Goal: Task Accomplishment & Management: Use online tool/utility

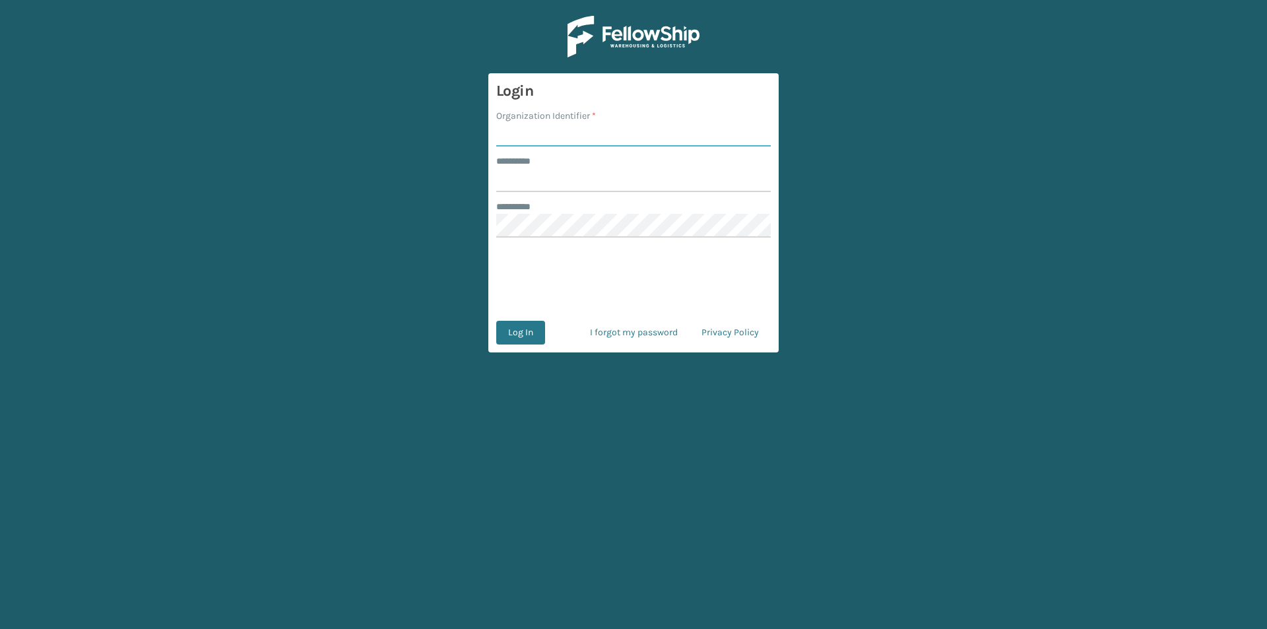
click at [581, 134] on input "Organization Identifier *" at bounding box center [633, 135] width 275 height 24
type input "FELLOWSHIP - WEST"
click at [586, 191] on input "******** *" at bounding box center [633, 180] width 275 height 24
type input "******"
click at [524, 331] on button "Log In" at bounding box center [520, 333] width 49 height 24
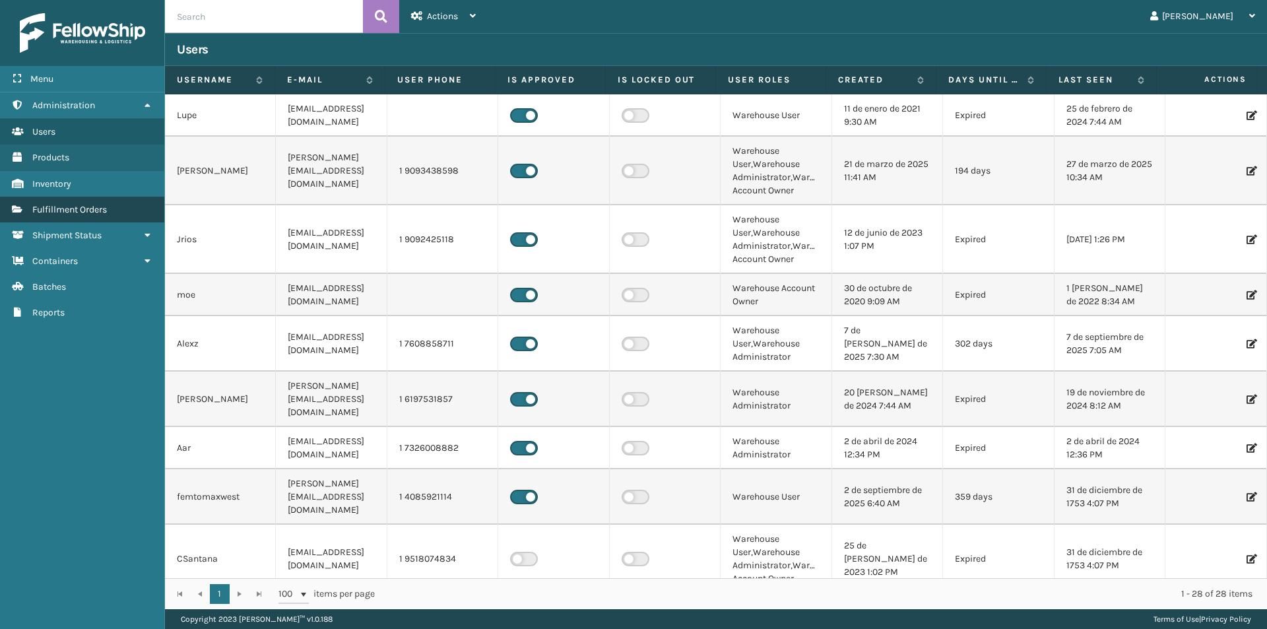
click at [67, 208] on span "Fulfillment Orders" at bounding box center [69, 209] width 75 height 11
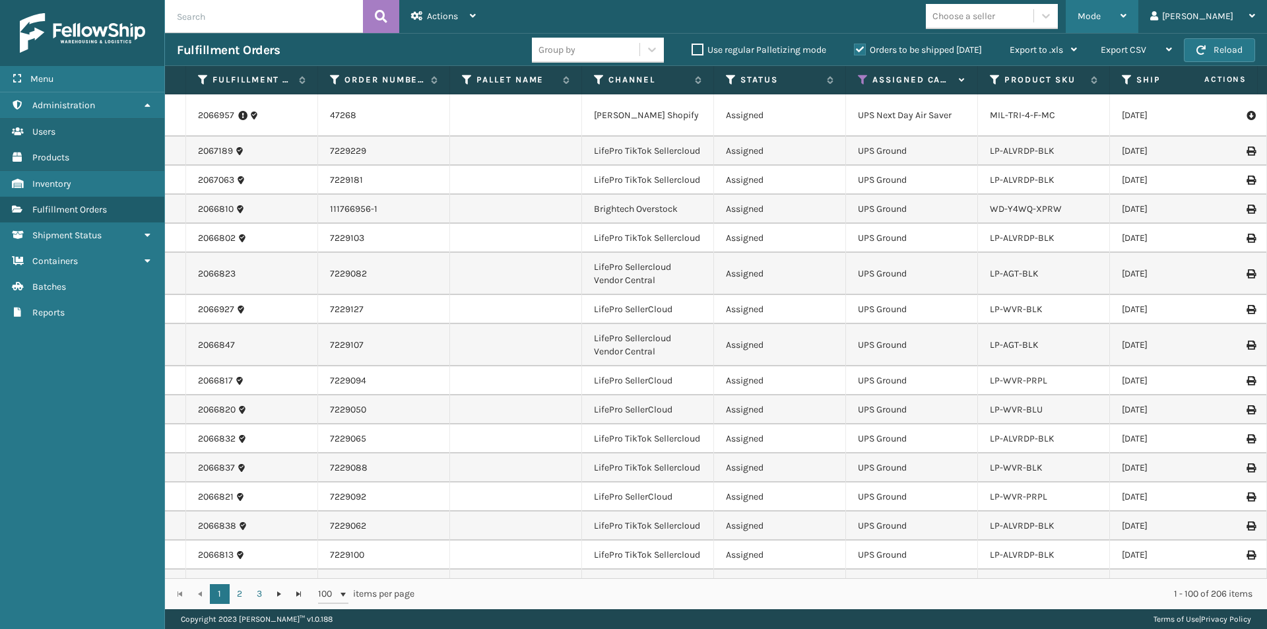
click at [1126, 20] on div "Mode" at bounding box center [1102, 16] width 49 height 33
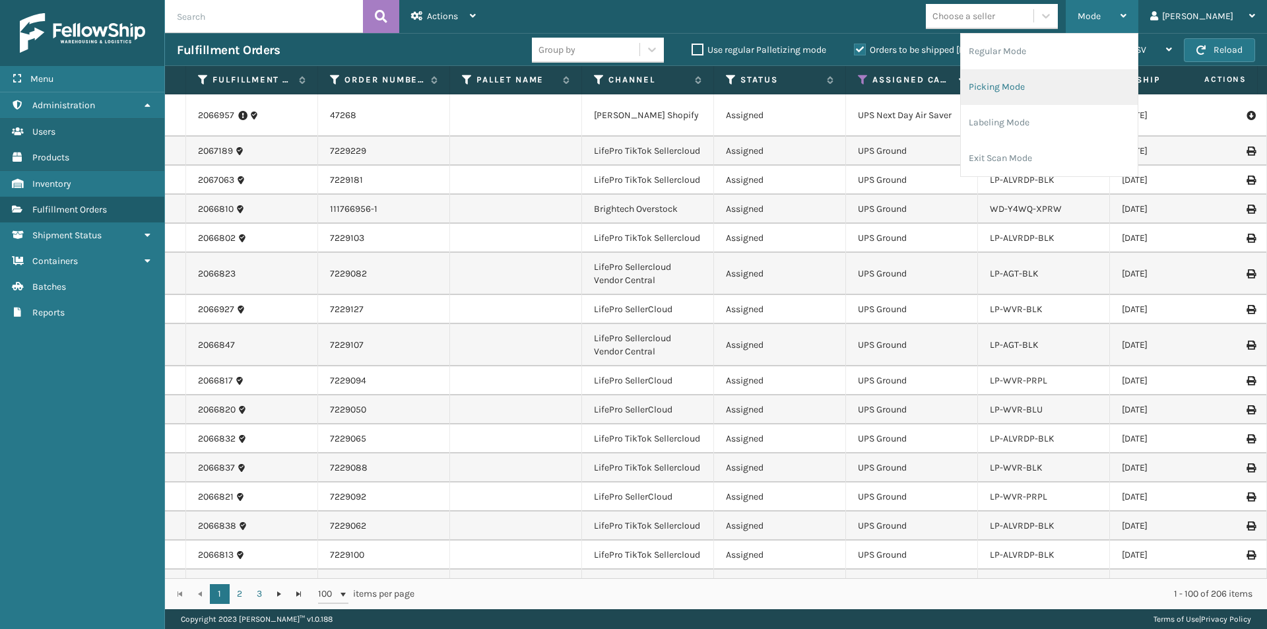
click at [1094, 90] on li "Picking Mode" at bounding box center [1049, 87] width 177 height 36
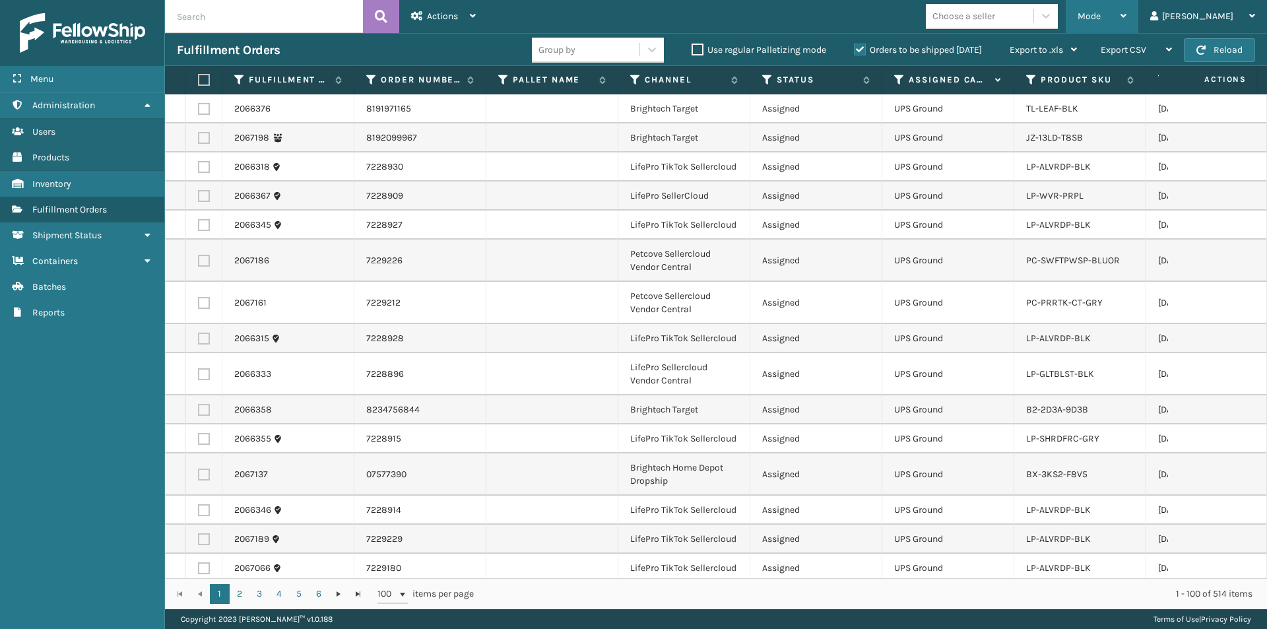
click at [1126, 11] on icon at bounding box center [1123, 15] width 6 height 9
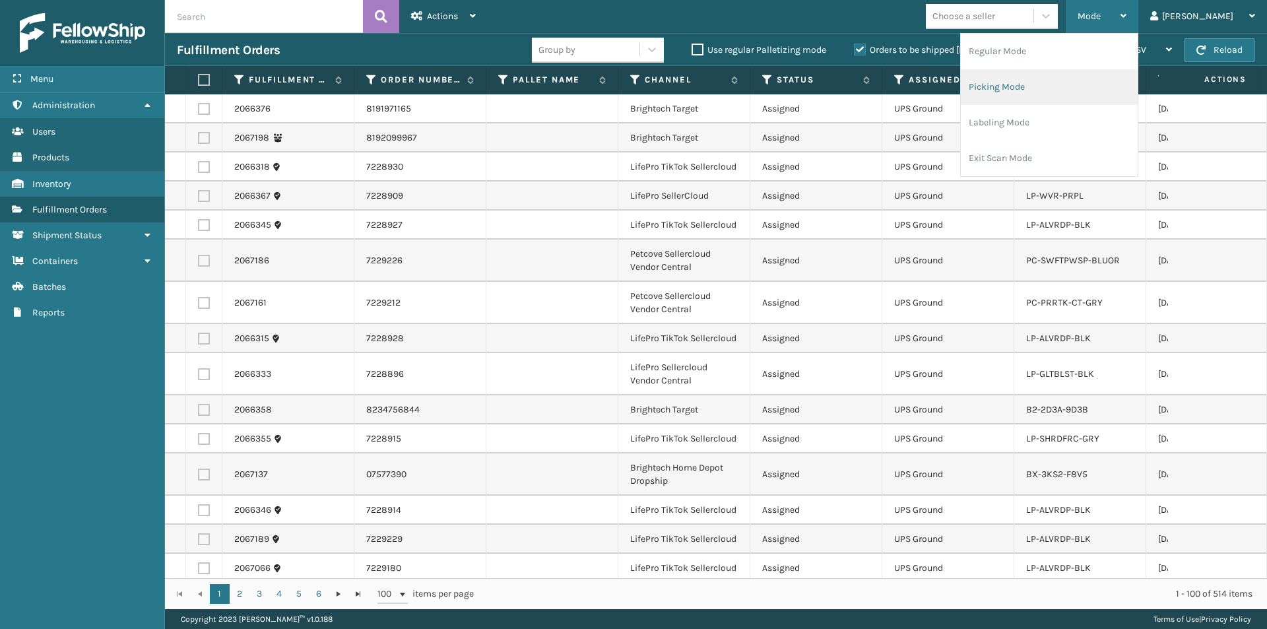
click at [1094, 79] on li "Picking Mode" at bounding box center [1049, 87] width 177 height 36
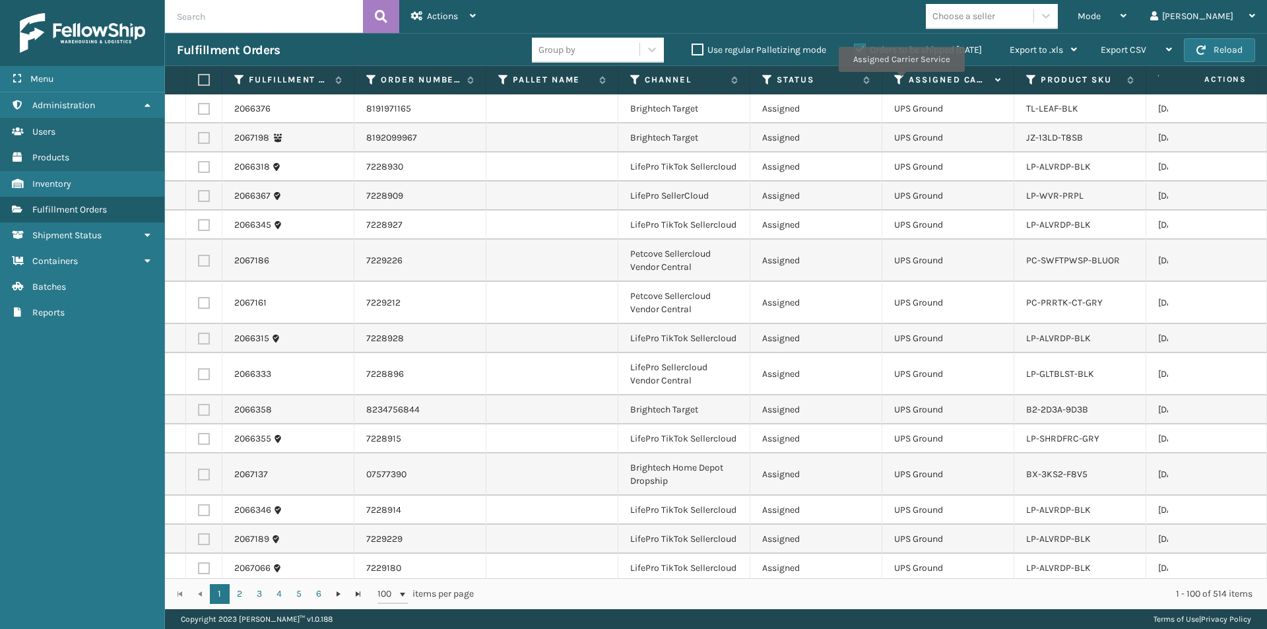
click at [901, 81] on icon at bounding box center [899, 80] width 11 height 12
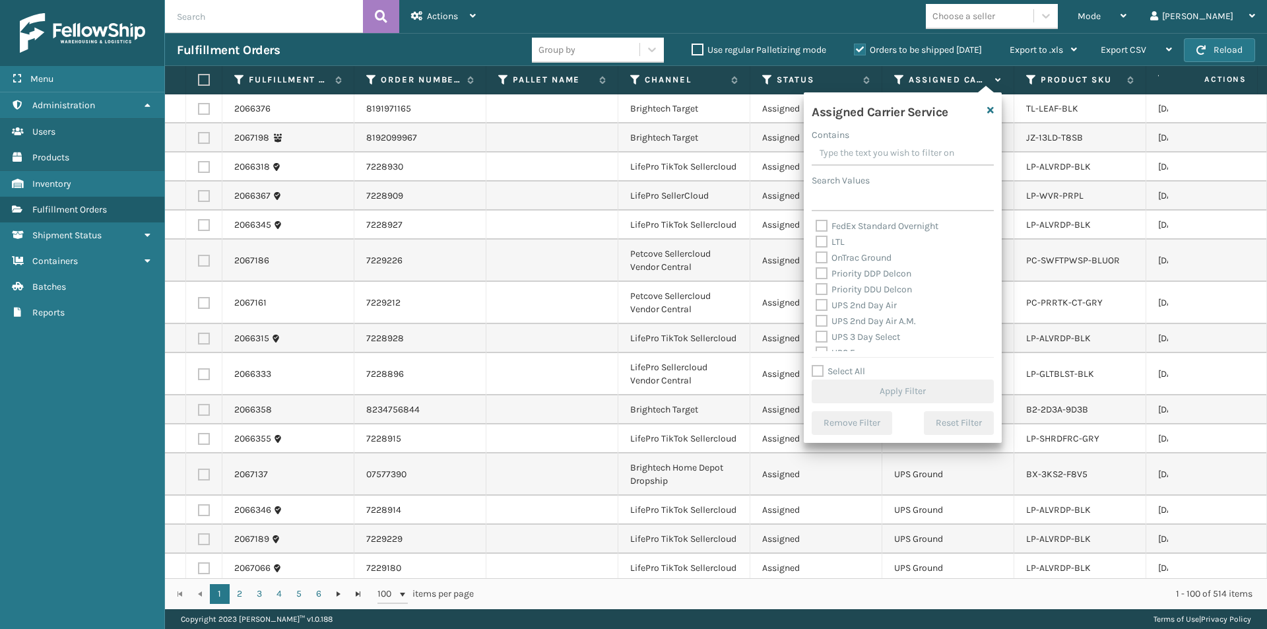
scroll to position [198, 0]
click at [824, 280] on label "UPS 2nd Day Air" at bounding box center [856, 281] width 81 height 11
click at [816, 280] on input "UPS 2nd Day Air" at bounding box center [816, 279] width 1 height 9
checkbox input "true"
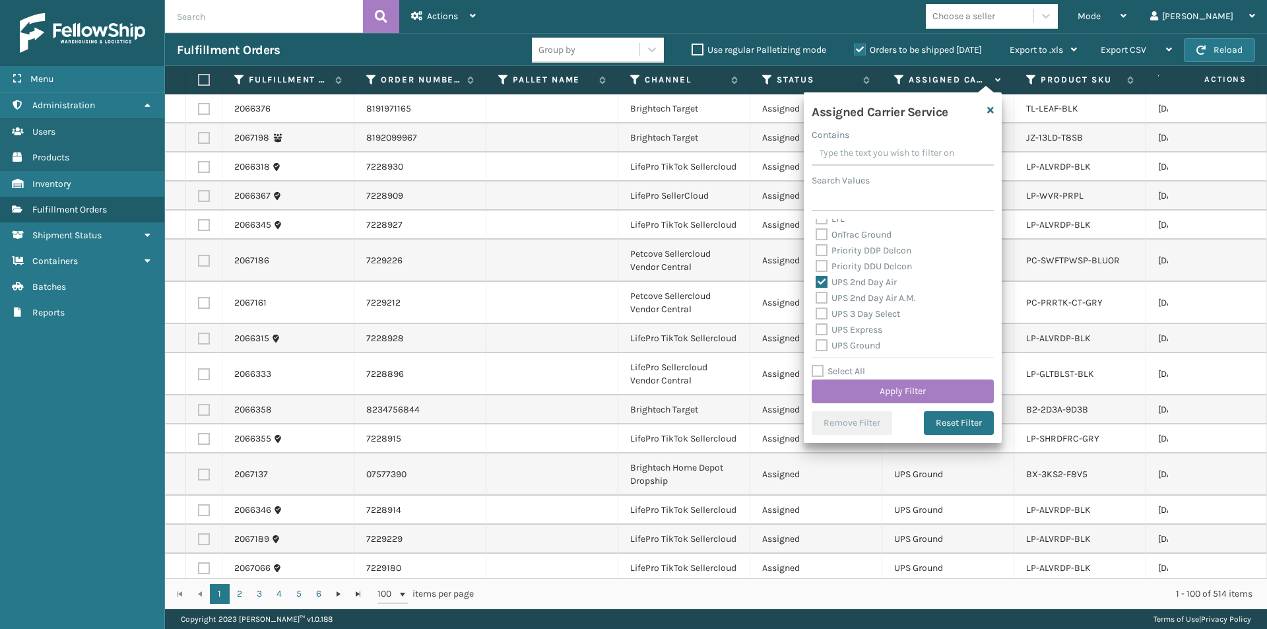
click at [823, 296] on label "UPS 2nd Day Air A.M." at bounding box center [866, 297] width 100 height 11
click at [816, 296] on input "UPS 2nd Day Air A.M." at bounding box center [816, 294] width 1 height 9
checkbox input "true"
click at [823, 327] on label "UPS Express" at bounding box center [849, 329] width 67 height 11
click at [816, 327] on input "UPS Express" at bounding box center [816, 326] width 1 height 9
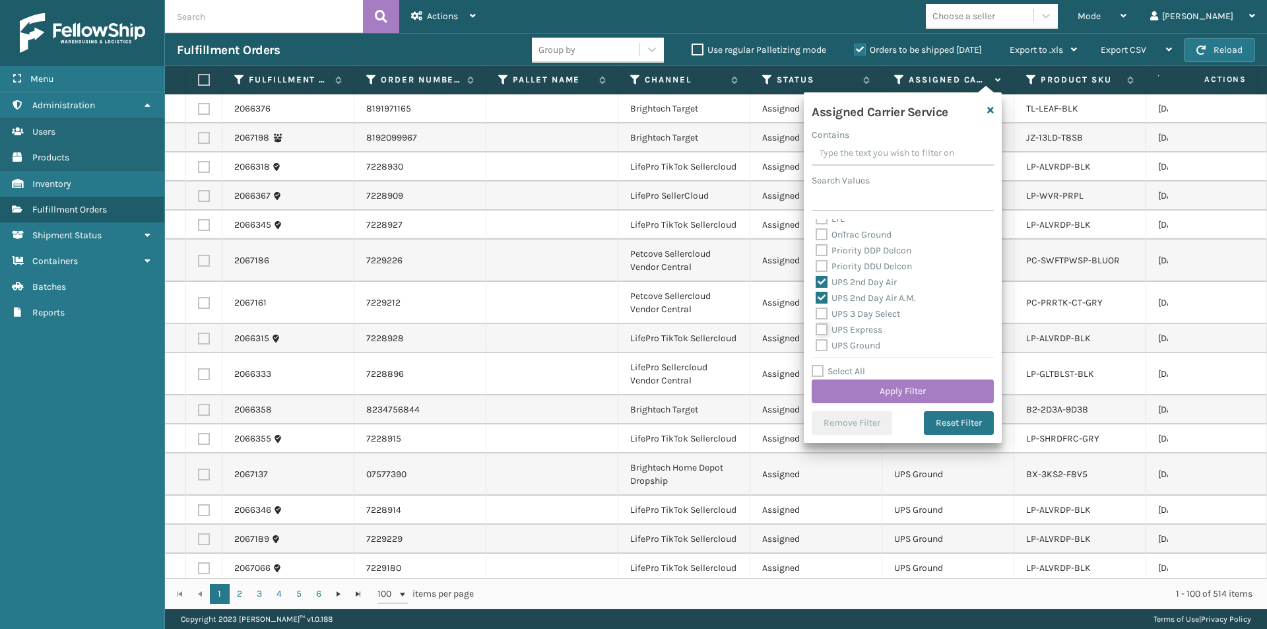
checkbox input "true"
click at [826, 298] on label "UPS Next Day Air" at bounding box center [858, 295] width 84 height 11
click at [816, 296] on input "UPS Next Day Air" at bounding box center [816, 292] width 1 height 9
checkbox input "true"
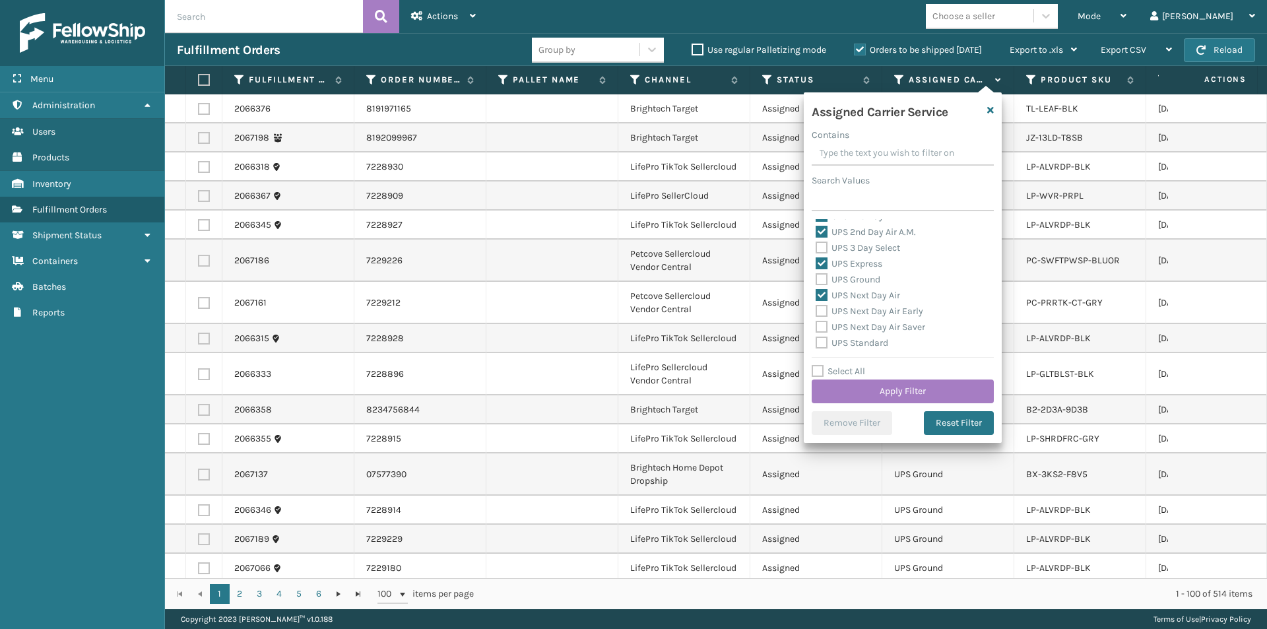
click at [824, 308] on label "UPS Next Day Air Early" at bounding box center [870, 311] width 108 height 11
click at [816, 308] on input "UPS Next Day Air Early" at bounding box center [816, 308] width 1 height 9
checkbox input "true"
click at [818, 323] on label "UPS Next Day Air Saver" at bounding box center [871, 326] width 110 height 11
click at [816, 323] on input "UPS Next Day Air Saver" at bounding box center [816, 323] width 1 height 9
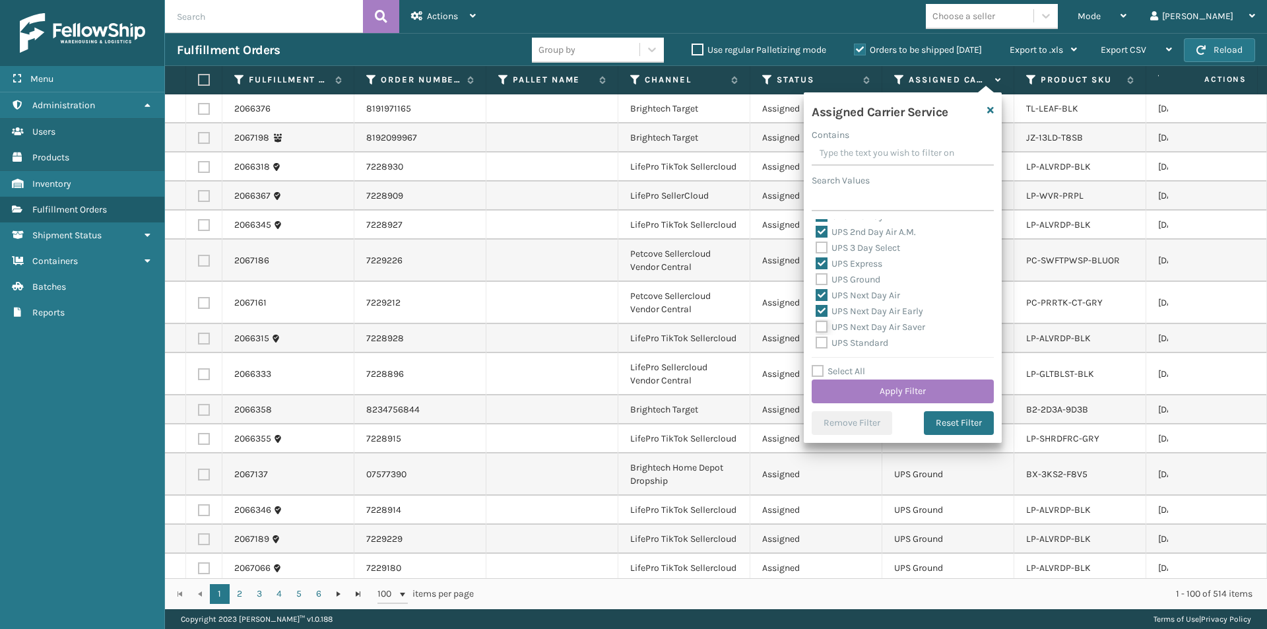
checkbox input "true"
click at [899, 385] on button "Apply Filter" at bounding box center [903, 391] width 182 height 24
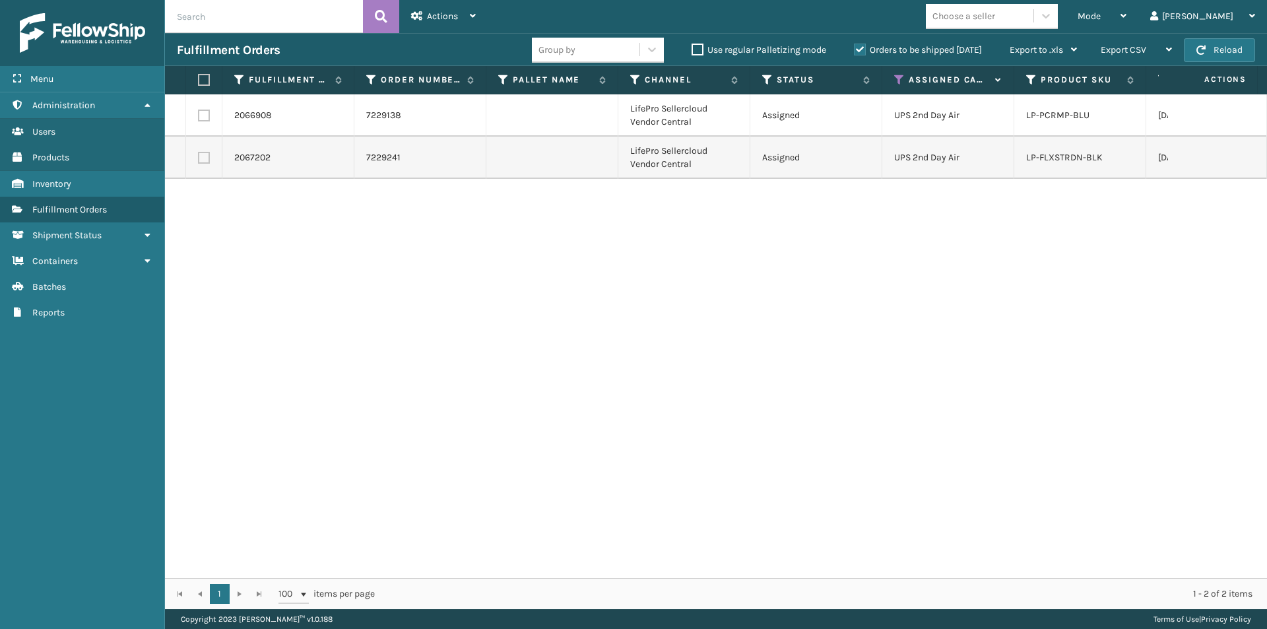
click at [205, 84] on label at bounding box center [202, 80] width 8 height 12
click at [199, 84] on input "checkbox" at bounding box center [198, 80] width 1 height 9
checkbox input "true"
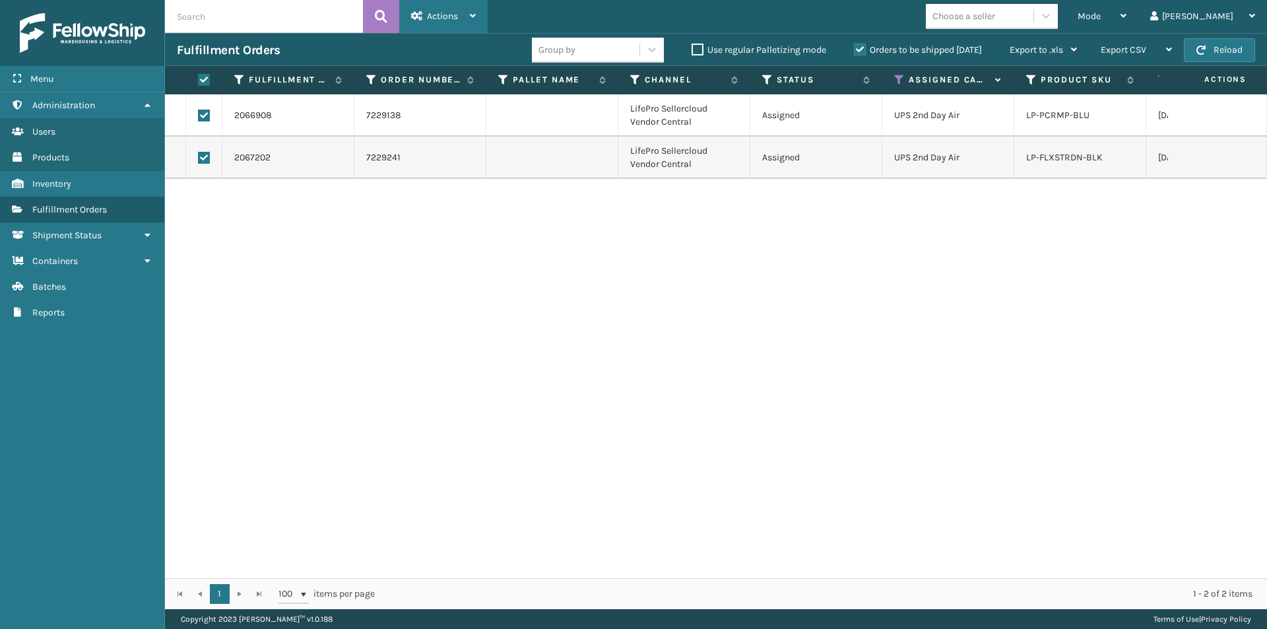
click at [474, 15] on icon at bounding box center [473, 15] width 6 height 9
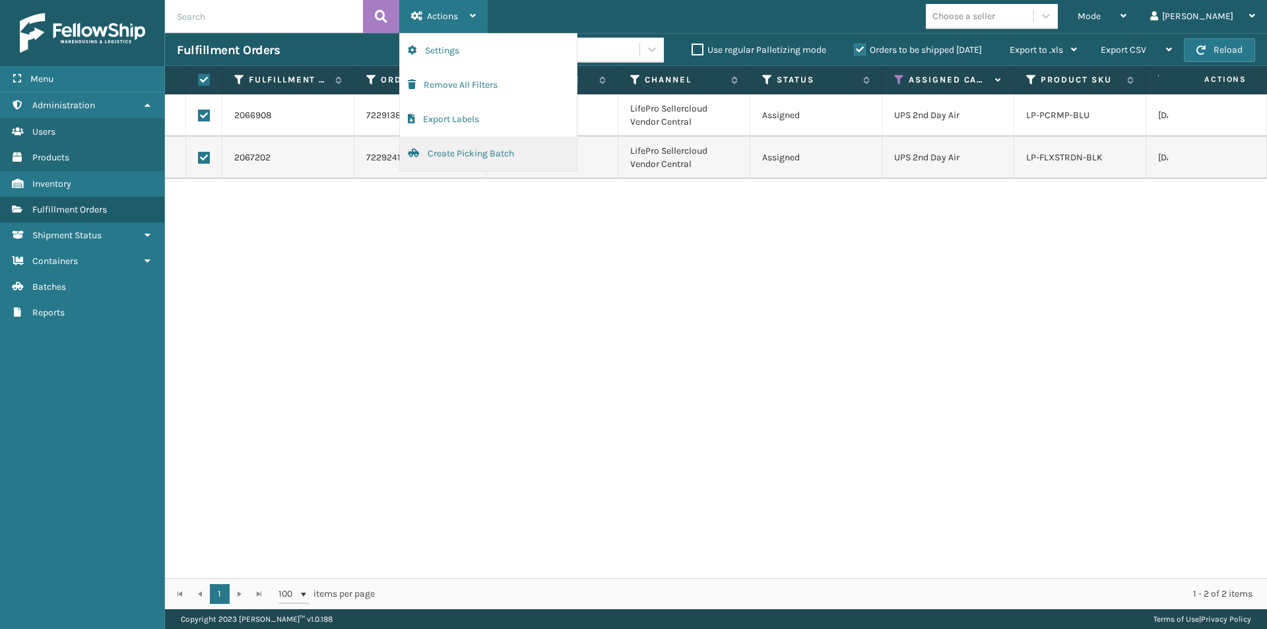
click at [469, 156] on button "Create Picking Batch" at bounding box center [488, 154] width 177 height 34
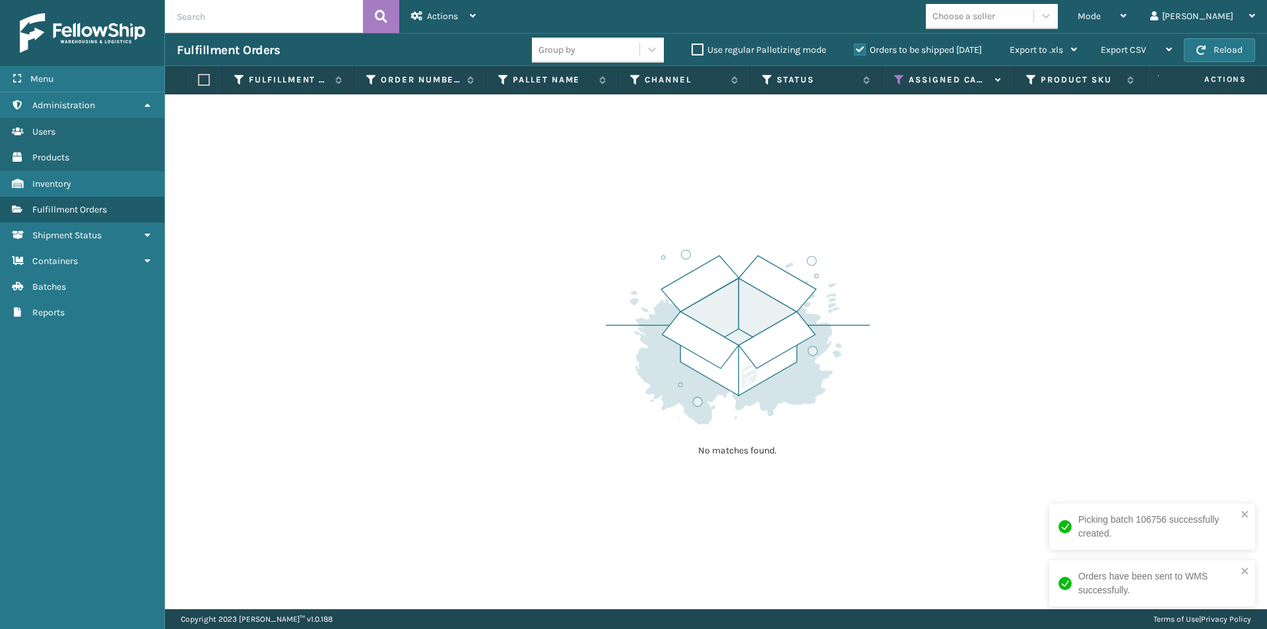
click at [896, 77] on icon at bounding box center [899, 80] width 11 height 12
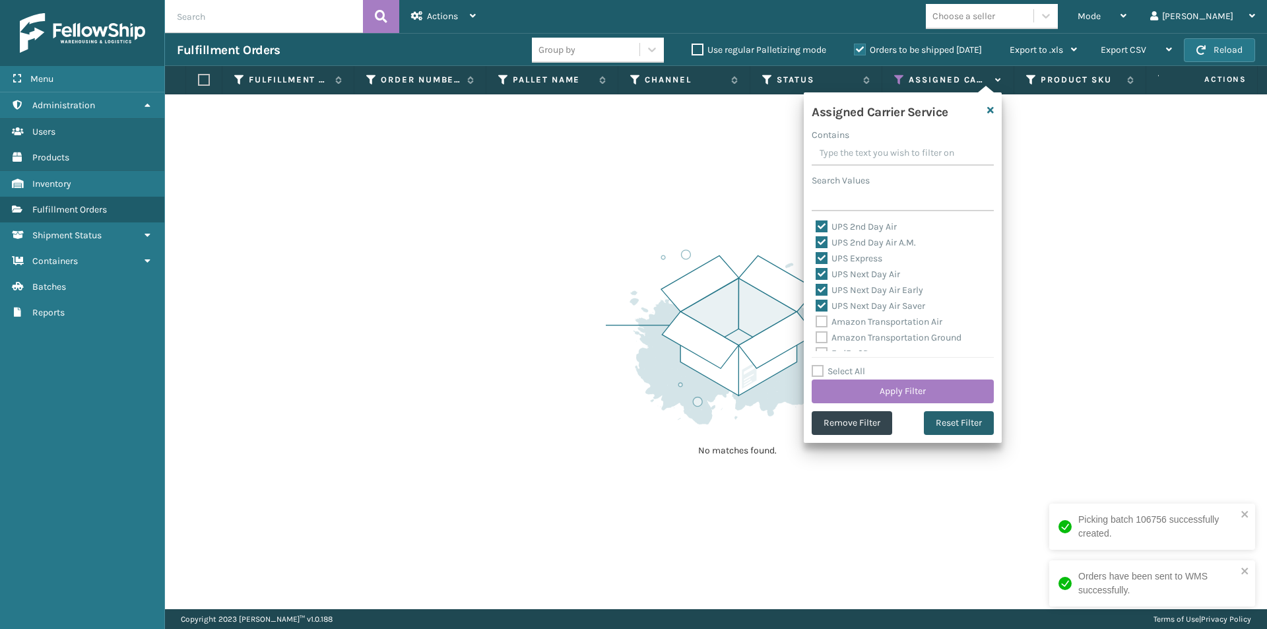
click at [966, 420] on button "Reset Filter" at bounding box center [959, 423] width 70 height 24
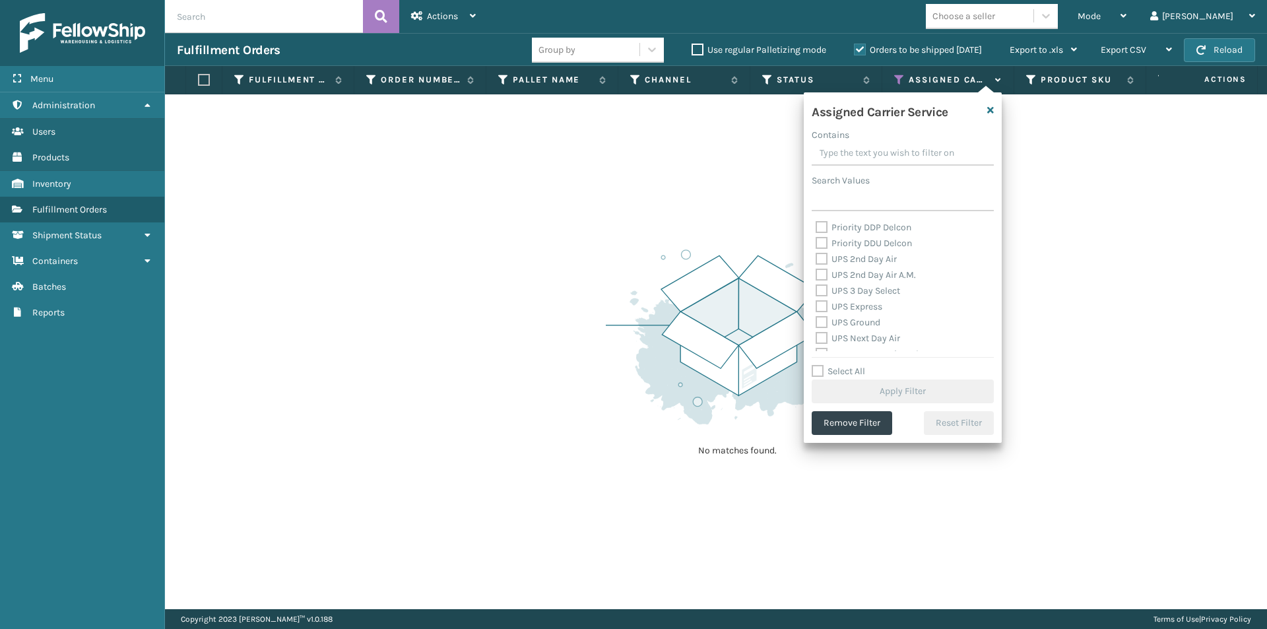
scroll to position [198, 0]
click at [826, 282] on label "UPS 2nd Day Air" at bounding box center [856, 281] width 81 height 11
click at [816, 282] on input "UPS 2nd Day Air" at bounding box center [816, 279] width 1 height 9
checkbox input "true"
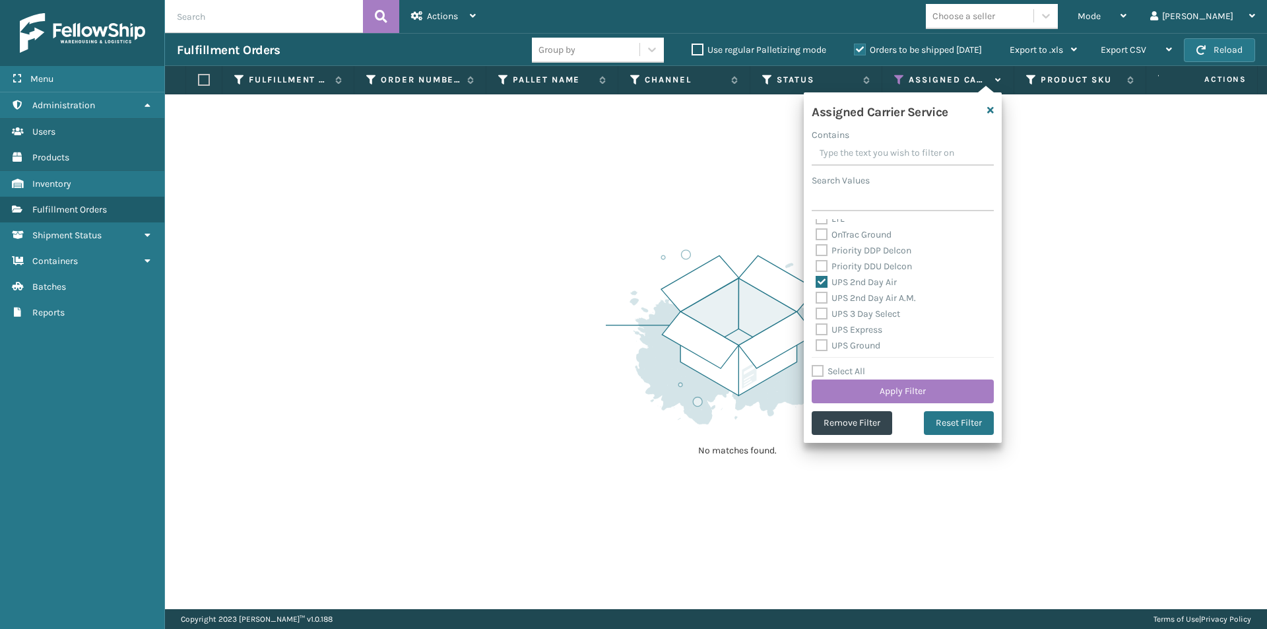
click at [826, 295] on label "UPS 2nd Day Air A.M." at bounding box center [866, 297] width 100 height 11
click at [816, 295] on input "UPS 2nd Day Air A.M." at bounding box center [816, 294] width 1 height 9
checkbox input "true"
click at [822, 316] on label "UPS 3 Day Select" at bounding box center [858, 313] width 84 height 11
click at [816, 315] on input "UPS 3 Day Select" at bounding box center [816, 310] width 1 height 9
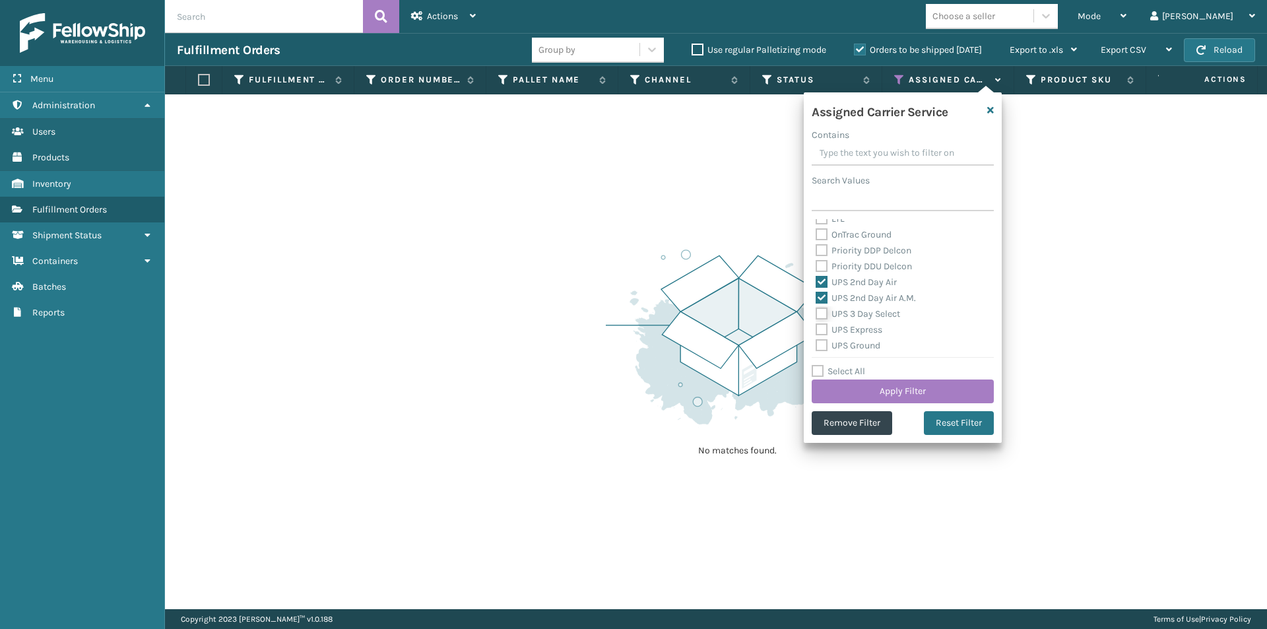
checkbox input "true"
click at [822, 330] on label "UPS Express" at bounding box center [849, 329] width 67 height 11
click at [816, 330] on input "UPS Express" at bounding box center [816, 326] width 1 height 9
checkbox input "true"
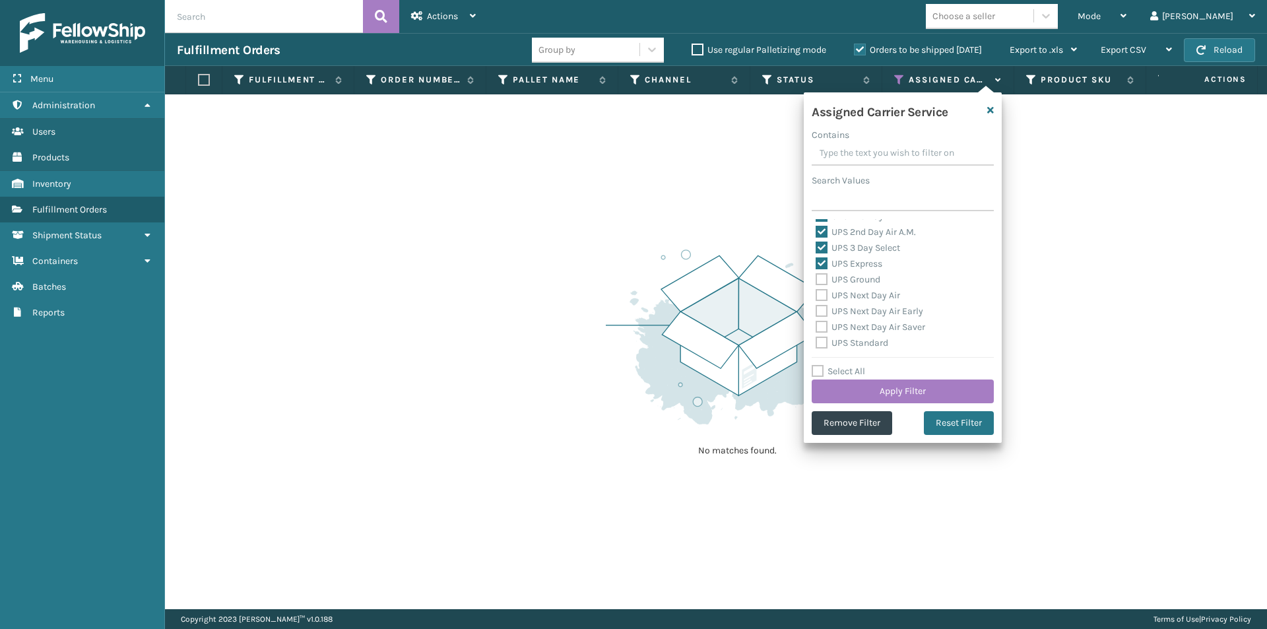
click at [820, 280] on label "UPS Ground" at bounding box center [848, 279] width 65 height 11
click at [816, 280] on input "UPS Ground" at bounding box center [816, 276] width 1 height 9
checkbox input "true"
click at [820, 295] on label "UPS Next Day Air" at bounding box center [858, 295] width 84 height 11
click at [816, 295] on input "UPS Next Day Air" at bounding box center [816, 292] width 1 height 9
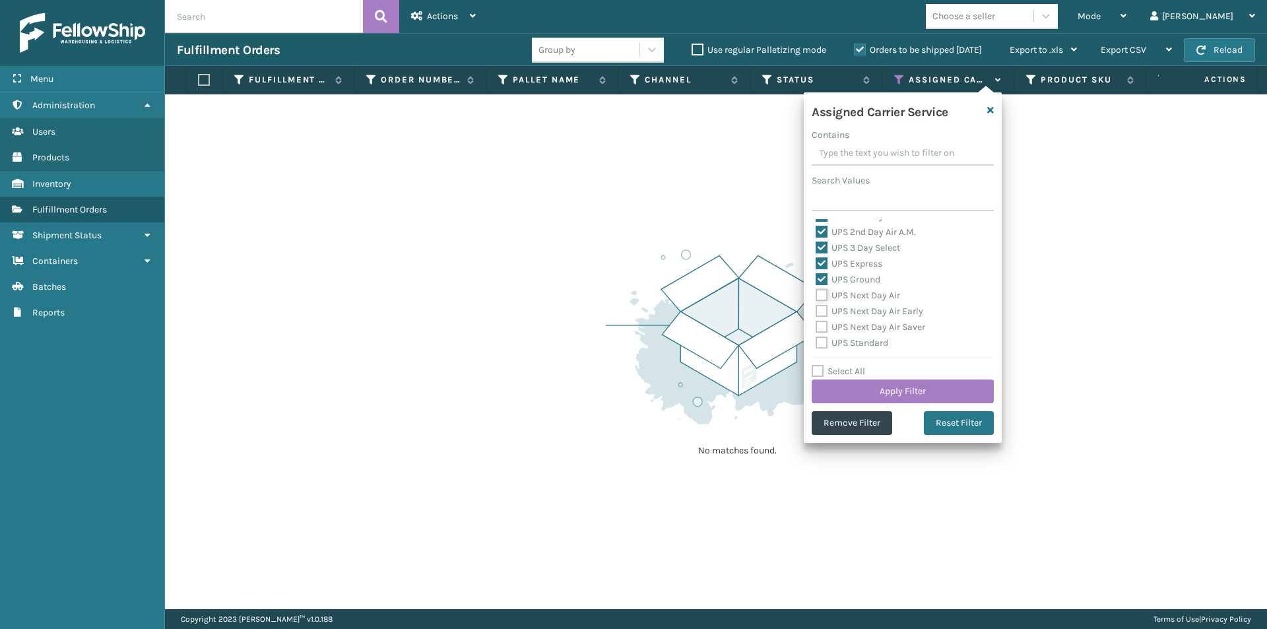
checkbox input "true"
click at [823, 311] on label "UPS Next Day Air Early" at bounding box center [870, 311] width 108 height 11
click at [816, 311] on input "UPS Next Day Air Early" at bounding box center [816, 308] width 1 height 9
checkbox input "true"
click at [824, 326] on label "UPS Next Day Air Saver" at bounding box center [871, 326] width 110 height 11
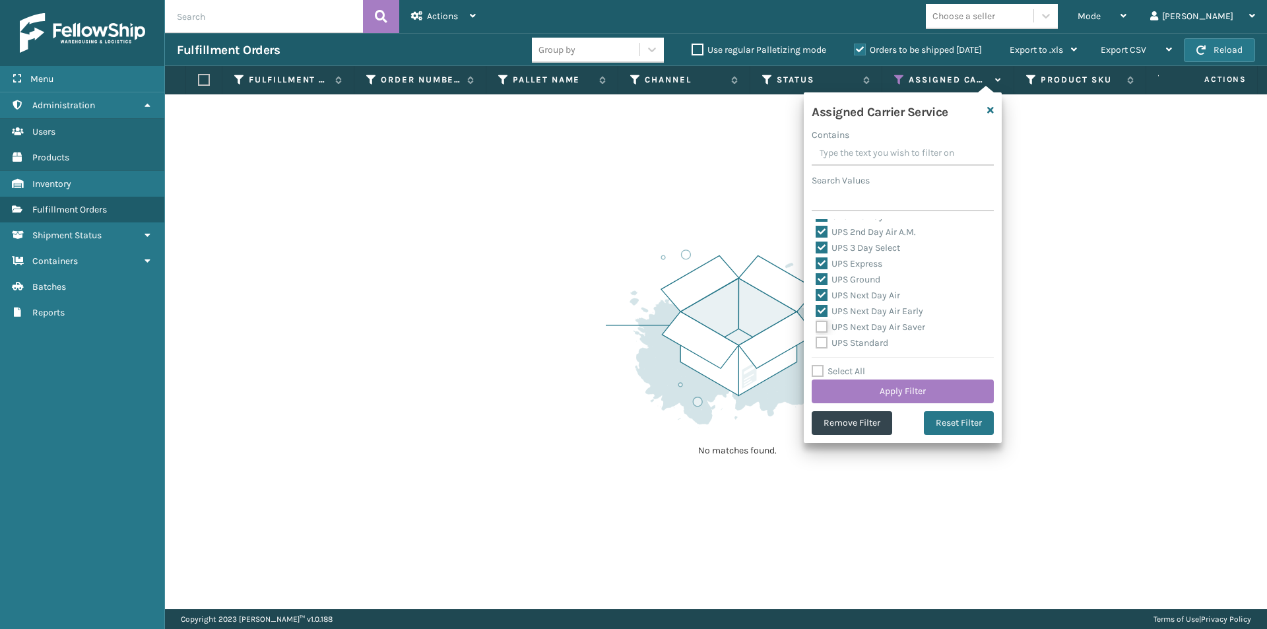
click at [816, 326] on input "UPS Next Day Air Saver" at bounding box center [816, 323] width 1 height 9
checkbox input "true"
click at [825, 344] on label "UPS Standard" at bounding box center [852, 342] width 73 height 11
click at [816, 344] on input "UPS Standard" at bounding box center [816, 339] width 1 height 9
checkbox input "true"
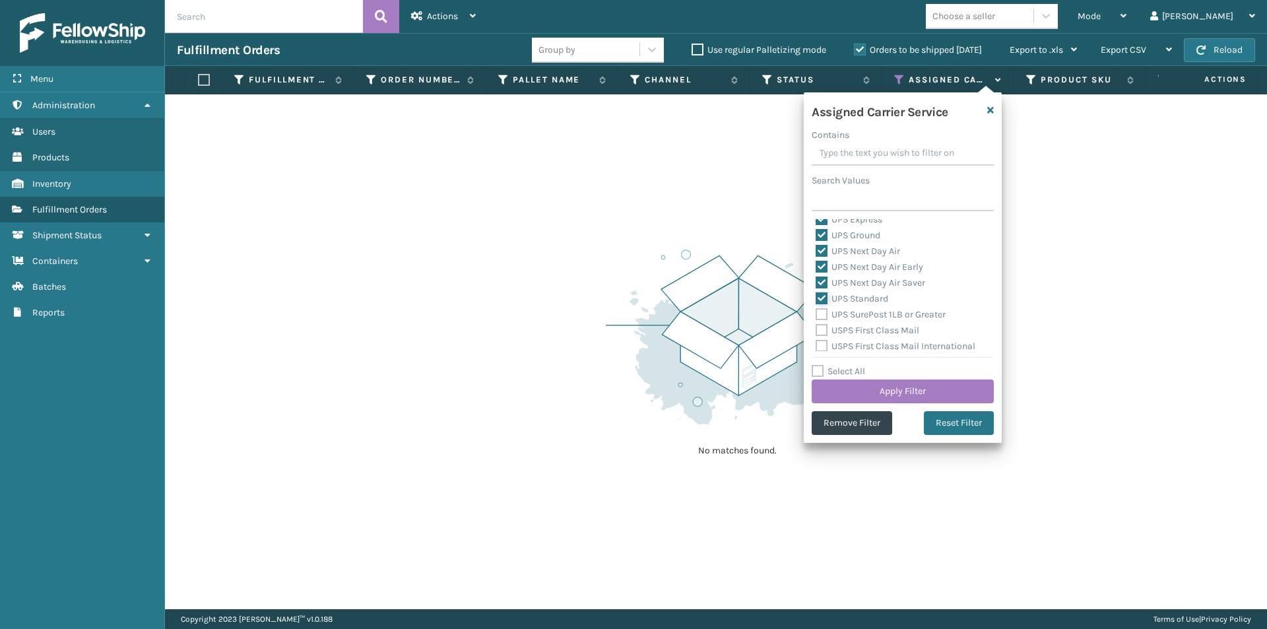
scroll to position [330, 0]
click at [823, 294] on label "UPS SurePost 1LB or Greater" at bounding box center [881, 292] width 130 height 11
click at [816, 294] on input "UPS SurePost 1LB or Greater" at bounding box center [816, 289] width 1 height 9
checkbox input "true"
click at [928, 387] on button "Apply Filter" at bounding box center [903, 391] width 182 height 24
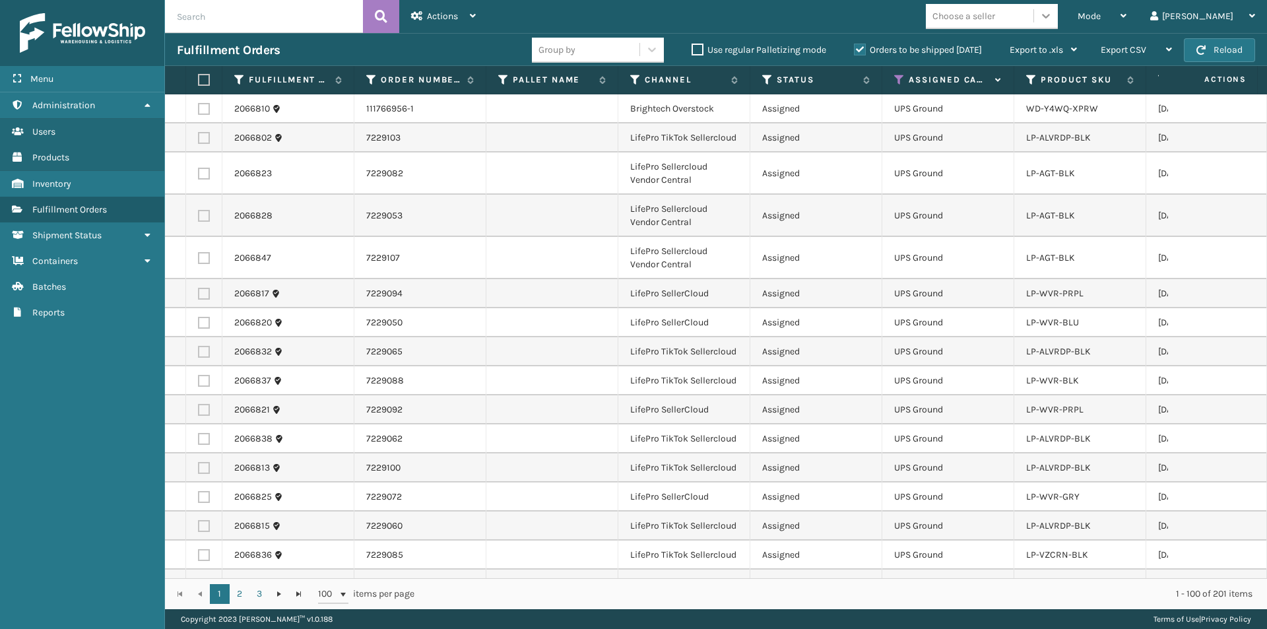
click at [1053, 15] on icon at bounding box center [1045, 15] width 13 height 13
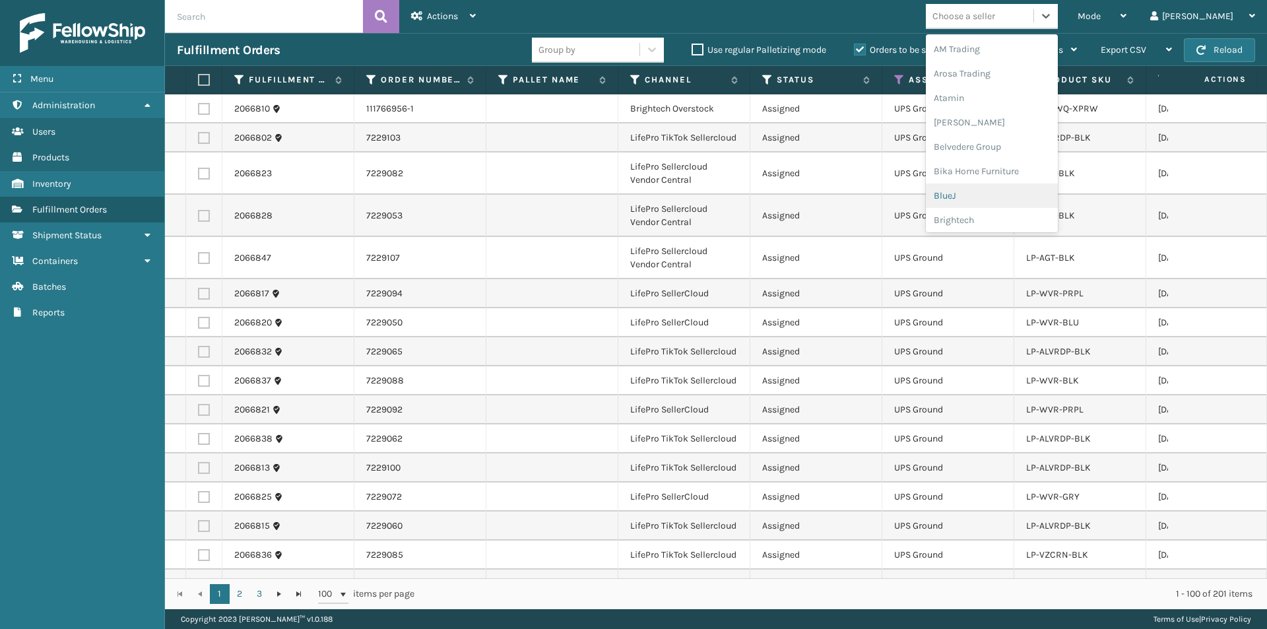
click at [998, 193] on div "BlueJ" at bounding box center [992, 195] width 132 height 24
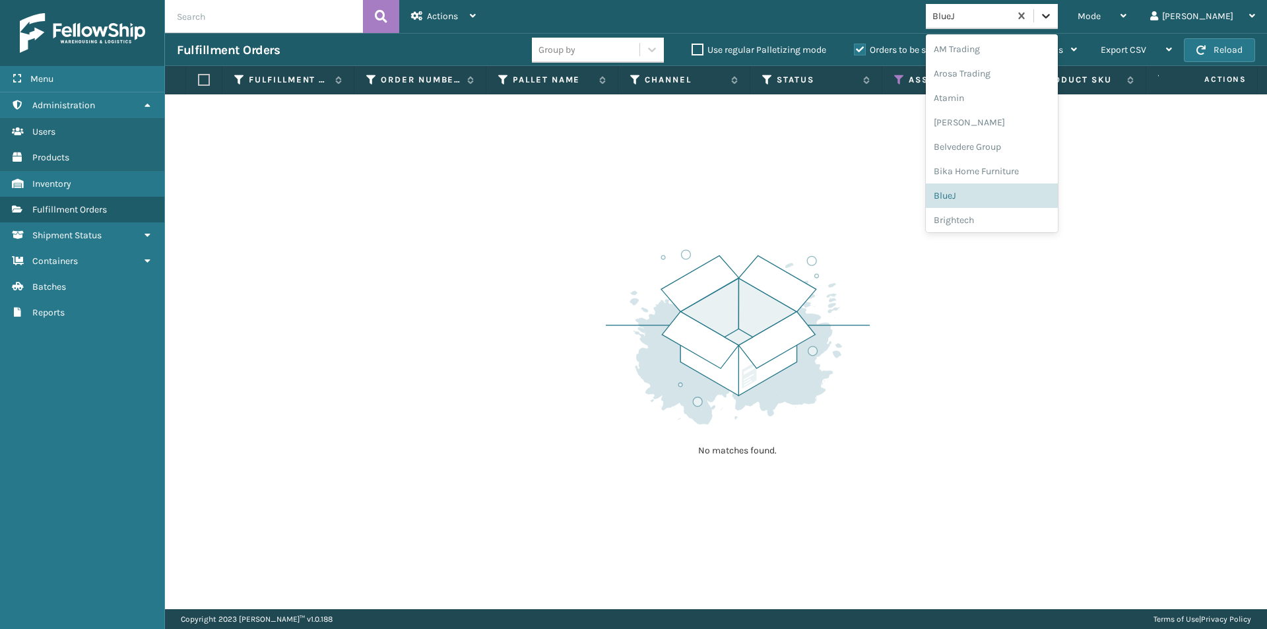
click at [1050, 16] on icon at bounding box center [1046, 16] width 8 height 5
click at [1023, 100] on div "Atamin" at bounding box center [992, 98] width 132 height 24
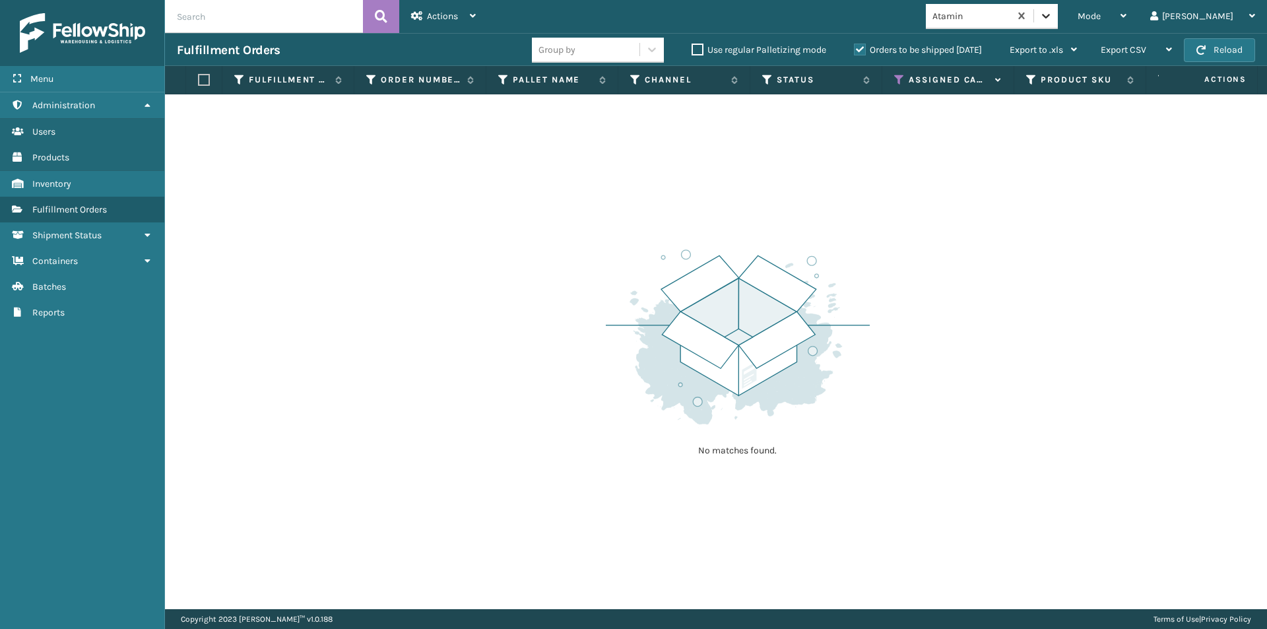
click at [1053, 22] on icon at bounding box center [1045, 15] width 13 height 13
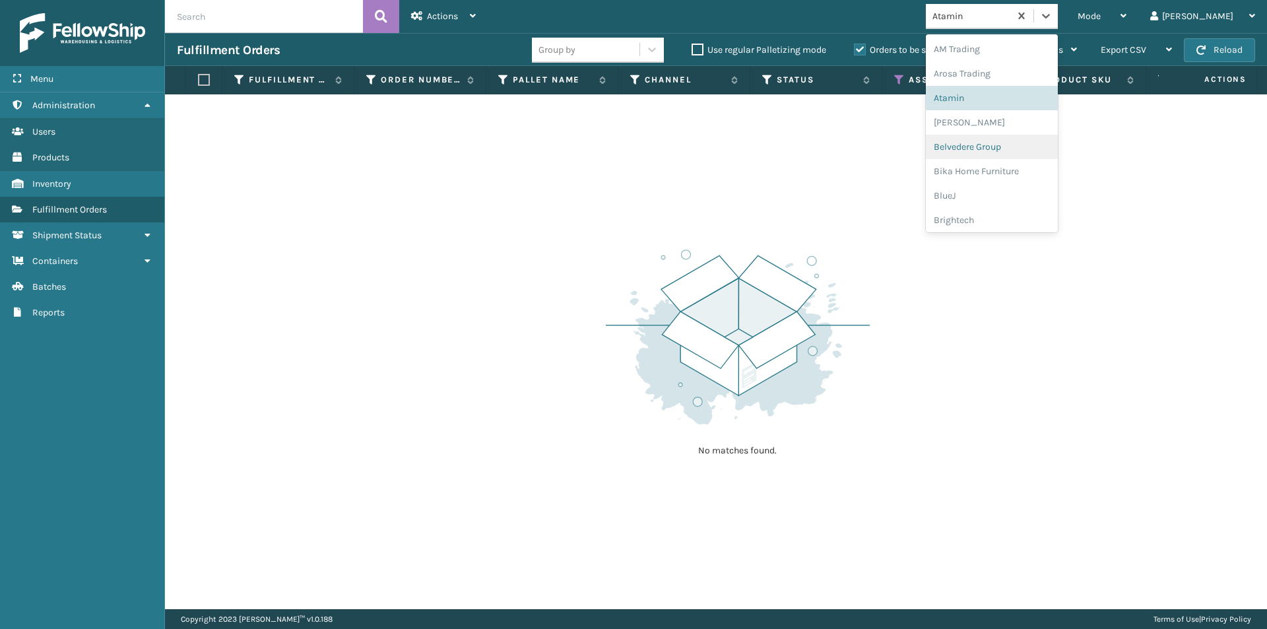
click at [1020, 150] on div "Belvedere Group" at bounding box center [992, 147] width 132 height 24
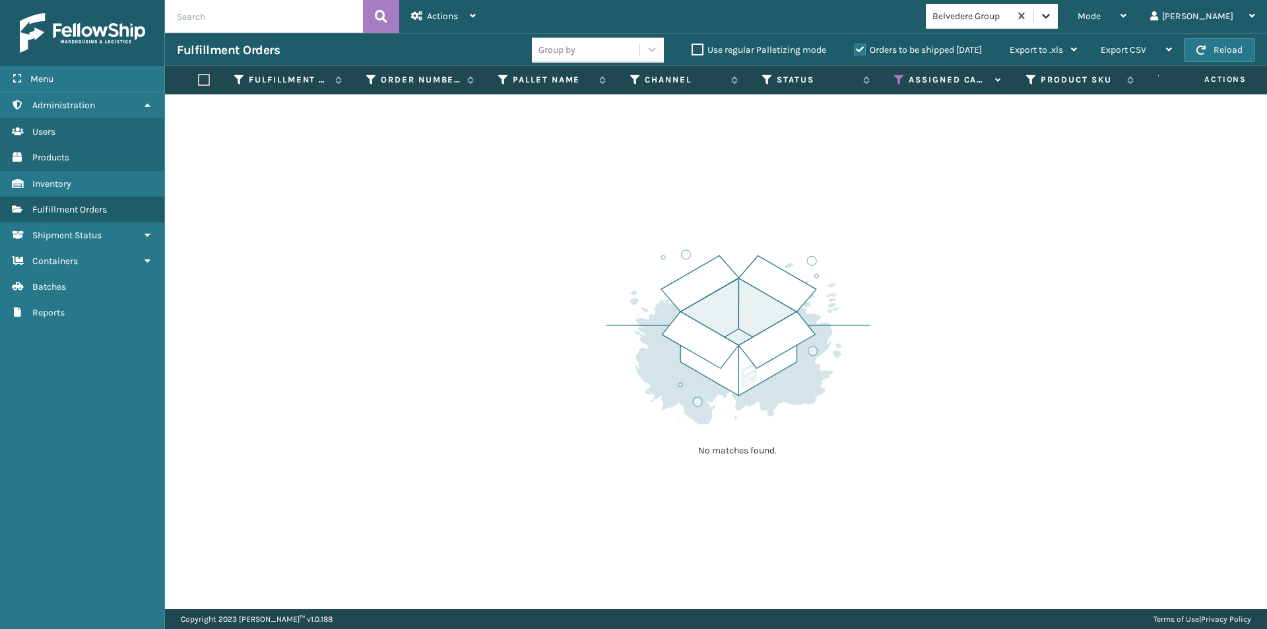
click at [1050, 16] on icon at bounding box center [1046, 16] width 8 height 5
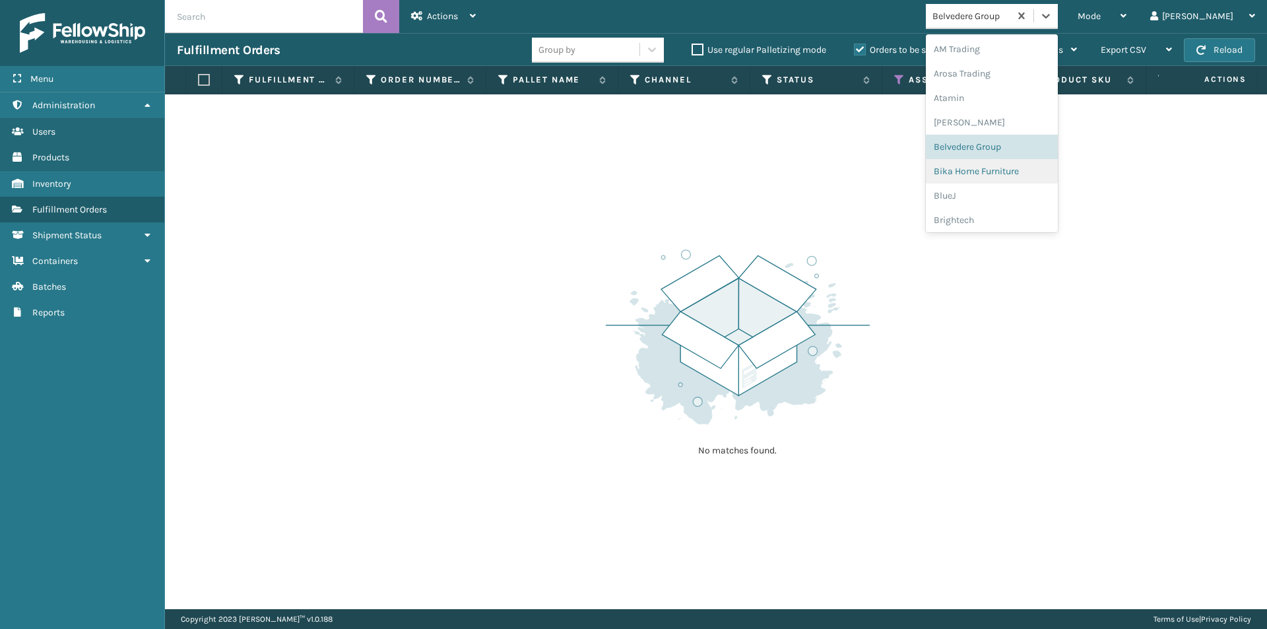
click at [1014, 167] on div "Bika Home Furniture" at bounding box center [992, 171] width 132 height 24
click at [1053, 13] on icon at bounding box center [1045, 15] width 13 height 13
click at [1025, 216] on div "Brightech" at bounding box center [992, 220] width 132 height 24
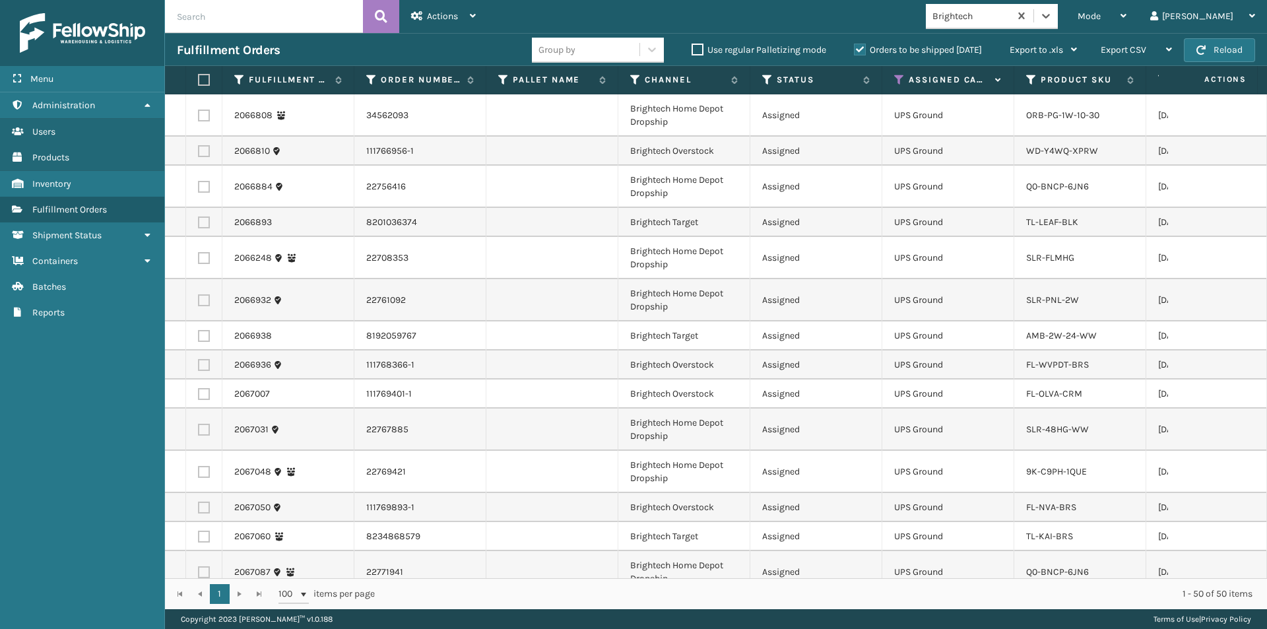
click at [201, 81] on label at bounding box center [202, 80] width 8 height 12
click at [199, 81] on input "checkbox" at bounding box center [198, 80] width 1 height 9
checkbox input "true"
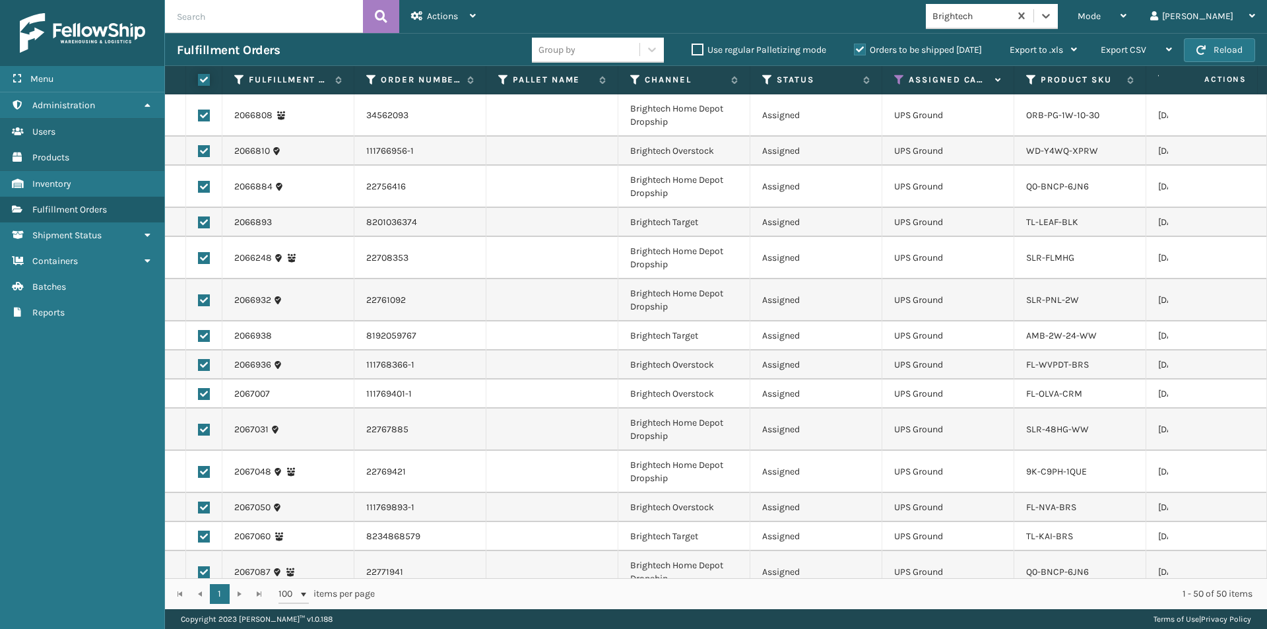
checkbox input "true"
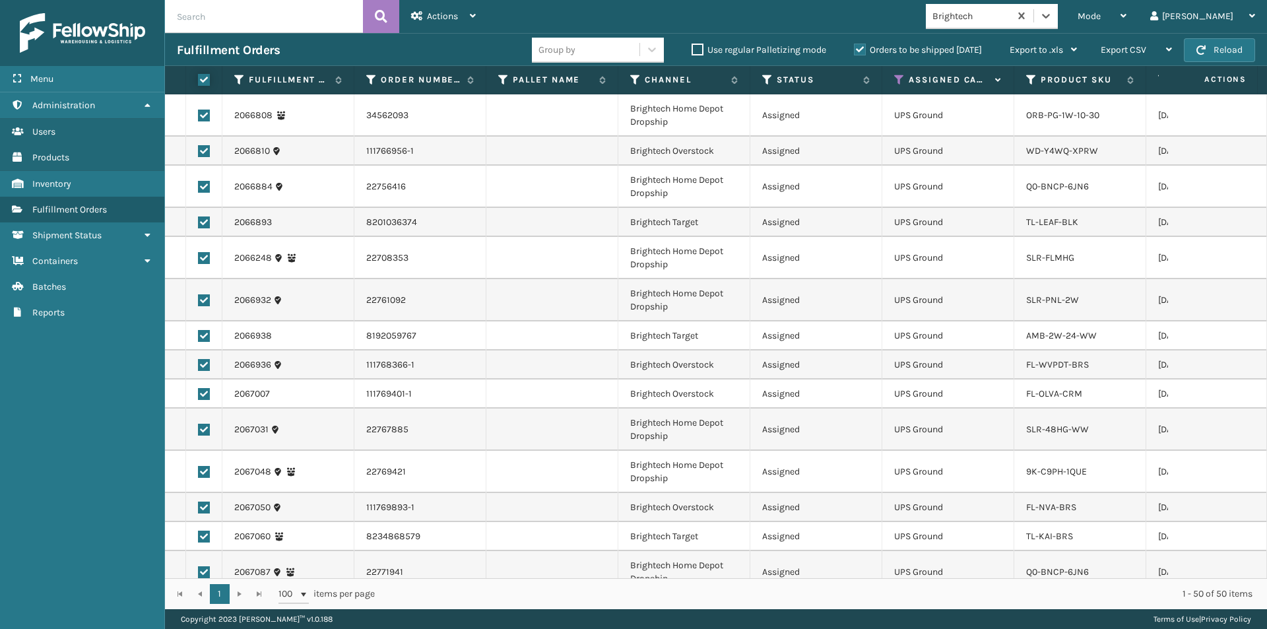
checkbox input "true"
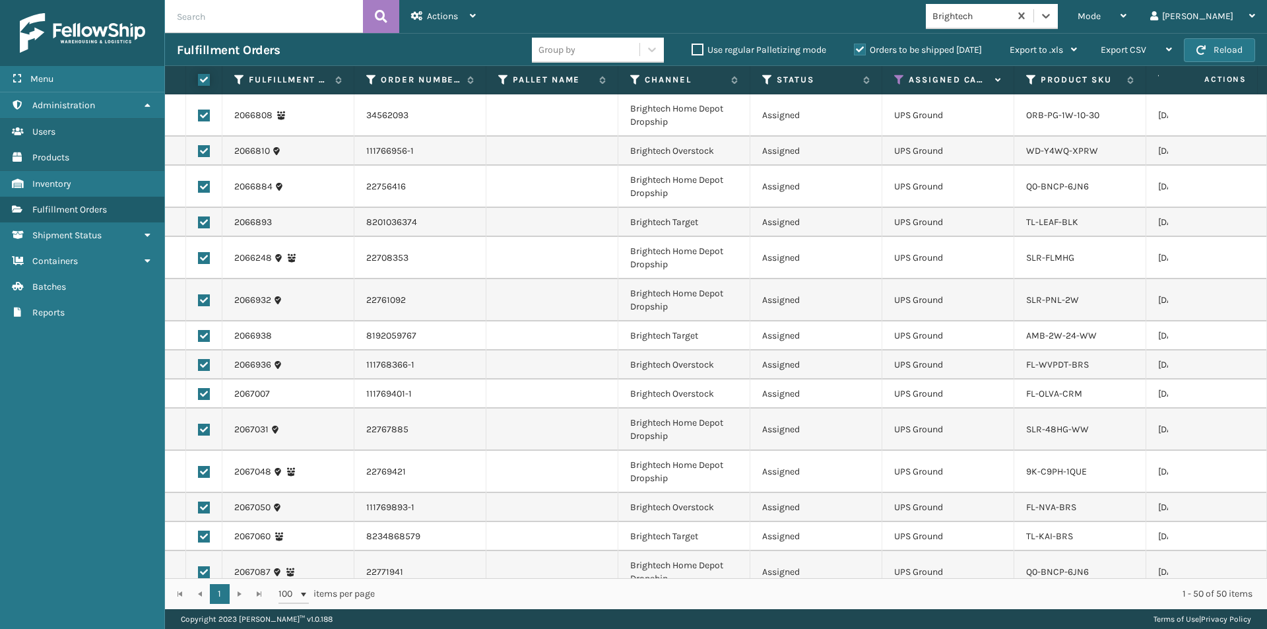
checkbox input "true"
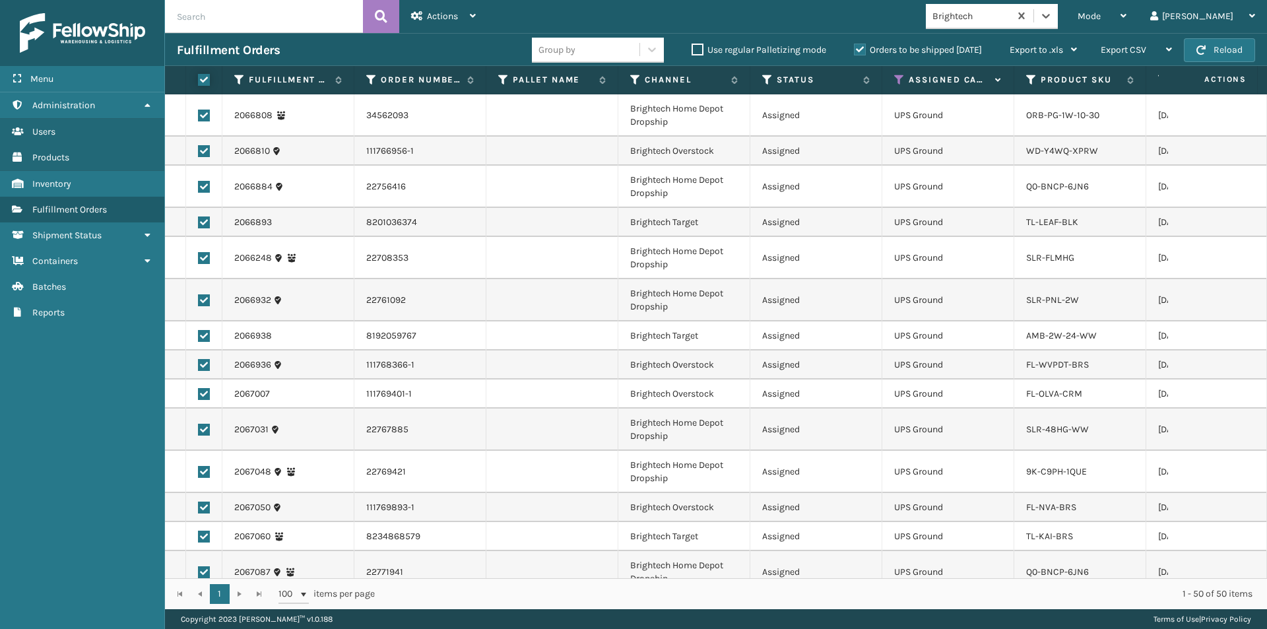
checkbox input "true"
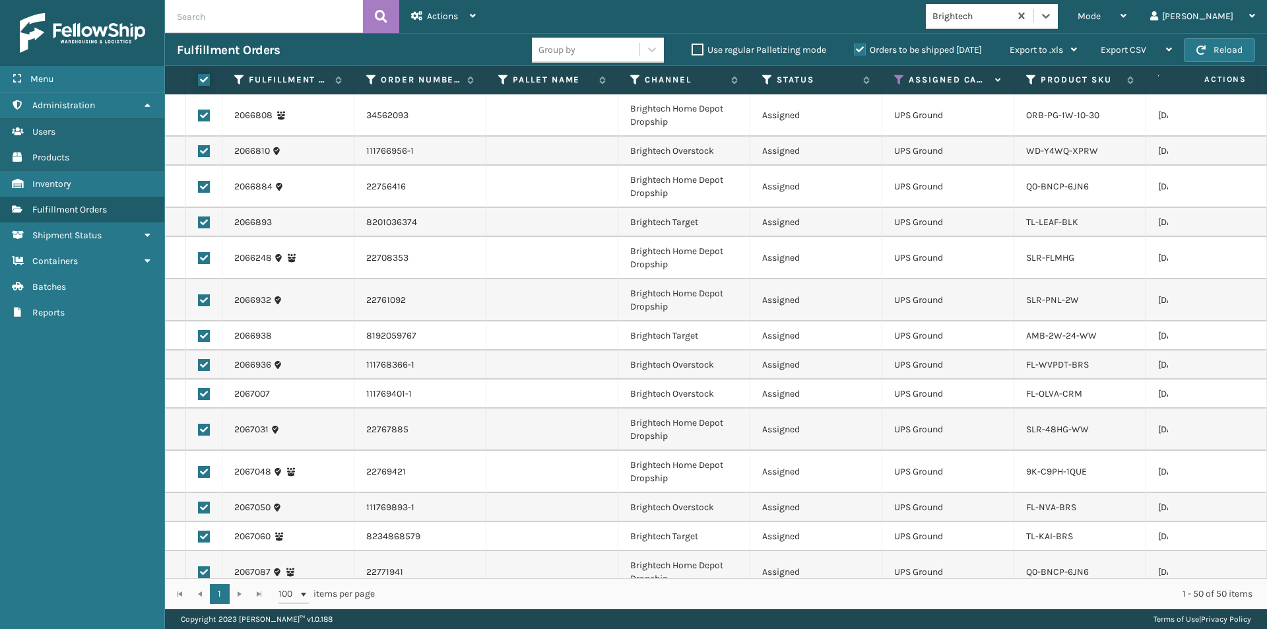
checkbox input "true"
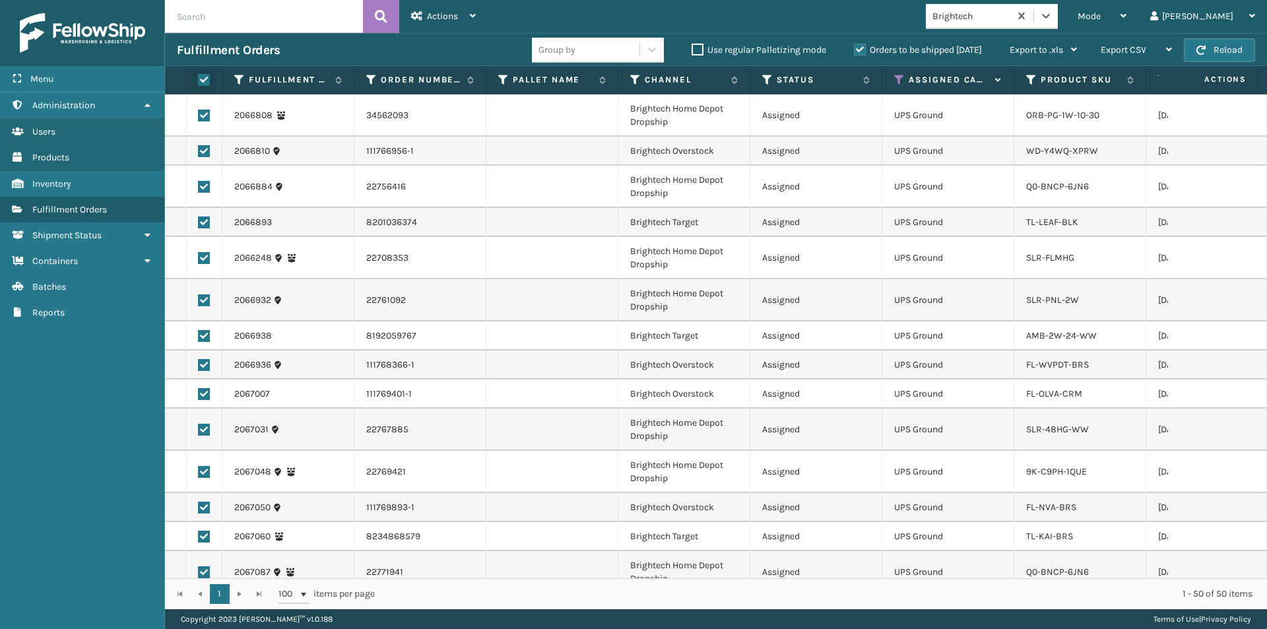
checkbox input "true"
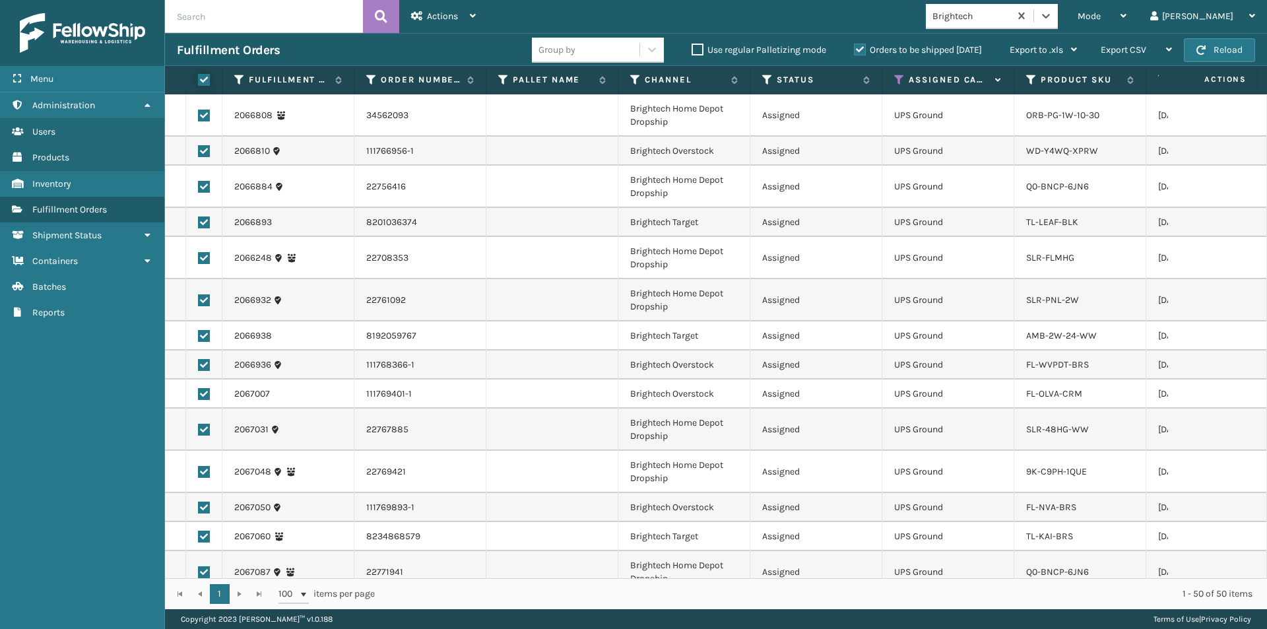
checkbox input "true"
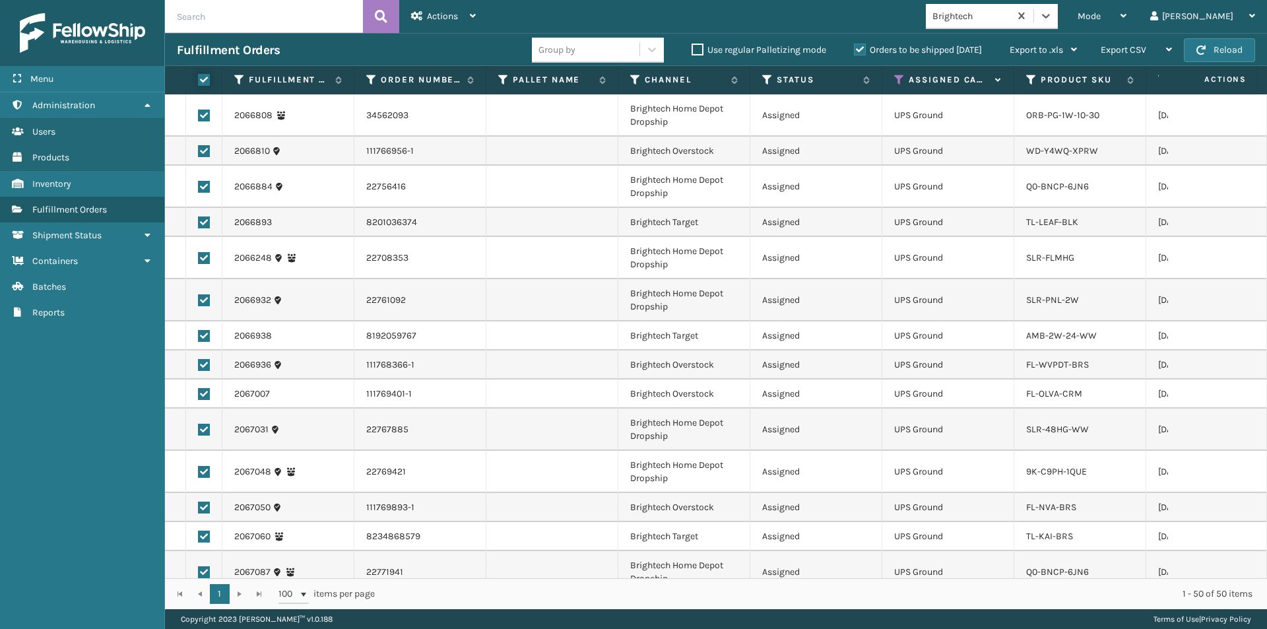
checkbox input "true"
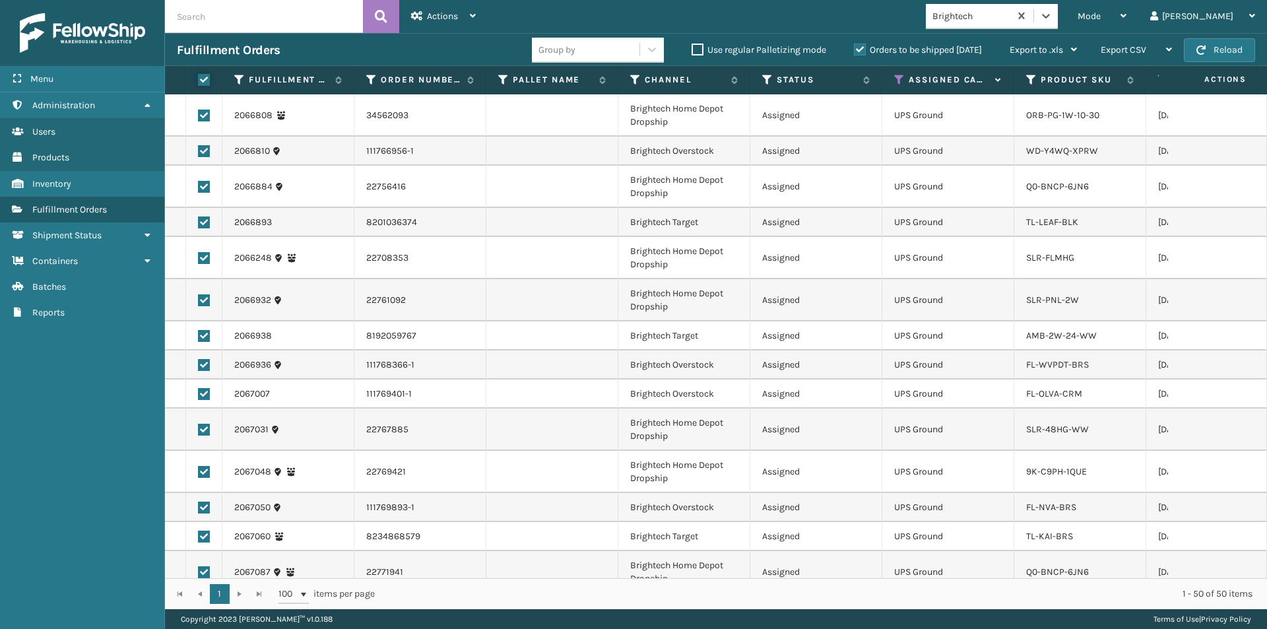
checkbox input "true"
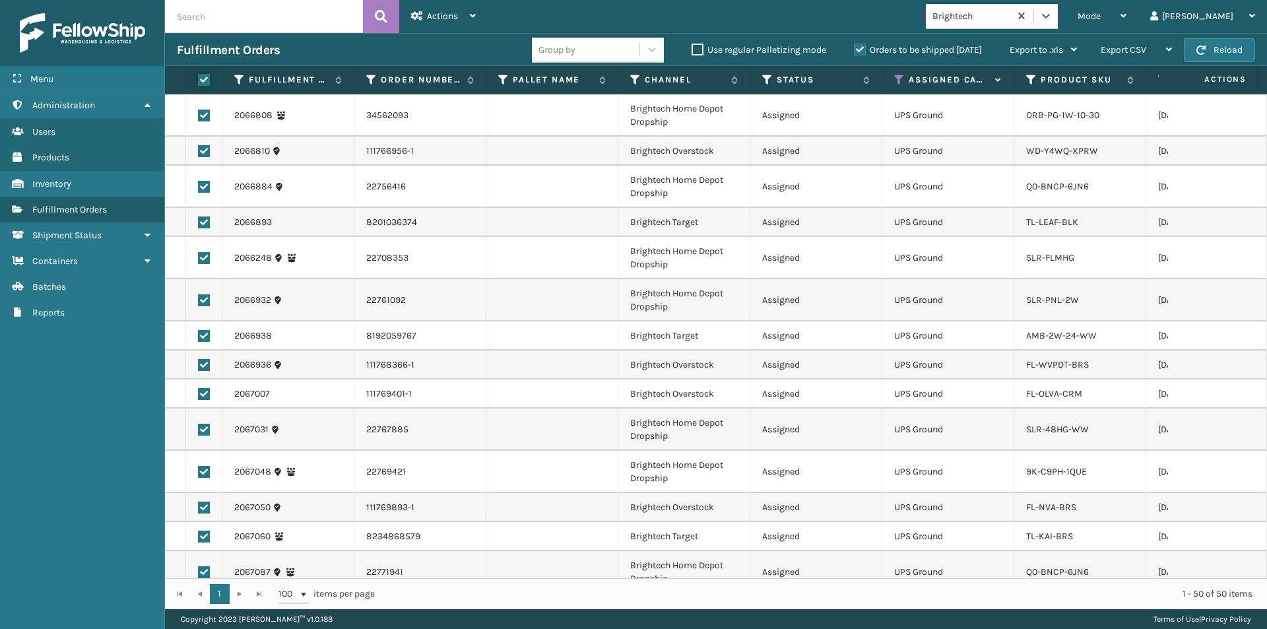
checkbox input "true"
click at [467, 22] on div "Actions" at bounding box center [443, 16] width 65 height 33
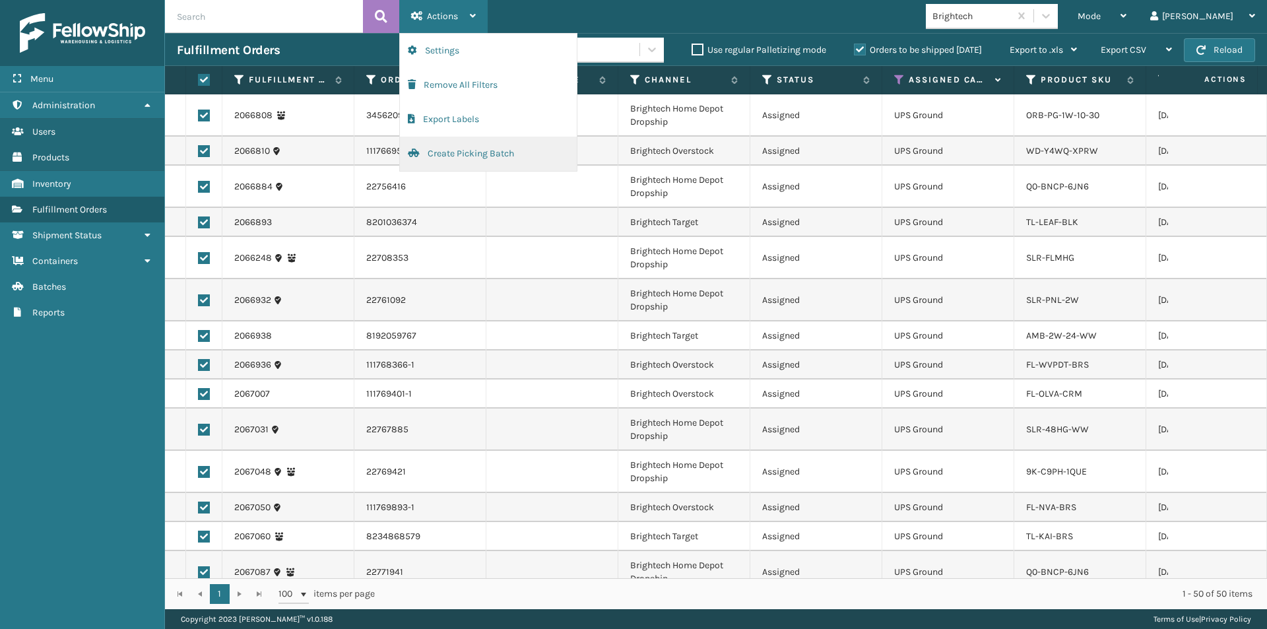
click at [448, 149] on button "Create Picking Batch" at bounding box center [488, 154] width 177 height 34
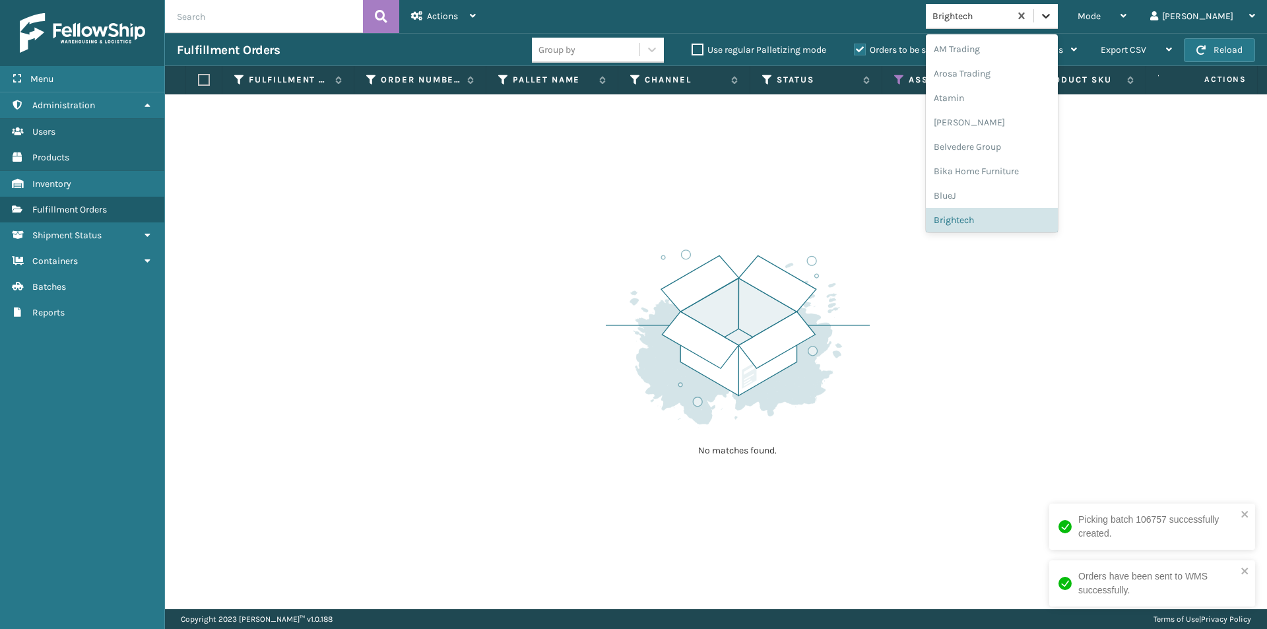
click at [1053, 18] on icon at bounding box center [1045, 15] width 13 height 13
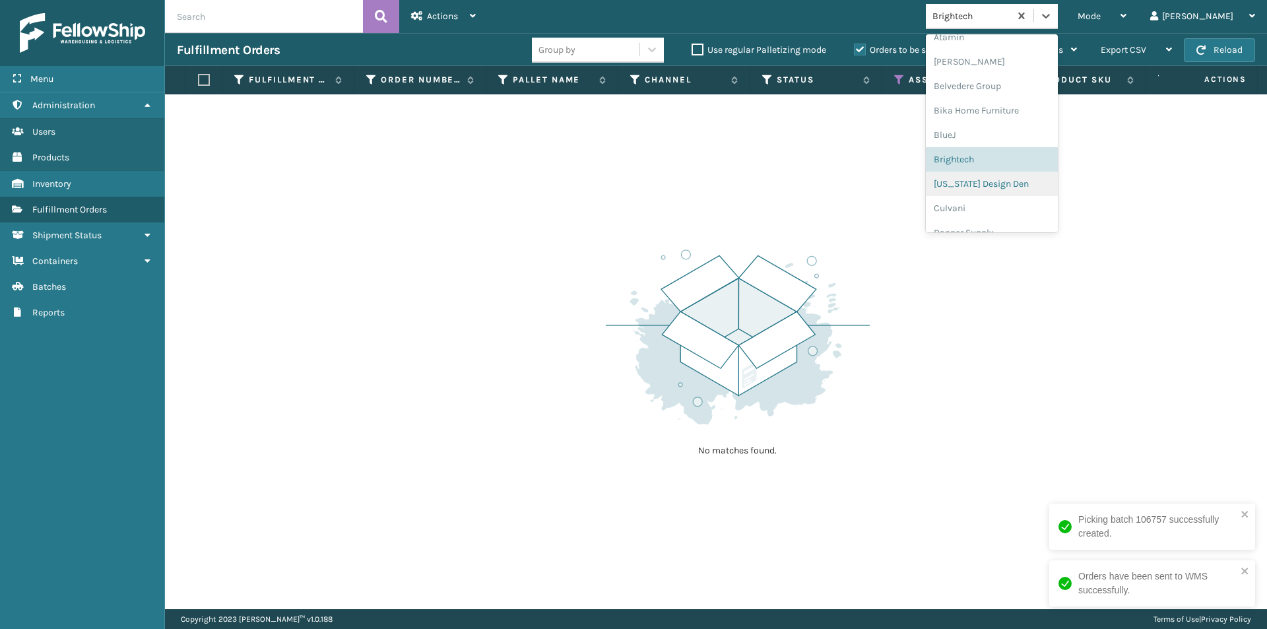
scroll to position [87, 0]
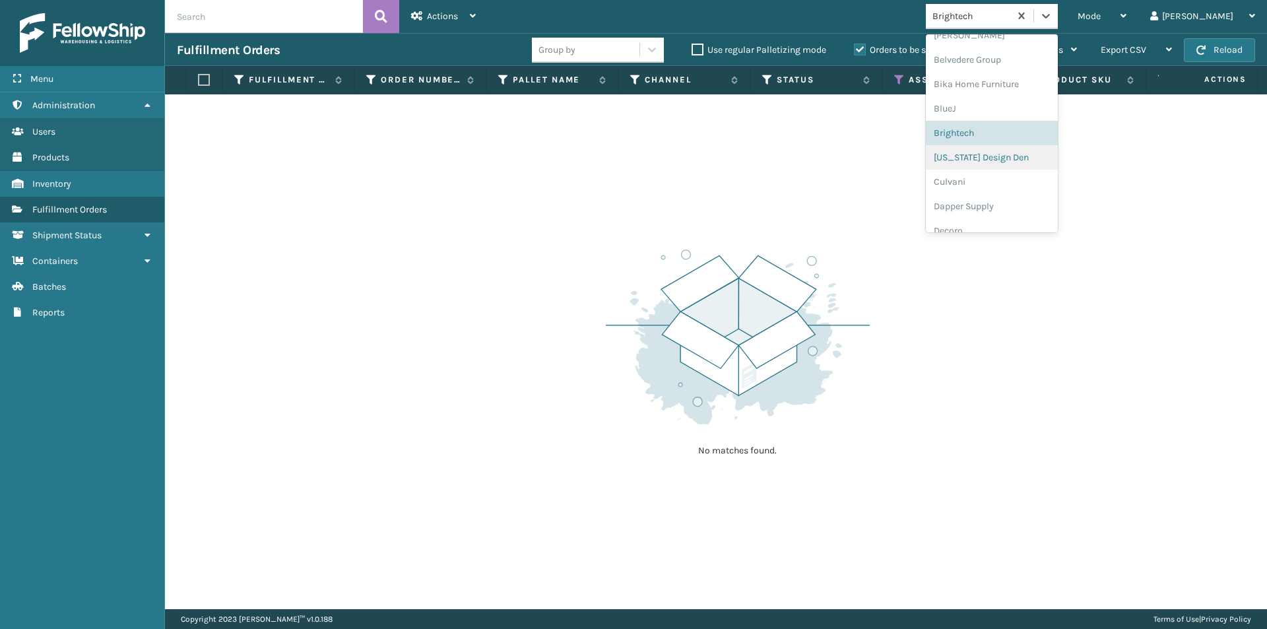
click at [1020, 162] on div "[US_STATE] Design Den" at bounding box center [992, 157] width 132 height 24
click at [1053, 18] on icon at bounding box center [1045, 15] width 13 height 13
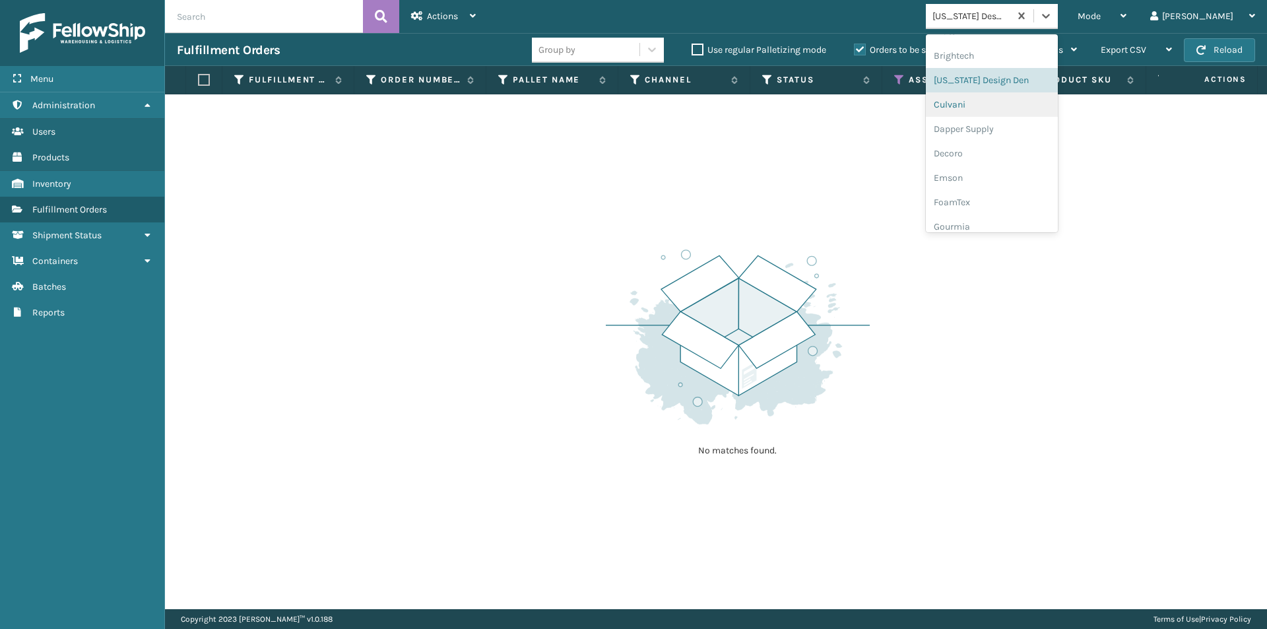
click at [1016, 110] on div "Culvani" at bounding box center [992, 104] width 132 height 24
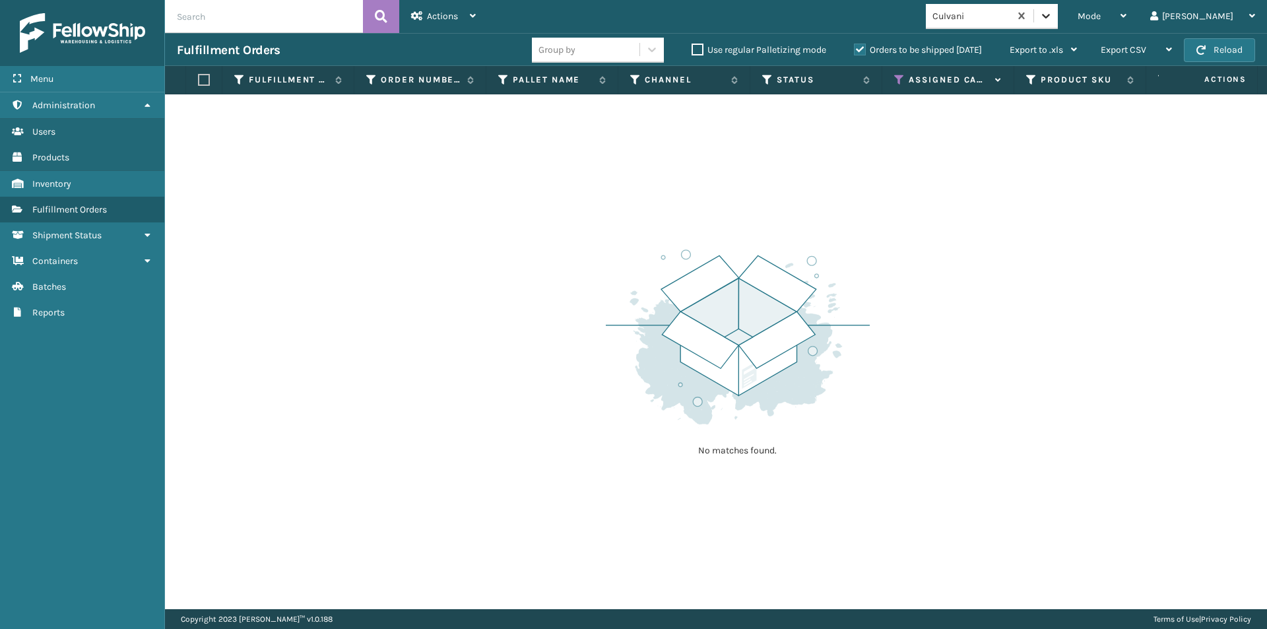
click at [1053, 16] on icon at bounding box center [1045, 15] width 13 height 13
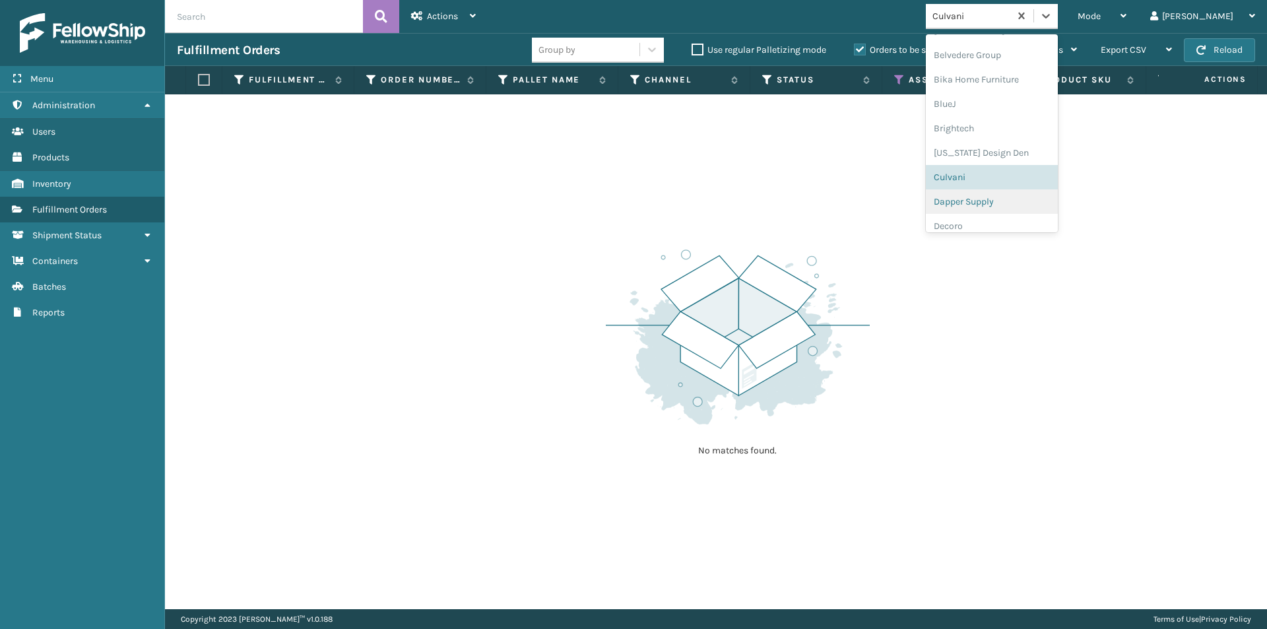
scroll to position [123, 0]
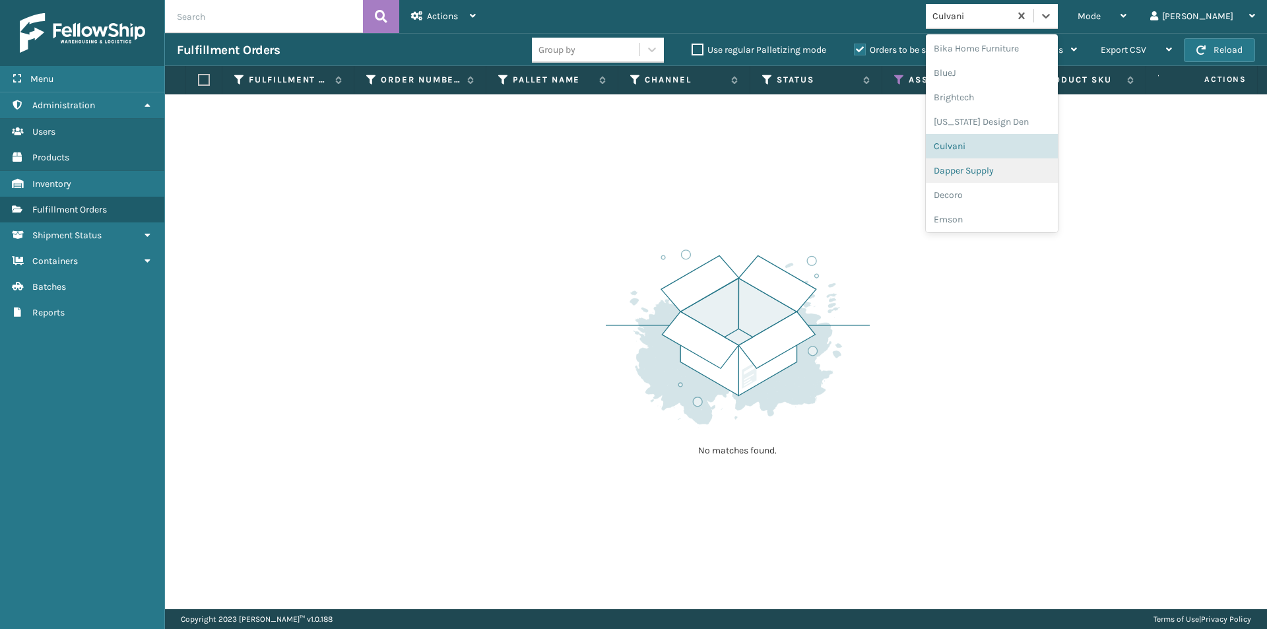
click at [1019, 173] on div "Dapper Supply" at bounding box center [992, 170] width 132 height 24
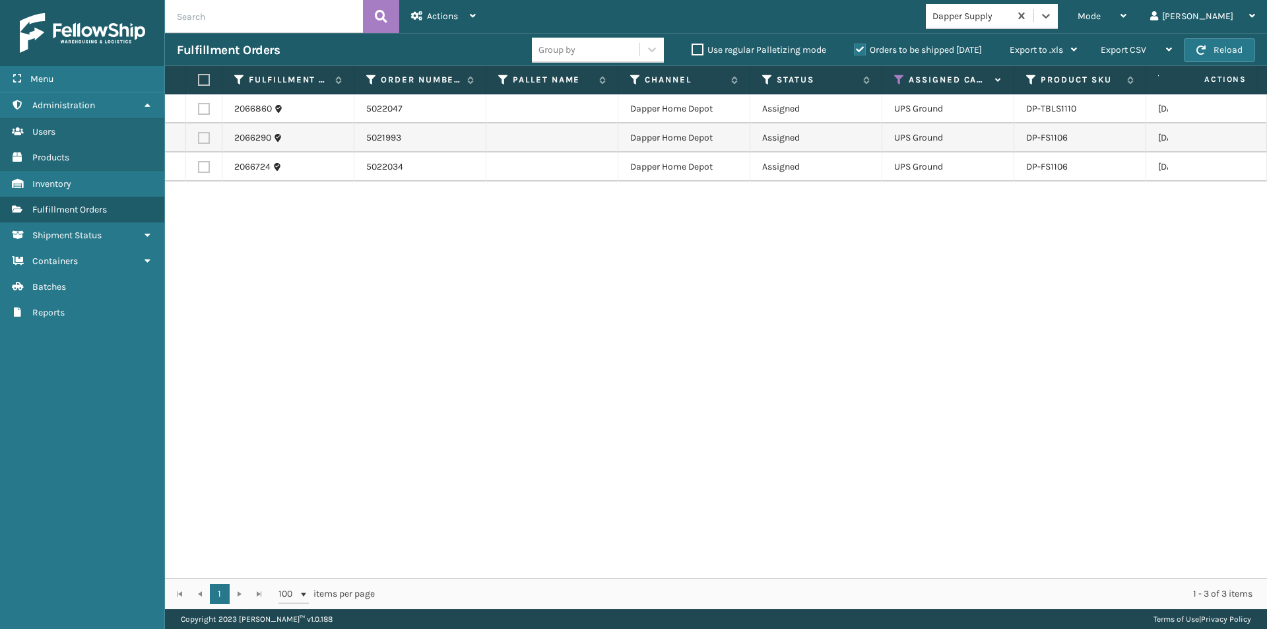
click at [206, 84] on label at bounding box center [202, 80] width 8 height 12
click at [199, 84] on input "checkbox" at bounding box center [198, 80] width 1 height 9
checkbox input "true"
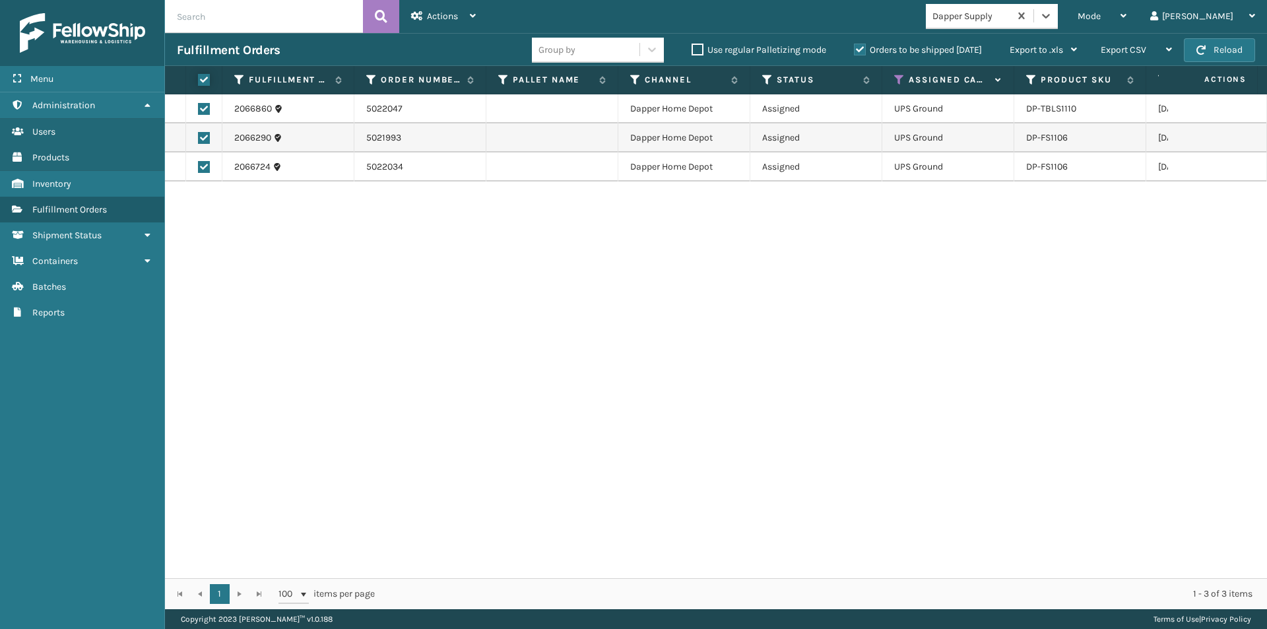
checkbox input "true"
click at [465, 15] on div "Actions" at bounding box center [443, 16] width 65 height 33
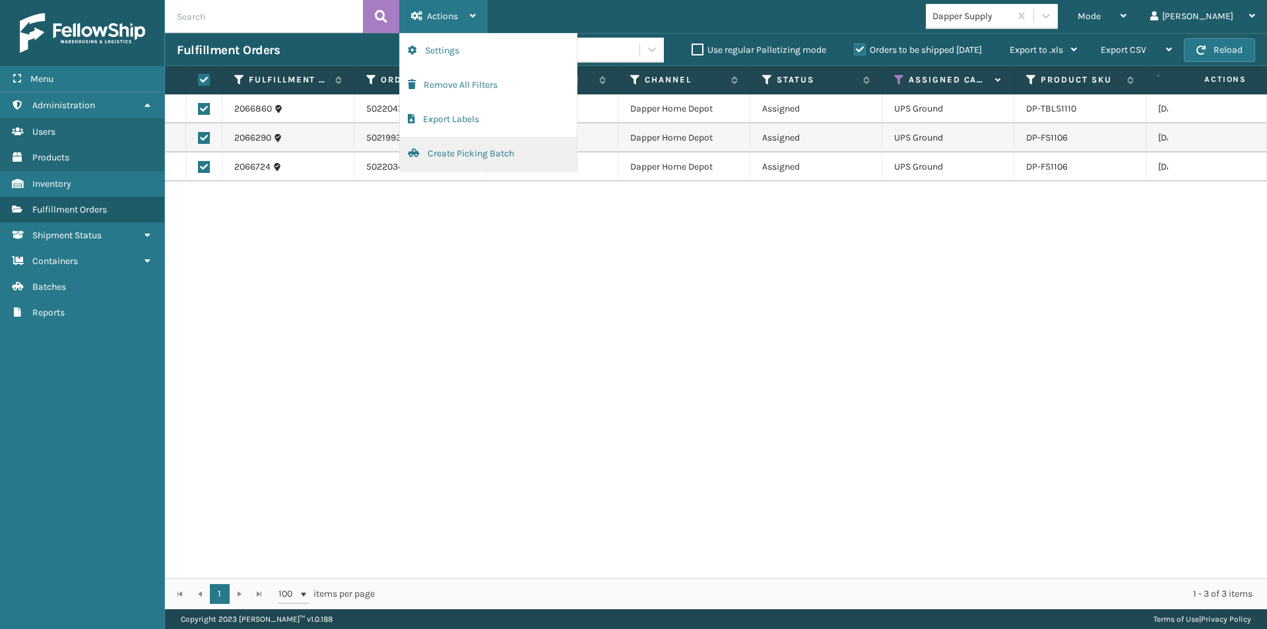
click at [457, 153] on button "Create Picking Batch" at bounding box center [488, 154] width 177 height 34
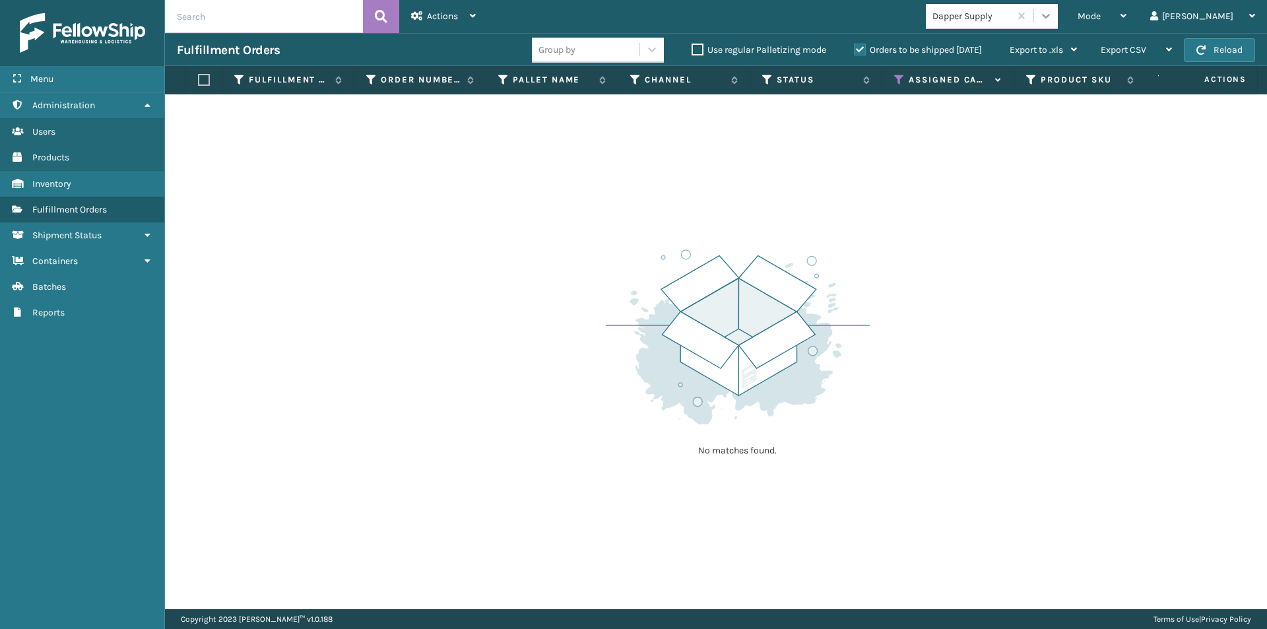
click at [1050, 18] on icon at bounding box center [1046, 16] width 8 height 5
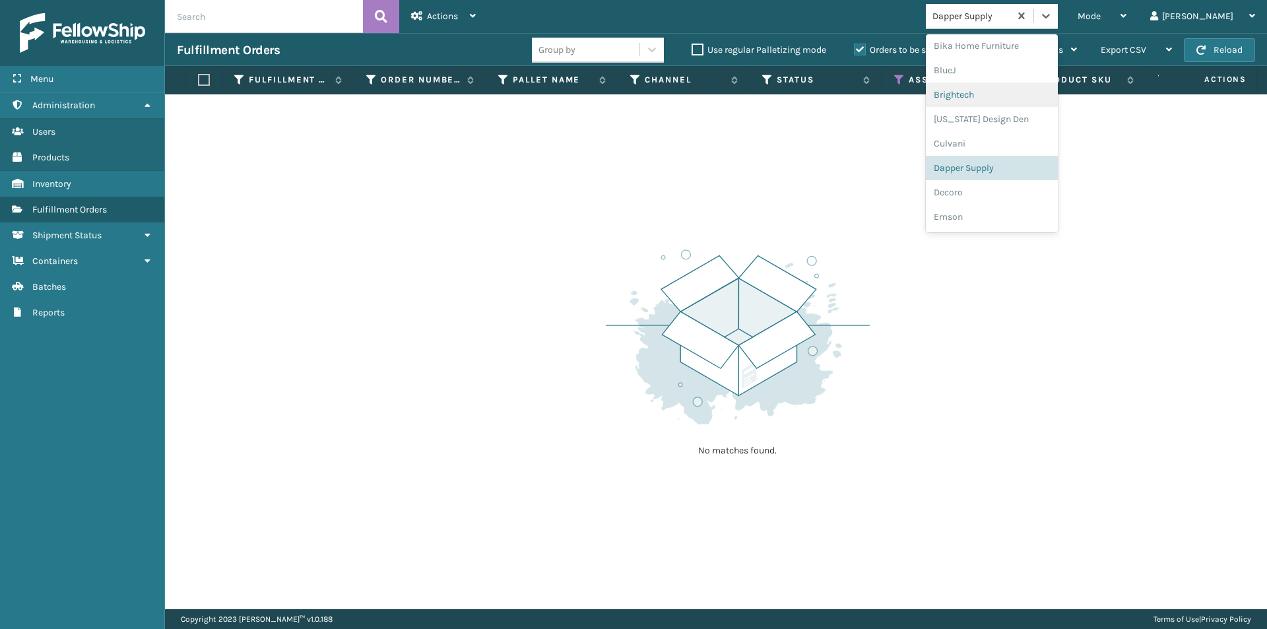
scroll to position [147, 0]
click at [1018, 172] on div "Decoro" at bounding box center [992, 170] width 132 height 24
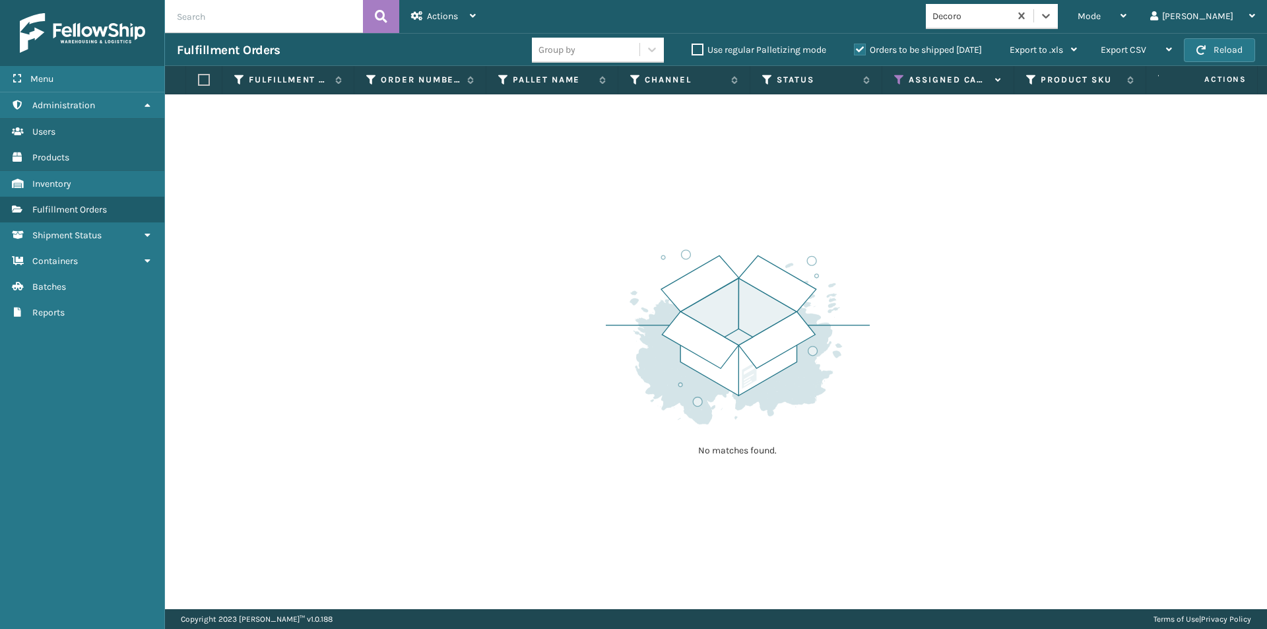
drag, startPoint x: 1096, startPoint y: 16, endPoint x: 1096, endPoint y: 31, distance: 15.2
click at [1050, 16] on icon at bounding box center [1046, 16] width 8 height 5
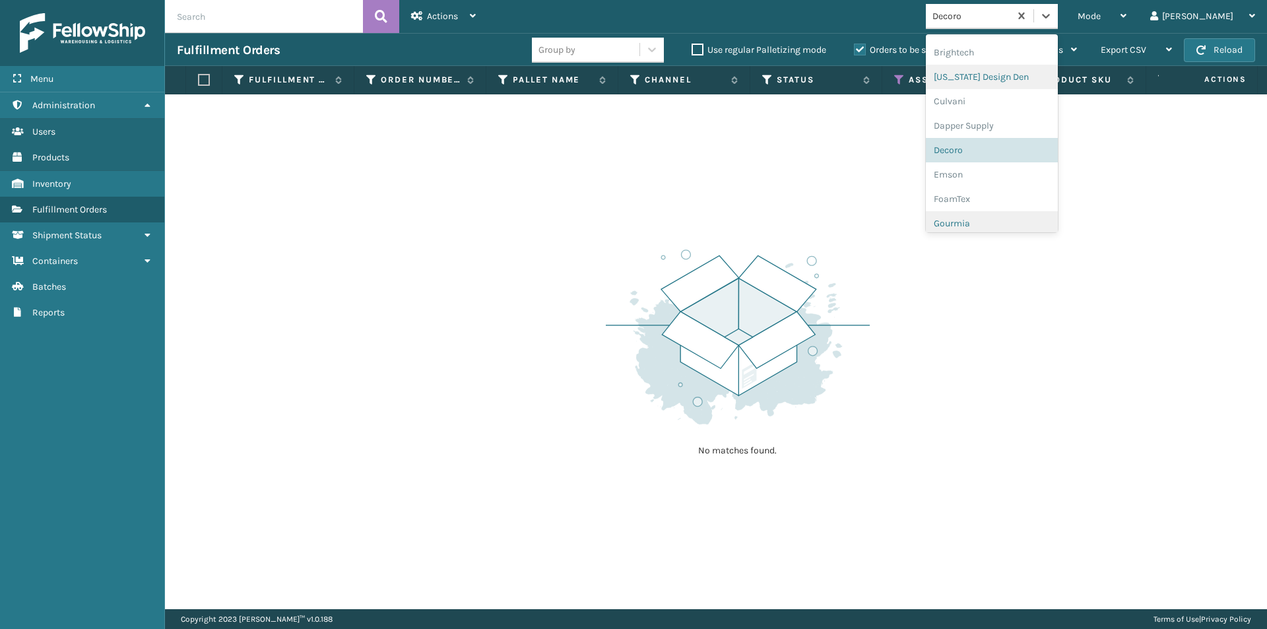
scroll to position [238, 0]
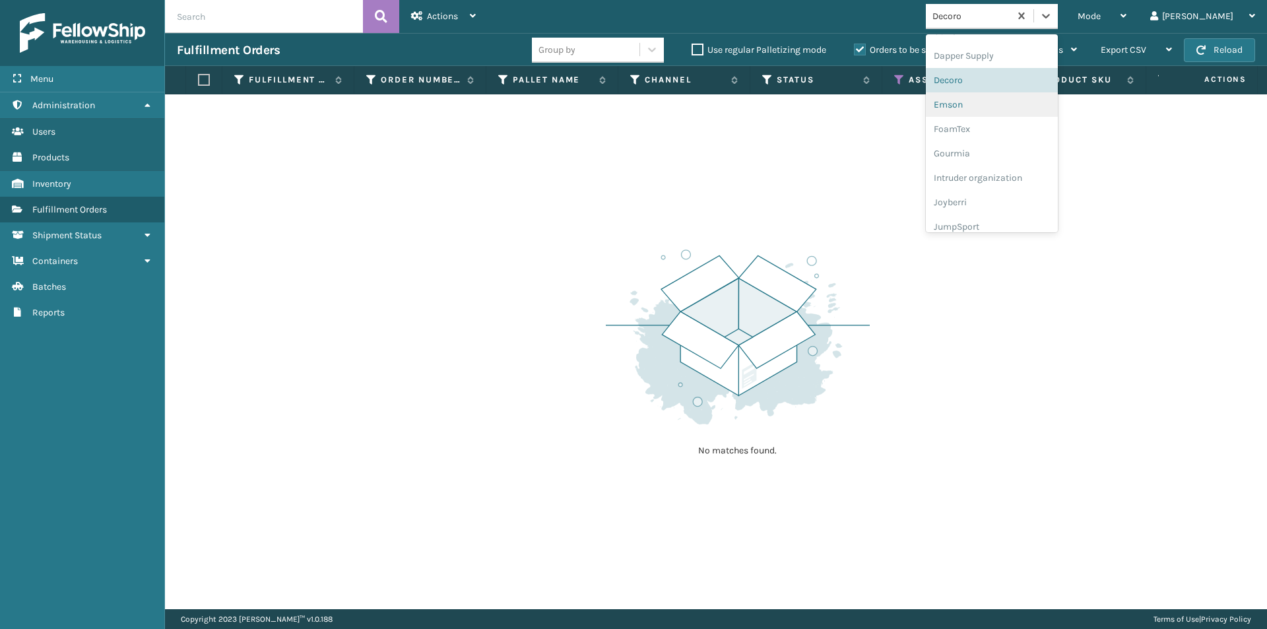
click at [1008, 101] on div "Emson" at bounding box center [992, 104] width 132 height 24
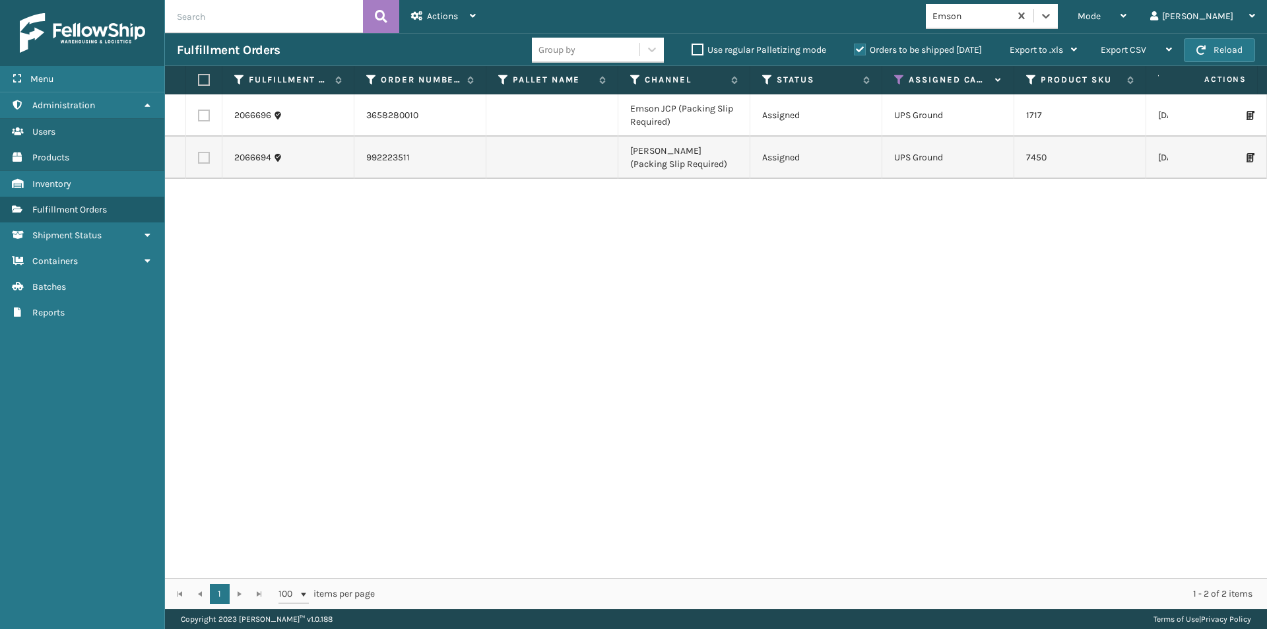
click at [201, 77] on label at bounding box center [202, 80] width 8 height 12
click at [199, 77] on input "checkbox" at bounding box center [198, 80] width 1 height 9
checkbox input "true"
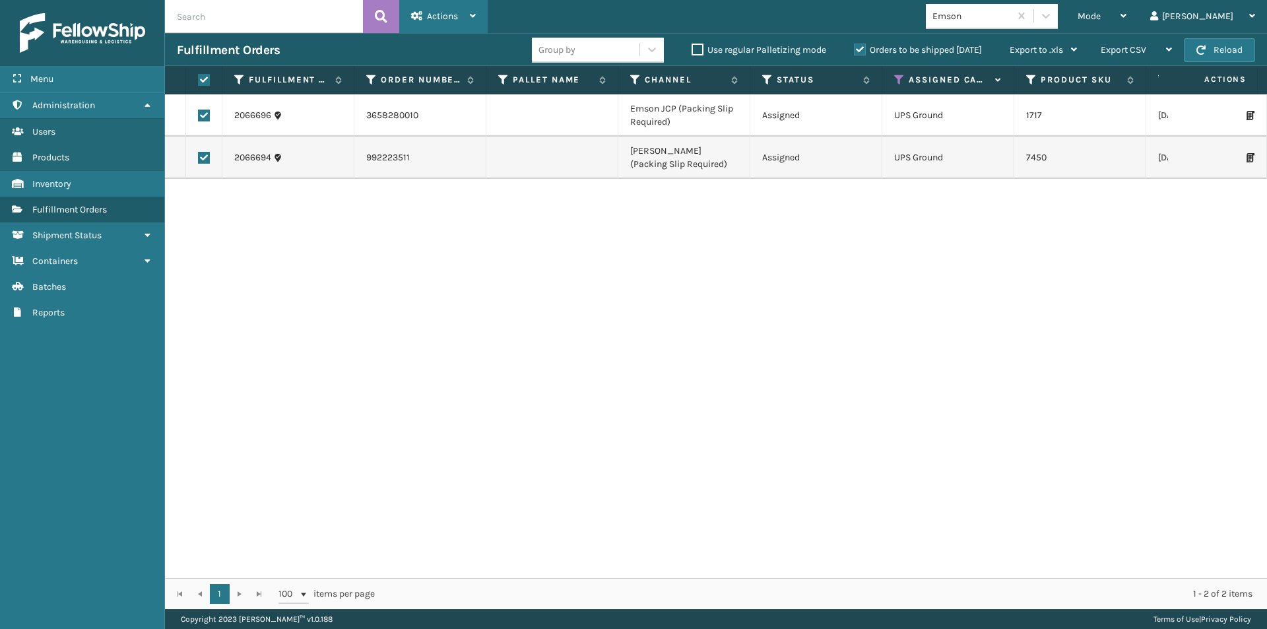
click at [457, 11] on span "Actions" at bounding box center [442, 16] width 31 height 11
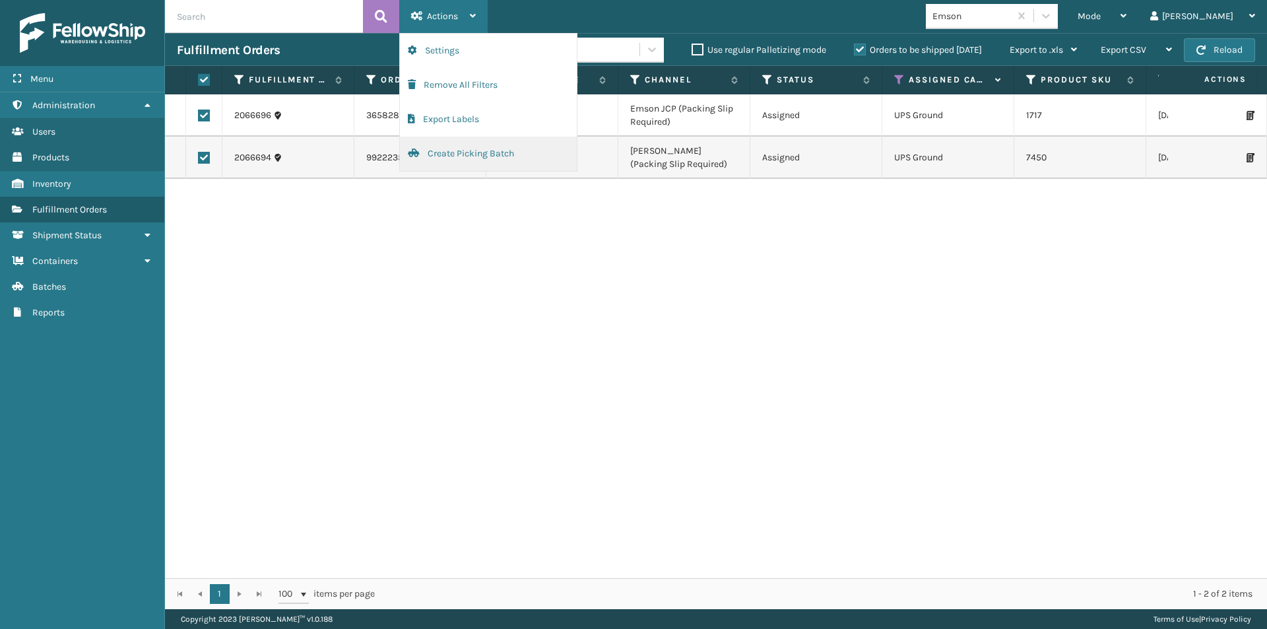
click at [460, 150] on button "Create Picking Batch" at bounding box center [488, 154] width 177 height 34
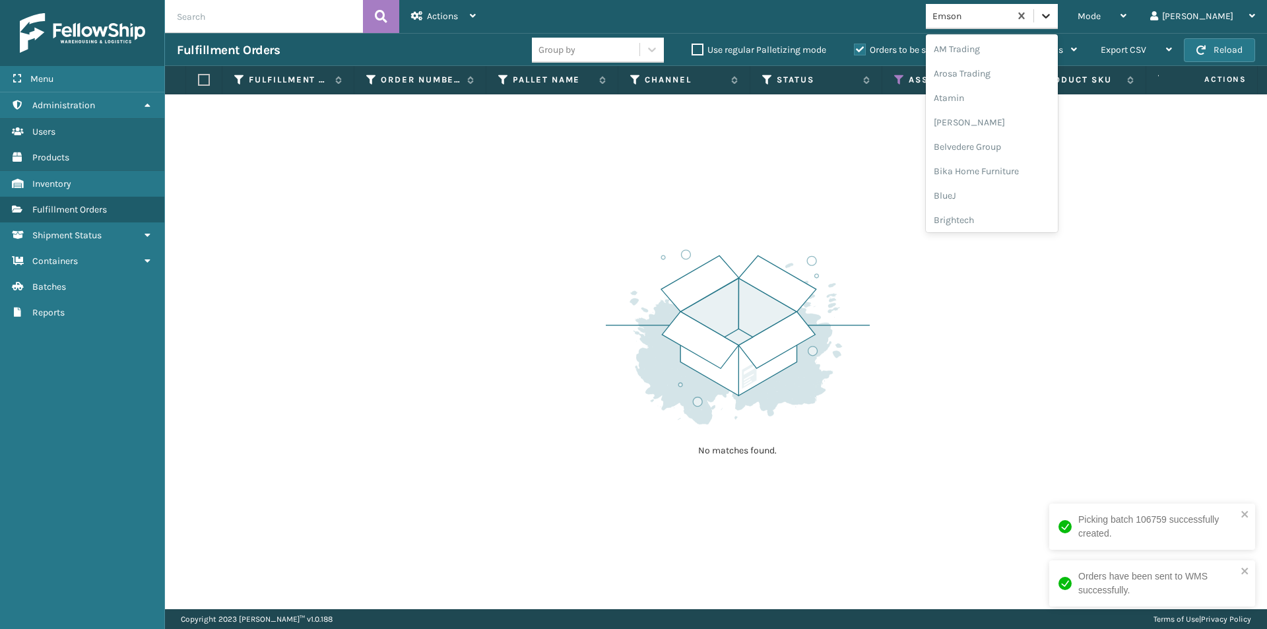
click at [1050, 17] on icon at bounding box center [1046, 16] width 8 height 5
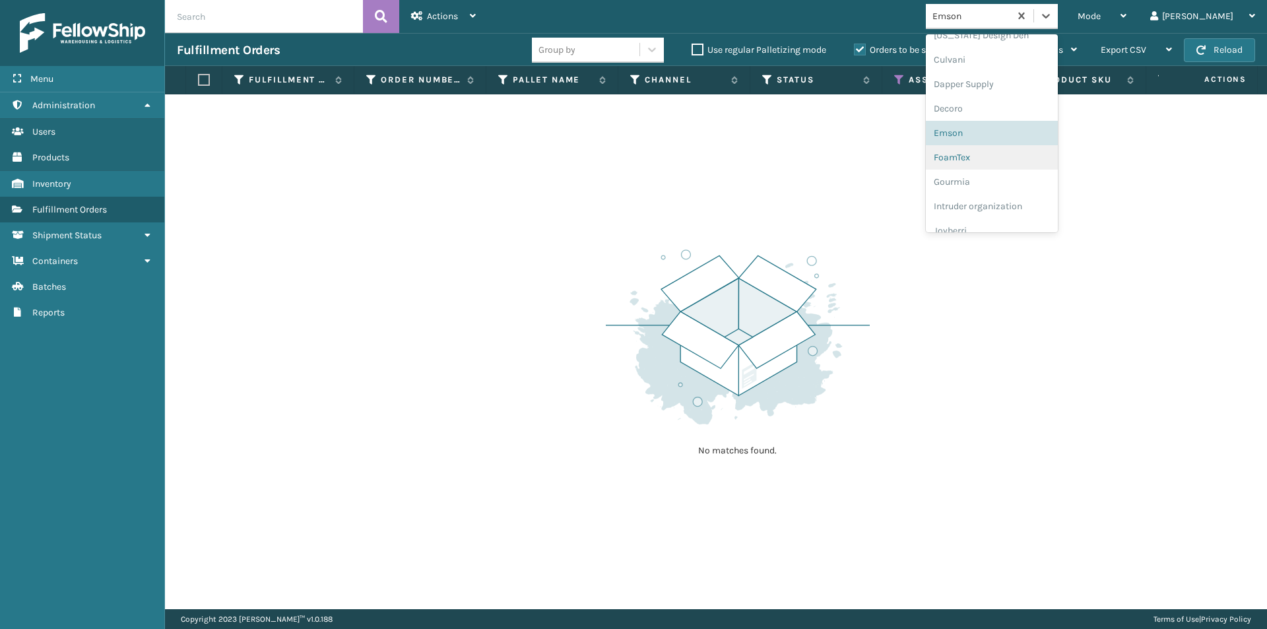
click at [1012, 160] on div "FoamTex" at bounding box center [992, 157] width 132 height 24
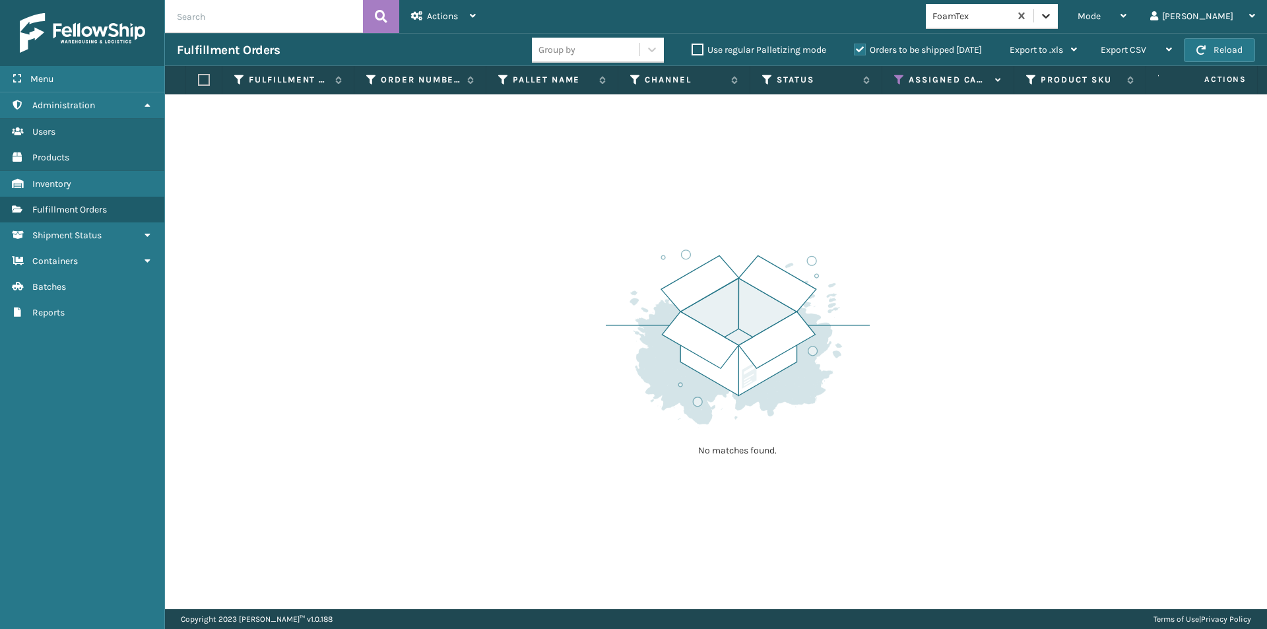
click at [1053, 18] on icon at bounding box center [1045, 15] width 13 height 13
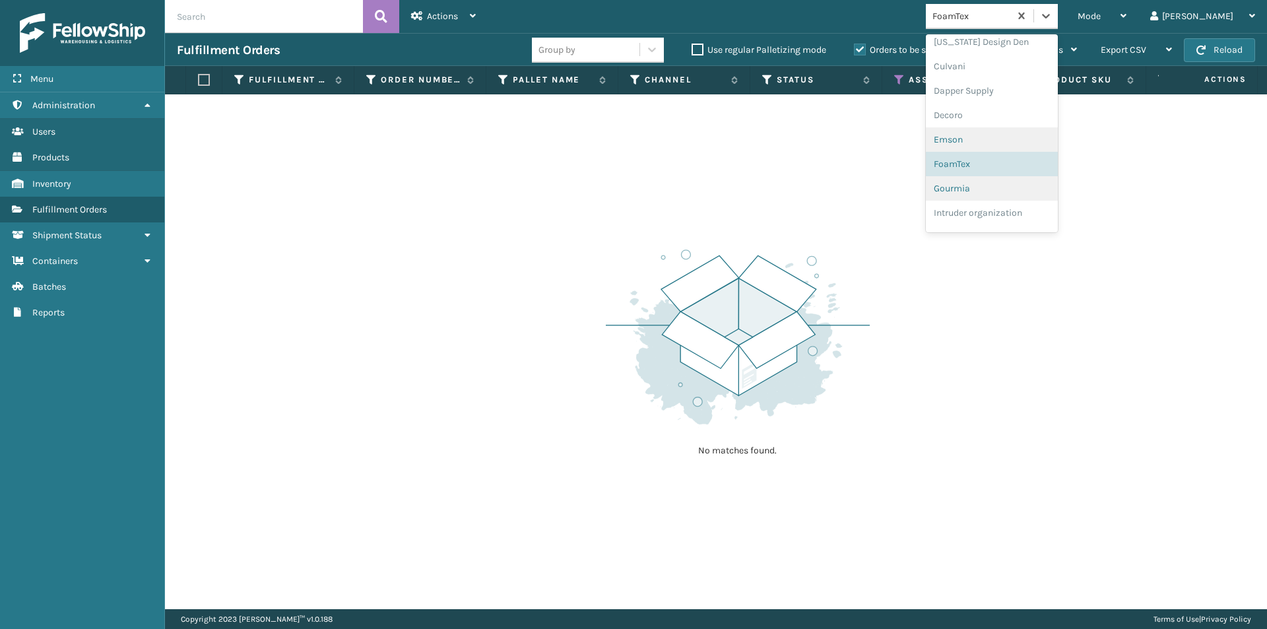
scroll to position [220, 0]
click at [1022, 172] on div "Gourmia" at bounding box center [992, 170] width 132 height 24
click at [1053, 22] on icon at bounding box center [1045, 15] width 13 height 13
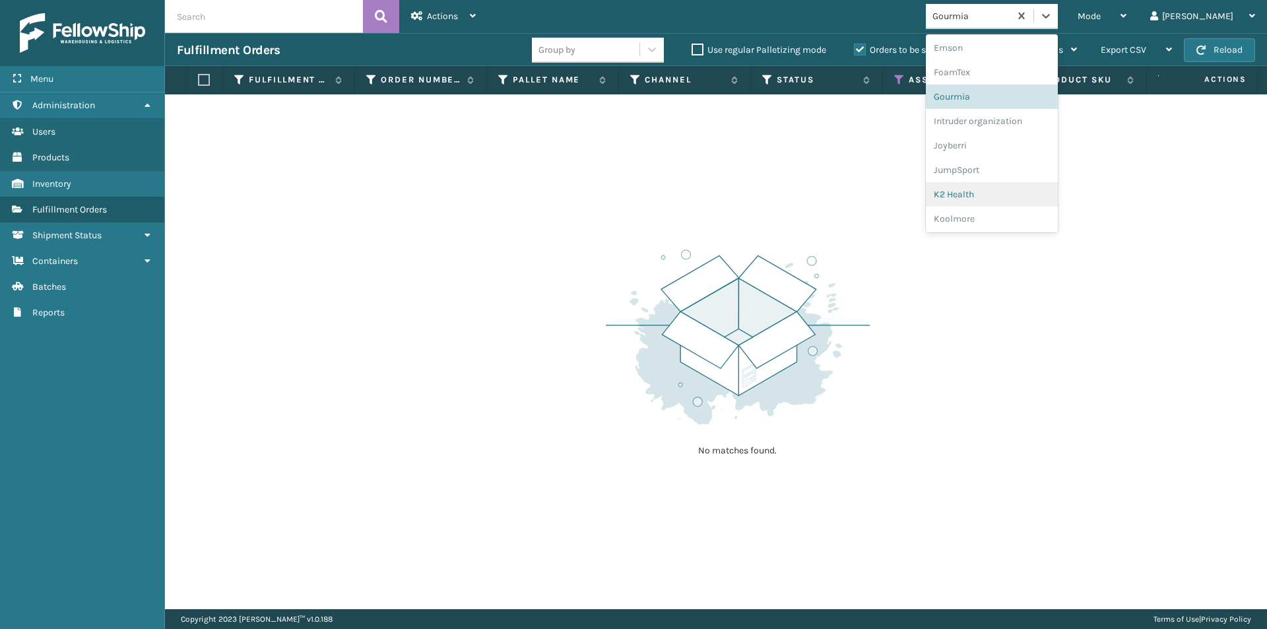
scroll to position [311, 0]
click at [1025, 109] on div "Intruder organization" at bounding box center [992, 104] width 132 height 24
click at [1050, 17] on icon at bounding box center [1046, 16] width 8 height 5
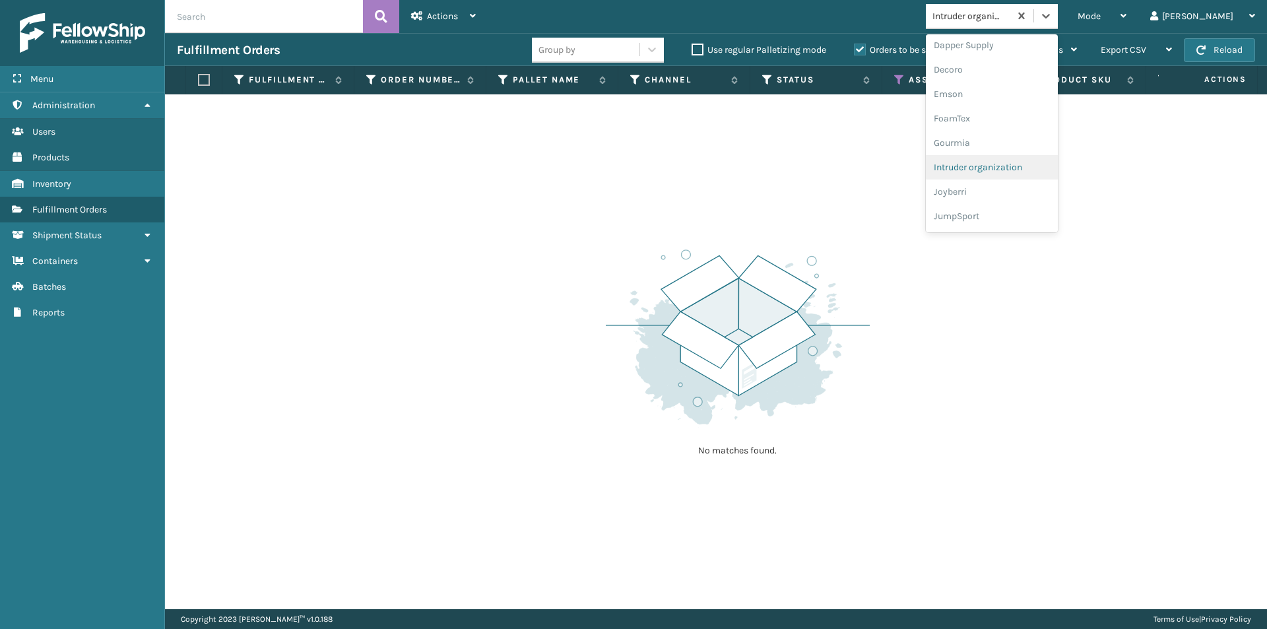
scroll to position [269, 0]
click at [1013, 173] on div "Joyberri" at bounding box center [992, 170] width 132 height 24
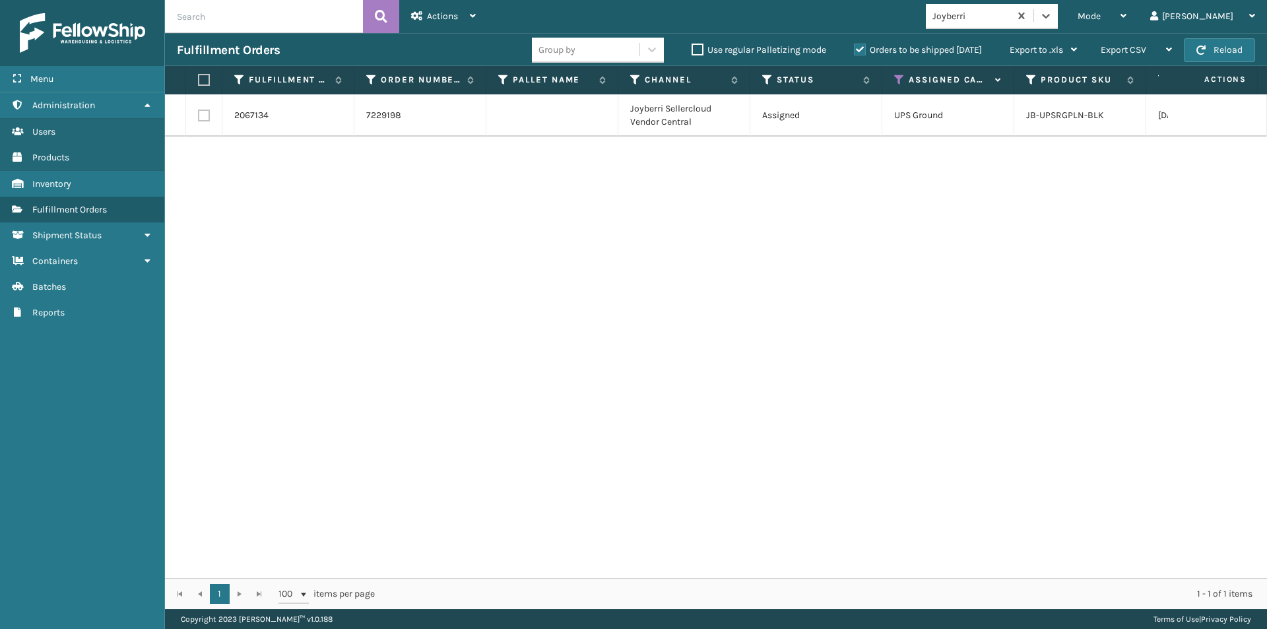
click at [202, 79] on label at bounding box center [202, 80] width 8 height 12
click at [199, 79] on input "checkbox" at bounding box center [198, 80] width 1 height 9
checkbox input "true"
click at [467, 15] on div "Actions" at bounding box center [443, 16] width 65 height 33
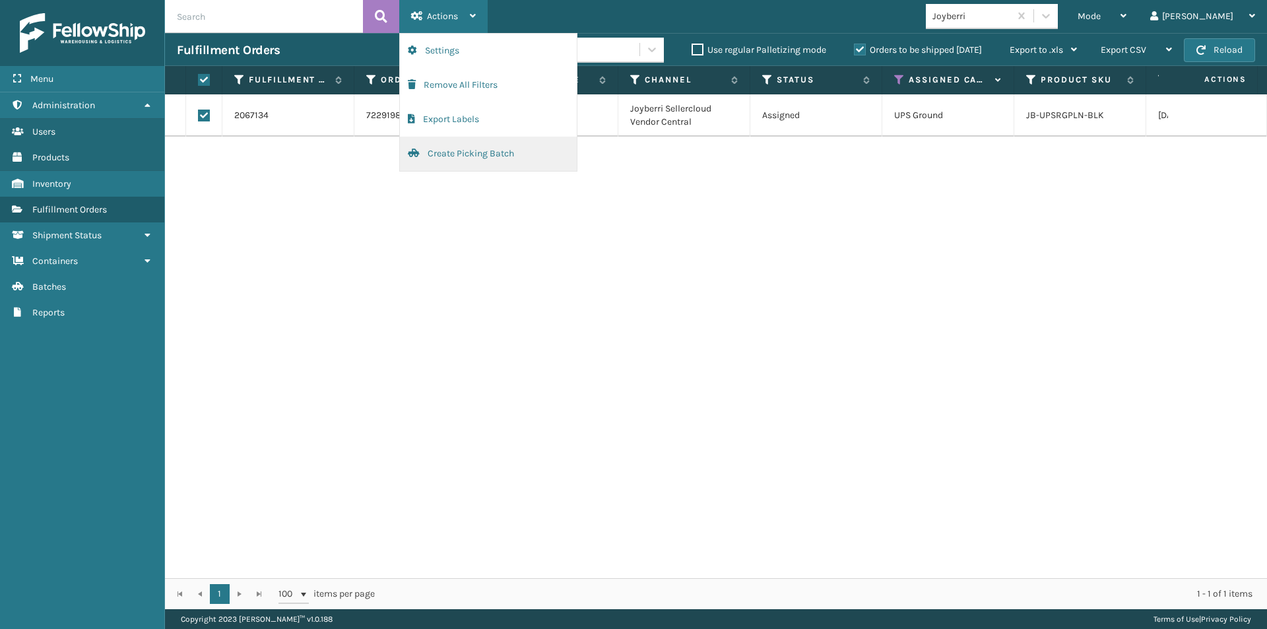
click at [454, 152] on button "Create Picking Batch" at bounding box center [488, 154] width 177 height 34
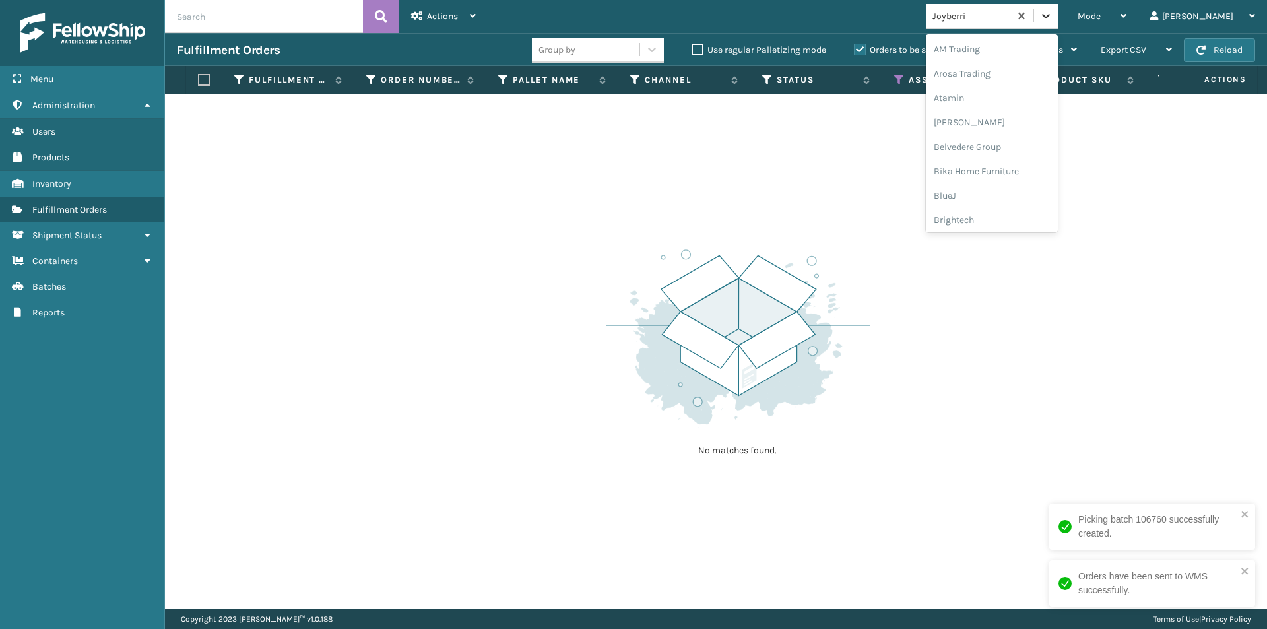
click at [1053, 18] on icon at bounding box center [1045, 15] width 13 height 13
click at [1031, 108] on div "JumpSport" at bounding box center [992, 104] width 132 height 24
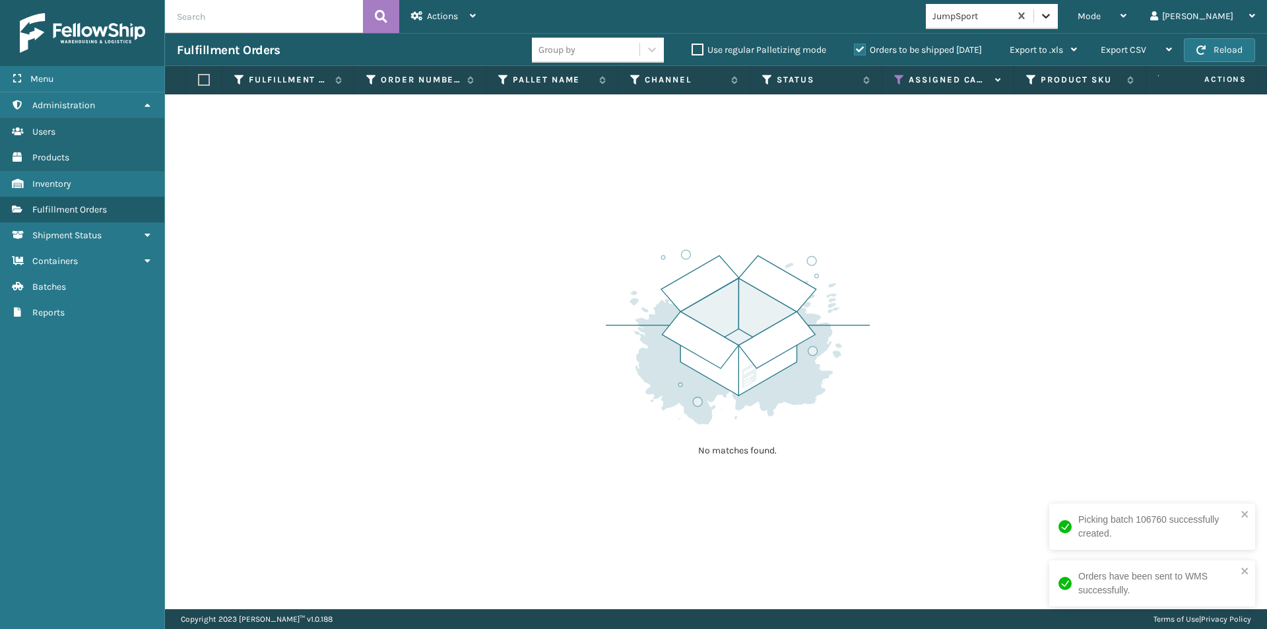
click at [1053, 18] on icon at bounding box center [1045, 15] width 13 height 13
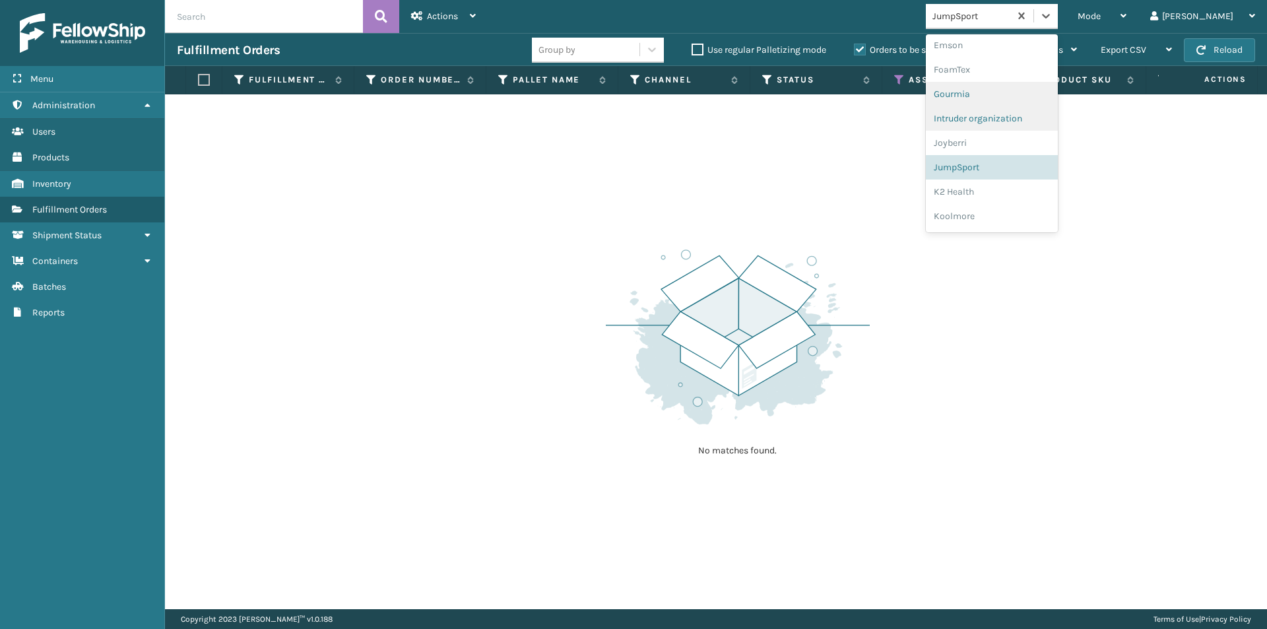
scroll to position [318, 0]
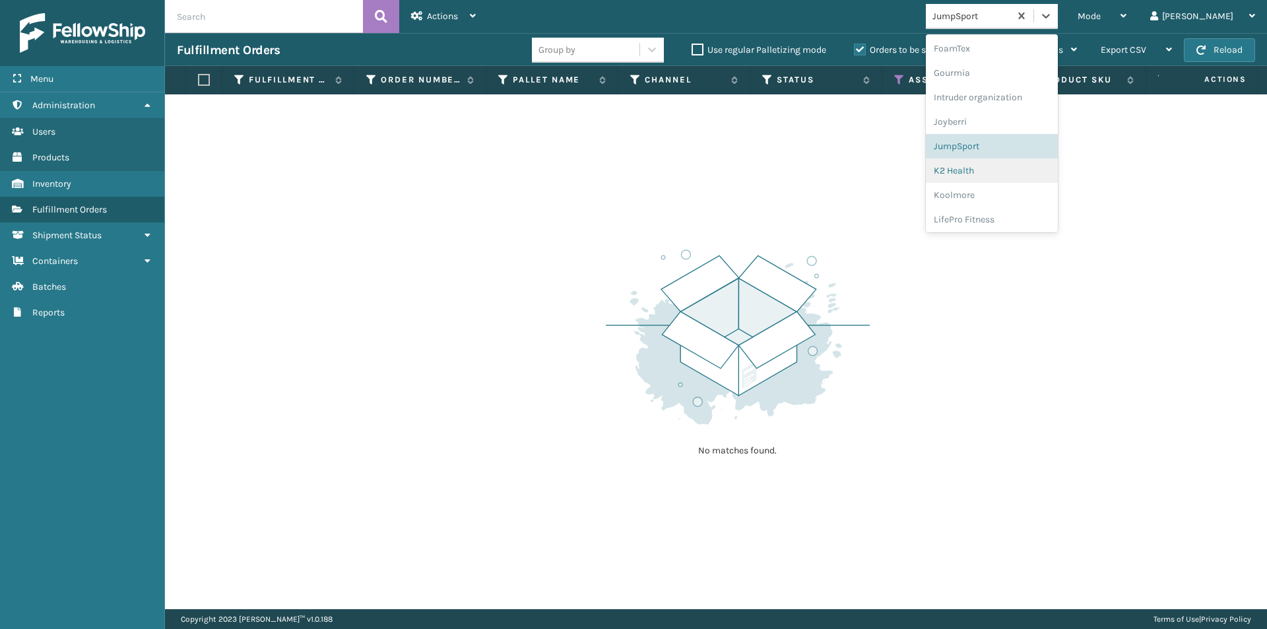
click at [1046, 172] on div "K2 Health" at bounding box center [992, 170] width 132 height 24
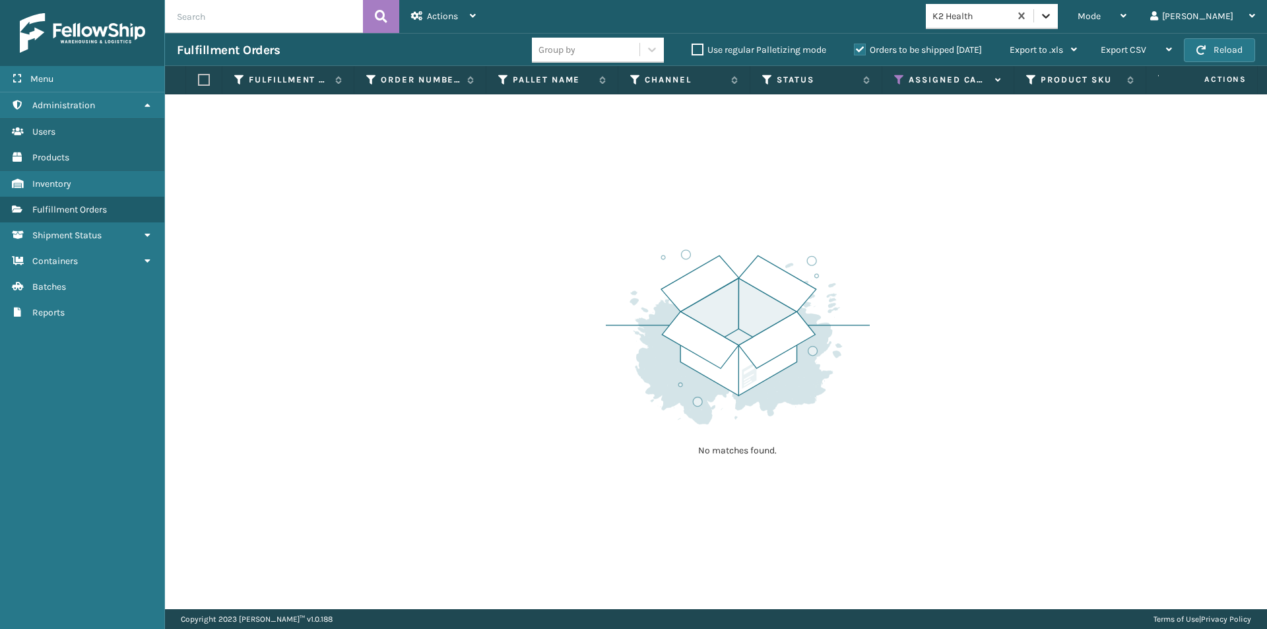
click at [1053, 13] on icon at bounding box center [1045, 15] width 13 height 13
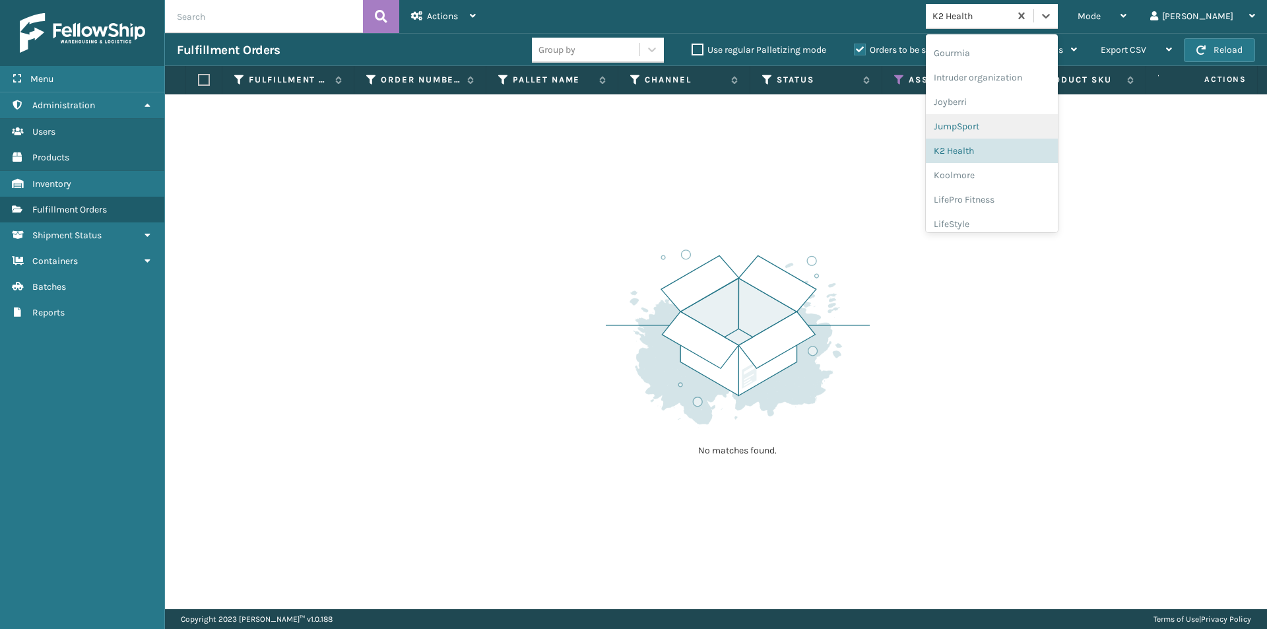
scroll to position [408, 0]
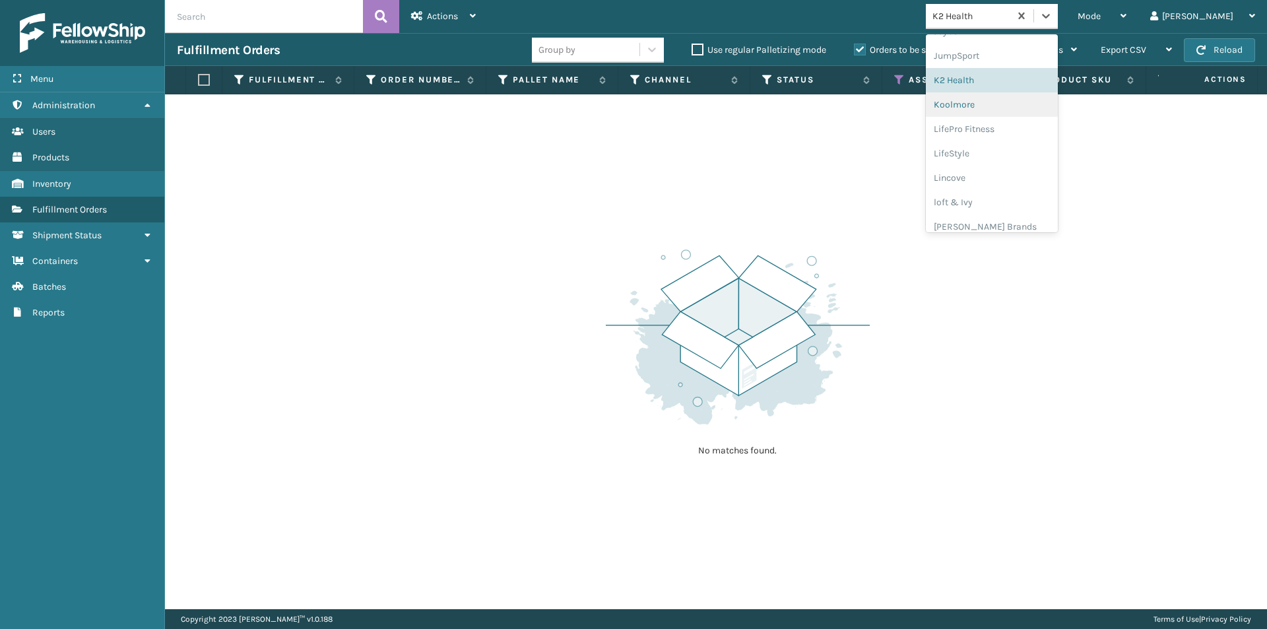
click at [1023, 106] on div "Koolmore" at bounding box center [992, 104] width 132 height 24
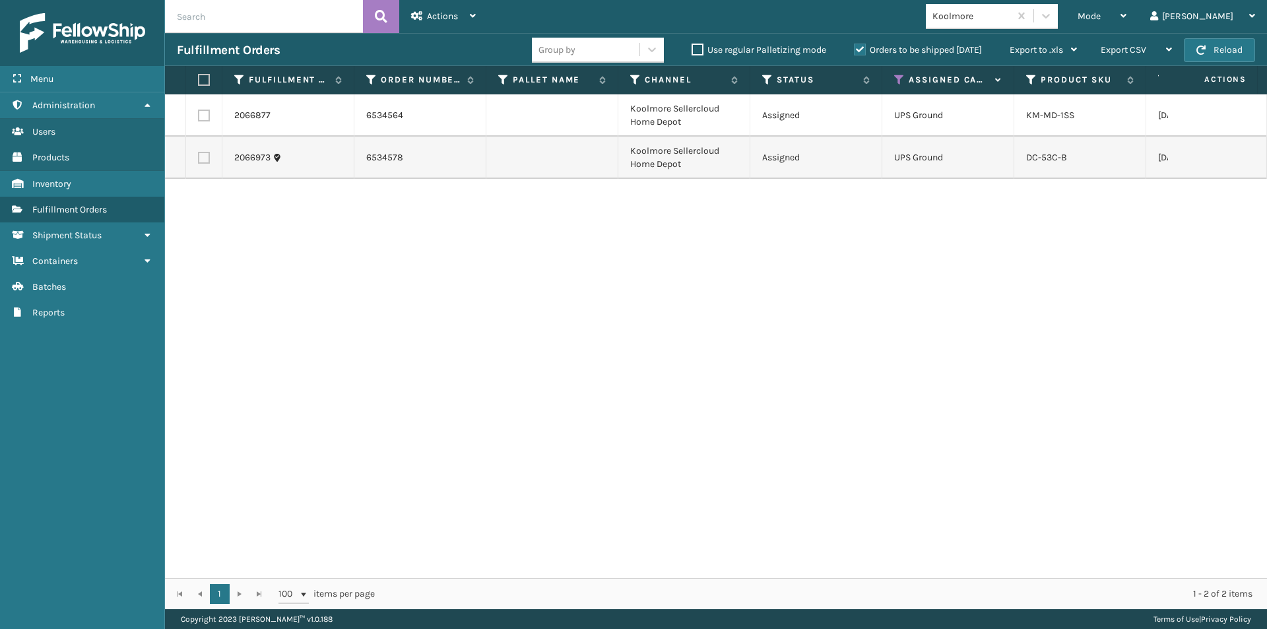
click at [205, 77] on label at bounding box center [202, 80] width 8 height 12
click at [199, 77] on input "checkbox" at bounding box center [198, 80] width 1 height 9
checkbox input "true"
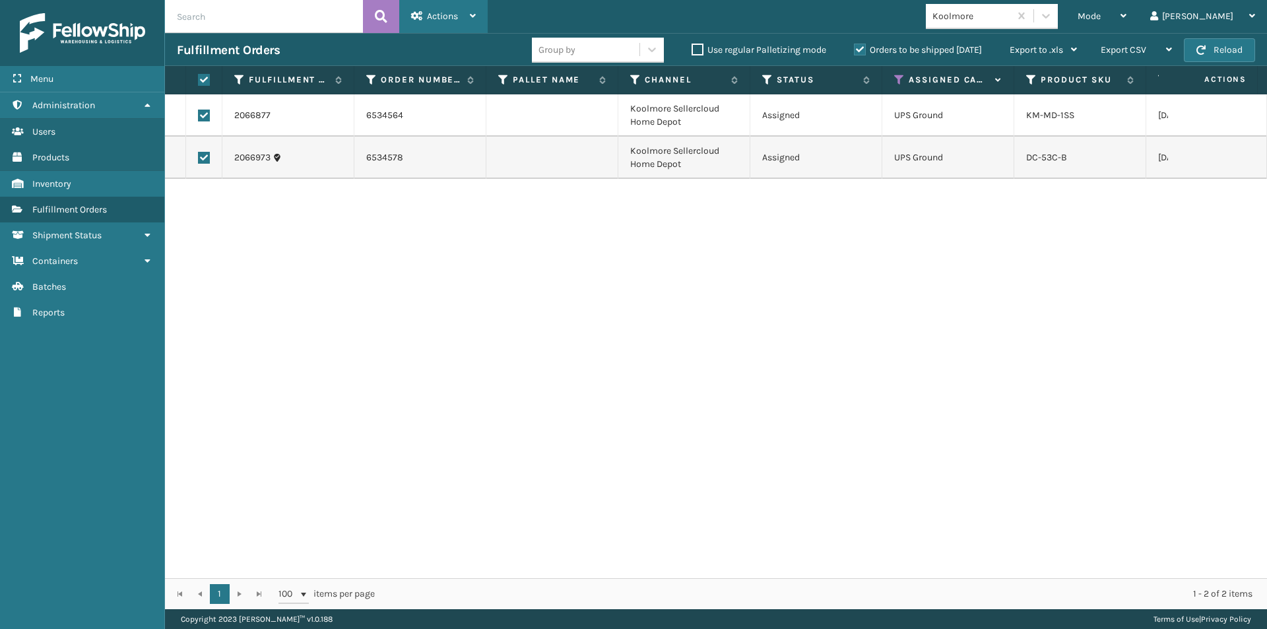
click at [471, 13] on icon at bounding box center [473, 15] width 6 height 9
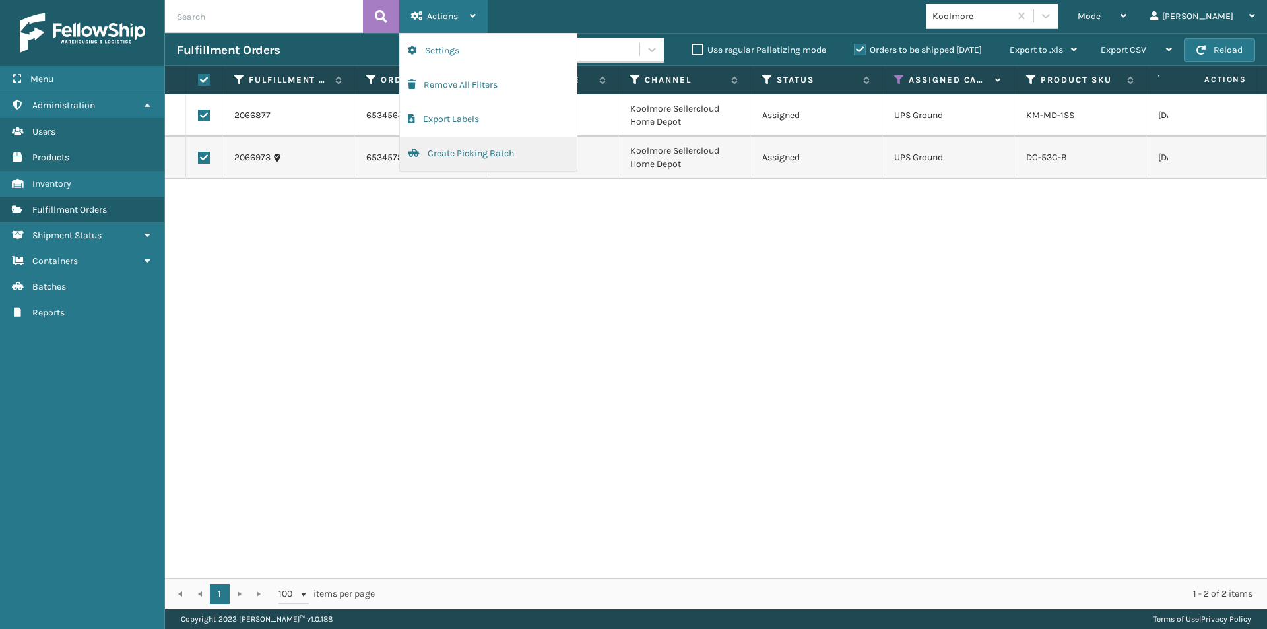
click at [448, 150] on button "Create Picking Batch" at bounding box center [488, 154] width 177 height 34
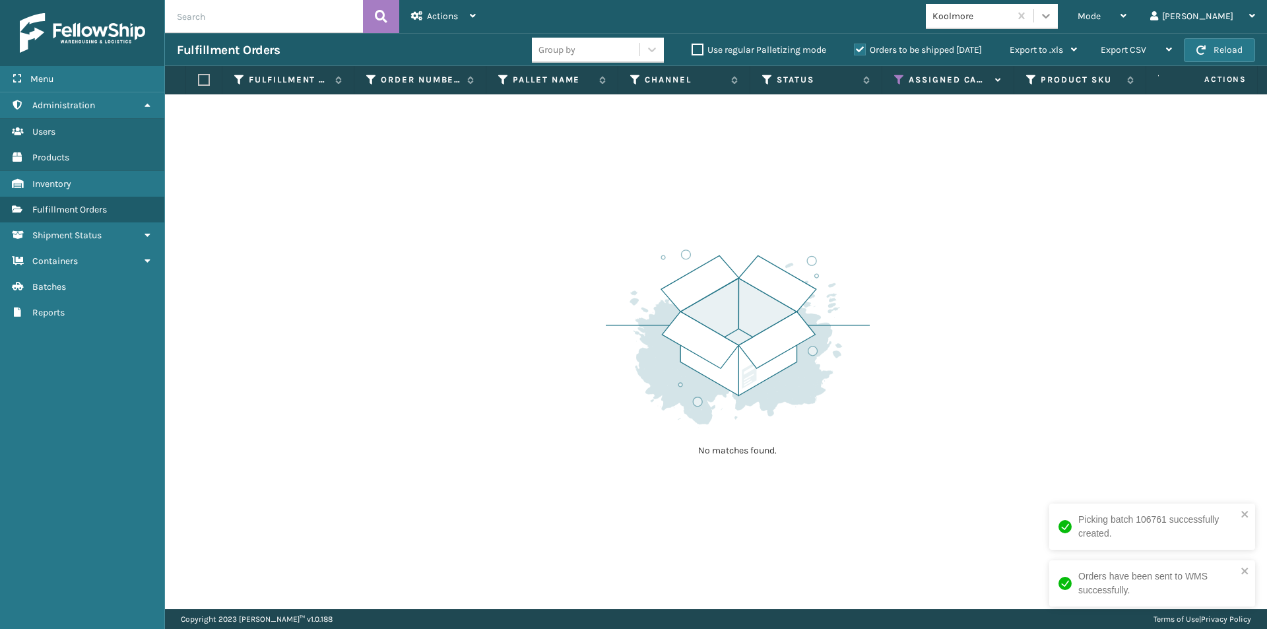
click at [1053, 13] on icon at bounding box center [1045, 15] width 13 height 13
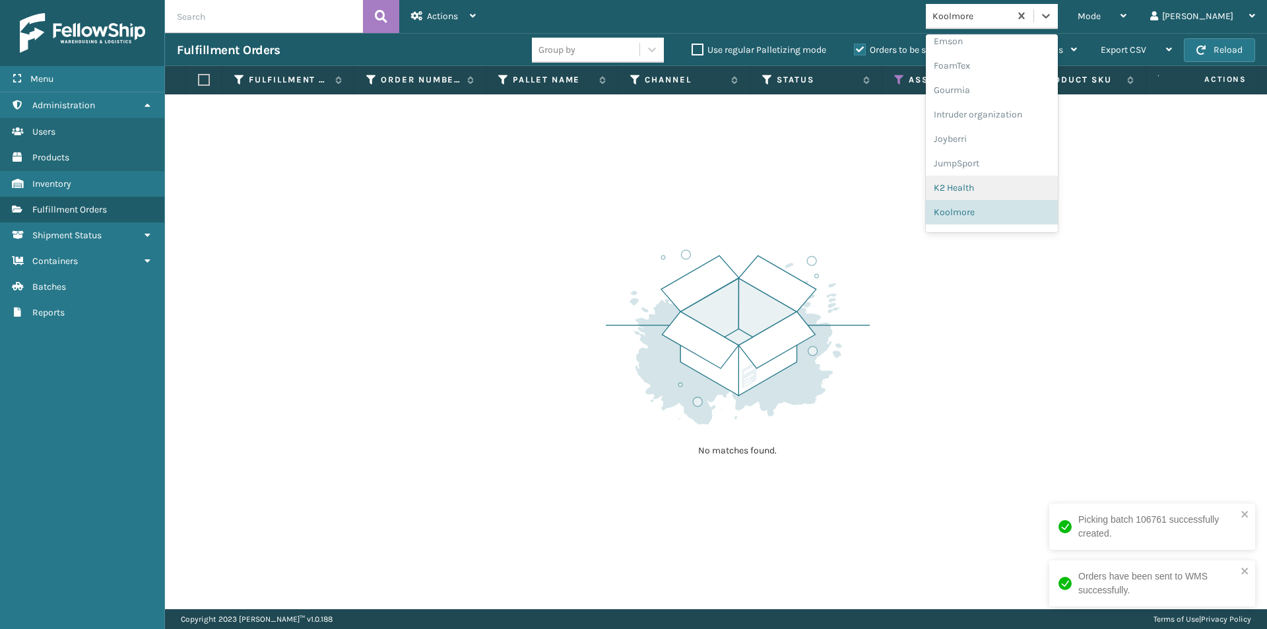
scroll to position [367, 0]
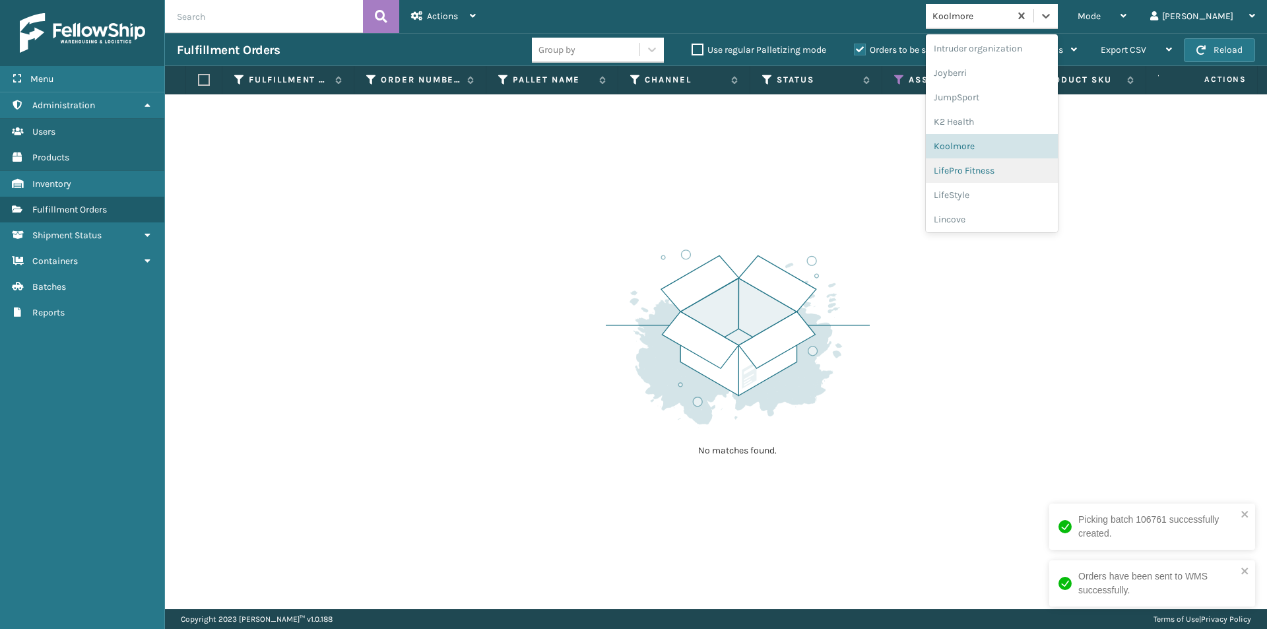
click at [1032, 171] on div "LifePro Fitness" at bounding box center [992, 170] width 132 height 24
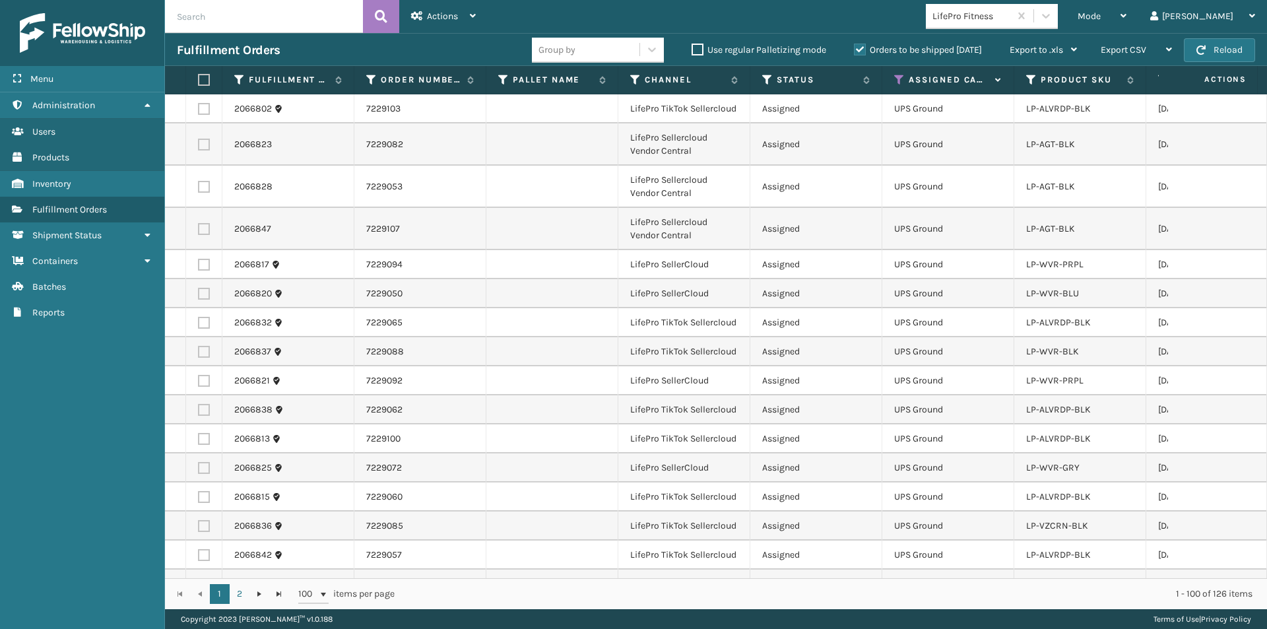
click at [201, 79] on label at bounding box center [202, 80] width 8 height 12
click at [199, 79] on input "checkbox" at bounding box center [198, 80] width 1 height 9
checkbox input "true"
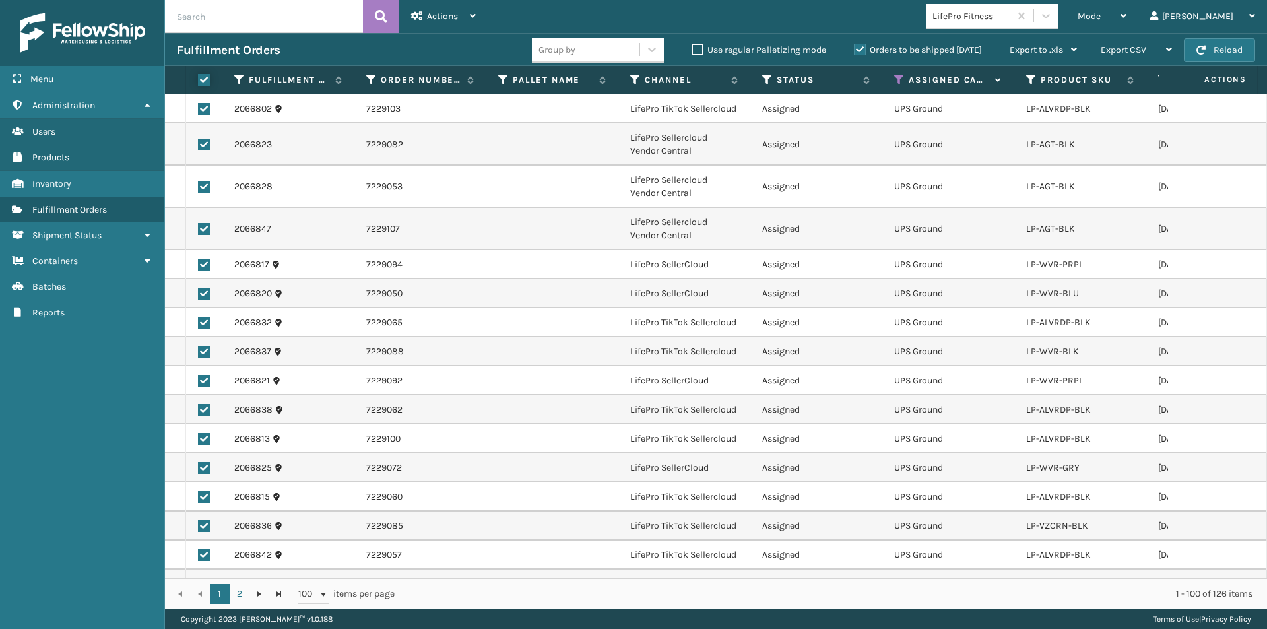
checkbox input "true"
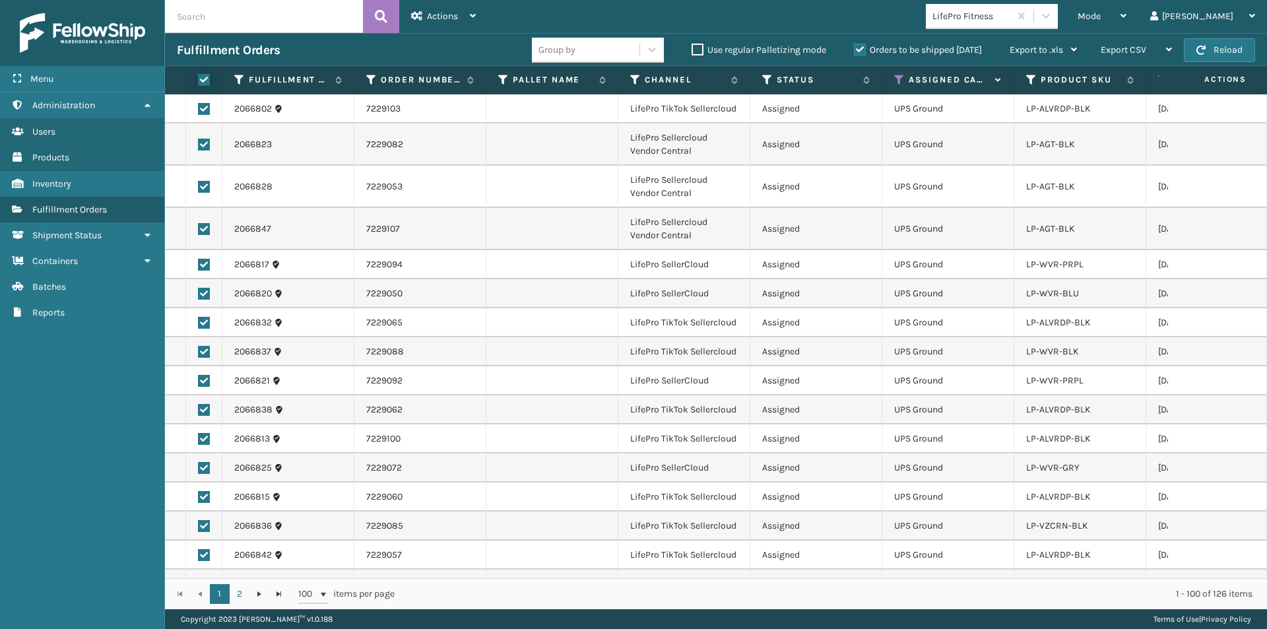
checkbox input "true"
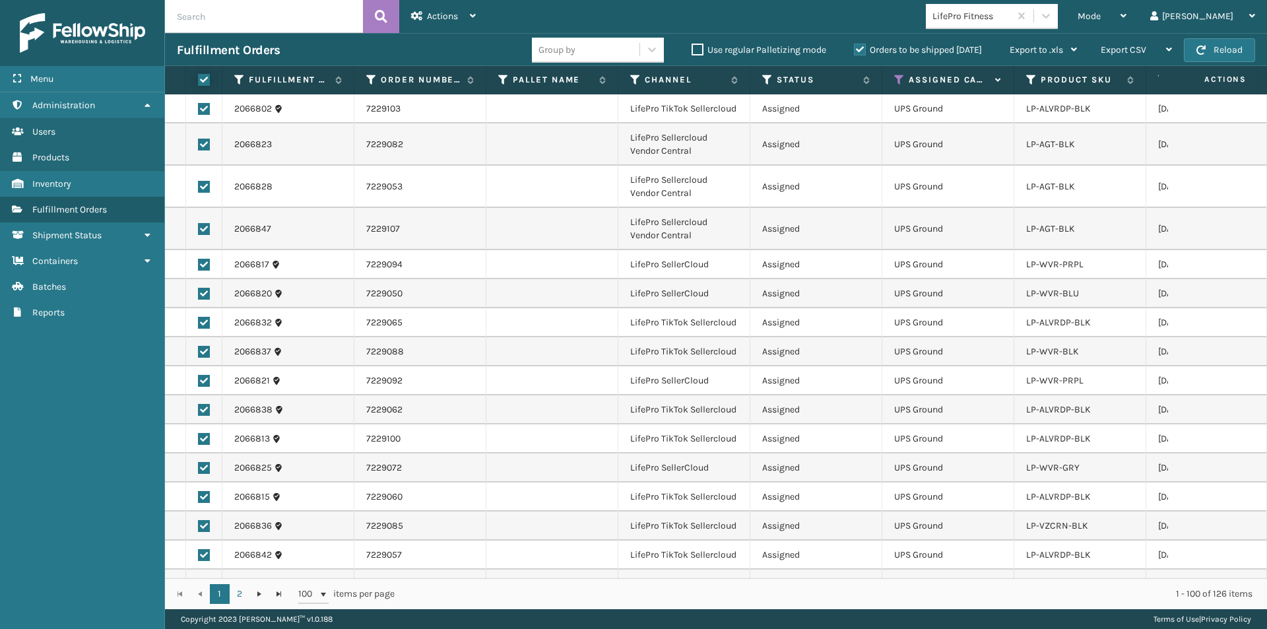
checkbox input "true"
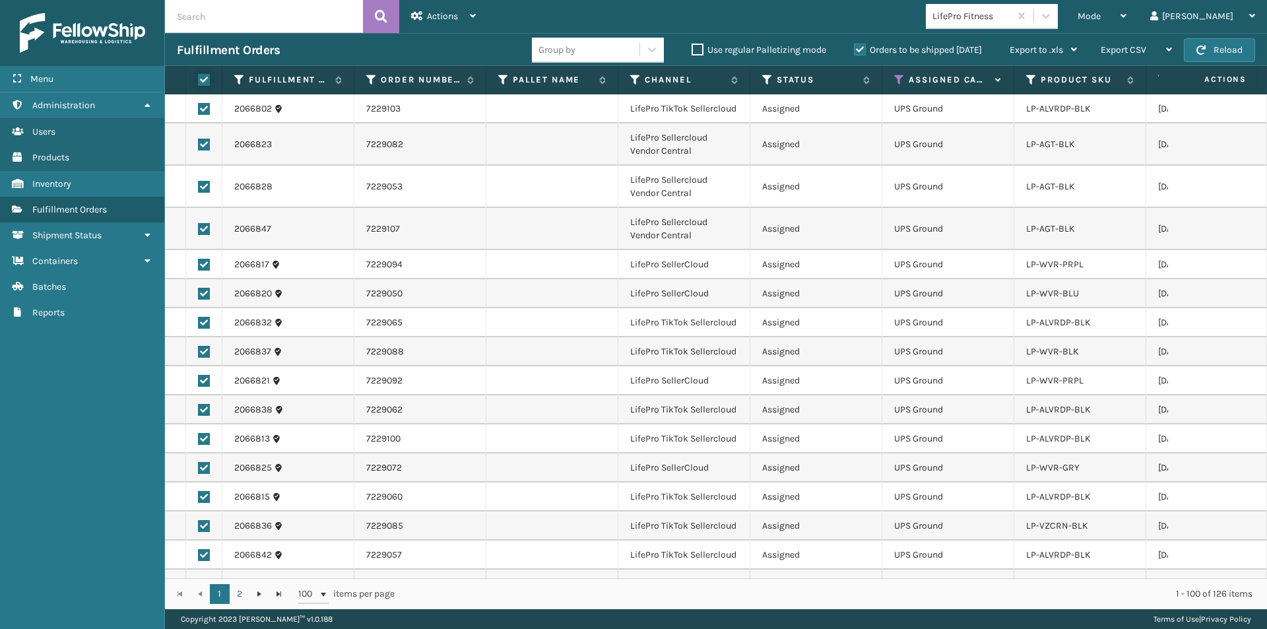
checkbox input "true"
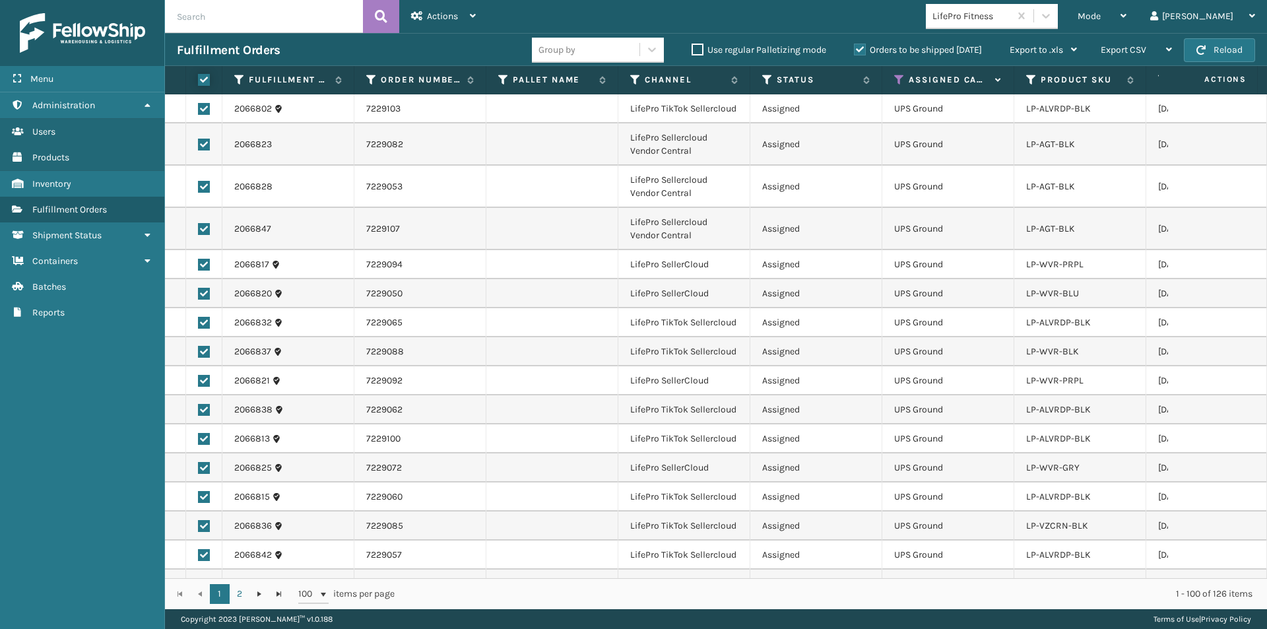
checkbox input "true"
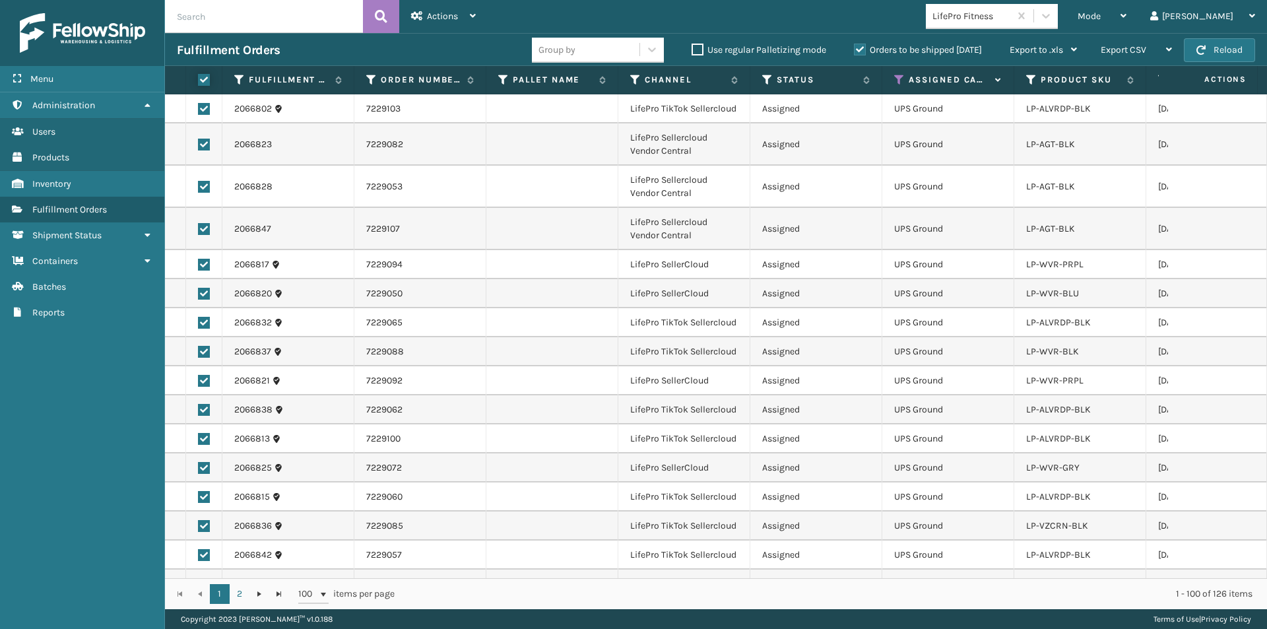
checkbox input "true"
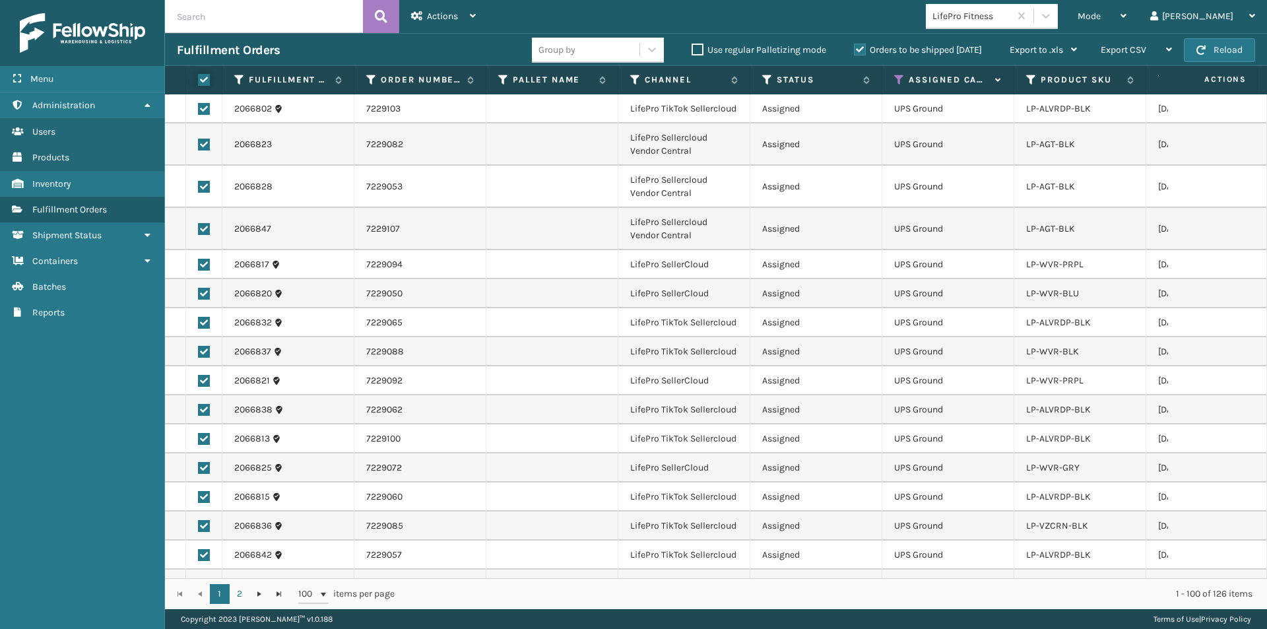
checkbox input "true"
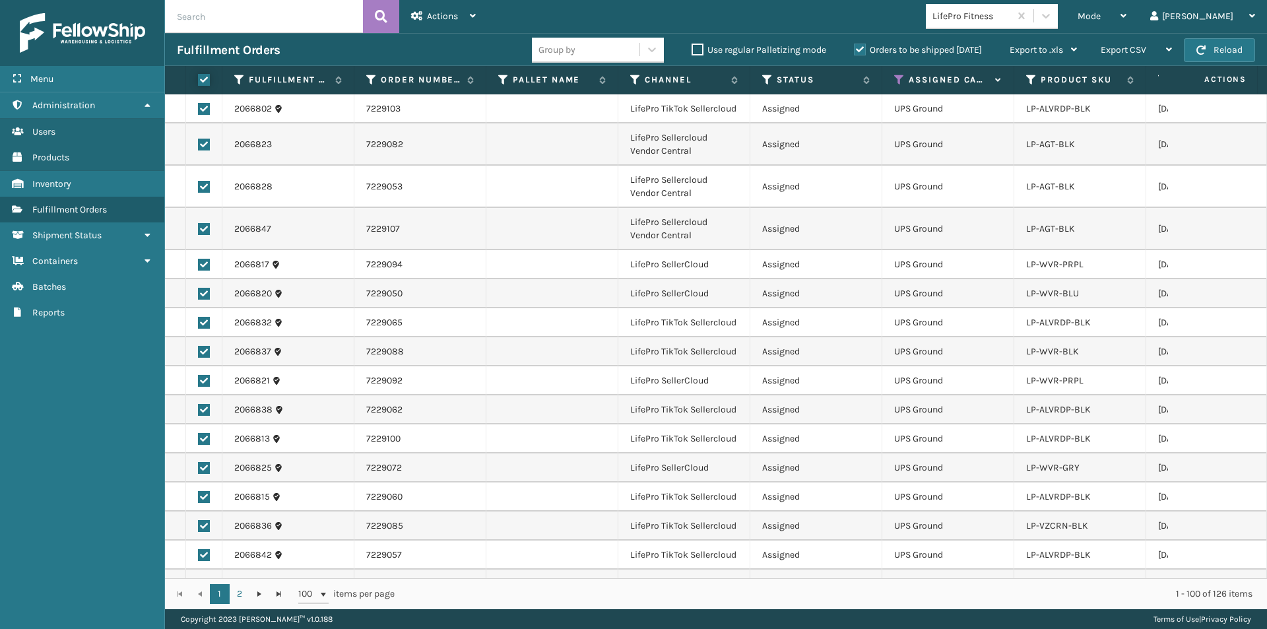
checkbox input "true"
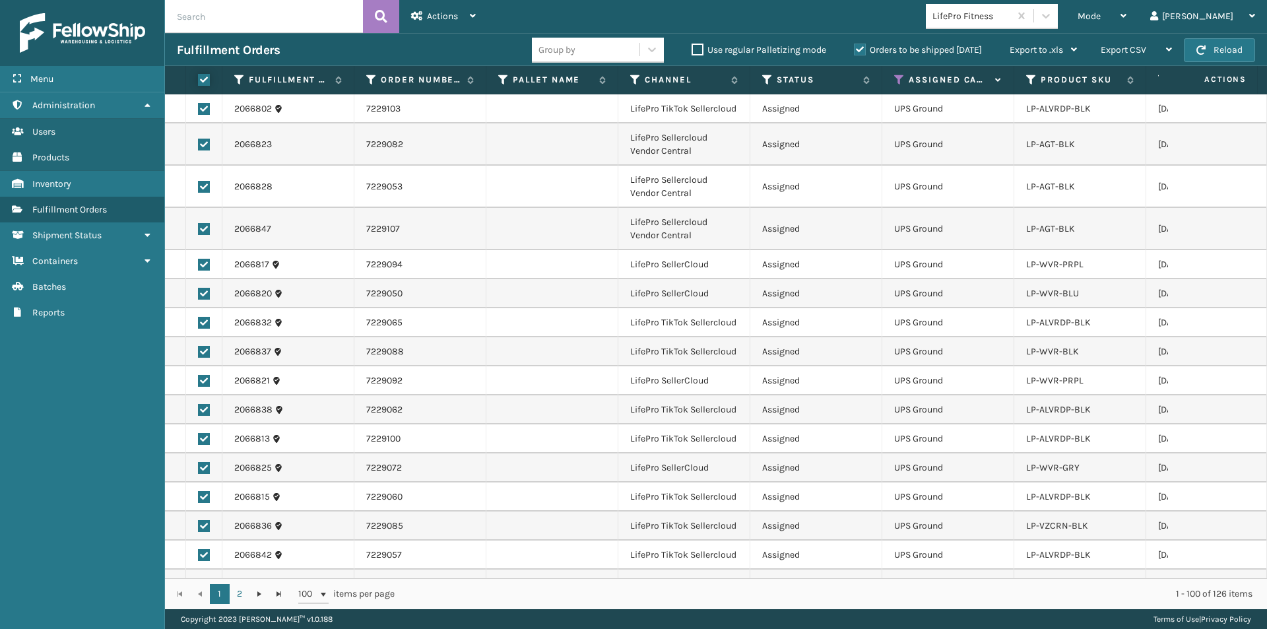
checkbox input "true"
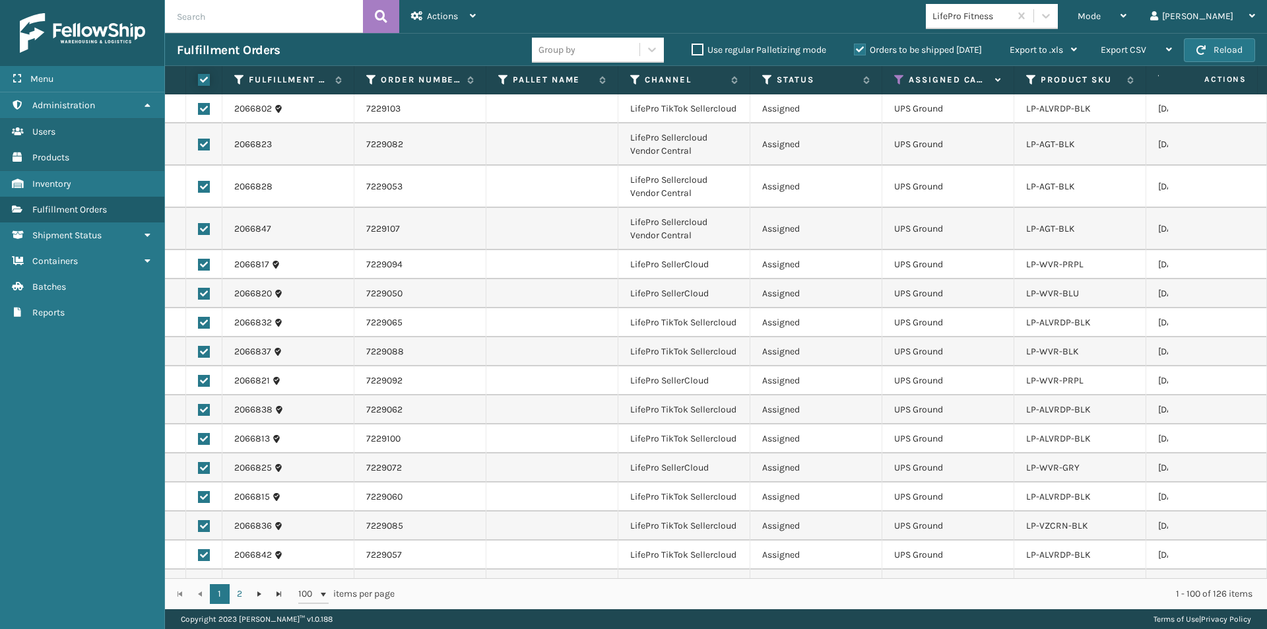
checkbox input "true"
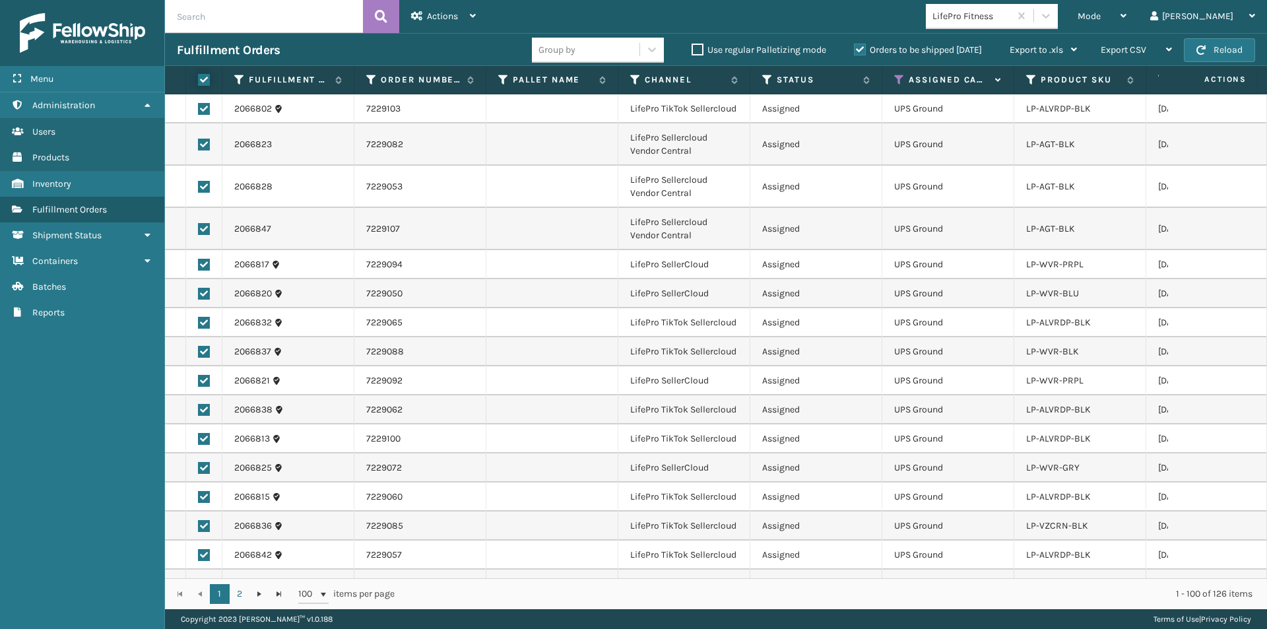
checkbox input "true"
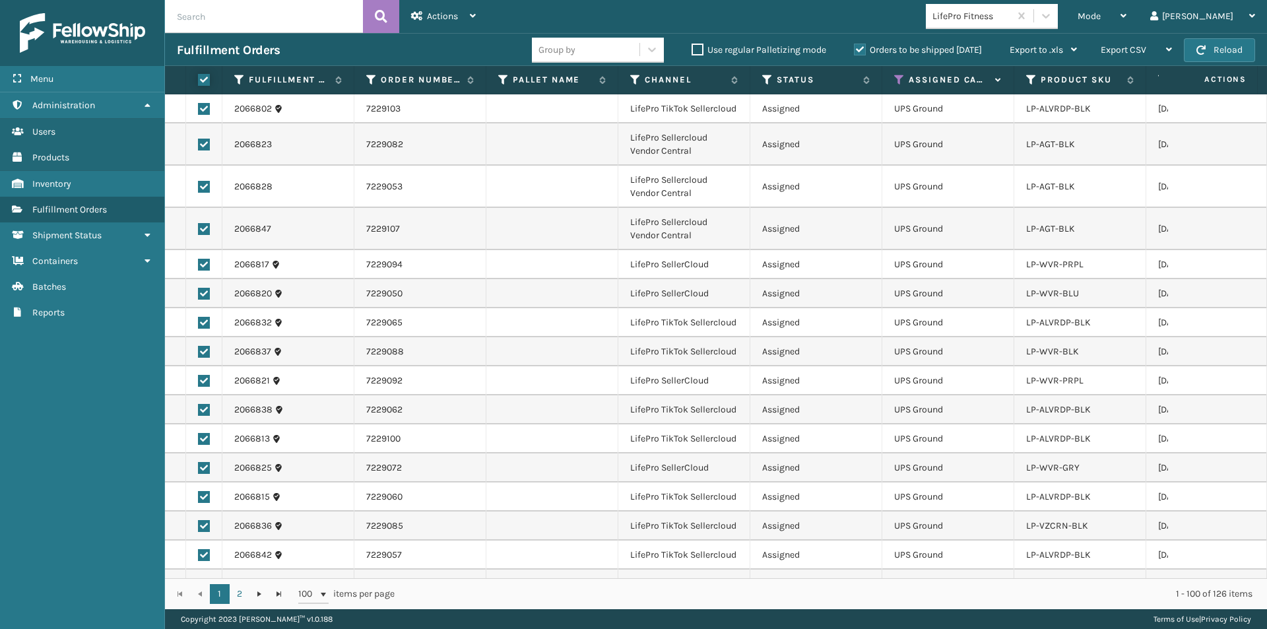
checkbox input "true"
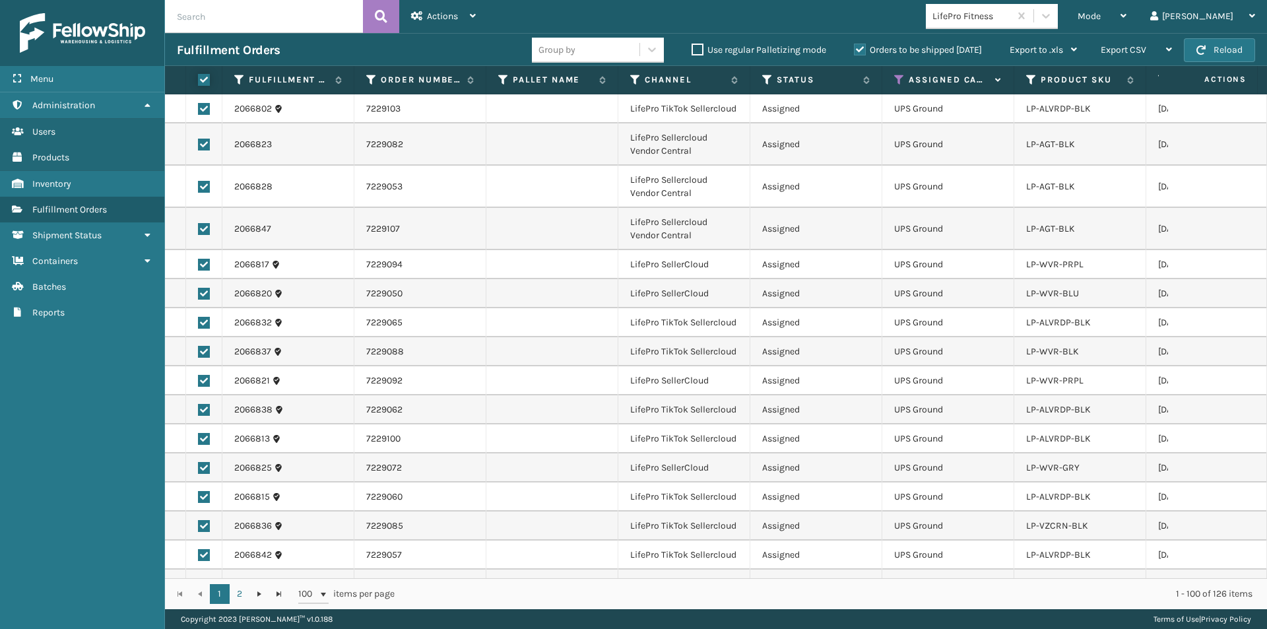
checkbox input "true"
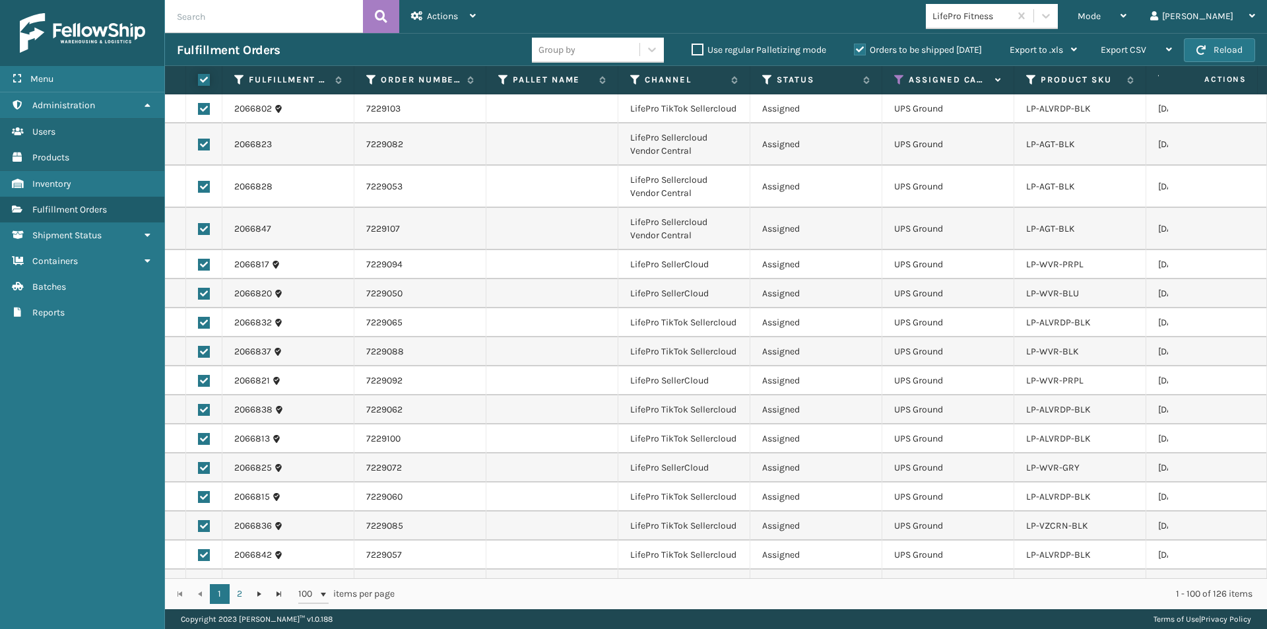
checkbox input "true"
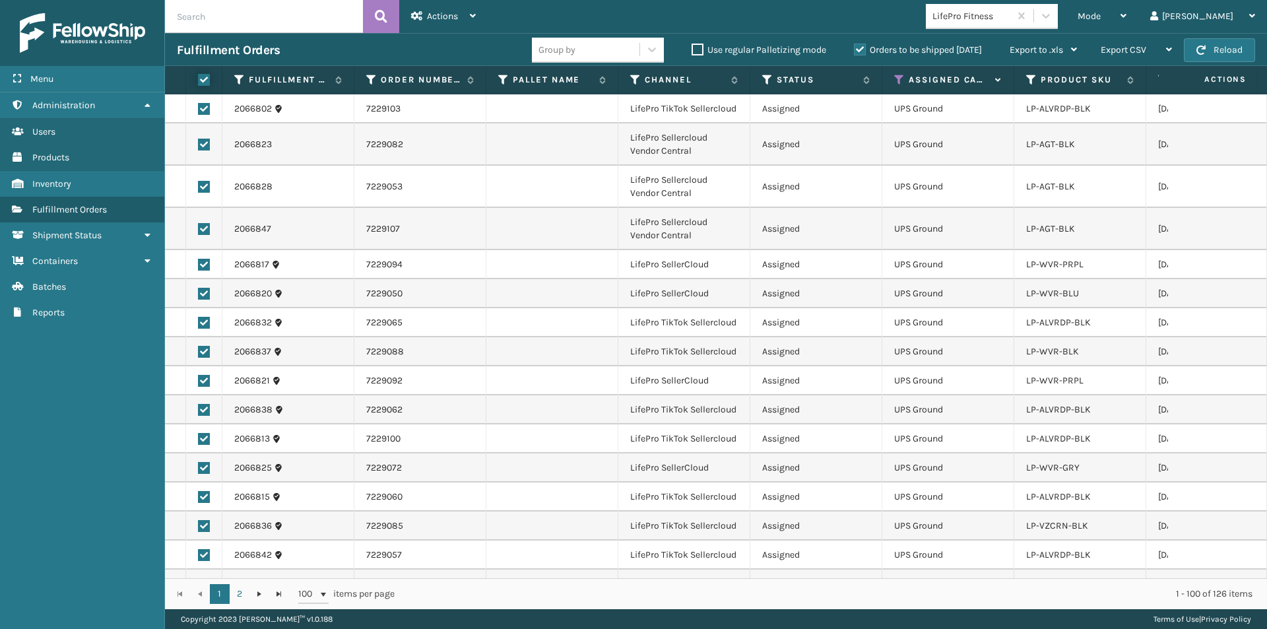
checkbox input "true"
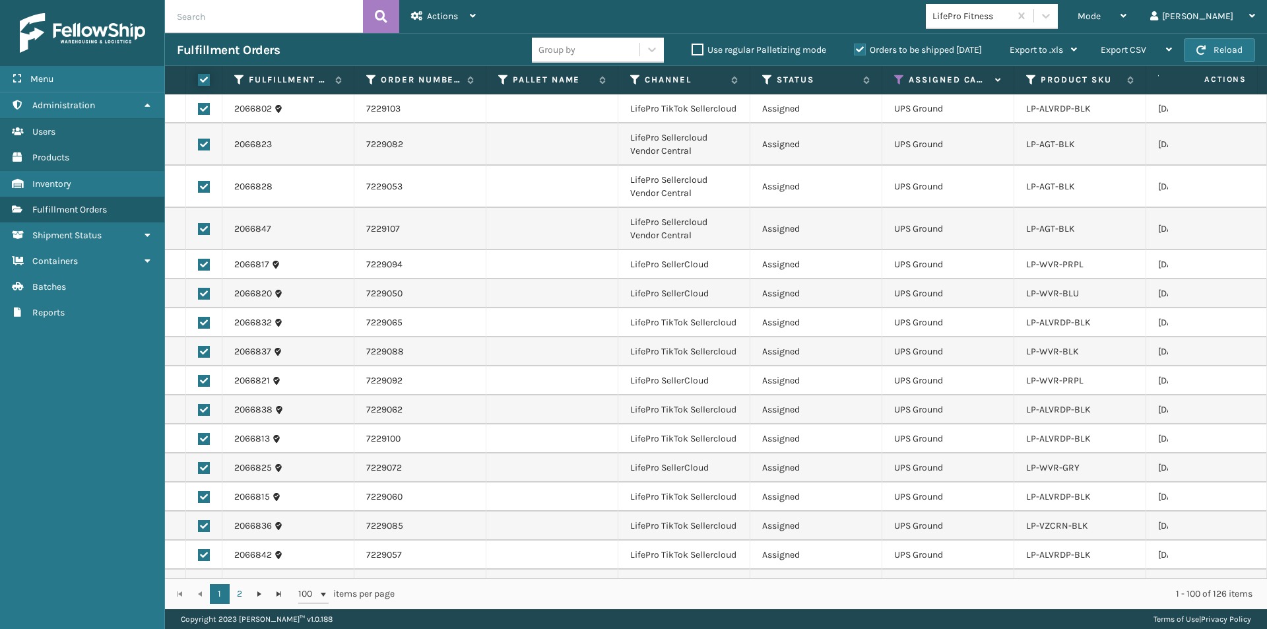
checkbox input "true"
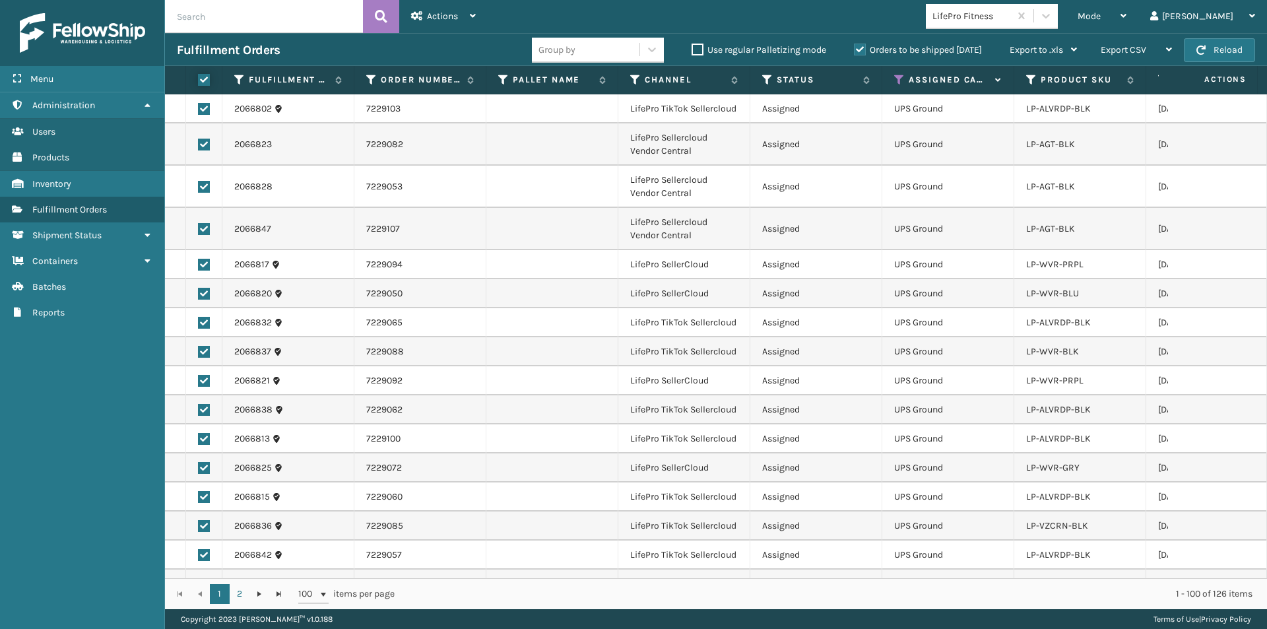
checkbox input "true"
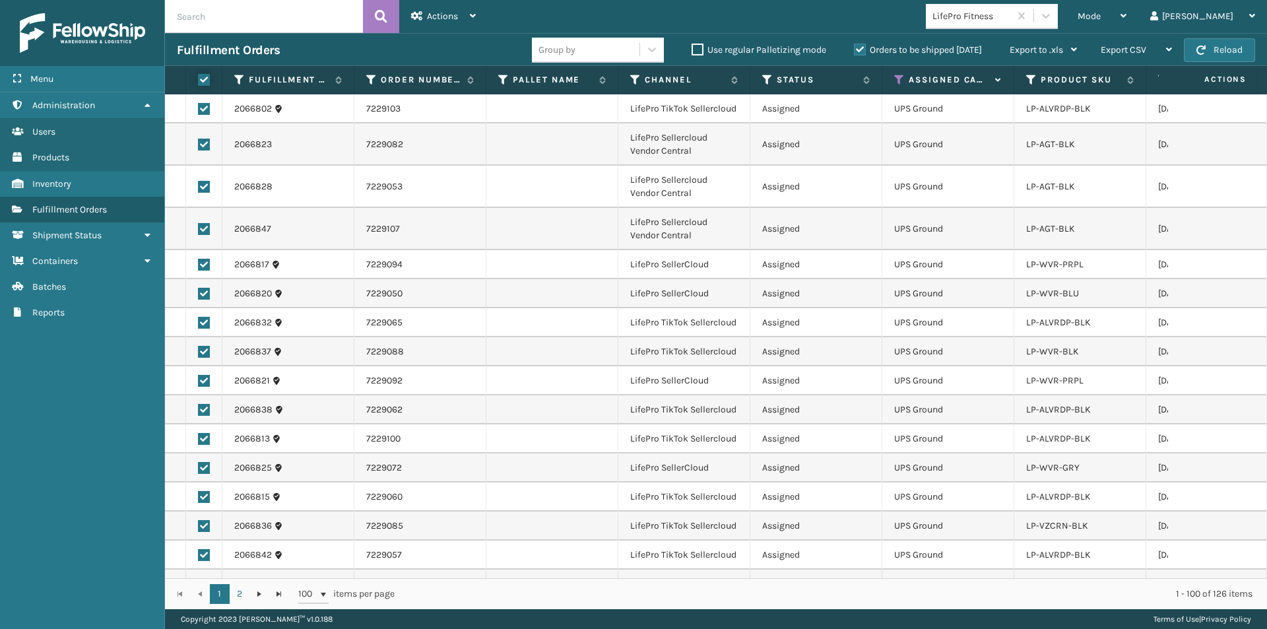
checkbox input "true"
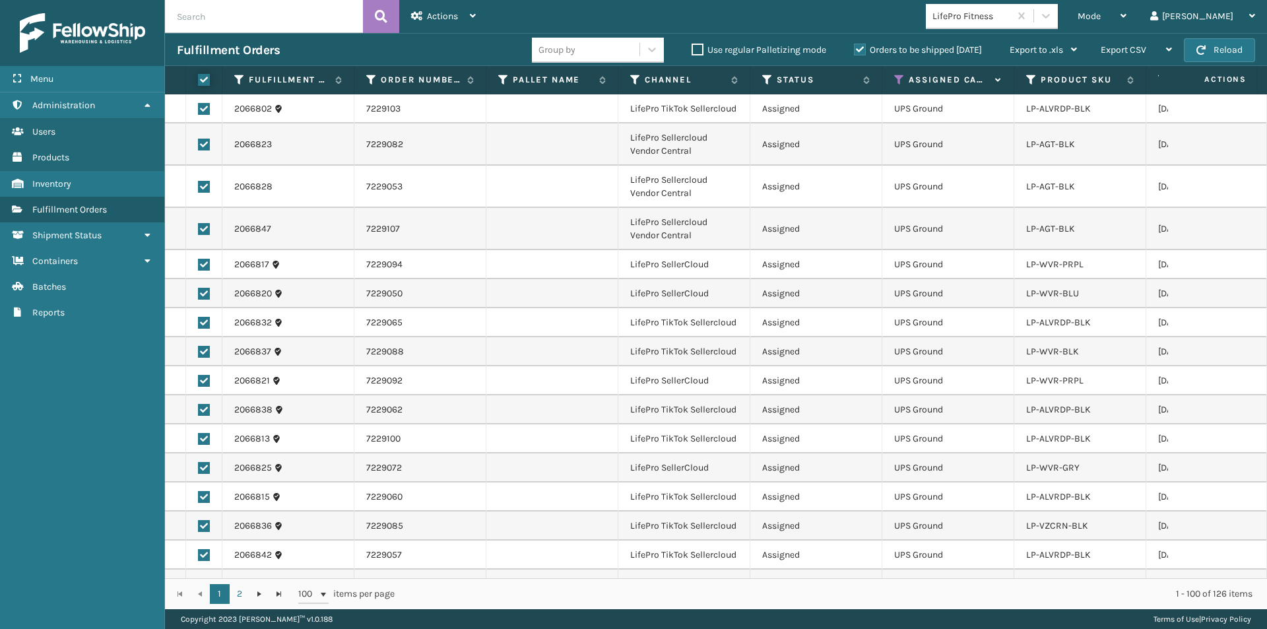
checkbox input "true"
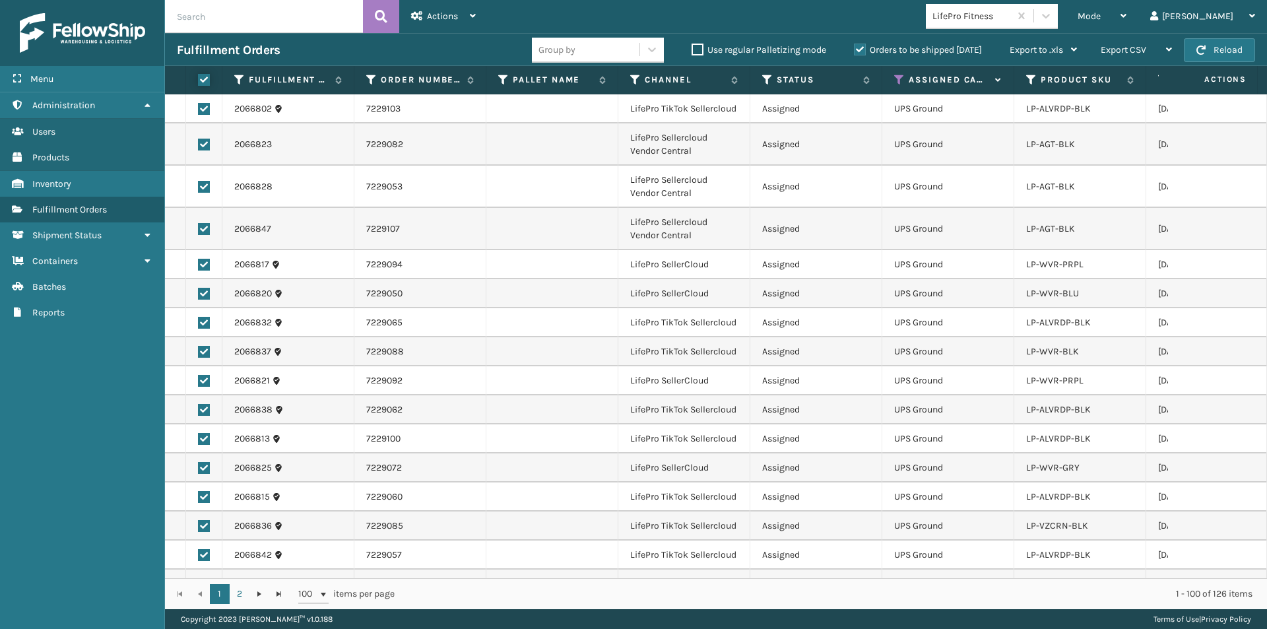
checkbox input "true"
click at [472, 17] on icon at bounding box center [473, 15] width 6 height 9
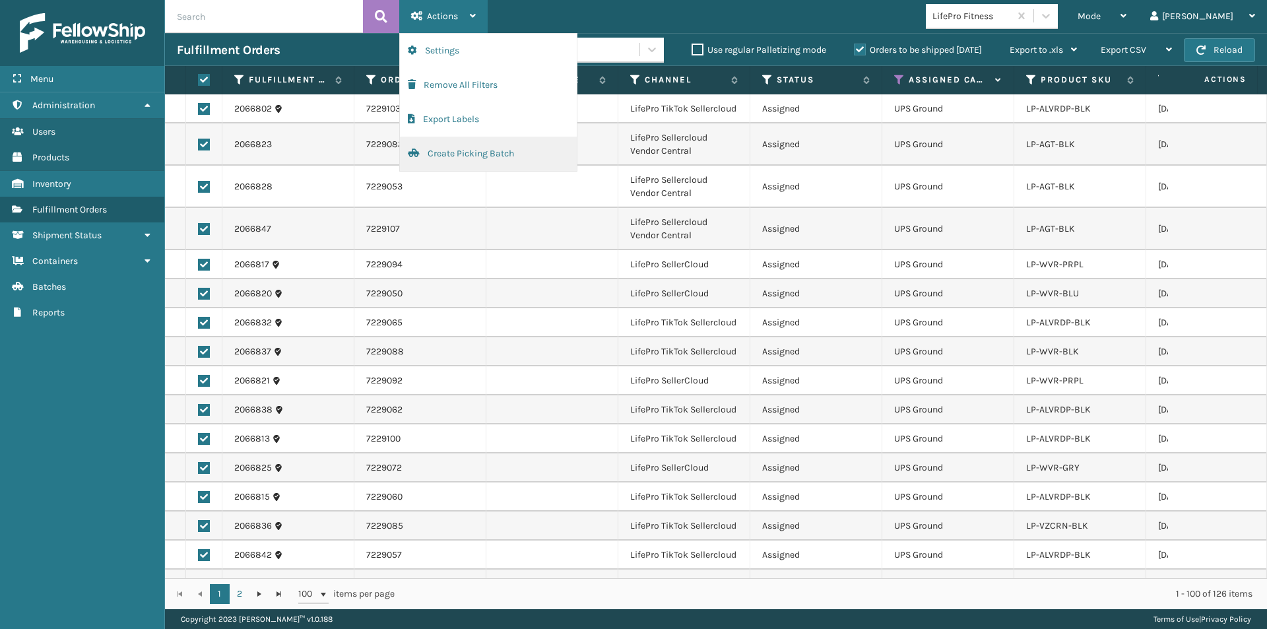
click at [451, 151] on button "Create Picking Batch" at bounding box center [488, 154] width 177 height 34
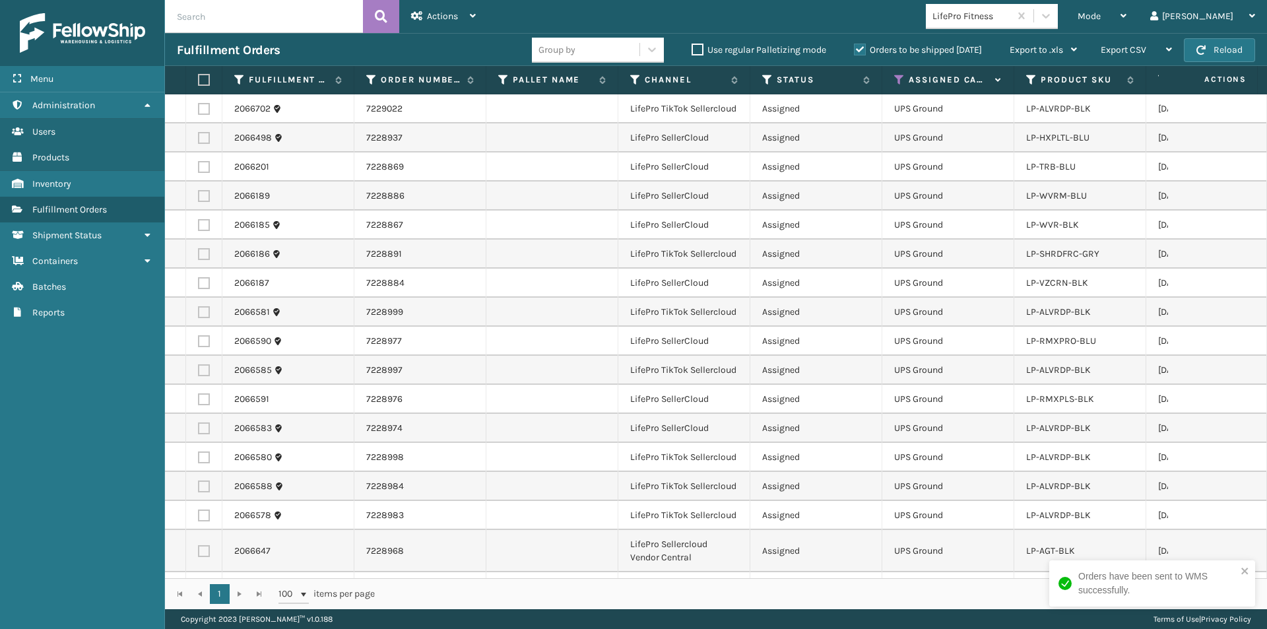
click at [201, 81] on label at bounding box center [202, 80] width 8 height 12
click at [199, 81] on input "checkbox" at bounding box center [198, 80] width 1 height 9
checkbox input "true"
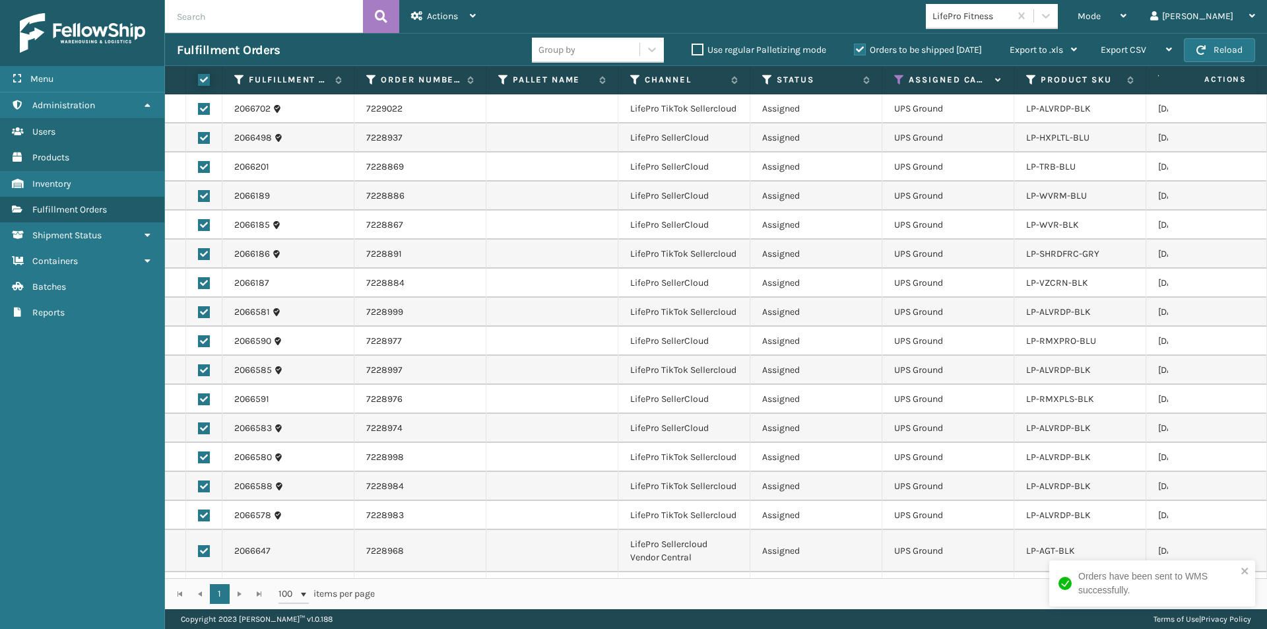
checkbox input "true"
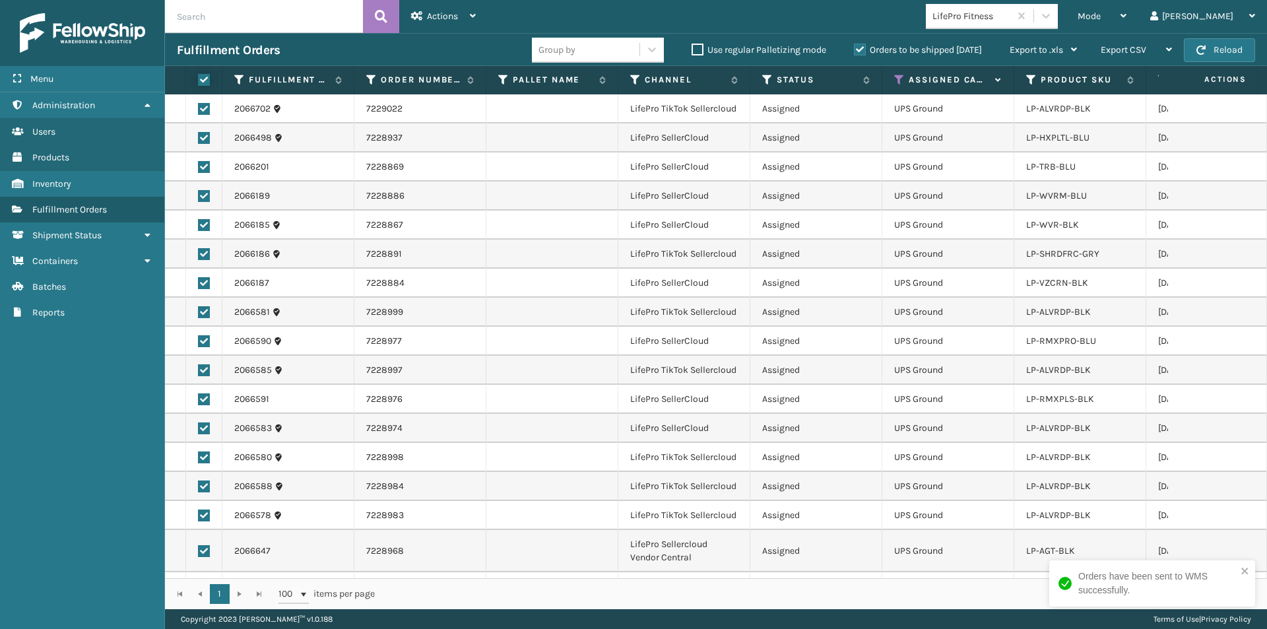
checkbox input "true"
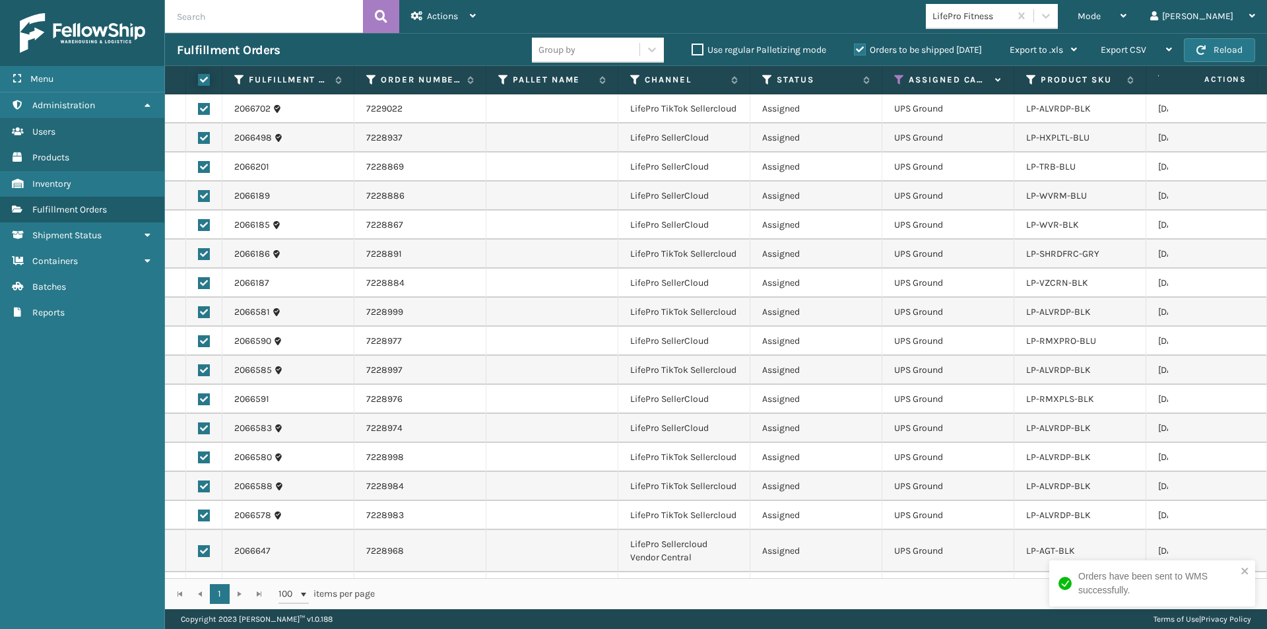
checkbox input "true"
click at [478, 16] on div "Actions Settings Remove All Filters Export Labels Create Picking Batch" at bounding box center [443, 16] width 88 height 33
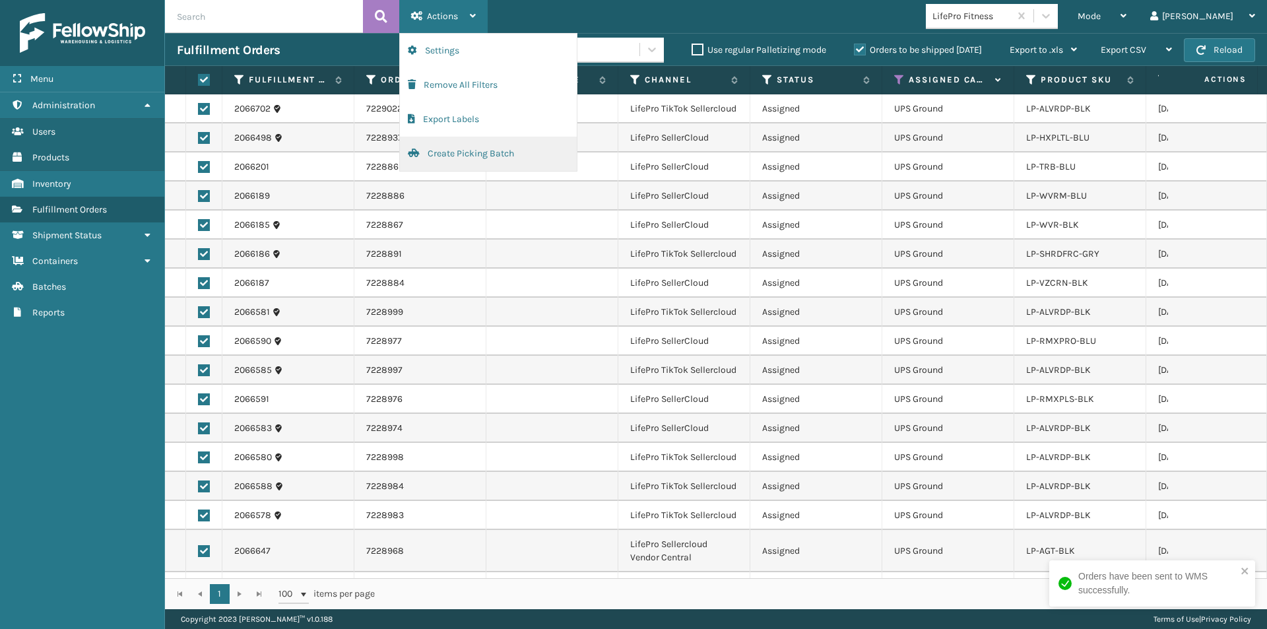
click at [457, 150] on button "Create Picking Batch" at bounding box center [488, 154] width 177 height 34
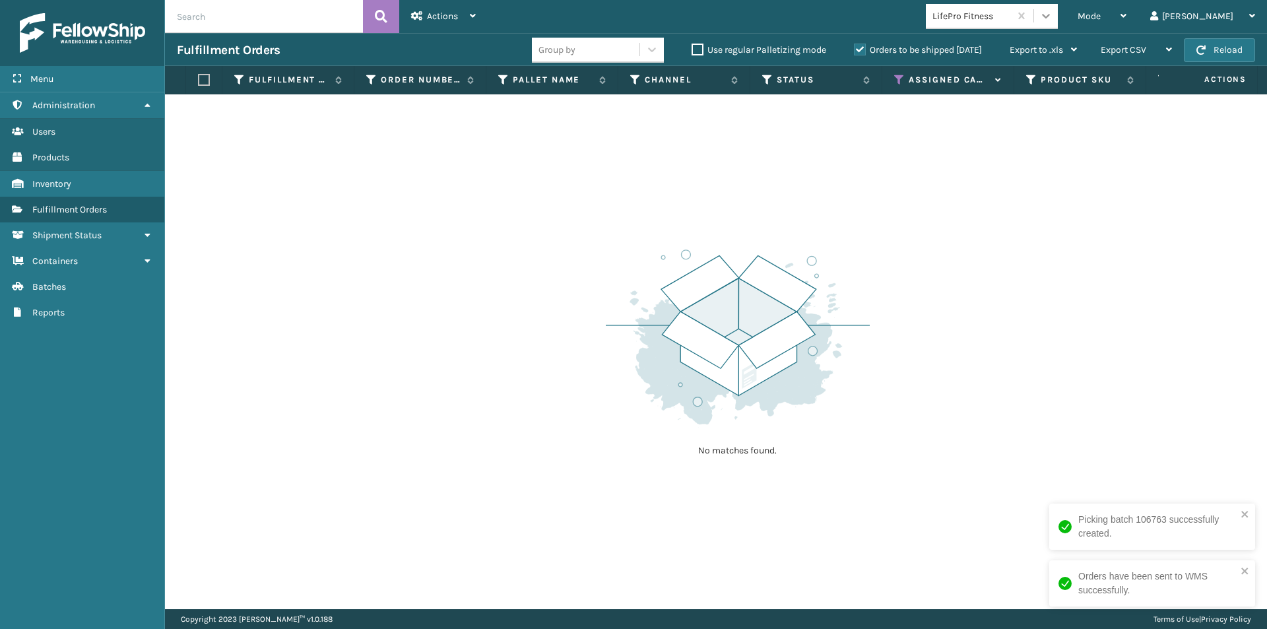
click at [1053, 13] on icon at bounding box center [1045, 15] width 13 height 13
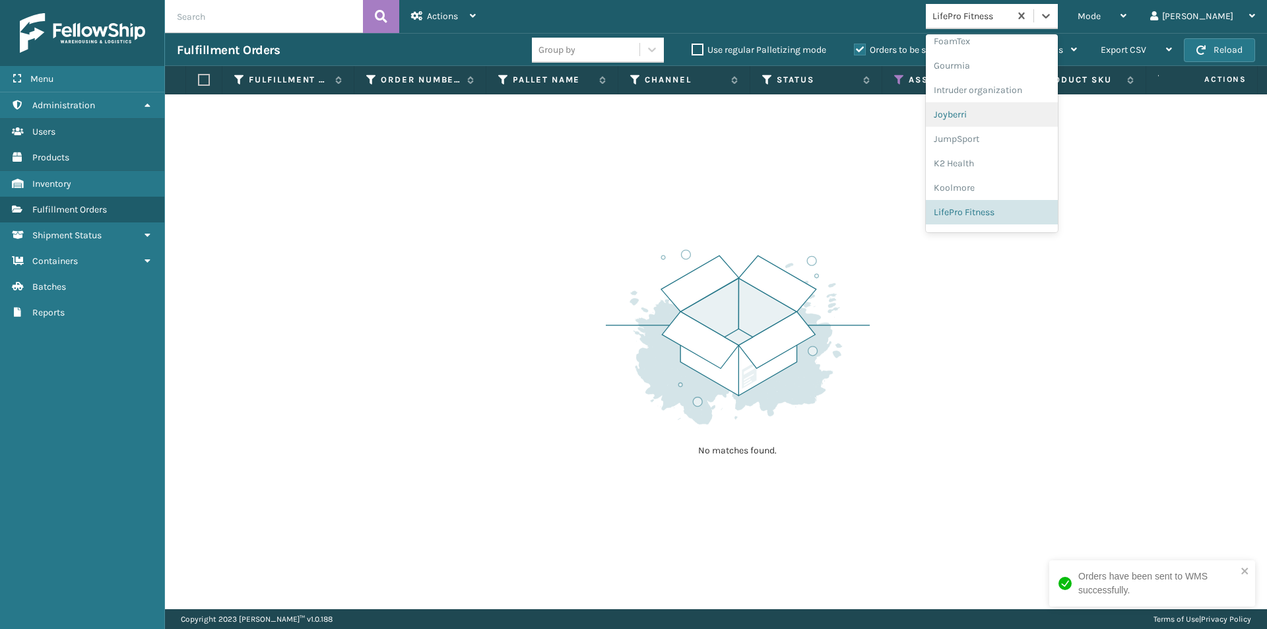
scroll to position [391, 0]
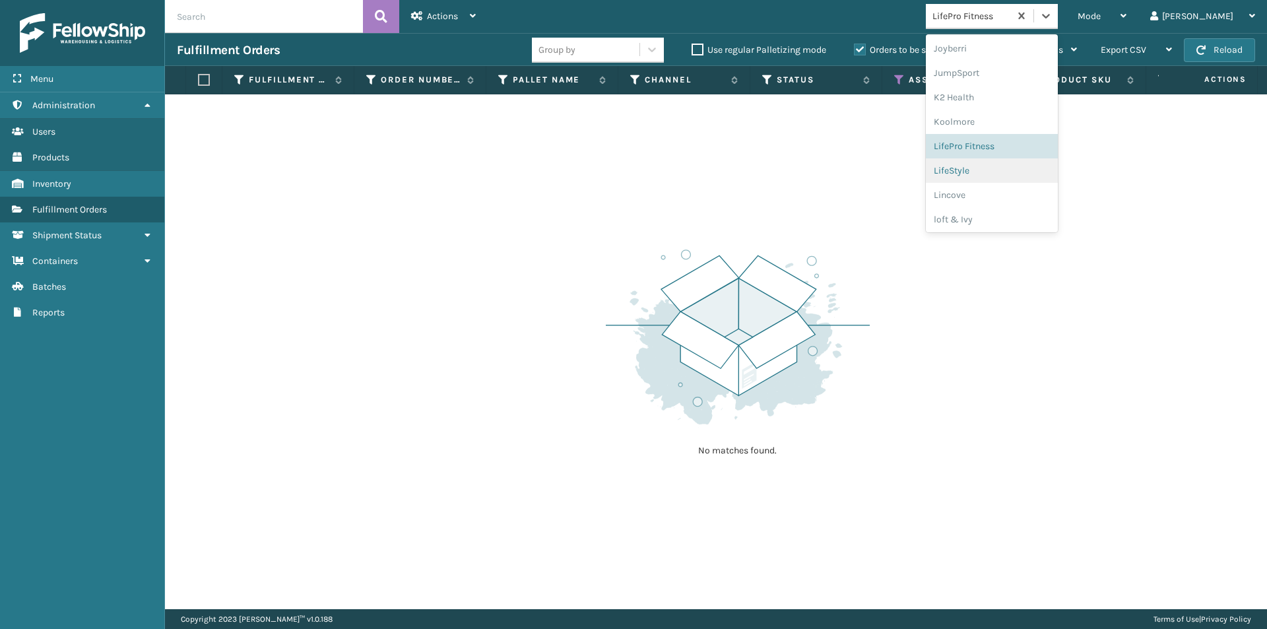
click at [1035, 168] on div "LifeStyle" at bounding box center [992, 170] width 132 height 24
drag, startPoint x: 1089, startPoint y: 19, endPoint x: 1064, endPoint y: 84, distance: 69.7
click at [1053, 20] on icon at bounding box center [1045, 15] width 13 height 13
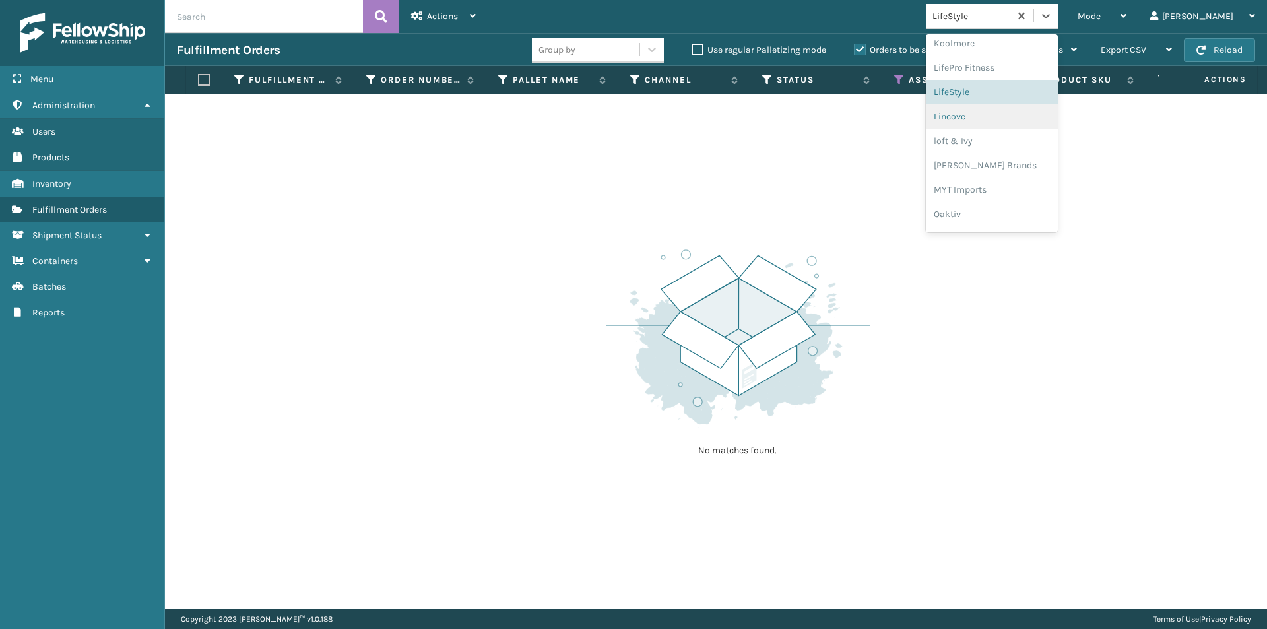
click at [1015, 121] on div "Lincove" at bounding box center [992, 116] width 132 height 24
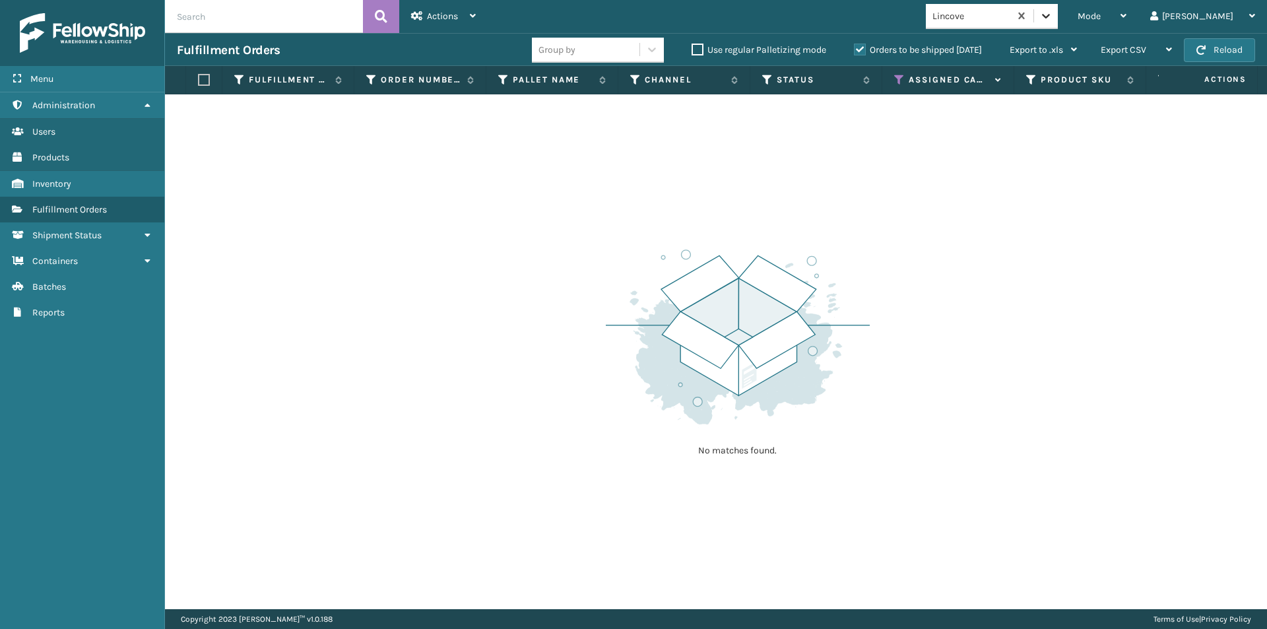
click at [1053, 19] on icon at bounding box center [1045, 15] width 13 height 13
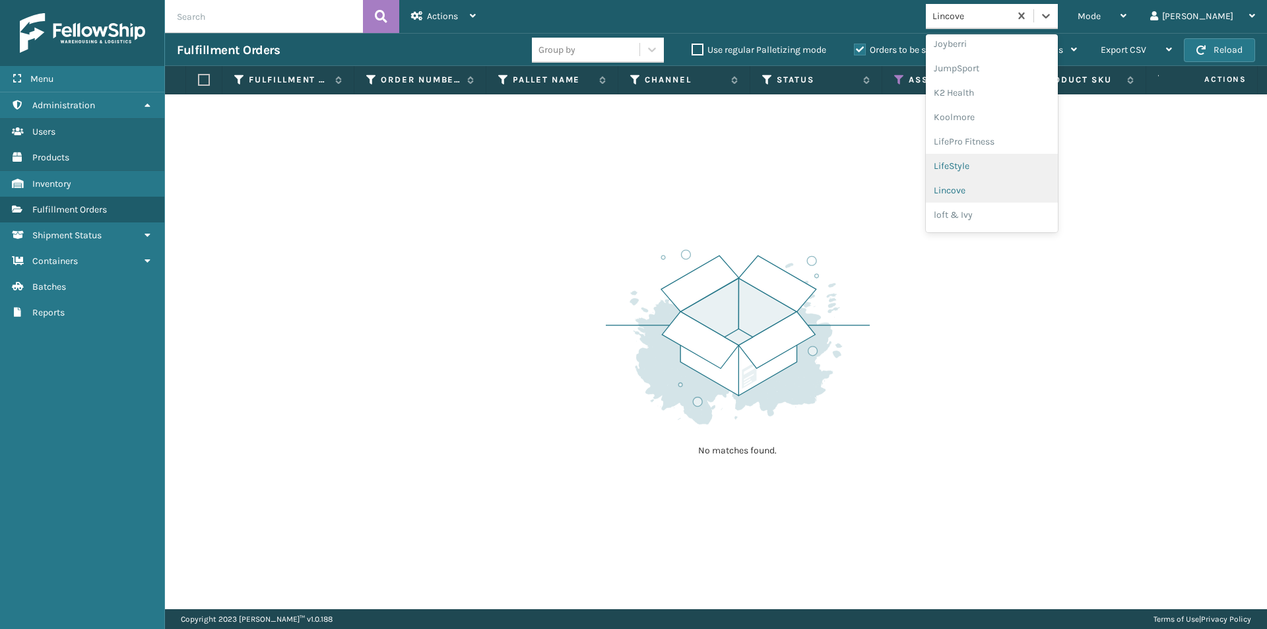
scroll to position [418, 0]
click at [1026, 199] on div "loft & Ivy" at bounding box center [992, 193] width 132 height 24
click at [1058, 24] on div at bounding box center [1046, 16] width 24 height 24
click at [1031, 158] on div "[PERSON_NAME] Brands" at bounding box center [992, 151] width 132 height 24
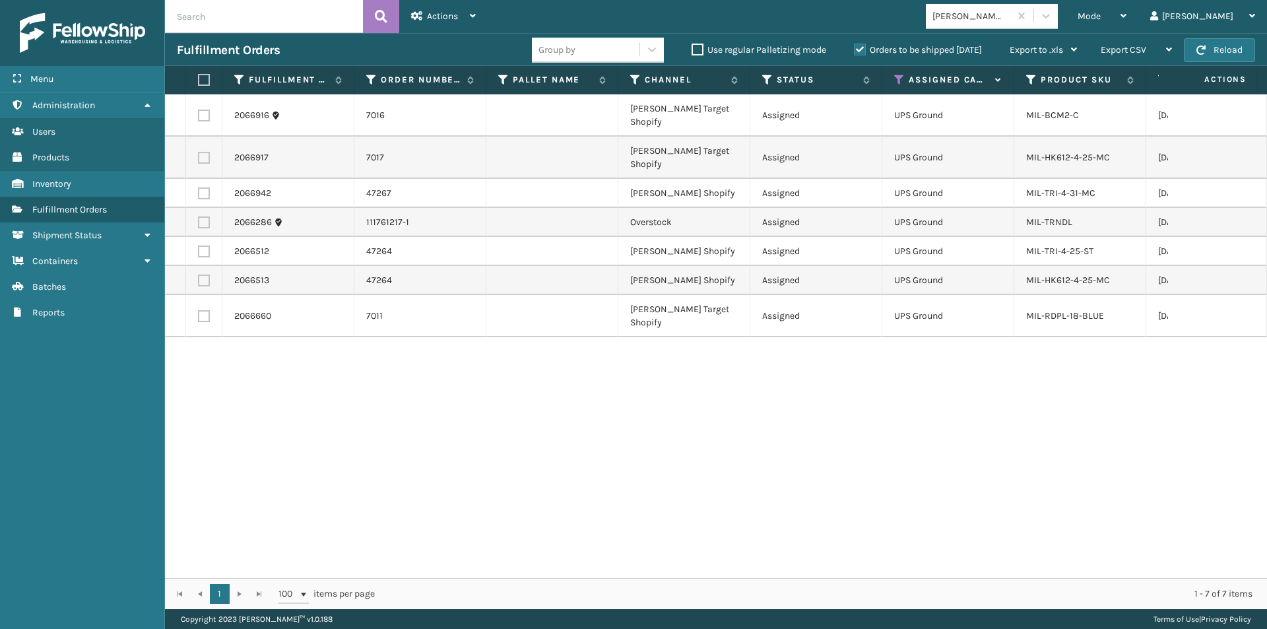
click at [205, 81] on label at bounding box center [202, 80] width 8 height 12
click at [199, 81] on input "checkbox" at bounding box center [198, 80] width 1 height 9
click at [461, 19] on div "Actions" at bounding box center [443, 16] width 65 height 33
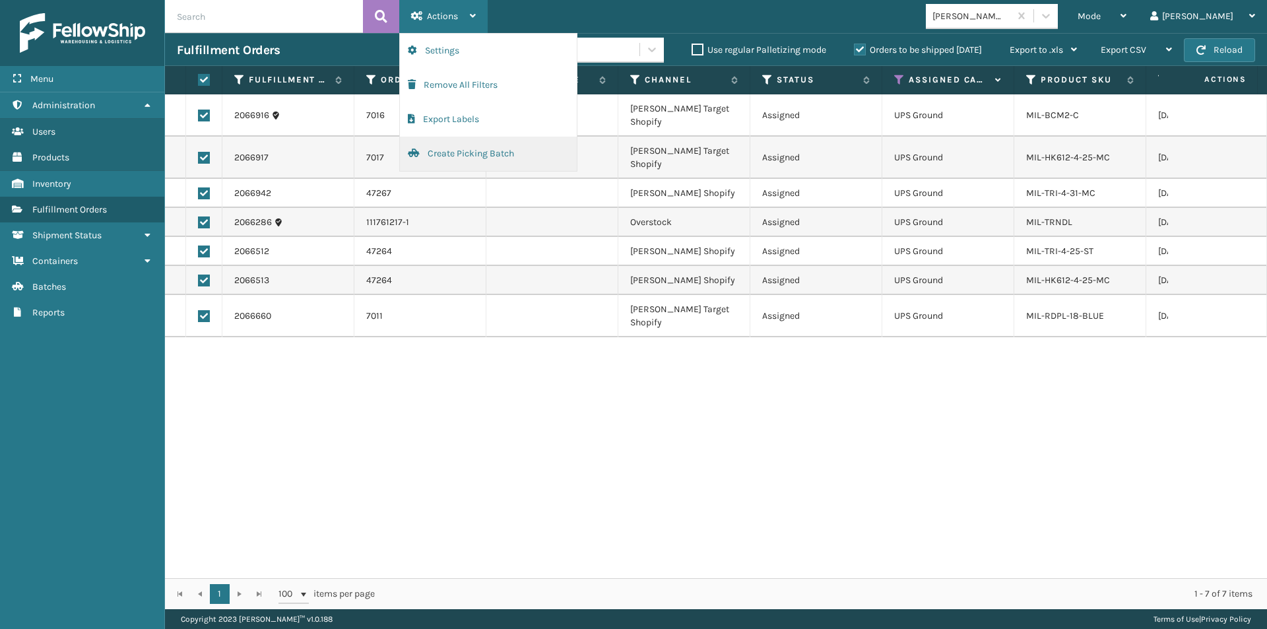
click at [454, 153] on button "Create Picking Batch" at bounding box center [488, 154] width 177 height 34
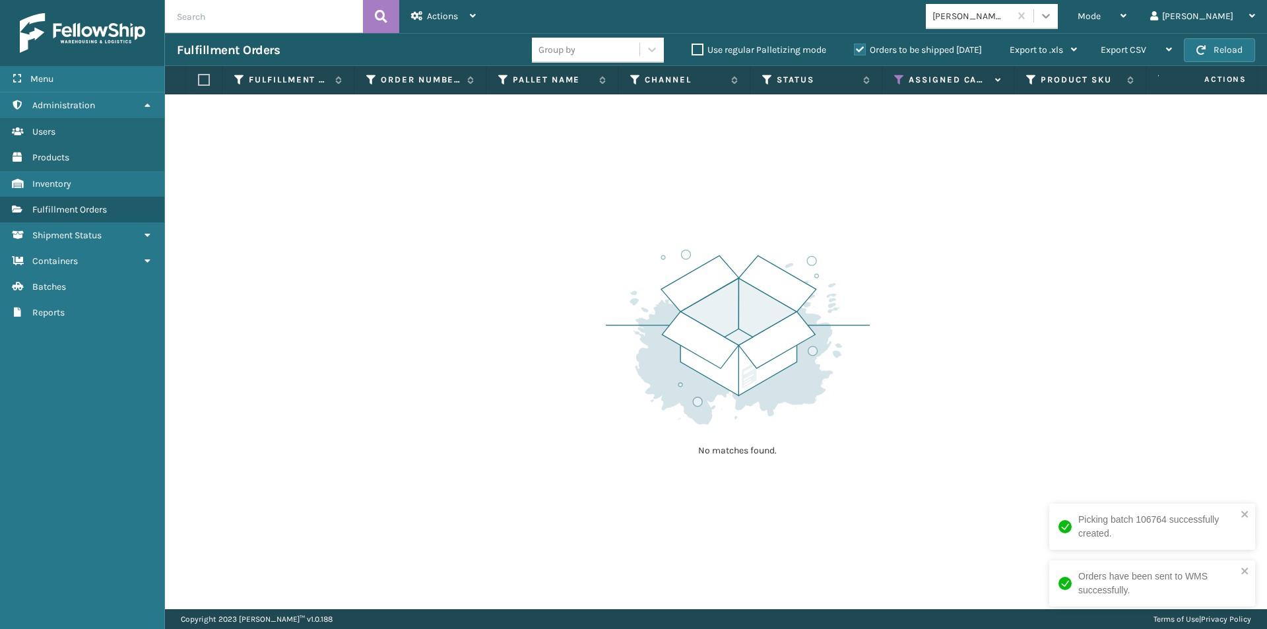
click at [1053, 12] on icon at bounding box center [1045, 15] width 13 height 13
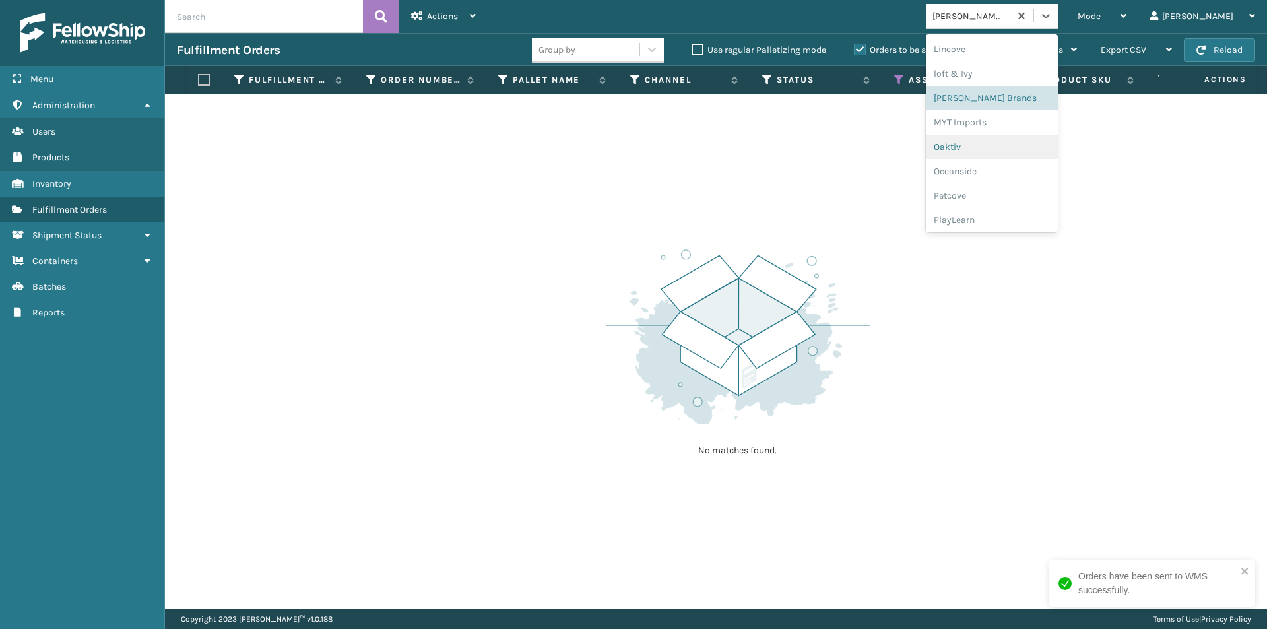
scroll to position [546, 0]
click at [1009, 137] on div "Oaktiv" at bounding box center [992, 137] width 132 height 24
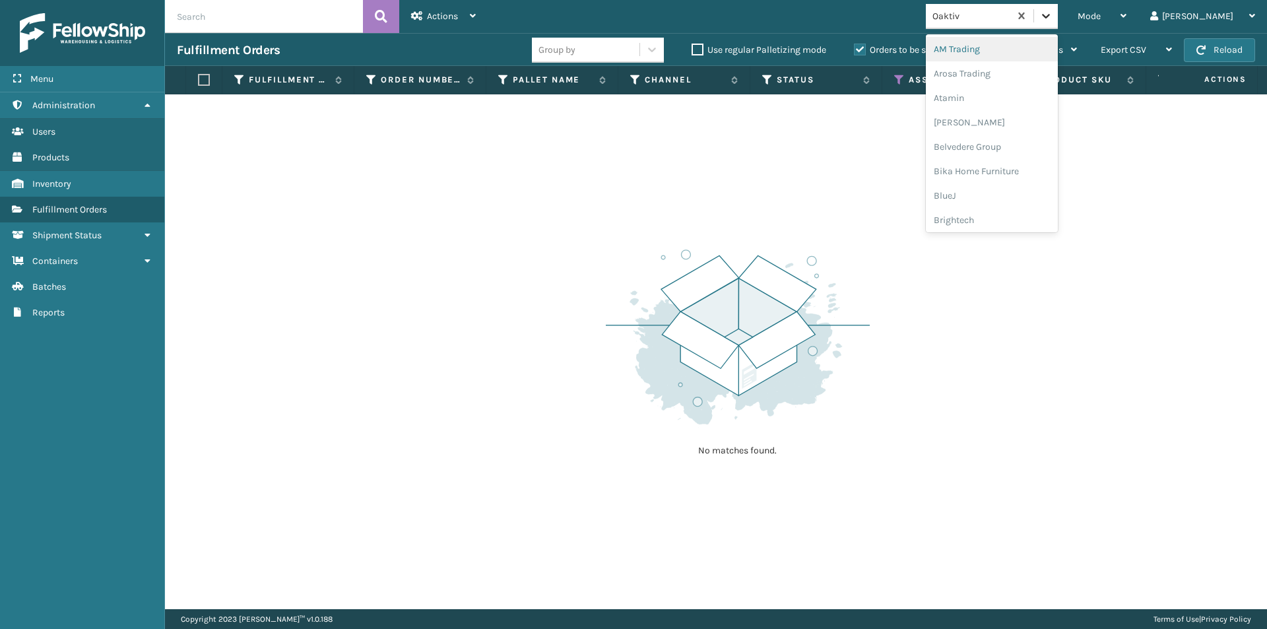
click at [1053, 13] on icon at bounding box center [1045, 15] width 13 height 13
click at [1030, 95] on div "MYT Imports" at bounding box center [992, 88] width 132 height 24
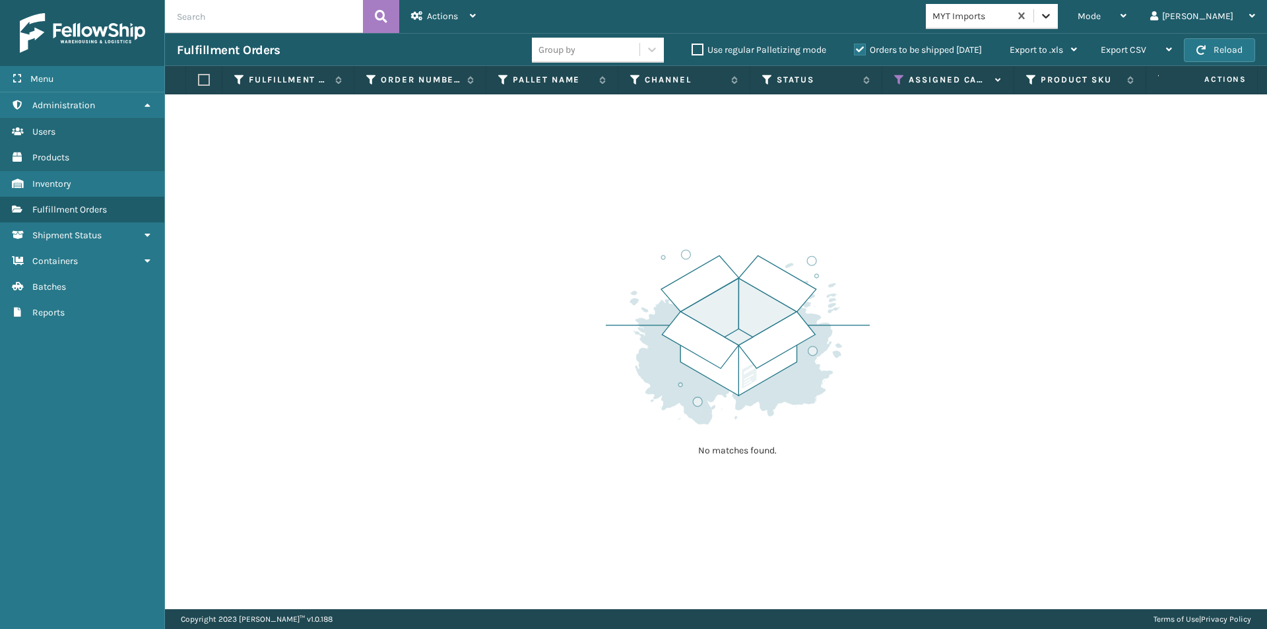
click at [1053, 22] on icon at bounding box center [1045, 15] width 13 height 13
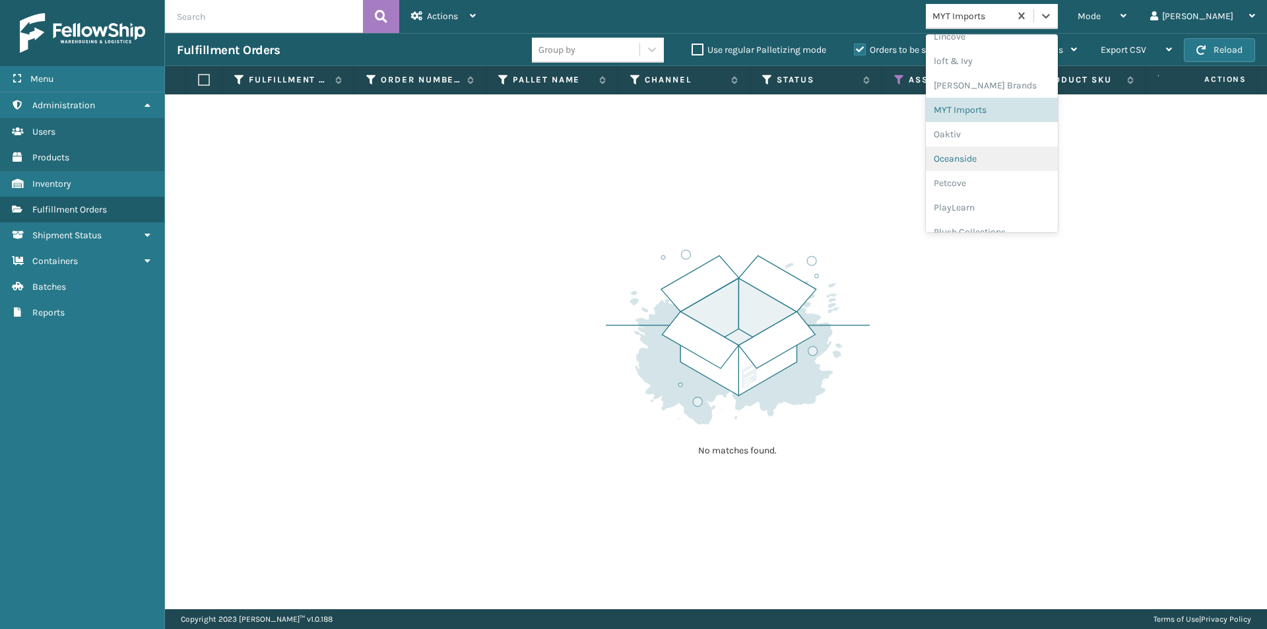
scroll to position [616, 0]
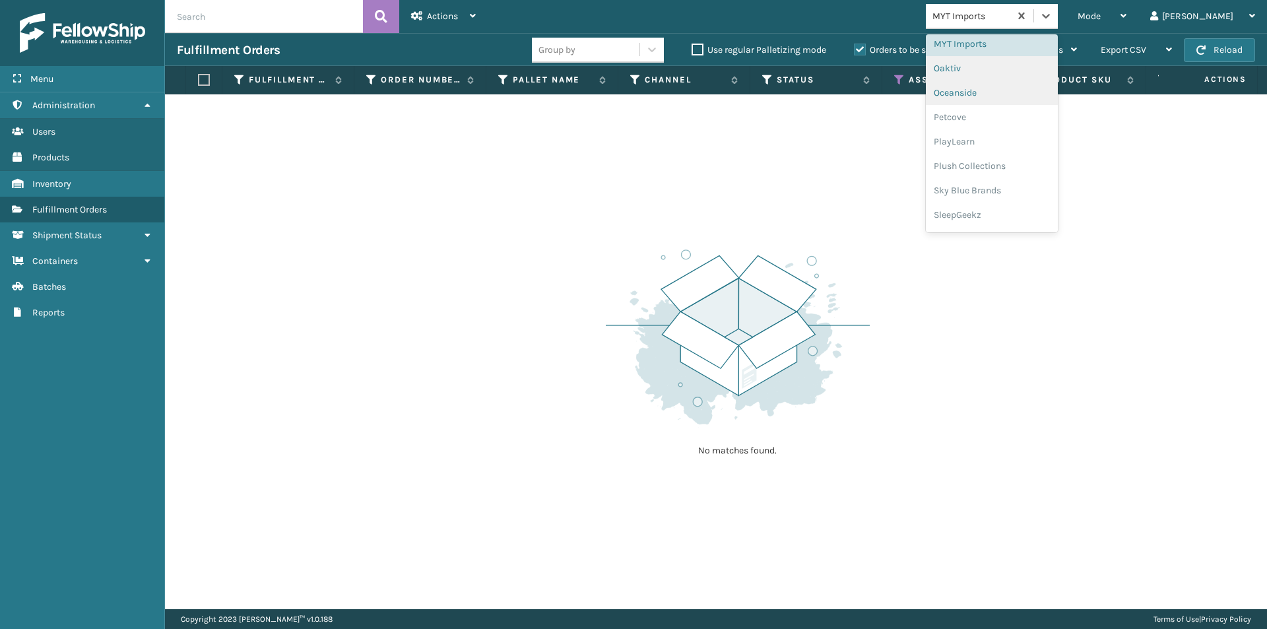
click at [1002, 73] on div "Oaktiv" at bounding box center [992, 68] width 132 height 24
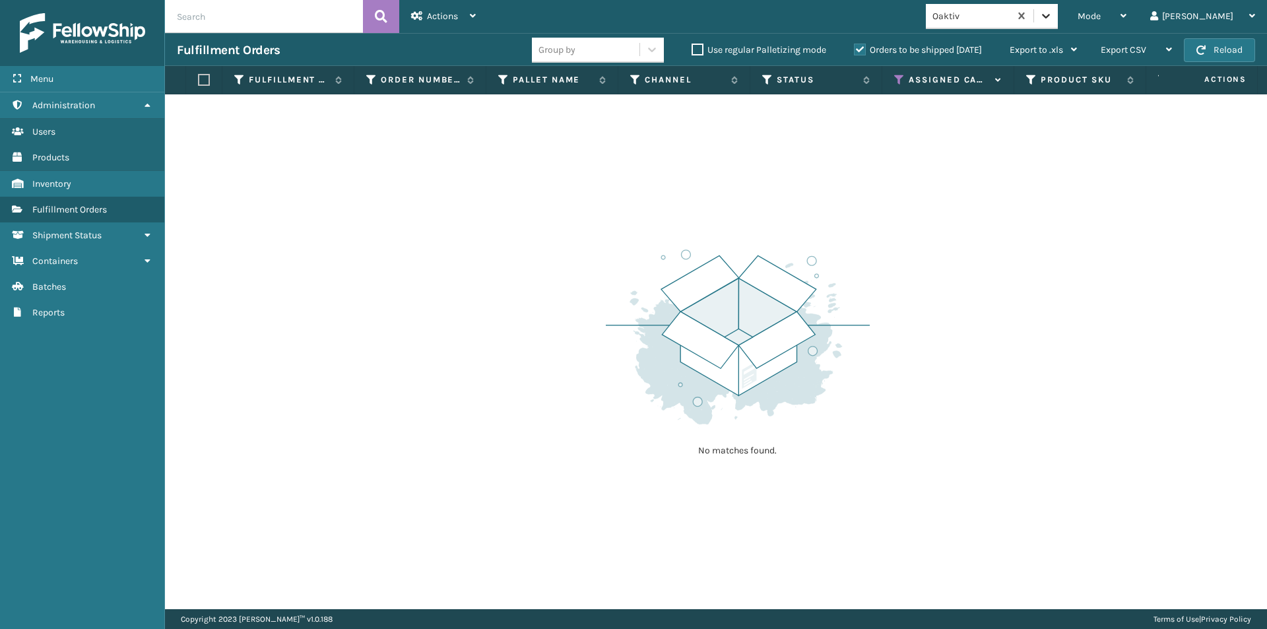
click at [1050, 17] on icon at bounding box center [1046, 16] width 8 height 5
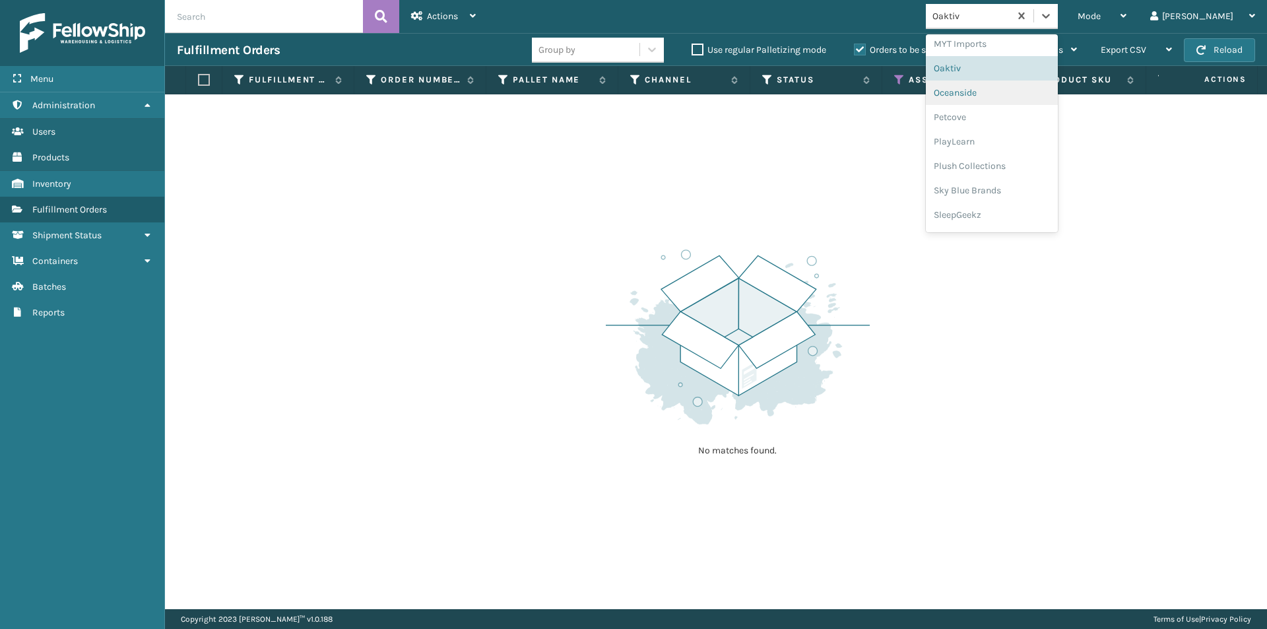
click at [1016, 101] on div "Oceanside" at bounding box center [992, 93] width 132 height 24
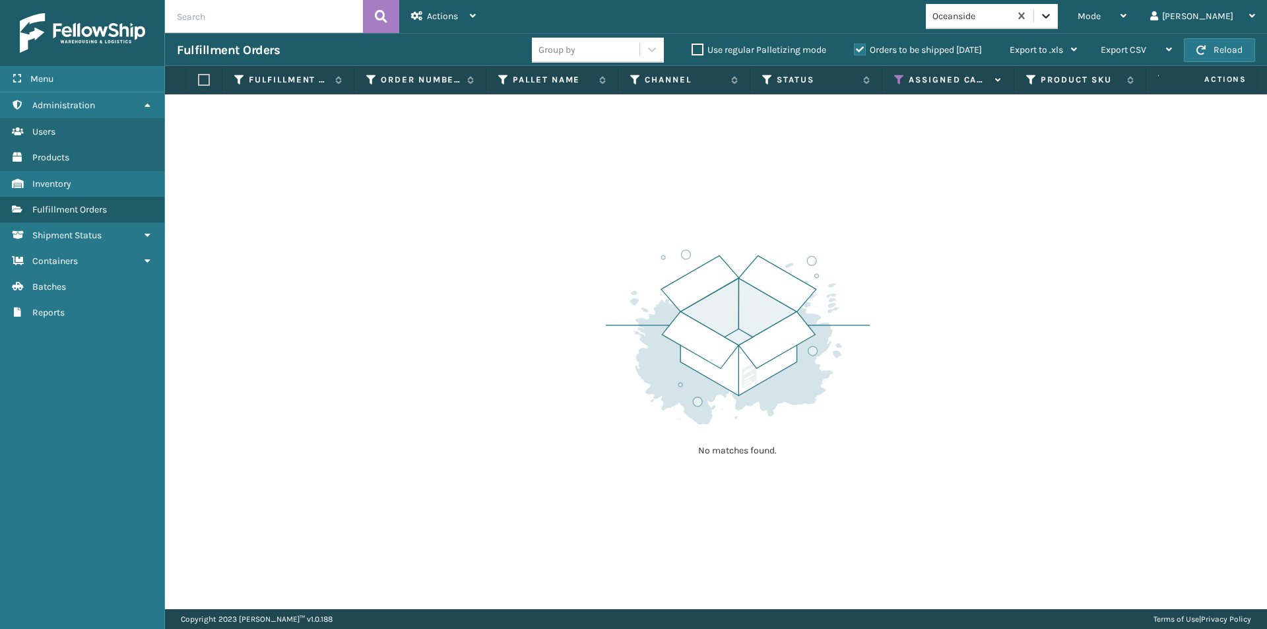
click at [1053, 17] on icon at bounding box center [1045, 15] width 13 height 13
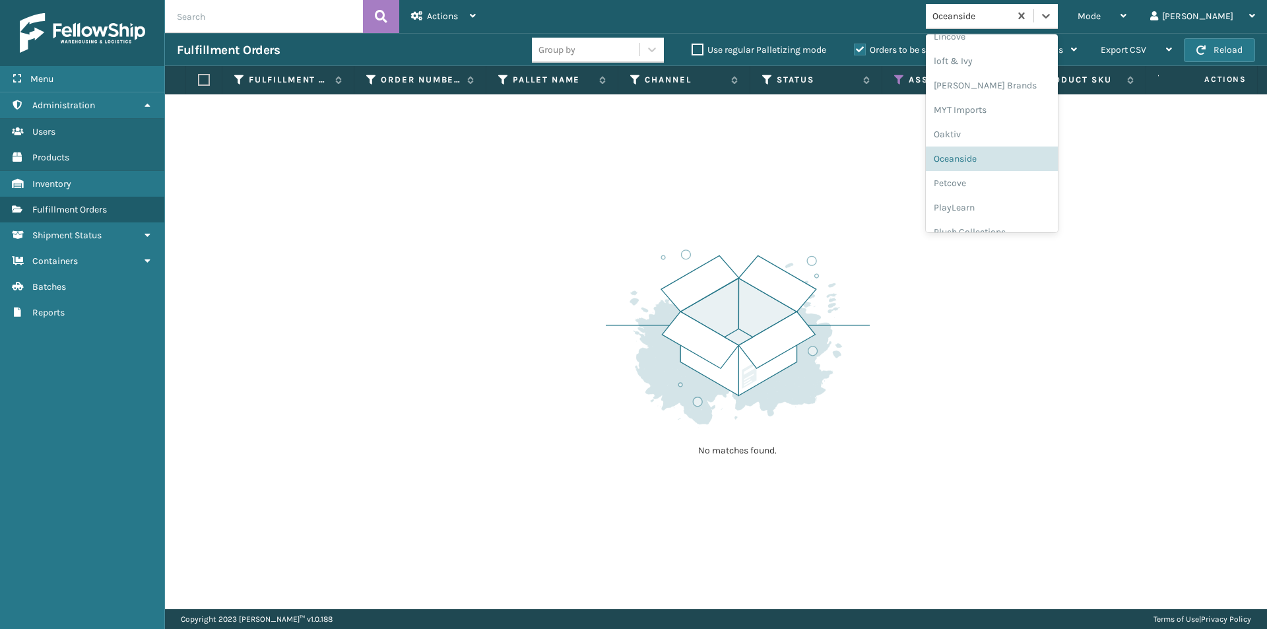
scroll to position [637, 0]
click at [1010, 98] on div "Petcove" at bounding box center [992, 95] width 132 height 24
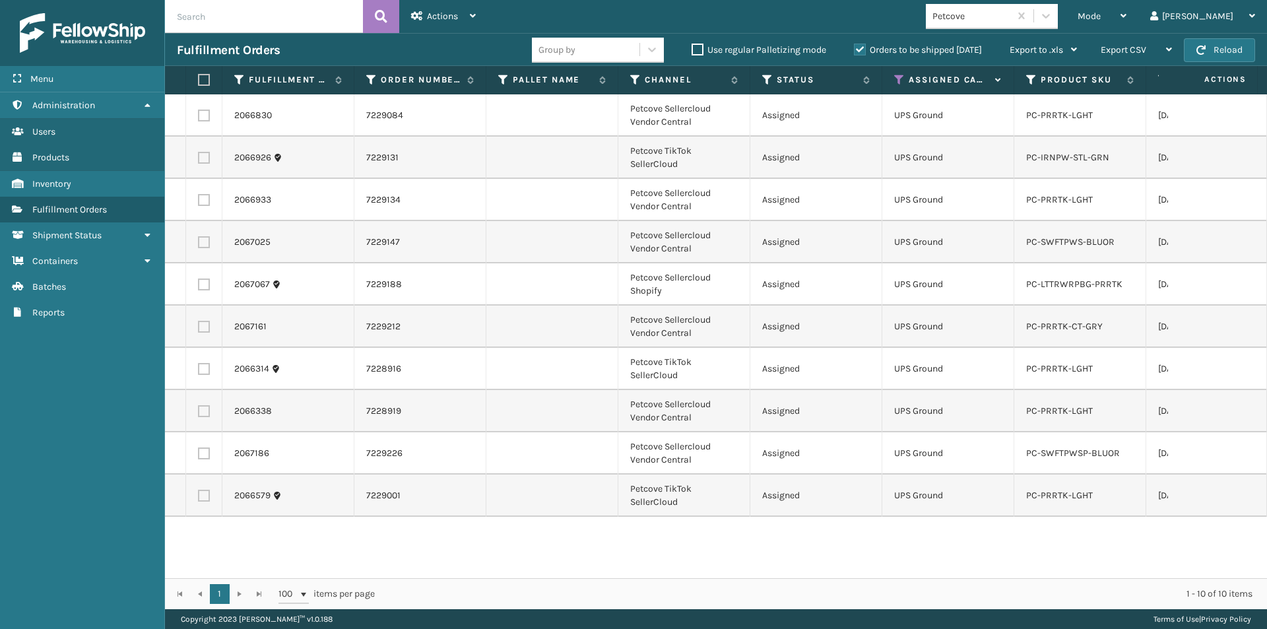
click at [204, 82] on label at bounding box center [202, 80] width 8 height 12
click at [199, 82] on input "checkbox" at bounding box center [198, 80] width 1 height 9
click at [475, 20] on icon at bounding box center [473, 15] width 6 height 9
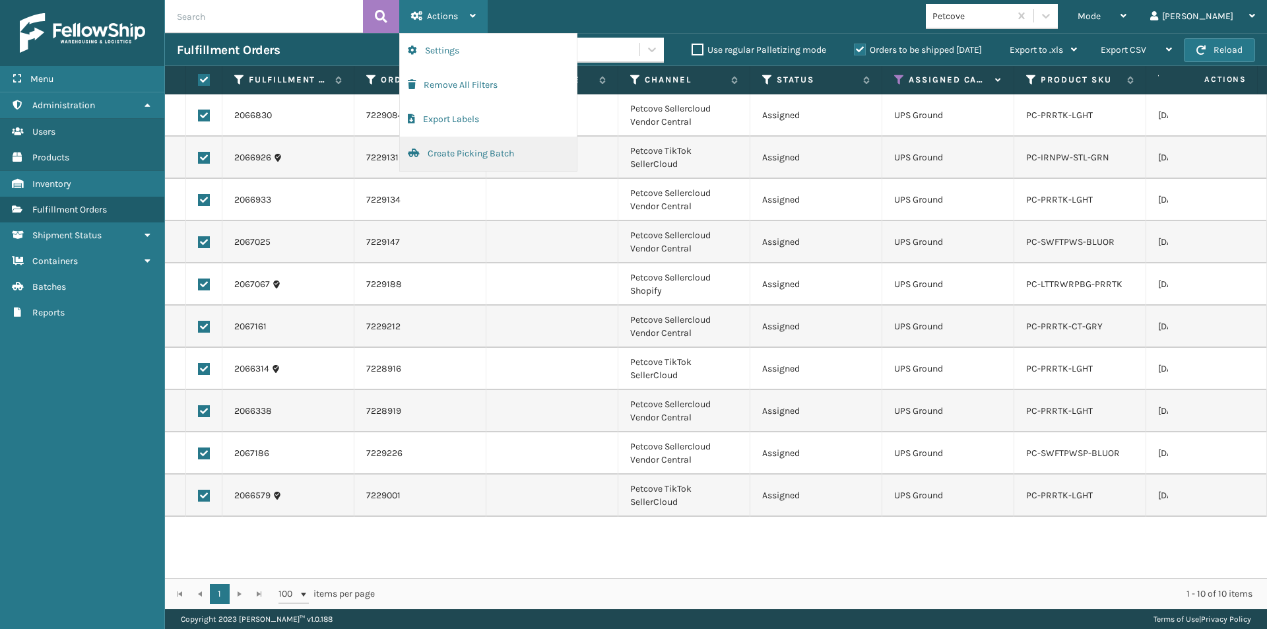
click at [492, 158] on button "Create Picking Batch" at bounding box center [488, 154] width 177 height 34
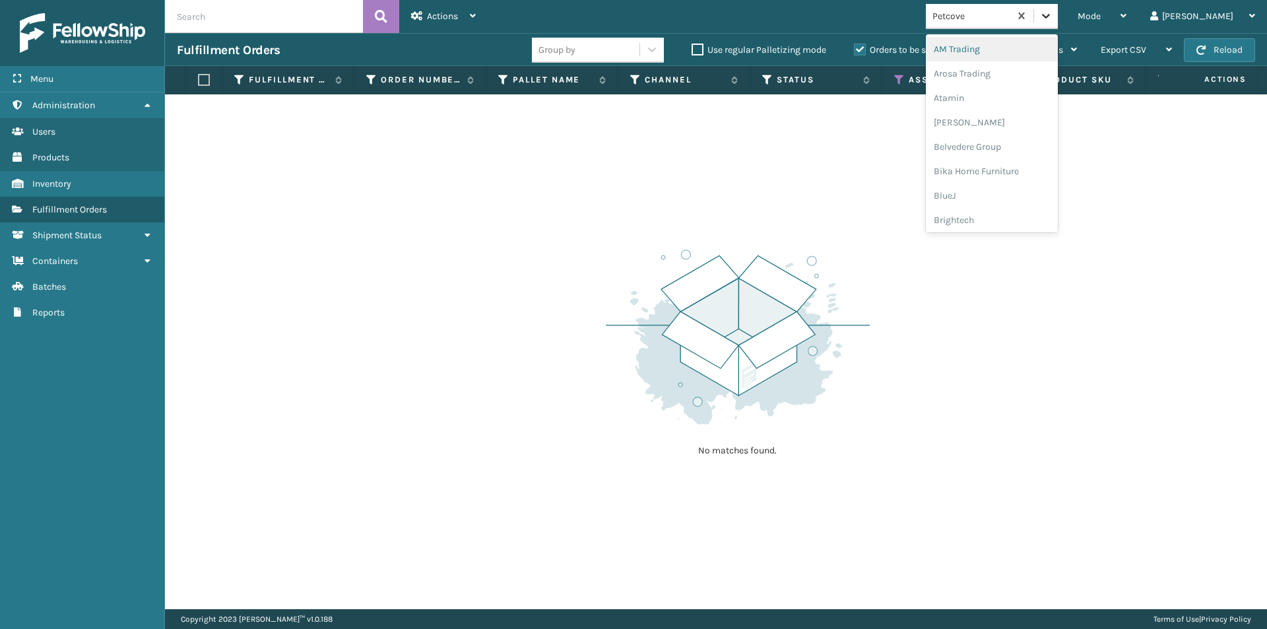
click at [1058, 23] on div at bounding box center [1046, 16] width 24 height 24
click at [1019, 121] on div "PlayLearn" at bounding box center [992, 120] width 132 height 24
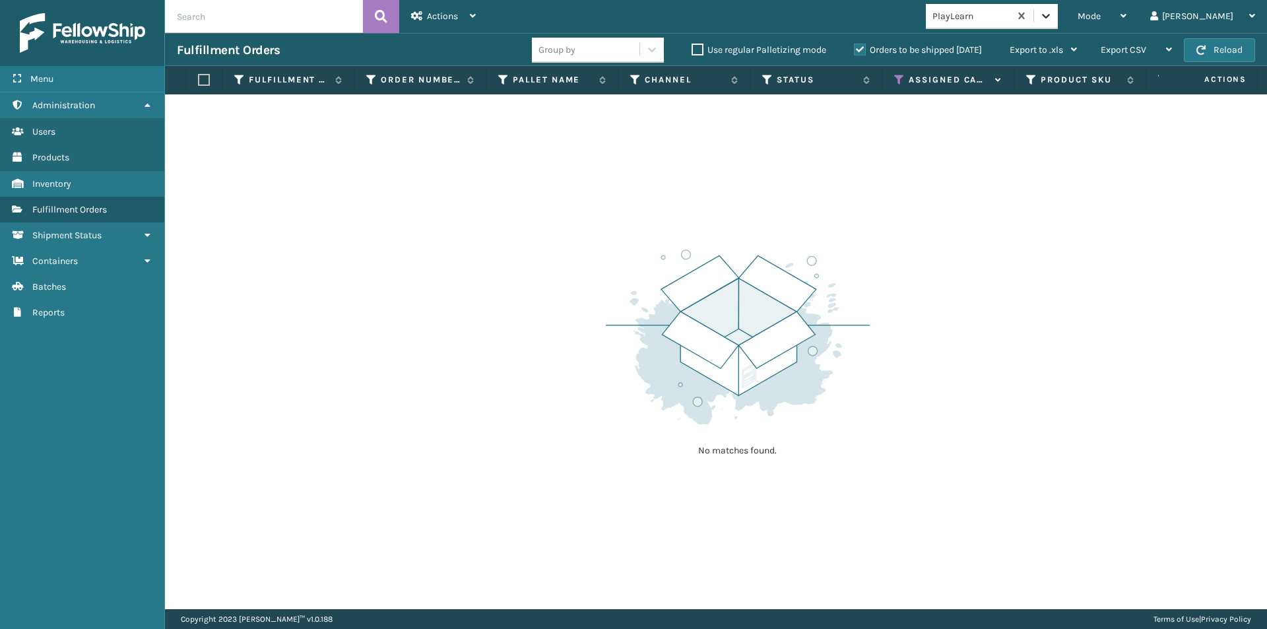
click at [1050, 16] on icon at bounding box center [1046, 16] width 8 height 5
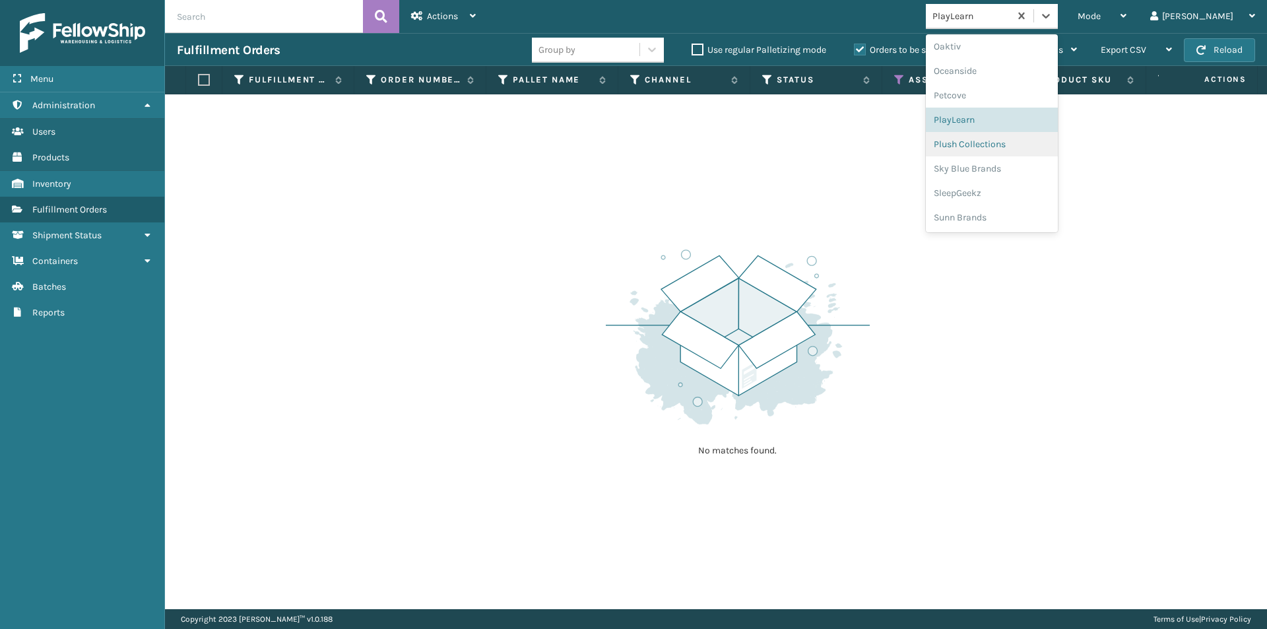
click at [1027, 144] on div "Plush Collections" at bounding box center [992, 144] width 132 height 24
click at [1053, 15] on icon at bounding box center [1045, 15] width 13 height 13
click at [1037, 166] on div "Sky Blue Brands" at bounding box center [992, 168] width 132 height 24
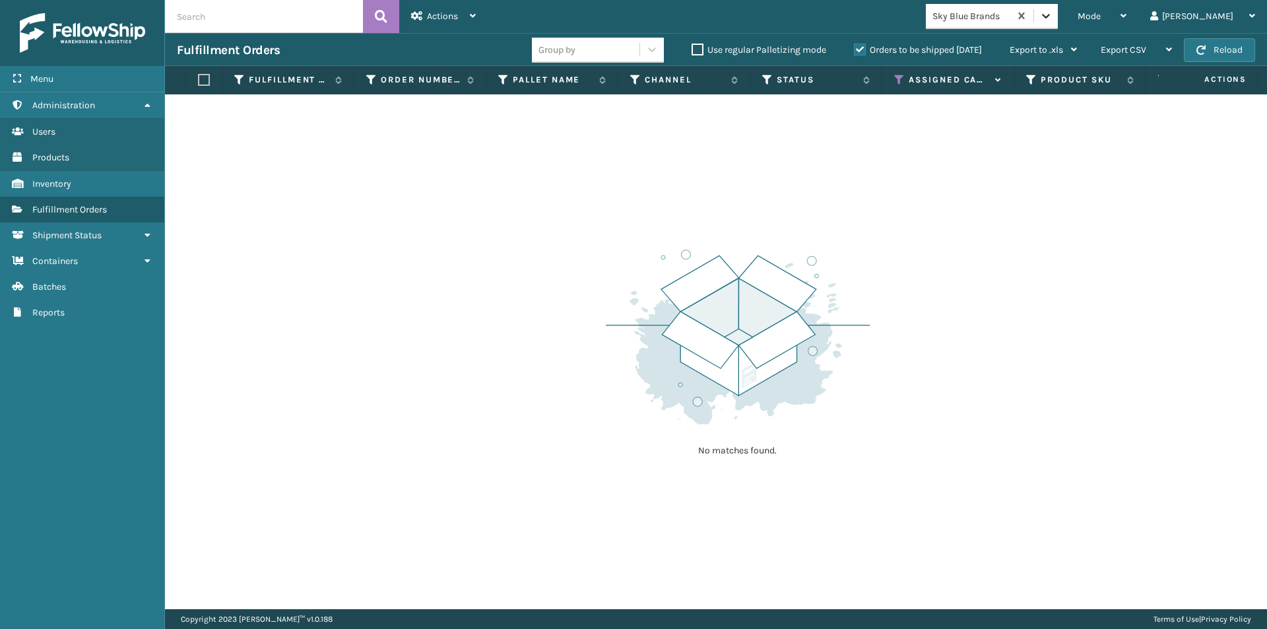
click at [1058, 17] on div at bounding box center [1046, 16] width 24 height 24
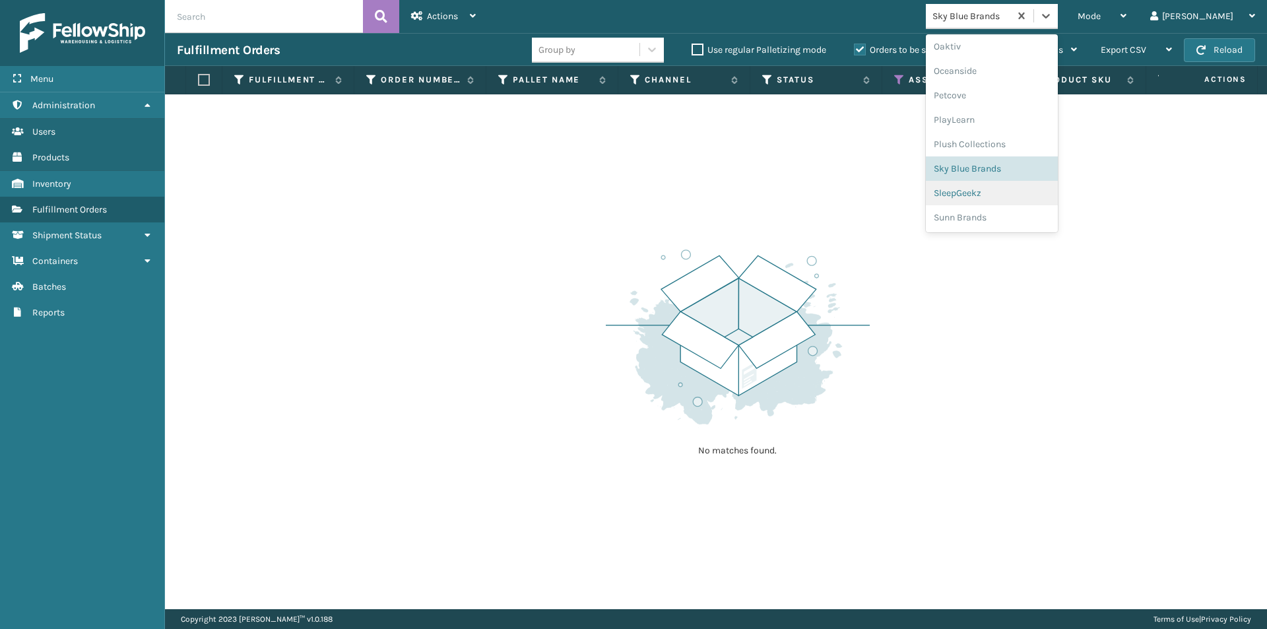
click at [1031, 197] on div "SleepGeekz" at bounding box center [992, 193] width 132 height 24
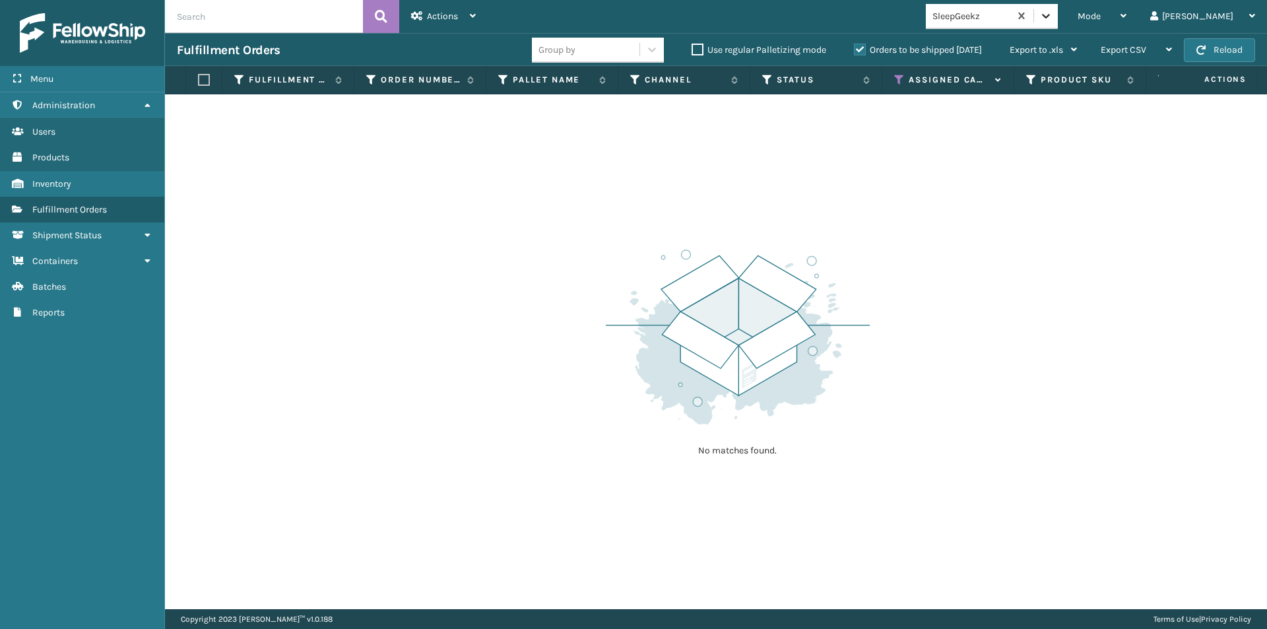
click at [1053, 18] on icon at bounding box center [1045, 15] width 13 height 13
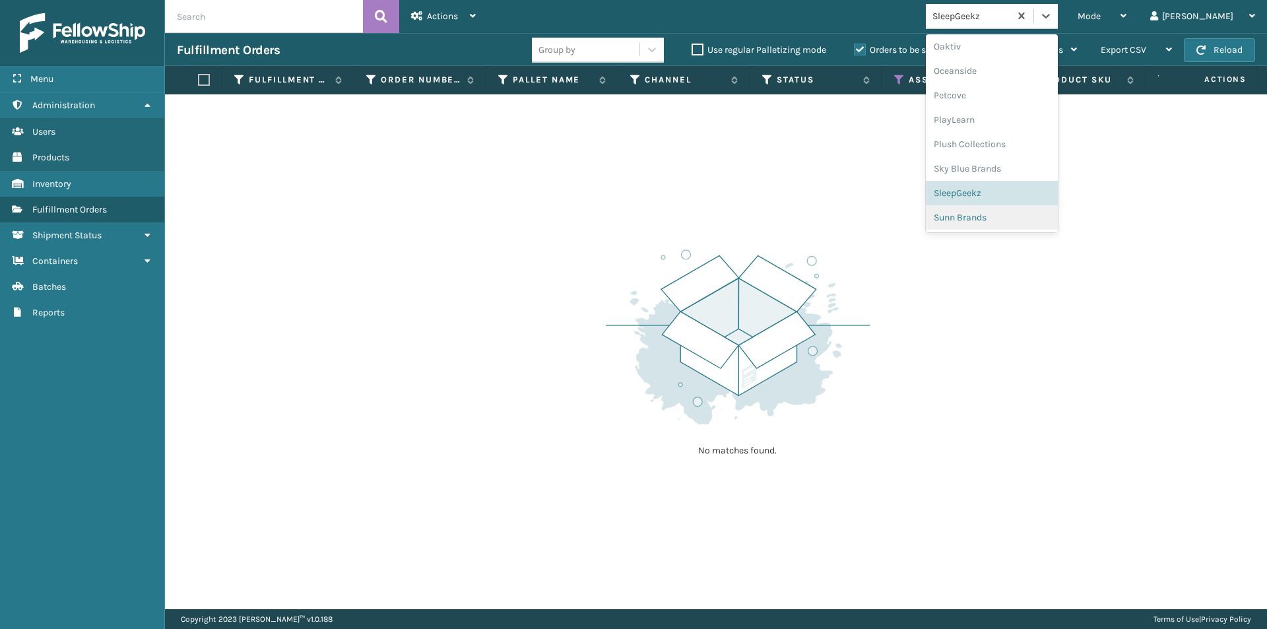
click at [1023, 218] on div "Sunn Brands" at bounding box center [992, 217] width 132 height 24
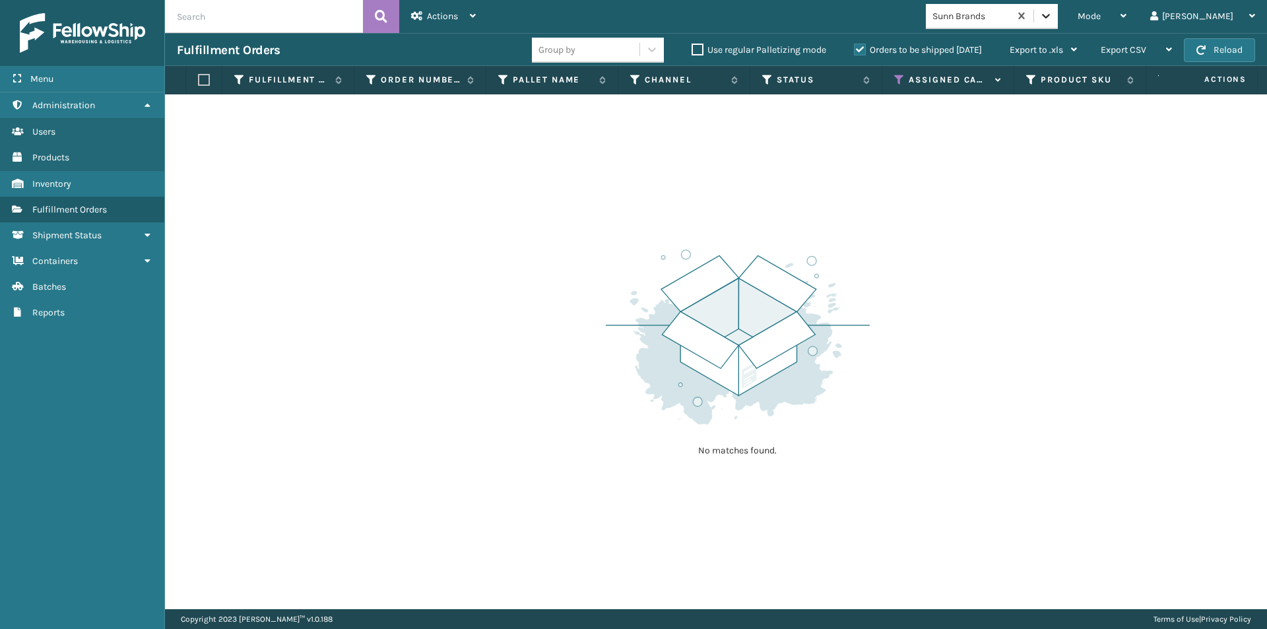
click at [1053, 11] on icon at bounding box center [1045, 15] width 13 height 13
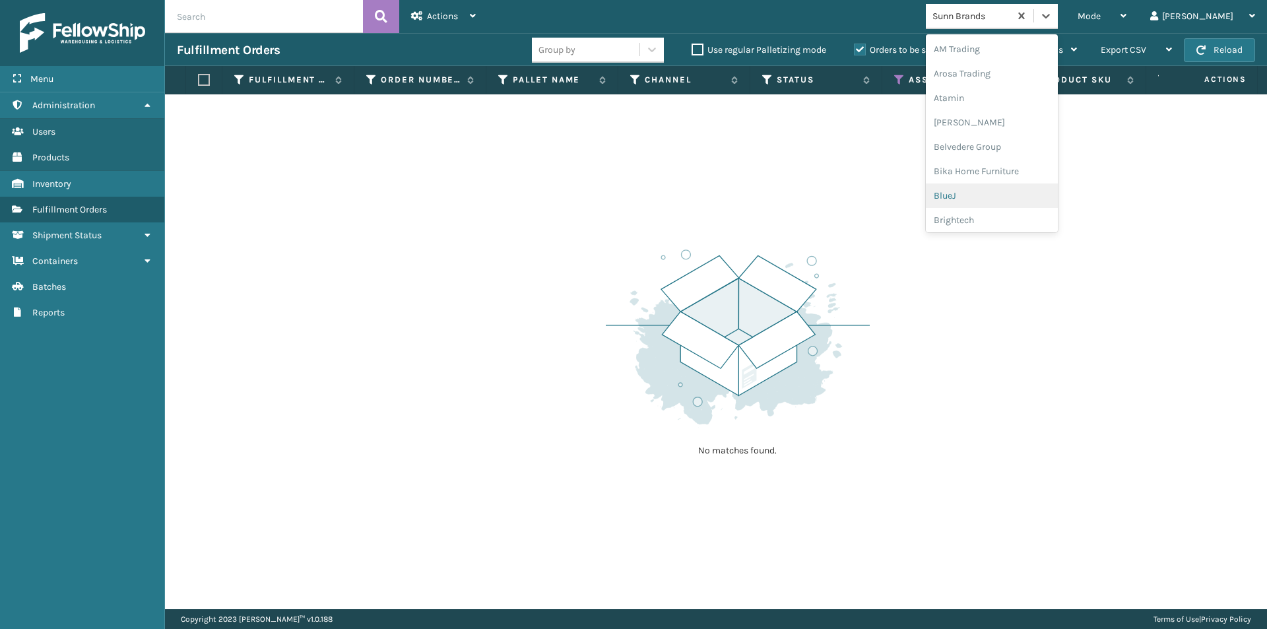
click at [1040, 199] on div "BlueJ" at bounding box center [992, 195] width 132 height 24
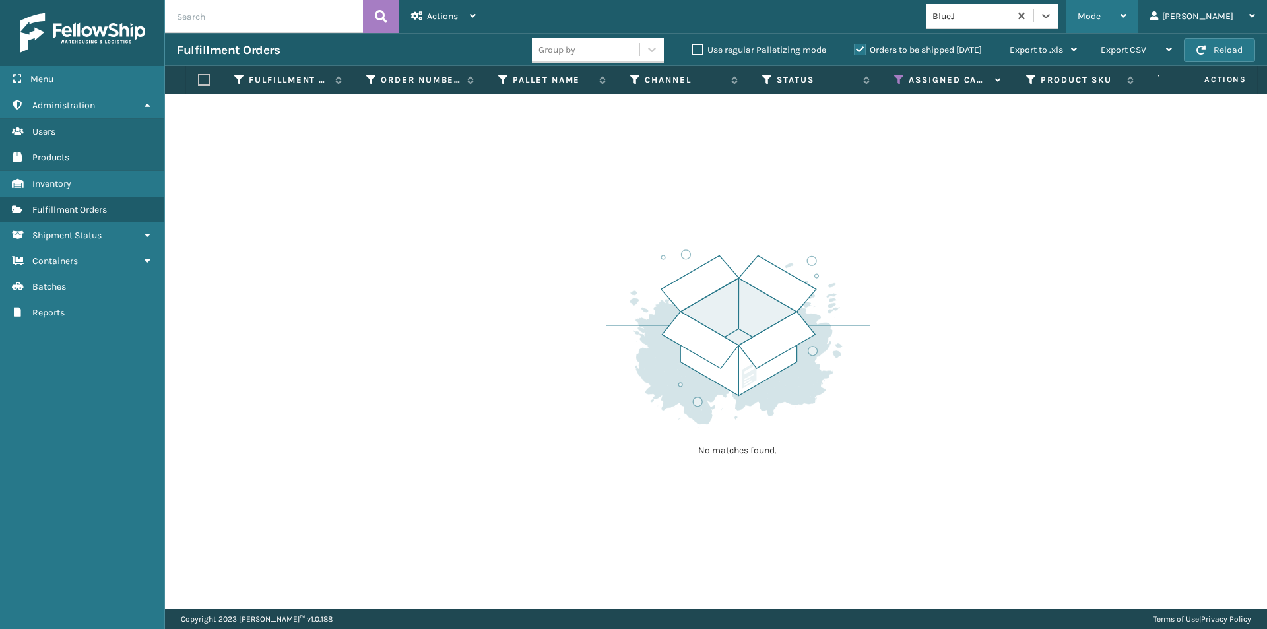
click at [1126, 11] on icon at bounding box center [1123, 15] width 6 height 9
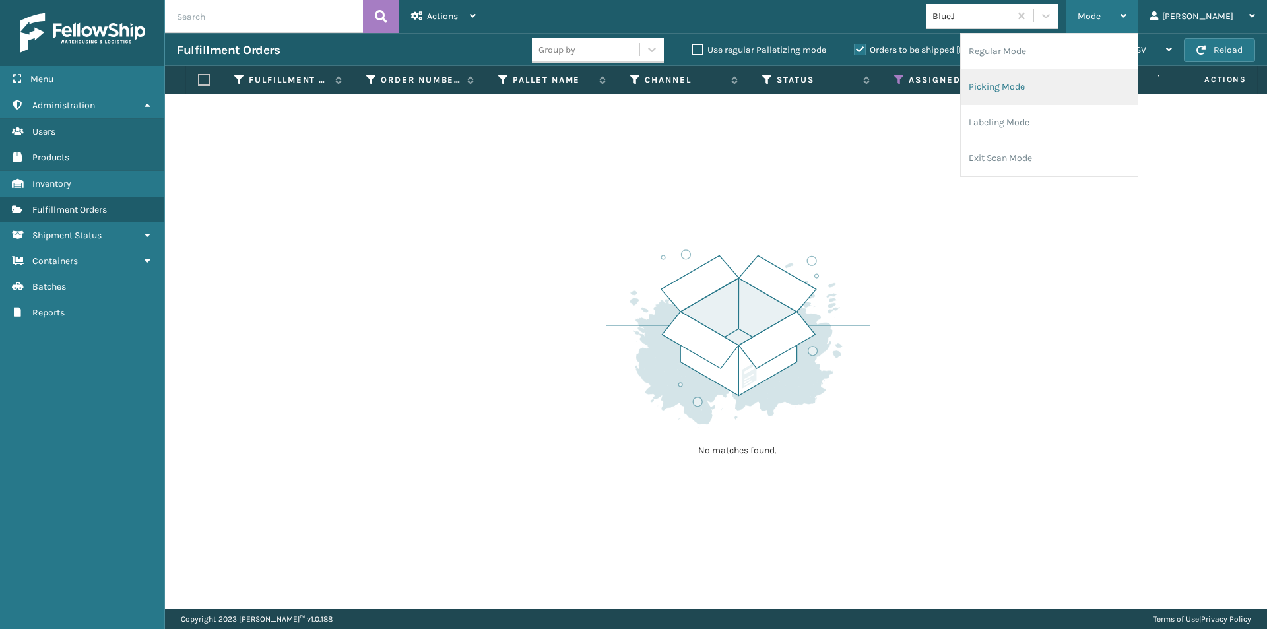
click at [1099, 89] on li "Picking Mode" at bounding box center [1049, 87] width 177 height 36
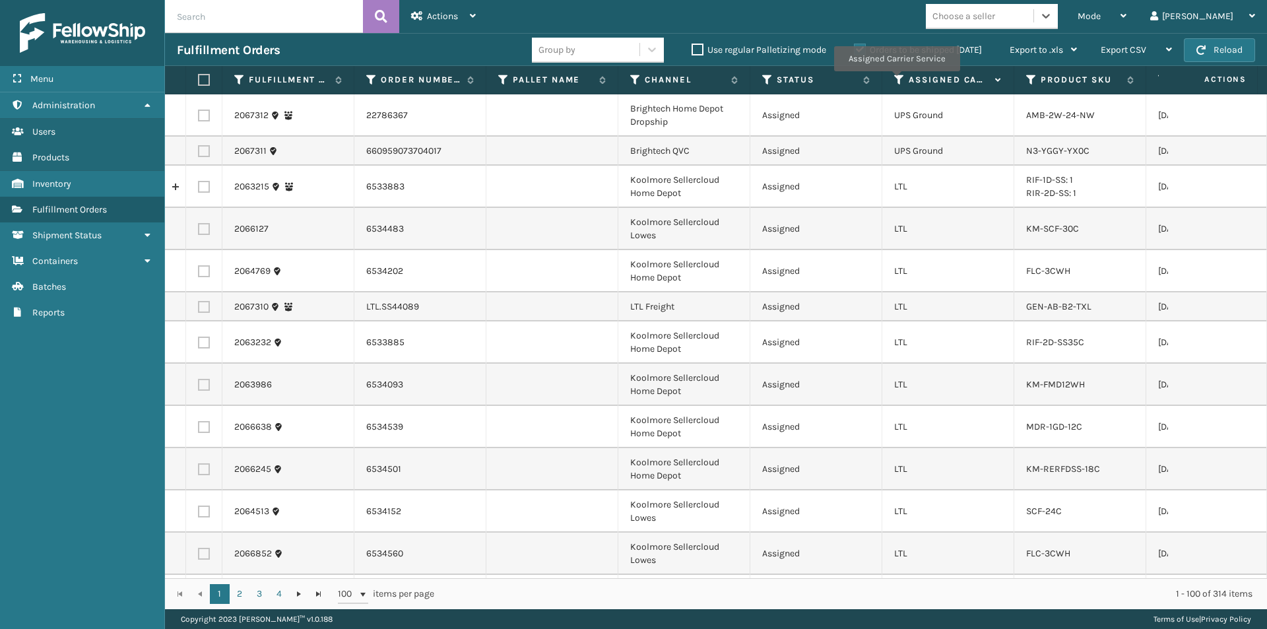
click at [896, 81] on icon at bounding box center [899, 80] width 11 height 12
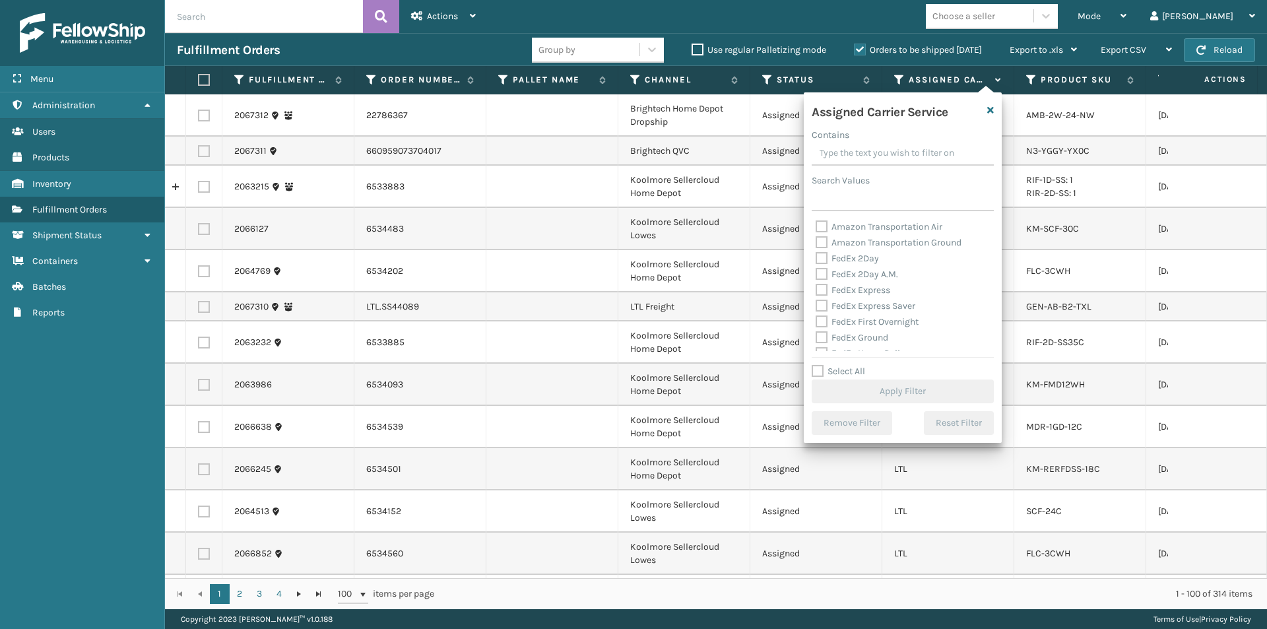
click at [826, 255] on label "FedEx 2Day" at bounding box center [847, 258] width 63 height 11
click at [816, 255] on input "FedEx 2Day" at bounding box center [816, 255] width 1 height 9
click at [824, 273] on label "FedEx 2Day A.M." at bounding box center [857, 274] width 82 height 11
click at [816, 273] on input "FedEx 2Day A.M." at bounding box center [816, 271] width 1 height 9
click at [822, 286] on label "FedEx Express" at bounding box center [853, 289] width 75 height 11
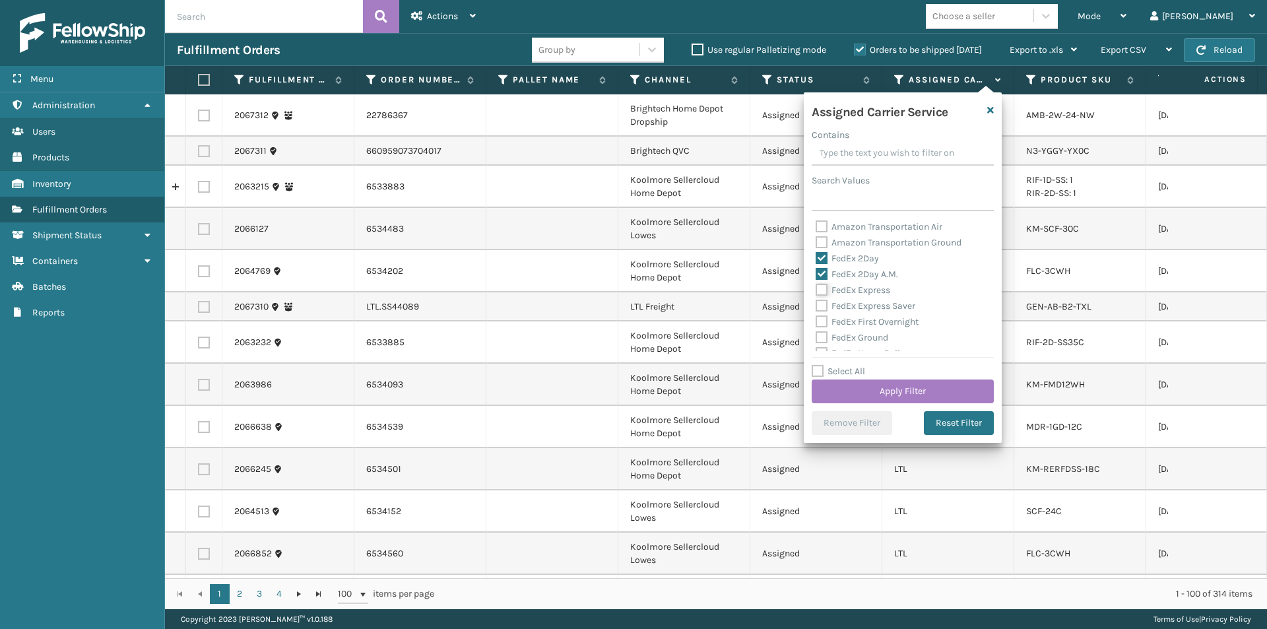
click at [816, 286] on input "FedEx Express" at bounding box center [816, 286] width 1 height 9
click at [818, 303] on label "FedEx Express Saver" at bounding box center [866, 305] width 100 height 11
click at [816, 303] on input "FedEx Express Saver" at bounding box center [816, 302] width 1 height 9
click at [935, 394] on button "Apply Filter" at bounding box center [903, 391] width 182 height 24
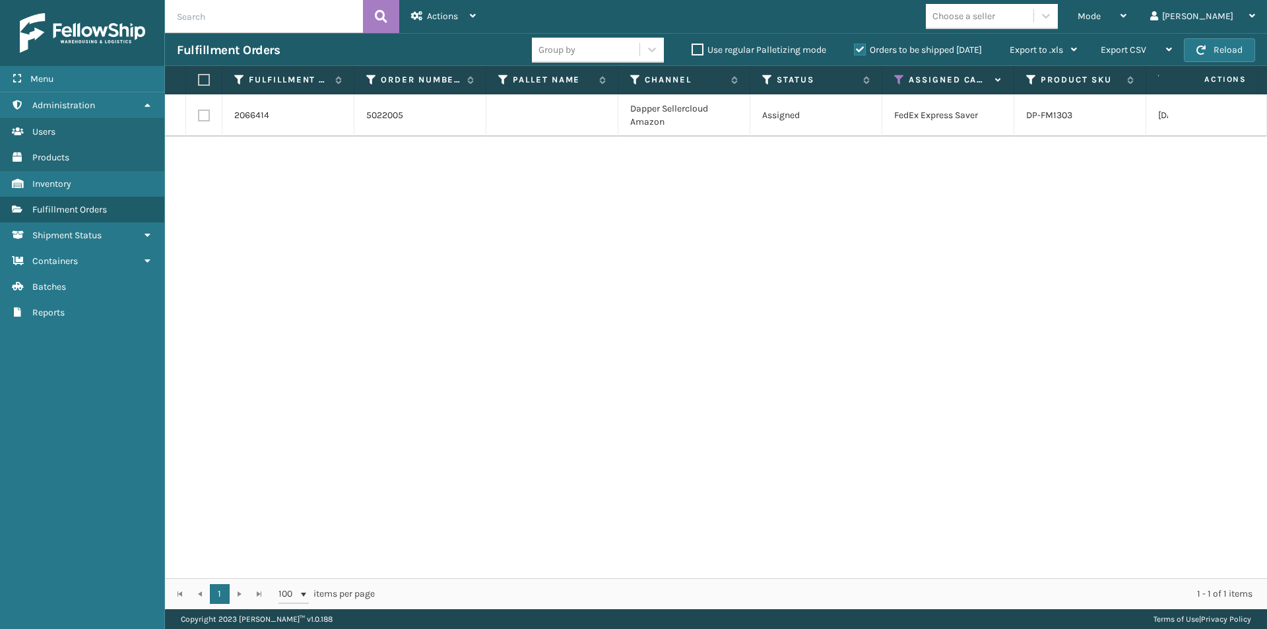
click at [202, 82] on label at bounding box center [202, 80] width 8 height 12
click at [199, 82] on input "checkbox" at bounding box center [198, 80] width 1 height 9
click at [472, 18] on icon at bounding box center [473, 15] width 6 height 9
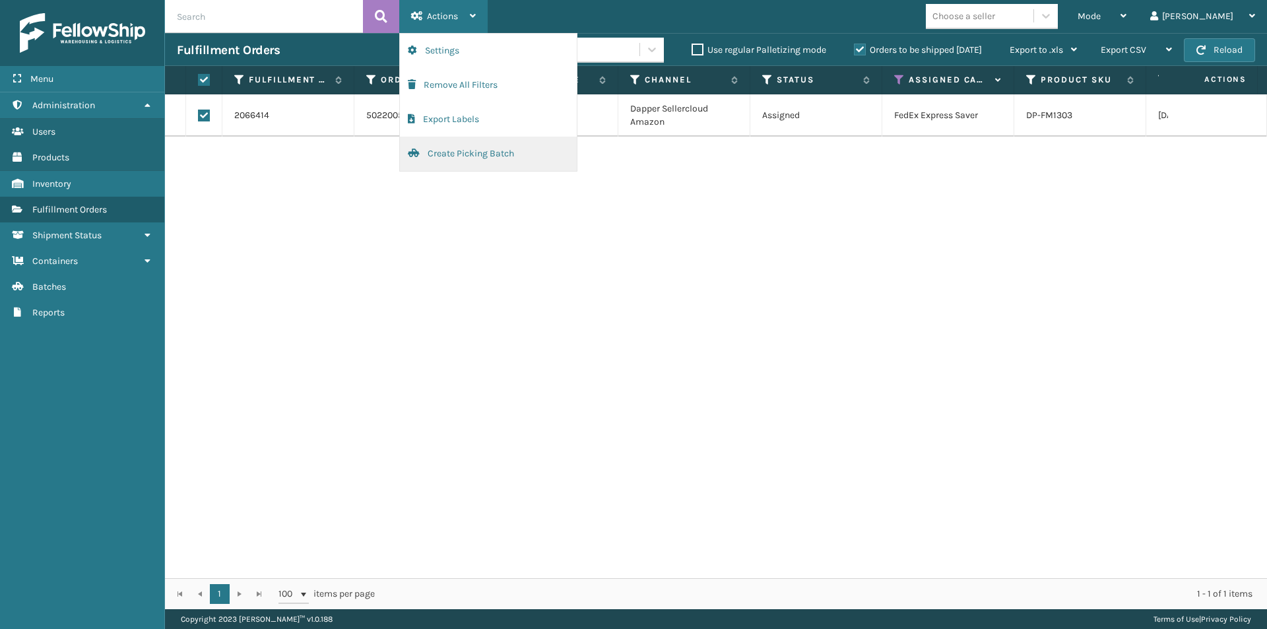
click at [474, 155] on button "Create Picking Batch" at bounding box center [488, 154] width 177 height 34
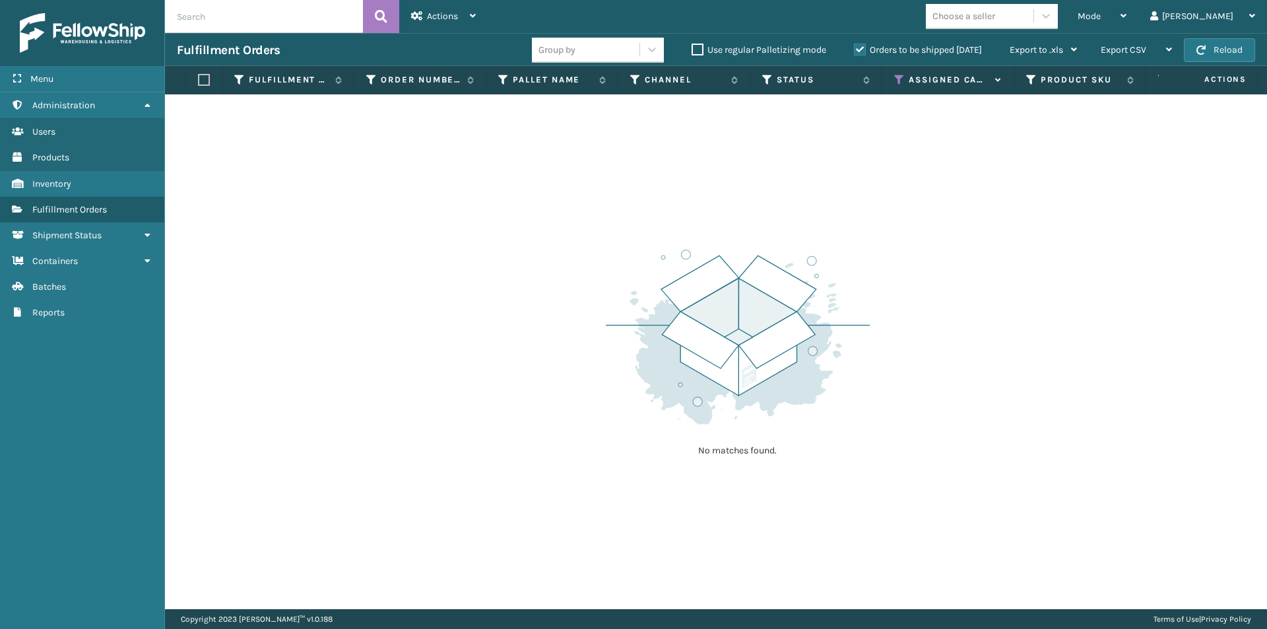
click at [899, 78] on icon at bounding box center [899, 80] width 11 height 12
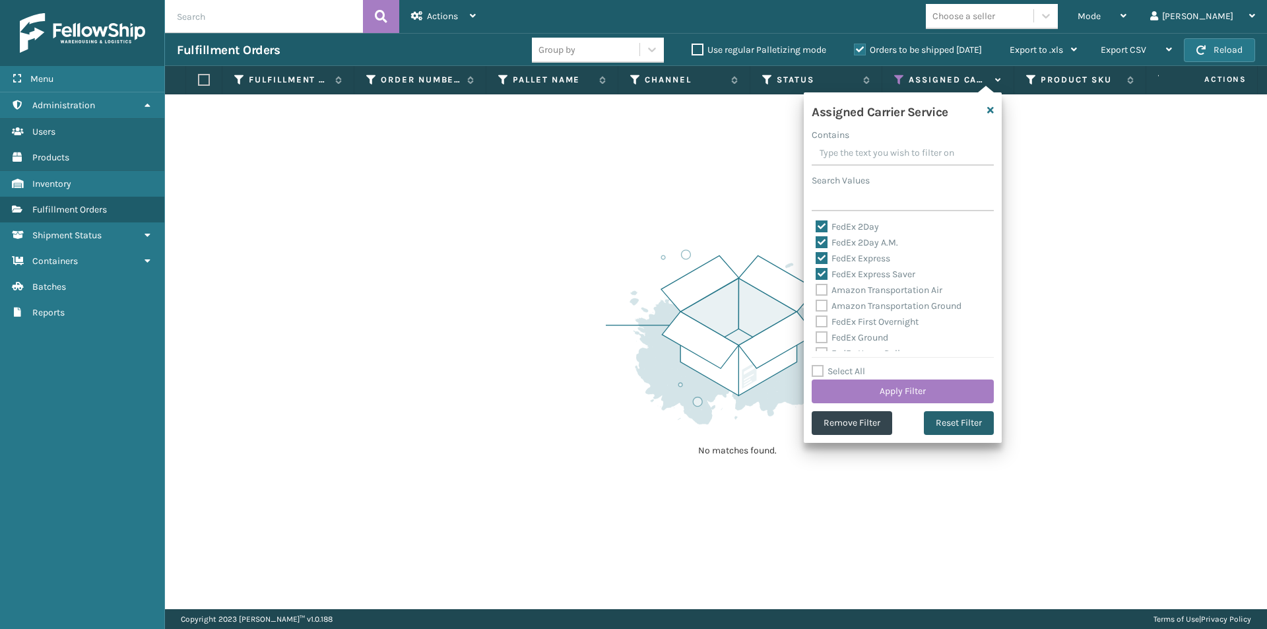
click at [942, 417] on button "Reset Filter" at bounding box center [959, 423] width 70 height 24
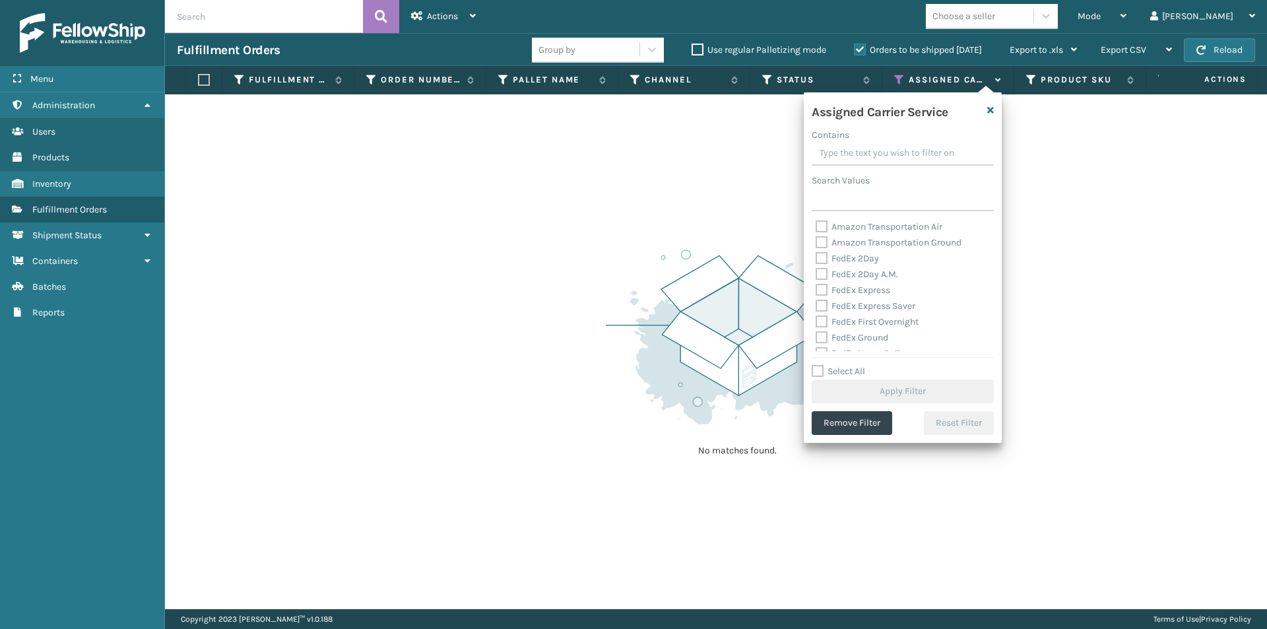
click at [820, 259] on label "FedEx 2Day" at bounding box center [847, 258] width 63 height 11
click at [816, 259] on input "FedEx 2Day" at bounding box center [816, 255] width 1 height 9
click at [818, 279] on label "FedEx 2Day A.M." at bounding box center [857, 274] width 82 height 11
click at [816, 275] on input "FedEx 2Day A.M." at bounding box center [816, 271] width 1 height 9
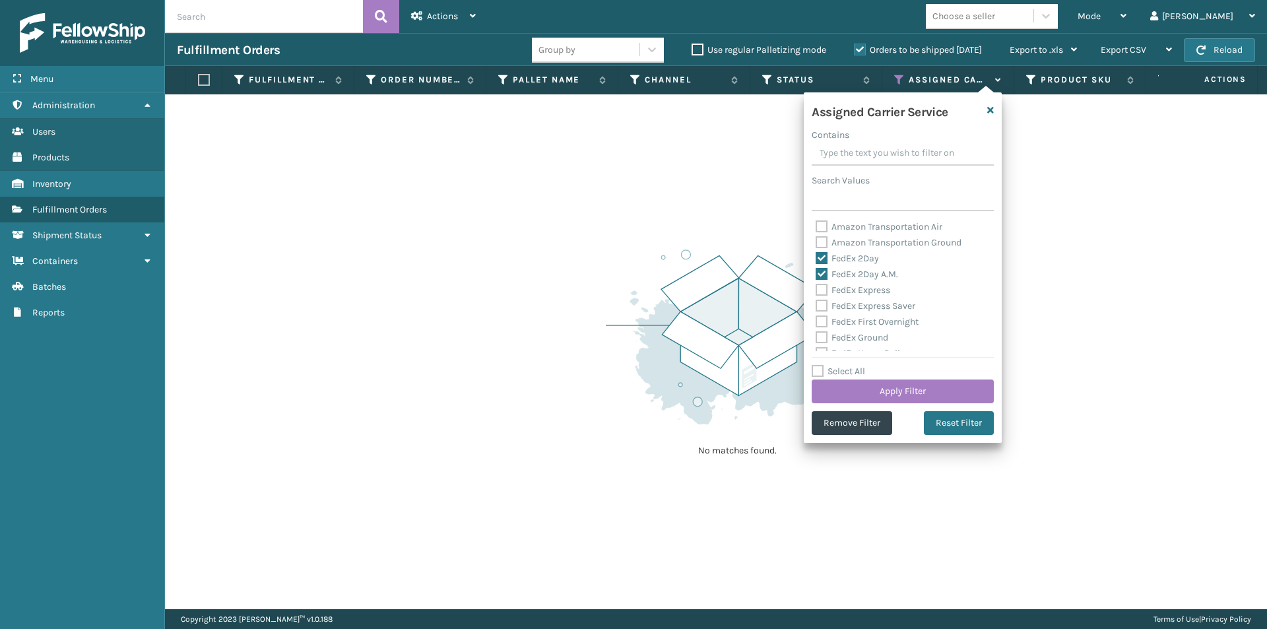
click at [822, 289] on label "FedEx Express" at bounding box center [853, 289] width 75 height 11
click at [816, 289] on input "FedEx Express" at bounding box center [816, 286] width 1 height 9
click at [826, 309] on label "FedEx Express Saver" at bounding box center [866, 305] width 100 height 11
click at [816, 307] on input "FedEx Express Saver" at bounding box center [816, 302] width 1 height 9
click at [821, 322] on label "FedEx First Overnight" at bounding box center [867, 321] width 103 height 11
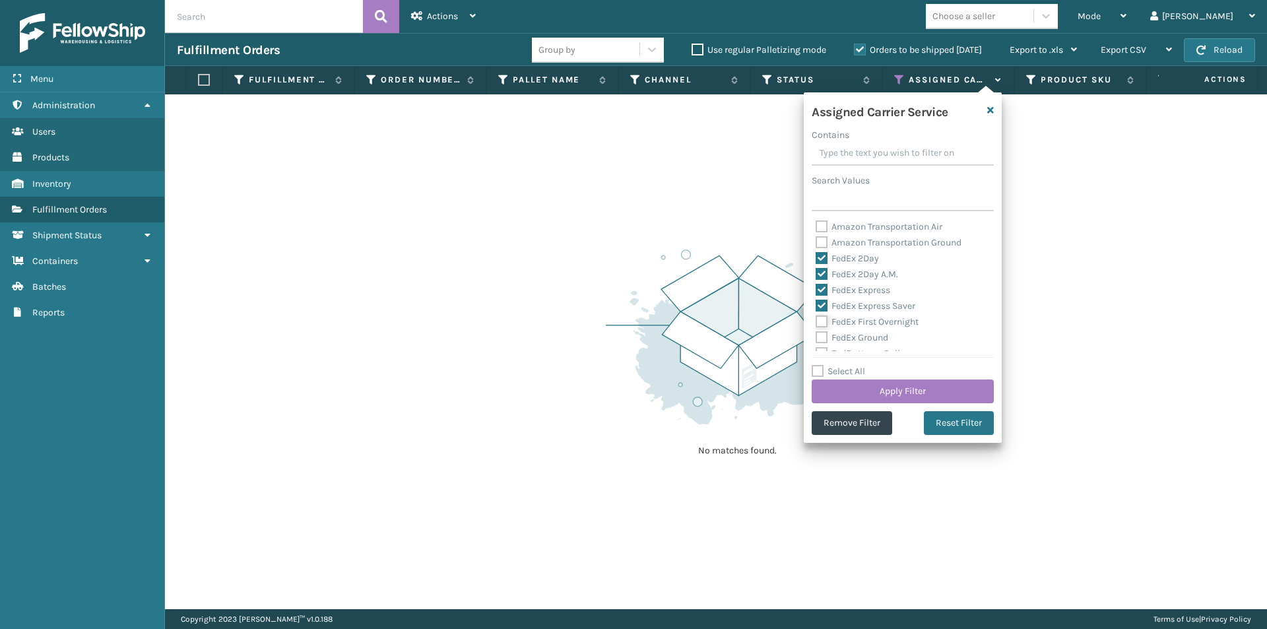
click at [816, 322] on input "FedEx First Overnight" at bounding box center [816, 318] width 1 height 9
click at [823, 333] on label "FedEx Ground" at bounding box center [852, 337] width 73 height 11
click at [816, 333] on input "FedEx Ground" at bounding box center [816, 334] width 1 height 9
click at [828, 288] on label "FedEx Home Delivery" at bounding box center [867, 287] width 102 height 11
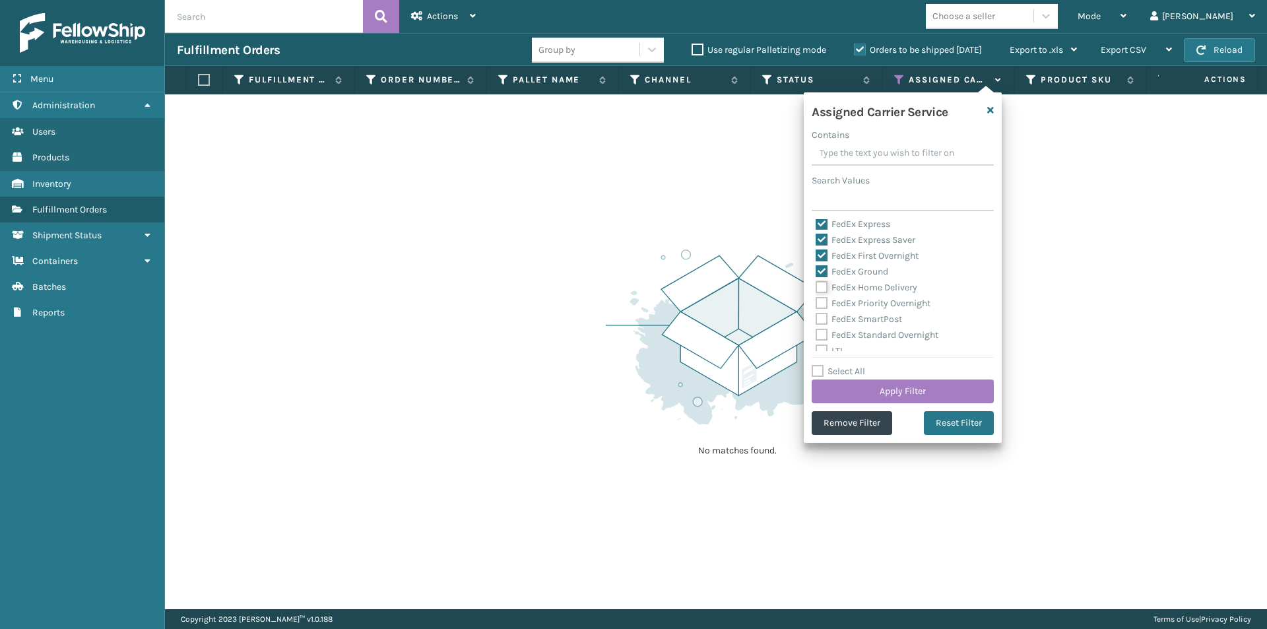
click at [816, 288] on input "FedEx Home Delivery" at bounding box center [816, 284] width 1 height 9
click at [822, 302] on label "FedEx Priority Overnight" at bounding box center [873, 303] width 115 height 11
click at [816, 302] on input "FedEx Priority Overnight" at bounding box center [816, 300] width 1 height 9
drag, startPoint x: 825, startPoint y: 319, endPoint x: 826, endPoint y: 325, distance: 6.7
click at [824, 319] on label "FedEx SmartPost" at bounding box center [859, 318] width 86 height 11
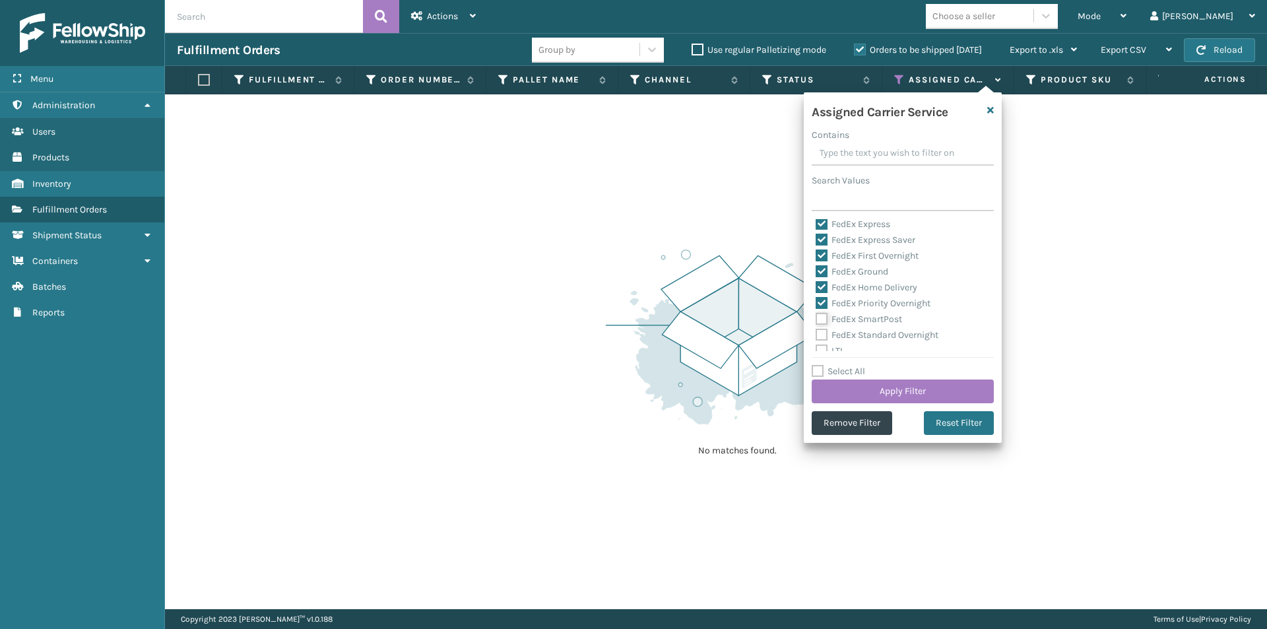
click at [816, 319] on input "FedEx SmartPost" at bounding box center [816, 315] width 1 height 9
click at [821, 333] on label "FedEx Standard Overnight" at bounding box center [877, 334] width 123 height 11
click at [816, 333] on input "FedEx Standard Overnight" at bounding box center [816, 331] width 1 height 9
click at [899, 391] on button "Apply Filter" at bounding box center [903, 391] width 182 height 24
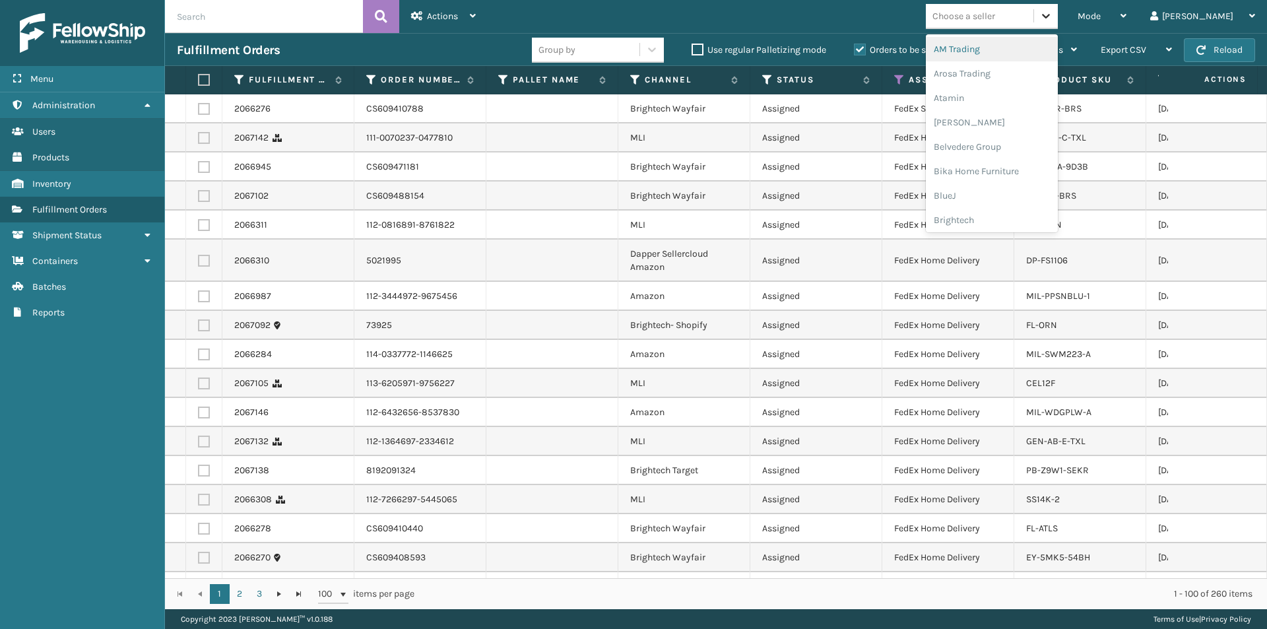
click at [1053, 17] on icon at bounding box center [1045, 15] width 13 height 13
click at [1031, 73] on div "Arosa Trading" at bounding box center [992, 73] width 132 height 24
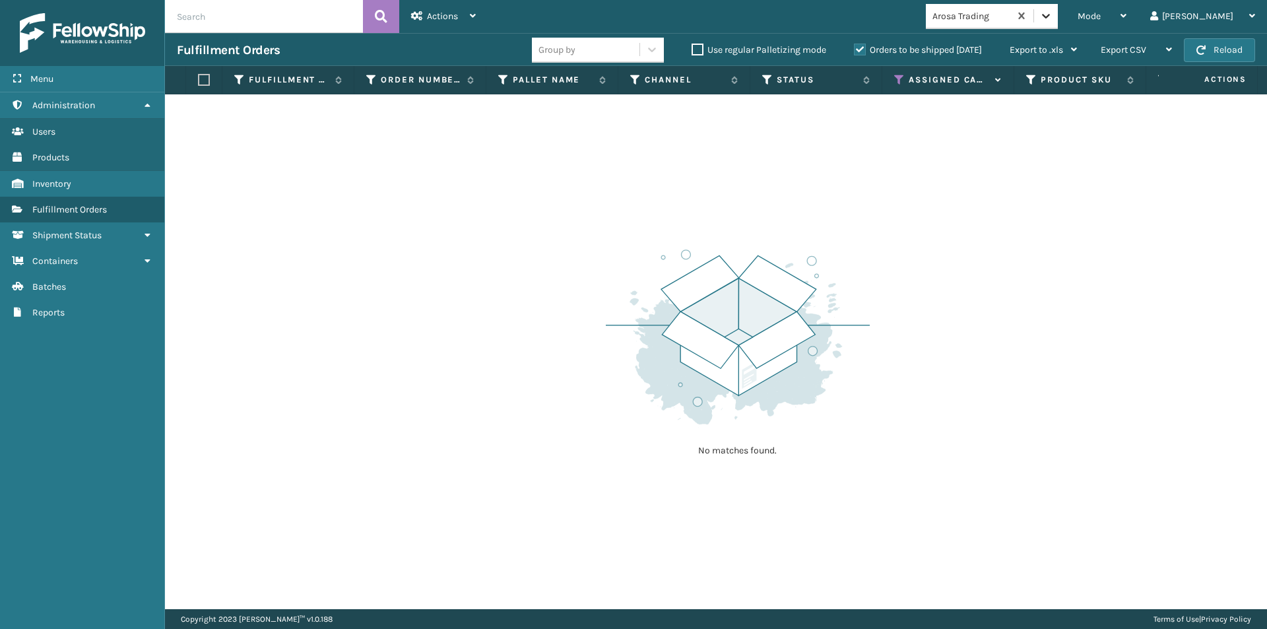
click at [1050, 15] on icon at bounding box center [1046, 16] width 8 height 5
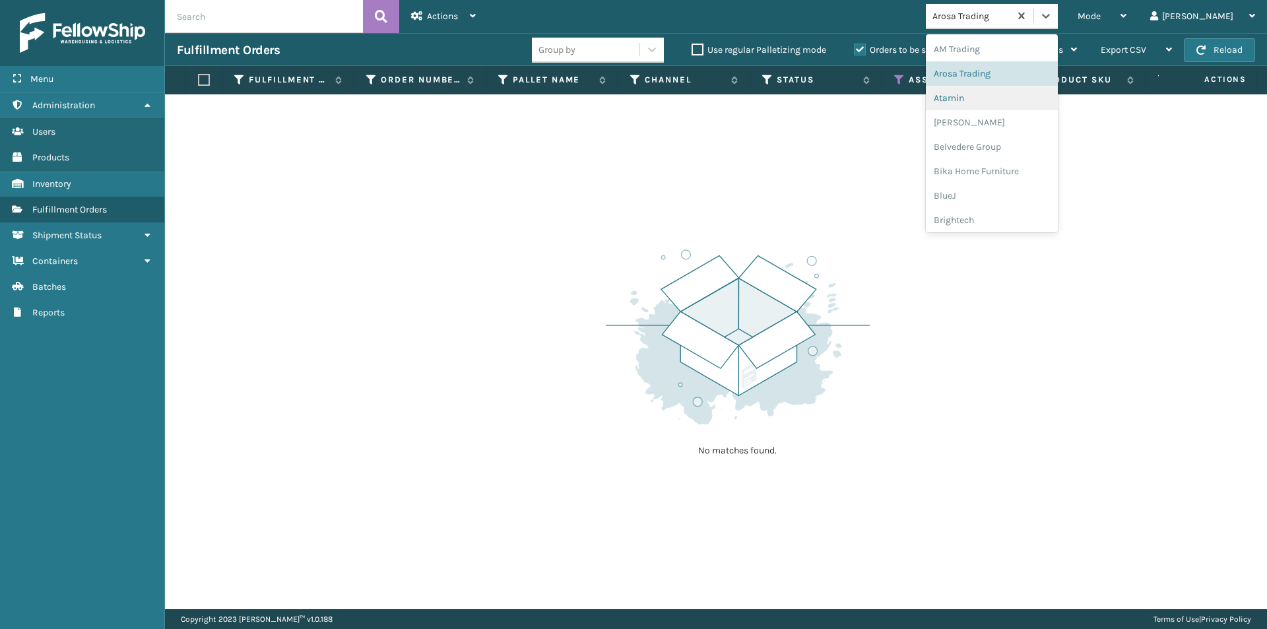
click at [1031, 101] on div "Atamin" at bounding box center [992, 98] width 132 height 24
click at [1053, 21] on icon at bounding box center [1045, 15] width 13 height 13
click at [1018, 128] on div "[PERSON_NAME]" at bounding box center [992, 122] width 132 height 24
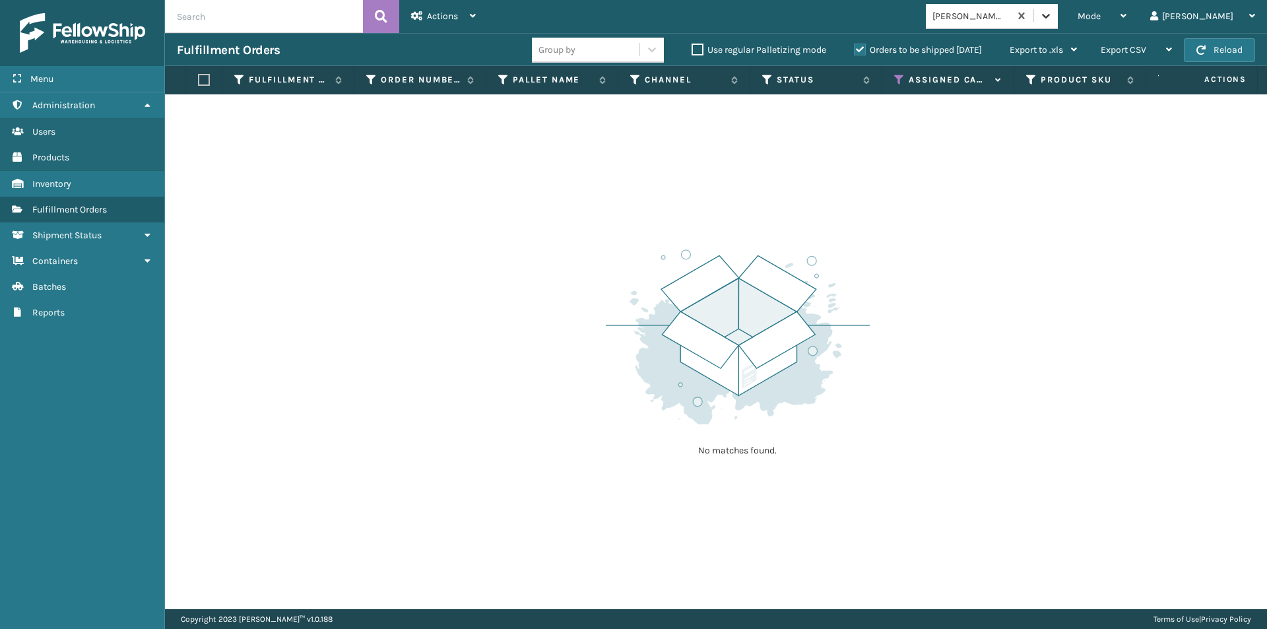
click at [1050, 17] on icon at bounding box center [1046, 16] width 8 height 5
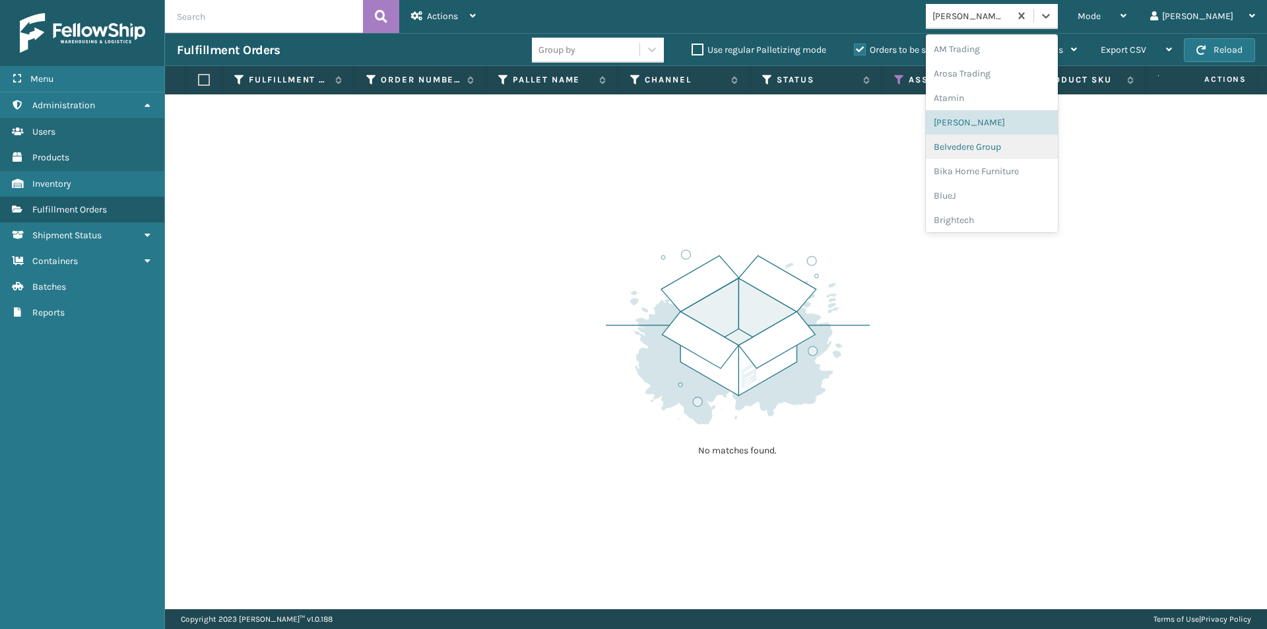
click at [1020, 153] on div "Belvedere Group" at bounding box center [992, 147] width 132 height 24
click at [1053, 16] on icon at bounding box center [1045, 15] width 13 height 13
click at [1006, 174] on div "Bika Home Furniture" at bounding box center [992, 171] width 132 height 24
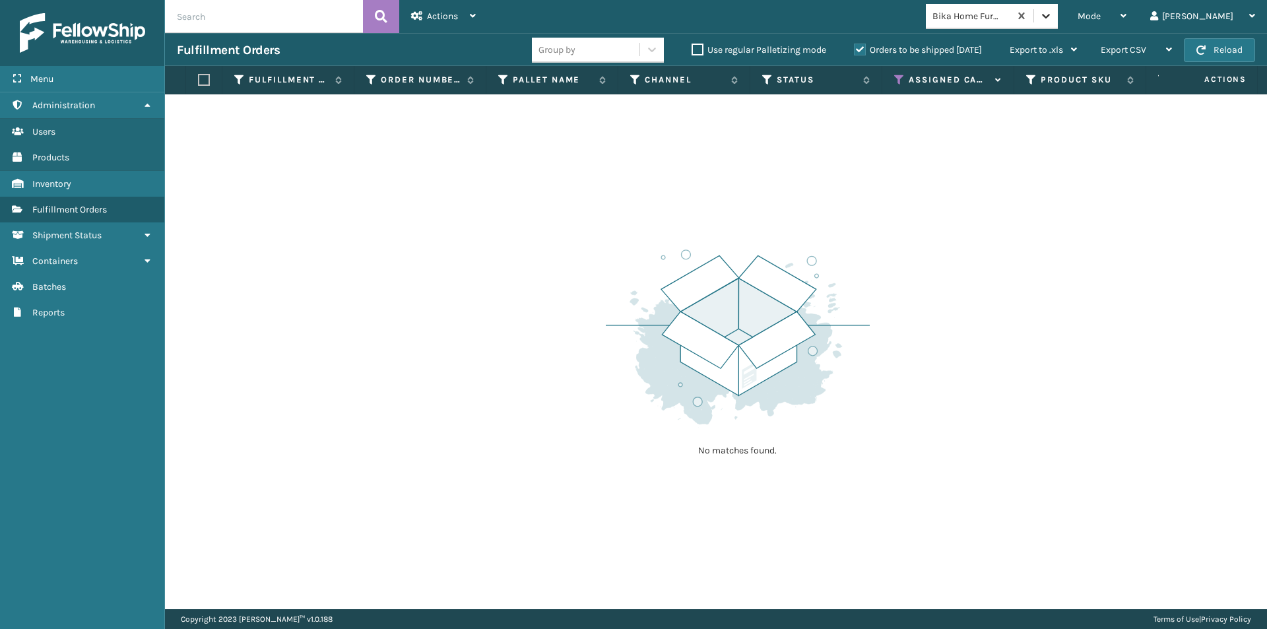
click at [1058, 22] on div at bounding box center [1046, 16] width 24 height 24
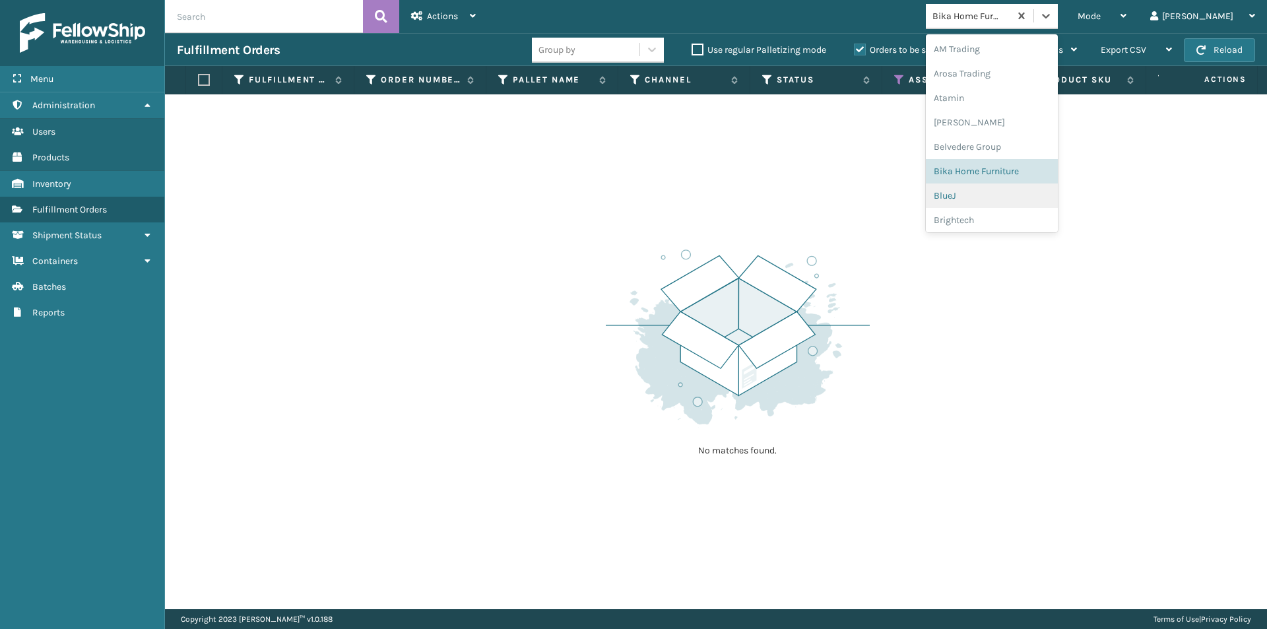
click at [1015, 202] on div "BlueJ" at bounding box center [992, 195] width 132 height 24
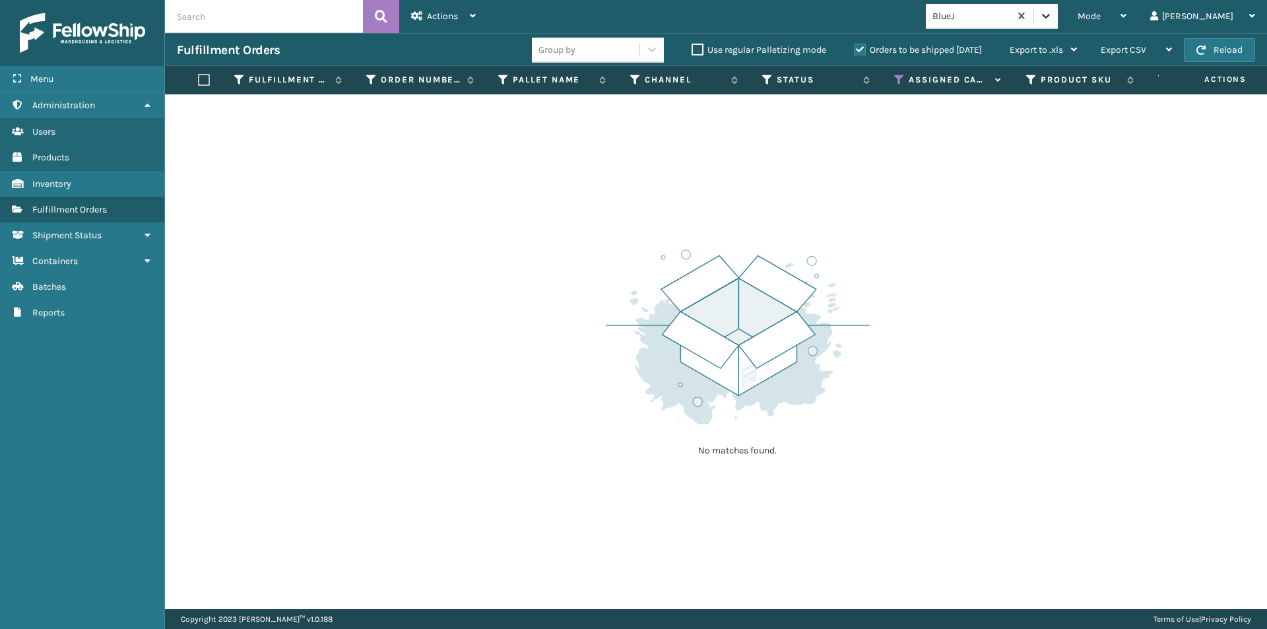
click at [1053, 10] on icon at bounding box center [1045, 15] width 13 height 13
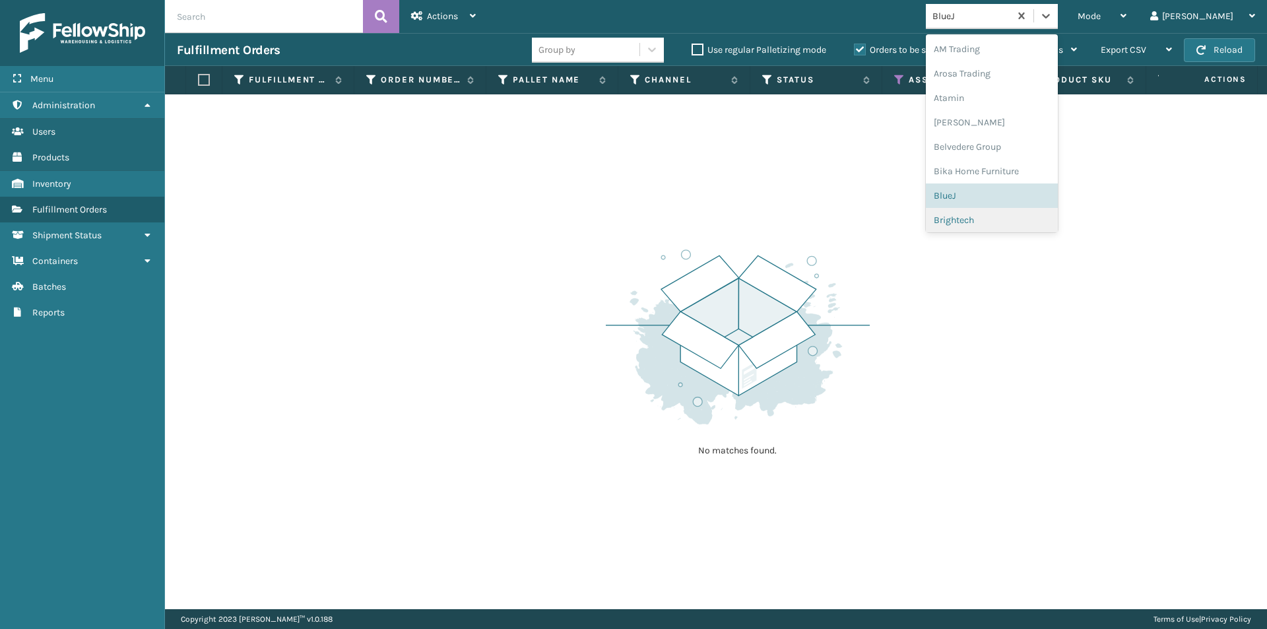
click at [1023, 216] on div "Brightech" at bounding box center [992, 220] width 132 height 24
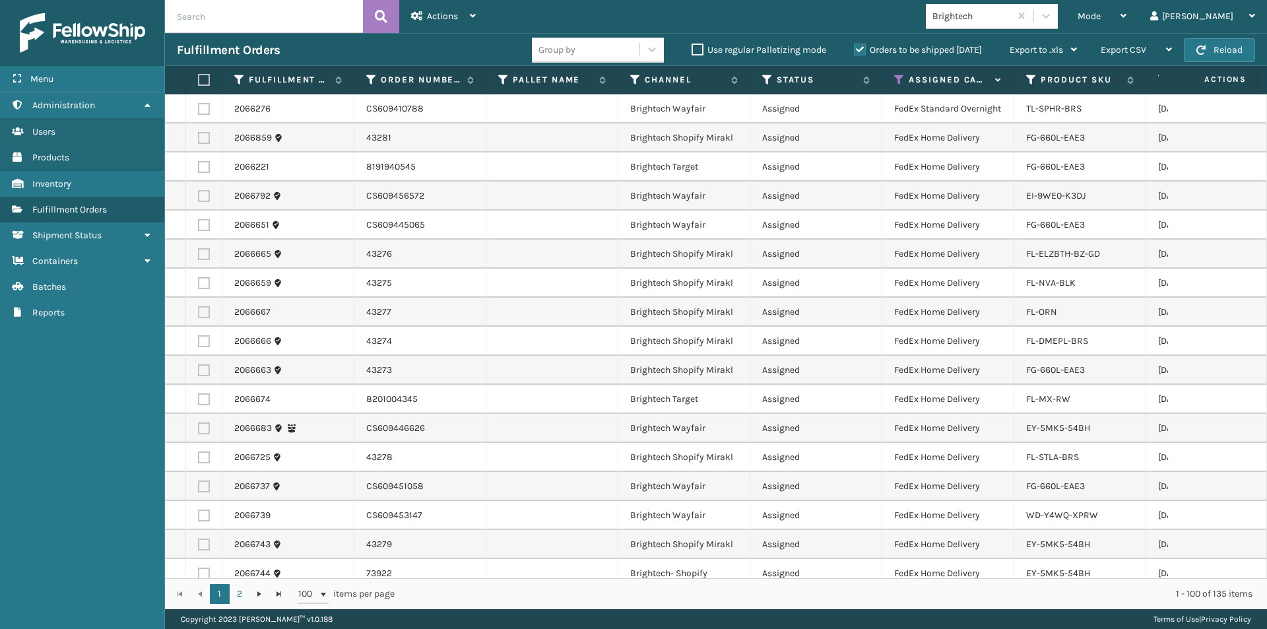
click at [204, 80] on label at bounding box center [202, 80] width 8 height 12
click at [199, 80] on input "checkbox" at bounding box center [198, 80] width 1 height 9
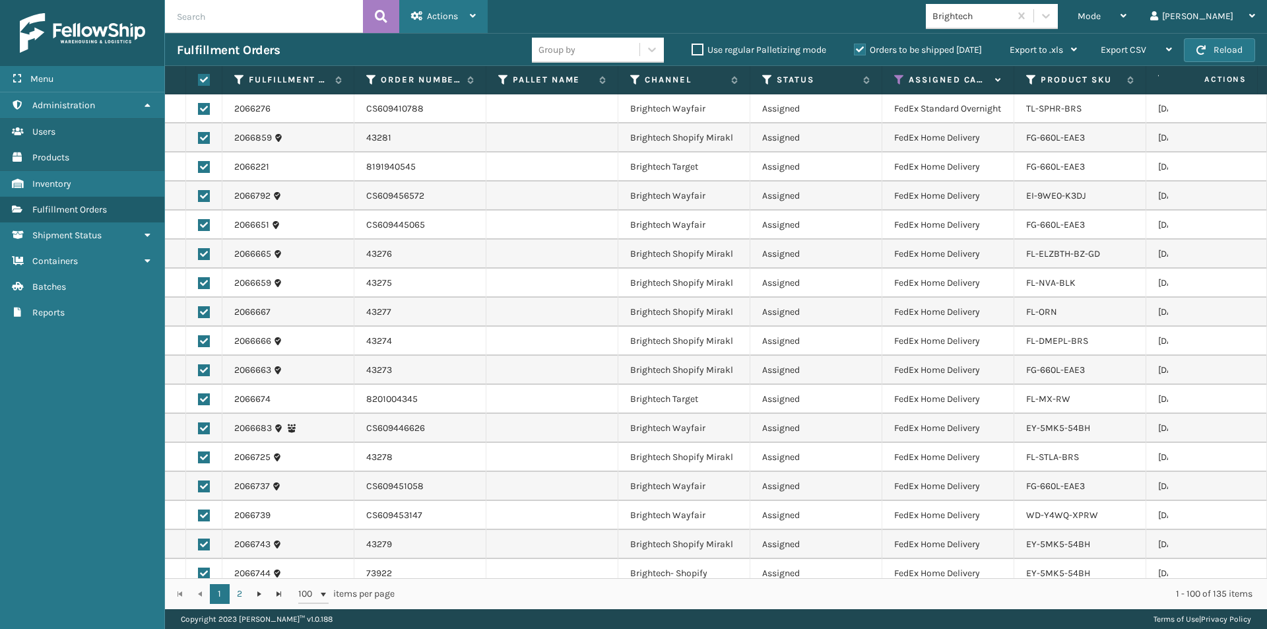
click at [478, 16] on div "Actions Settings Remove All Filters Export Labels Create Picking Batch" at bounding box center [443, 16] width 88 height 33
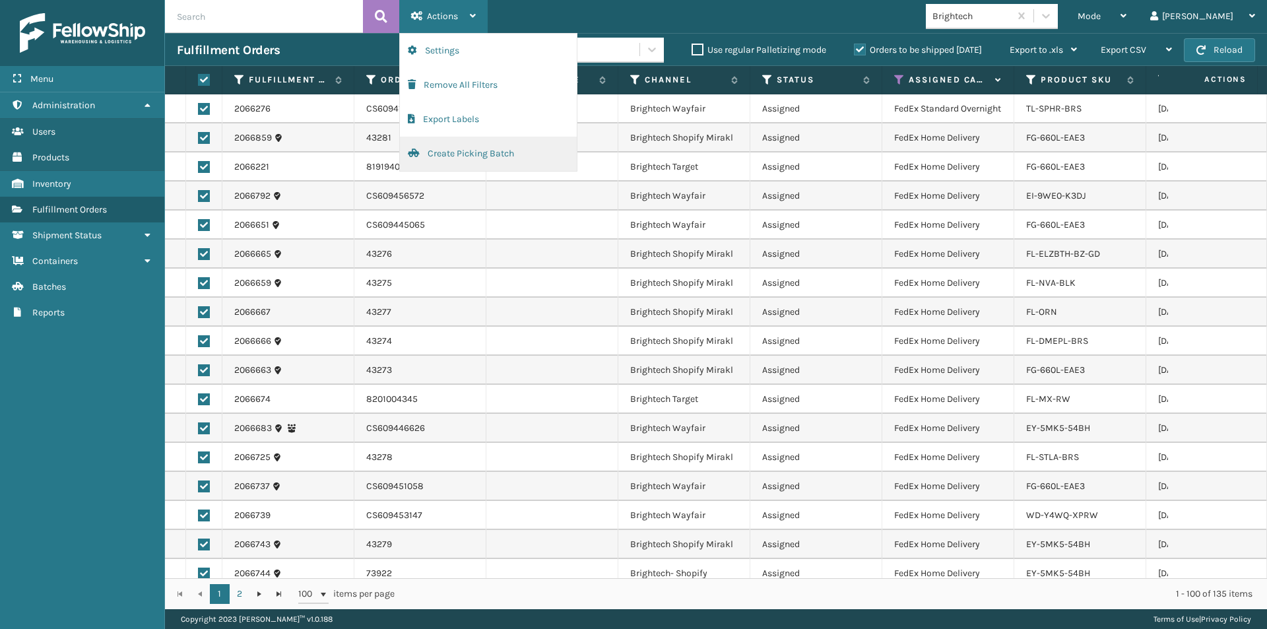
click at [483, 153] on button "Create Picking Batch" at bounding box center [488, 154] width 177 height 34
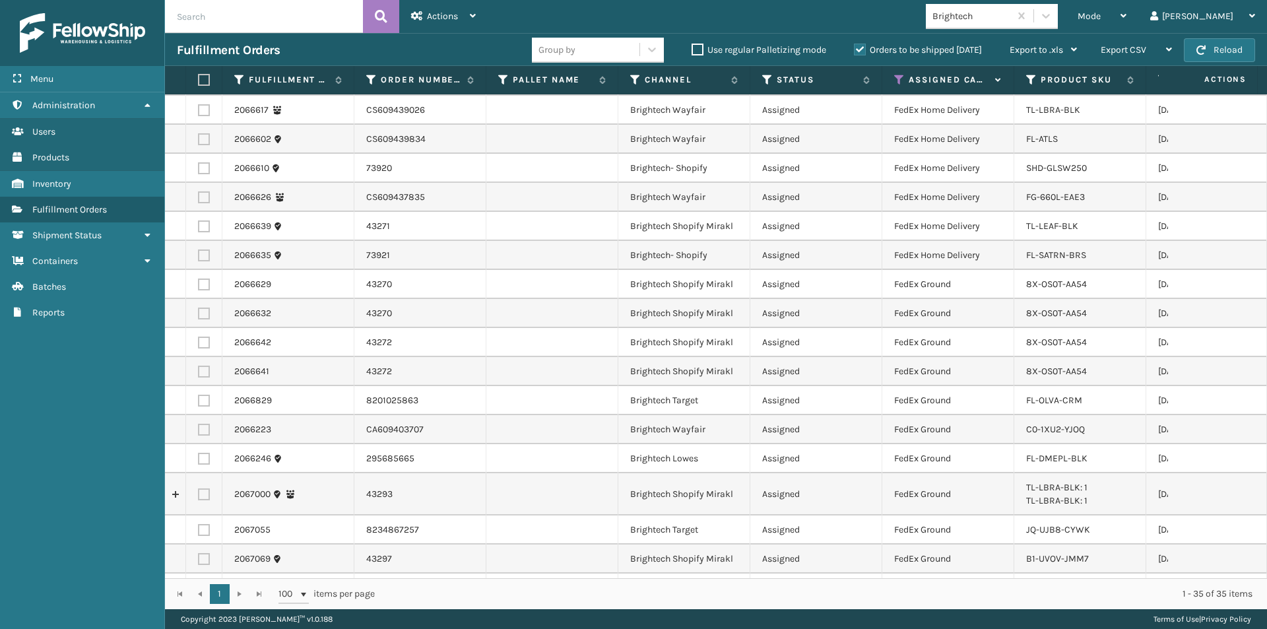
scroll to position [160, 0]
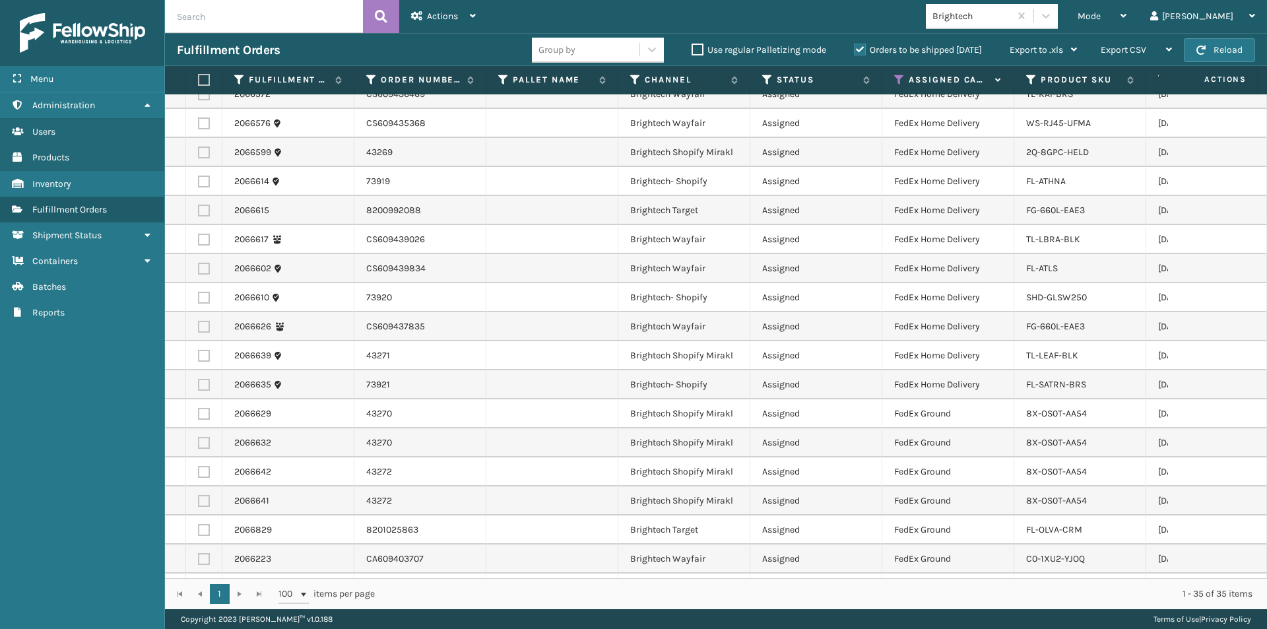
click at [203, 77] on label at bounding box center [202, 80] width 8 height 12
click at [199, 77] on input "checkbox" at bounding box center [198, 80] width 1 height 9
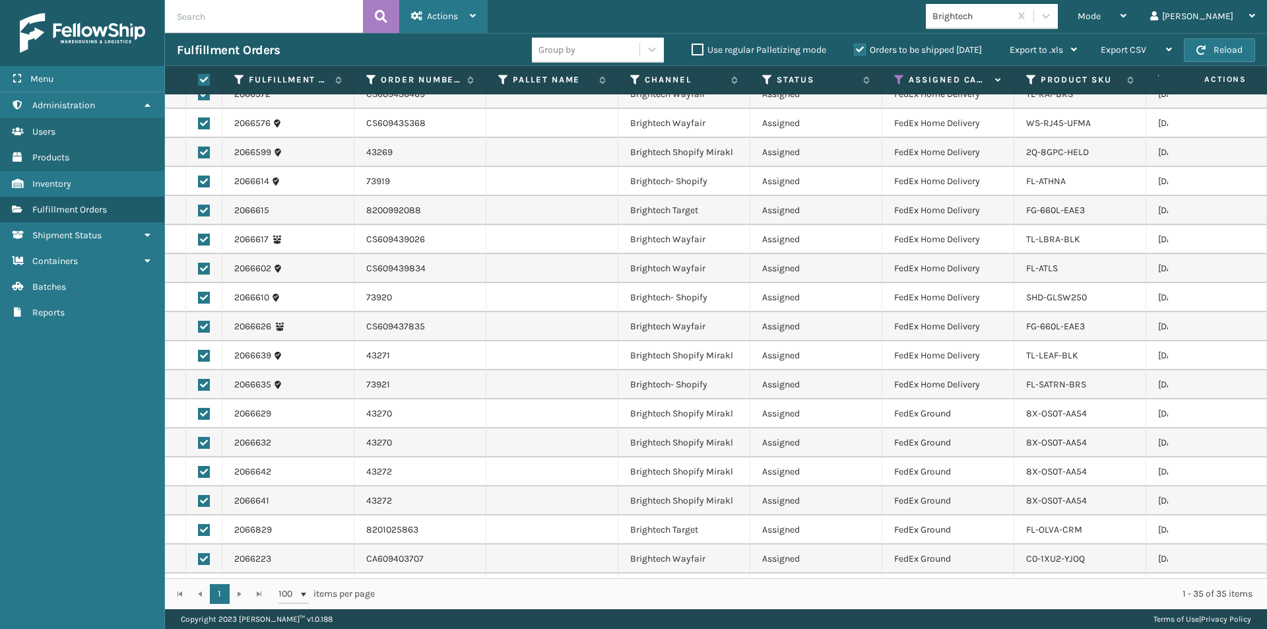
click at [473, 13] on icon at bounding box center [473, 15] width 6 height 9
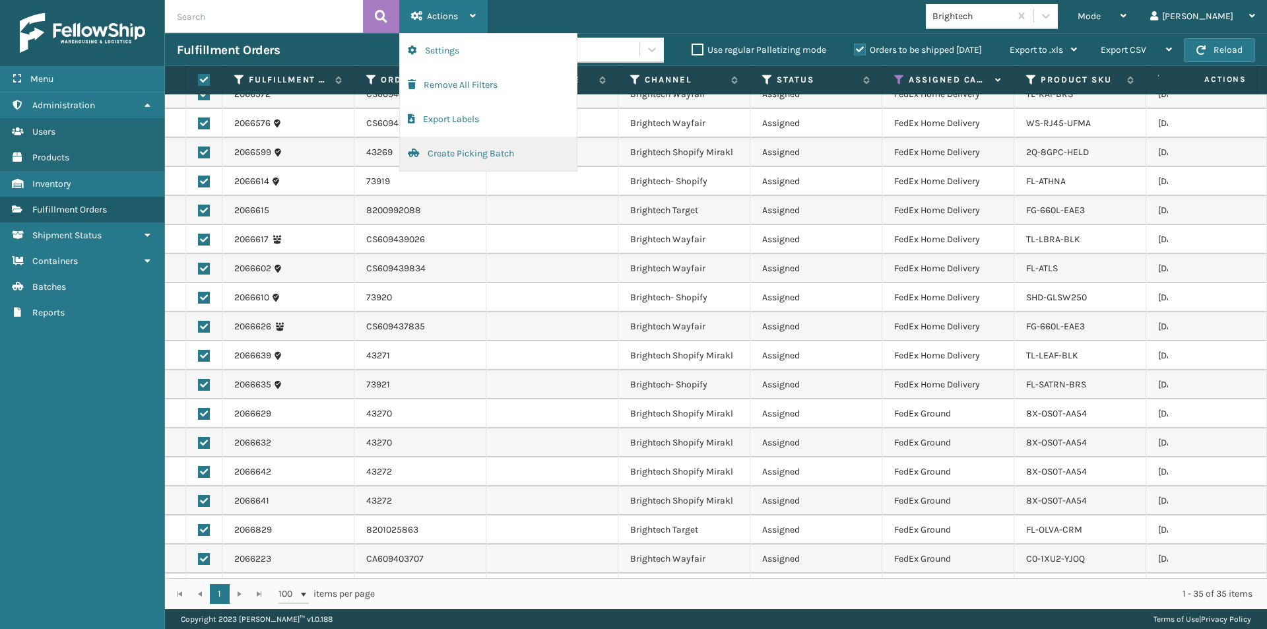
click at [457, 148] on button "Create Picking Batch" at bounding box center [488, 154] width 177 height 34
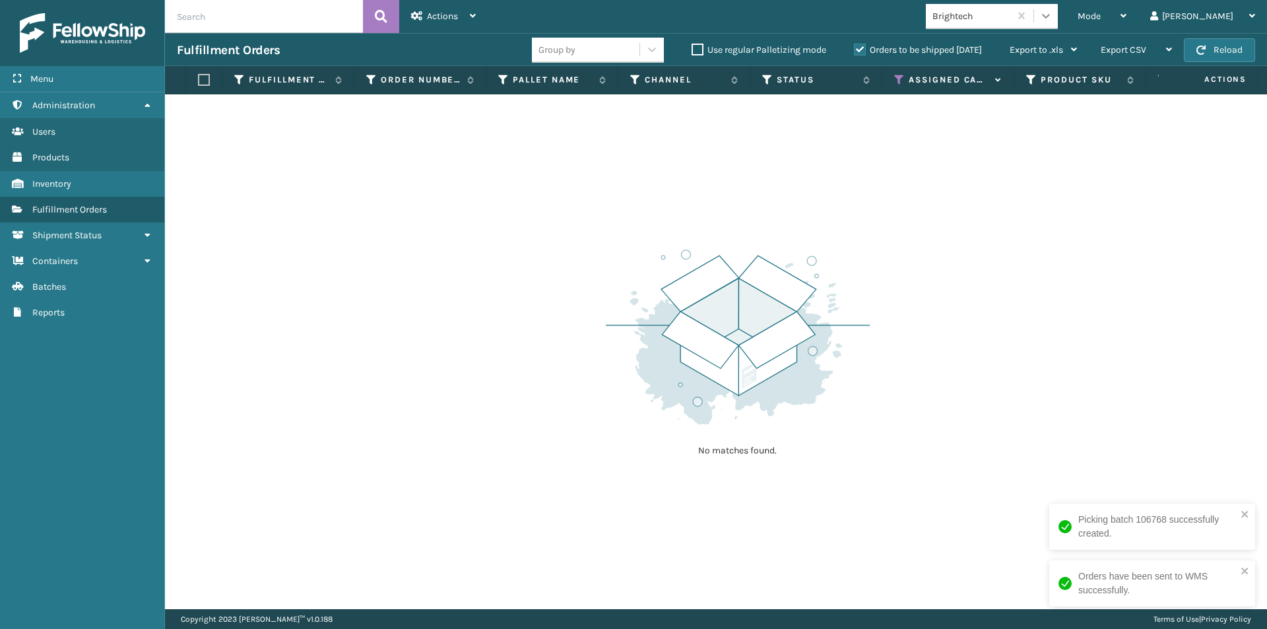
click at [1053, 18] on icon at bounding box center [1045, 15] width 13 height 13
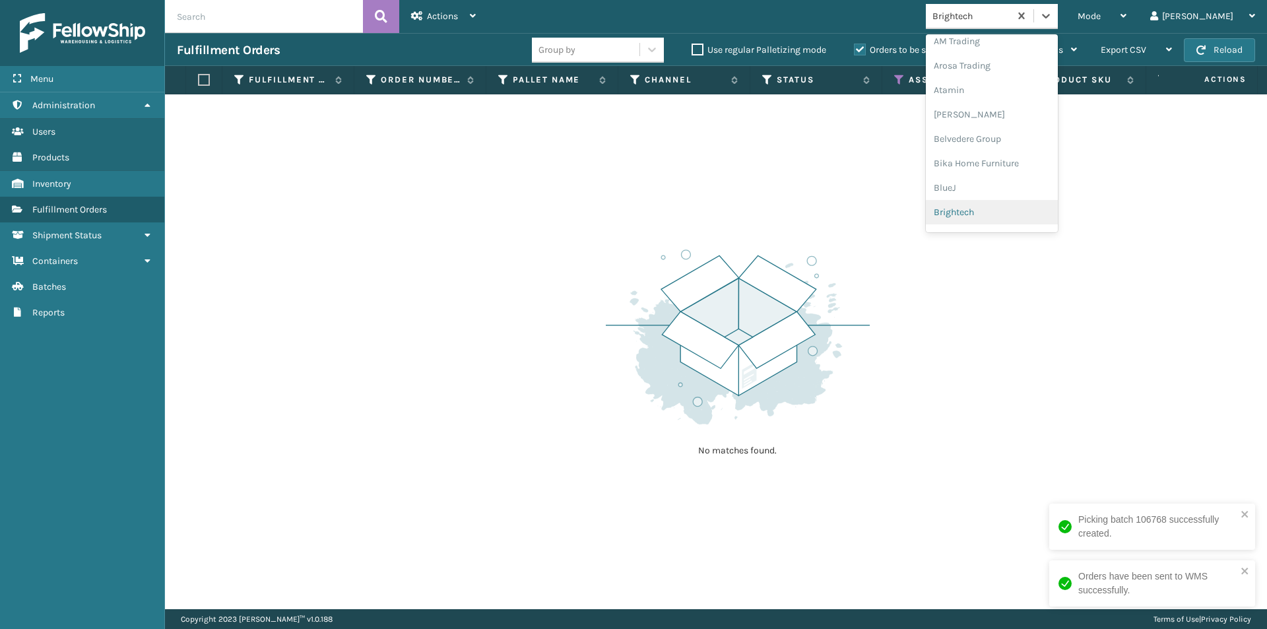
scroll to position [74, 0]
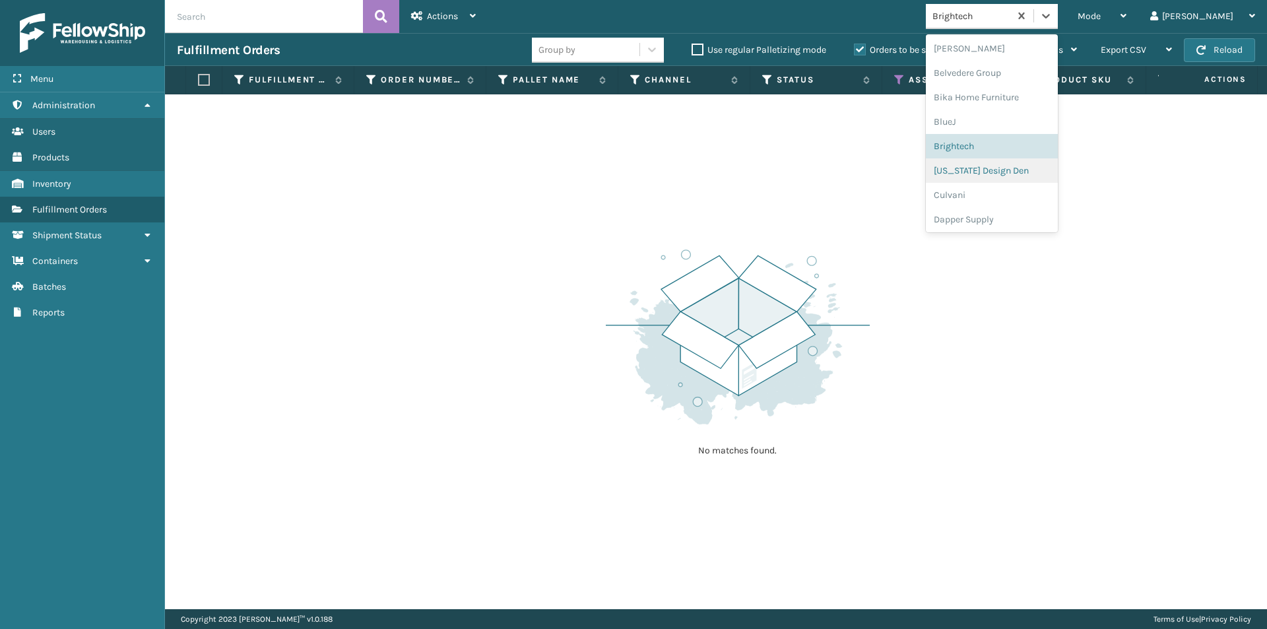
click at [1017, 172] on div "[US_STATE] Design Den" at bounding box center [992, 170] width 132 height 24
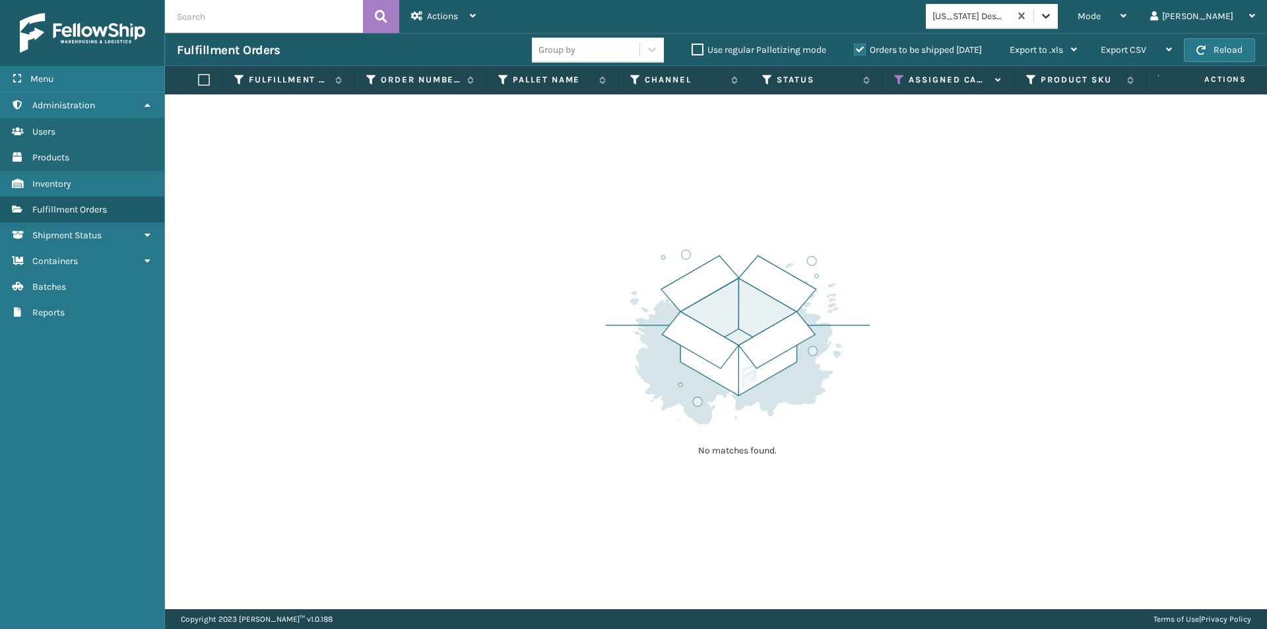
click at [1053, 13] on icon at bounding box center [1045, 15] width 13 height 13
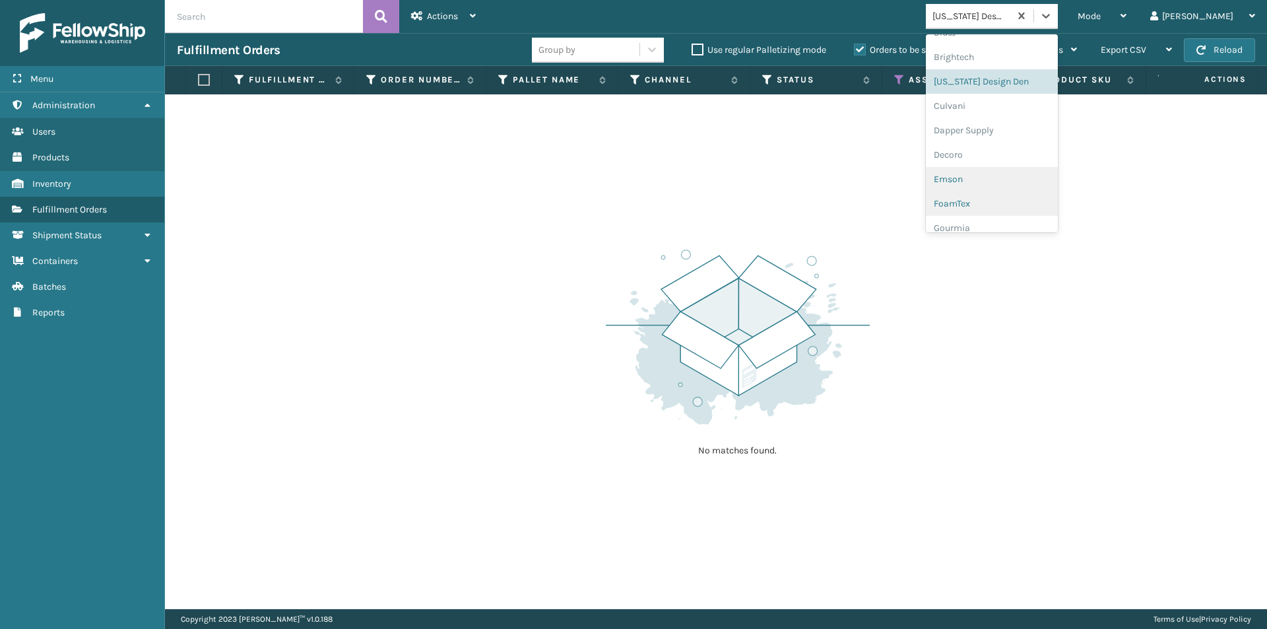
scroll to position [164, 0]
click at [1007, 102] on div "Culvani" at bounding box center [992, 104] width 132 height 24
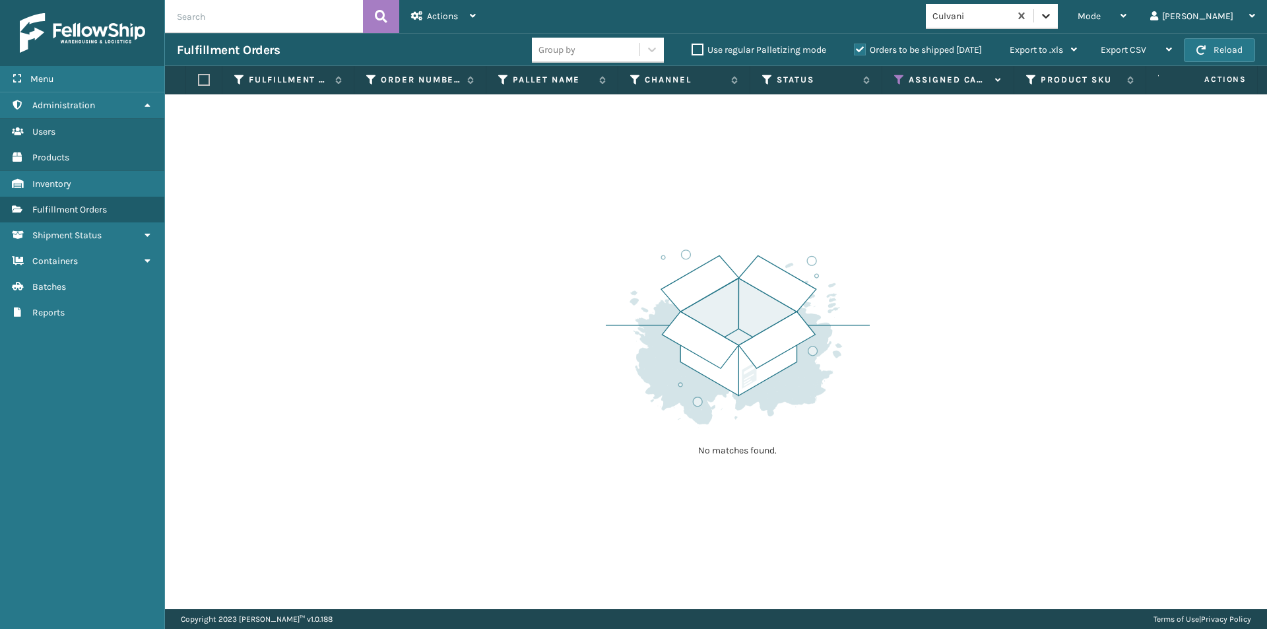
click at [1053, 17] on icon at bounding box center [1045, 15] width 13 height 13
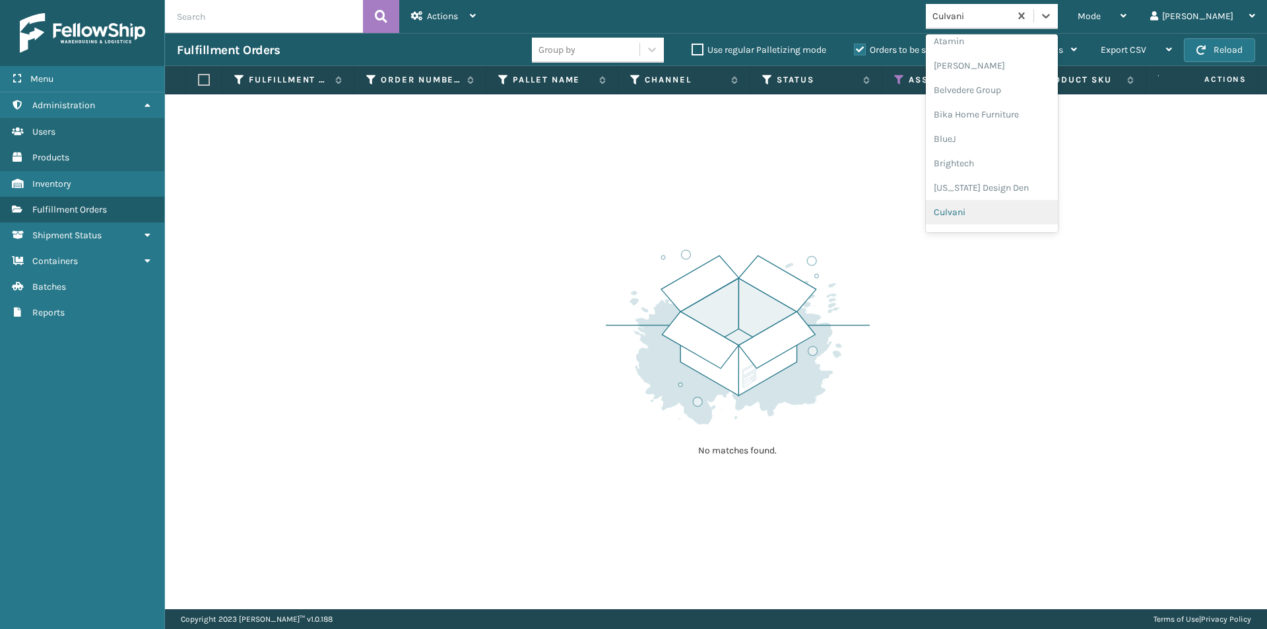
scroll to position [123, 0]
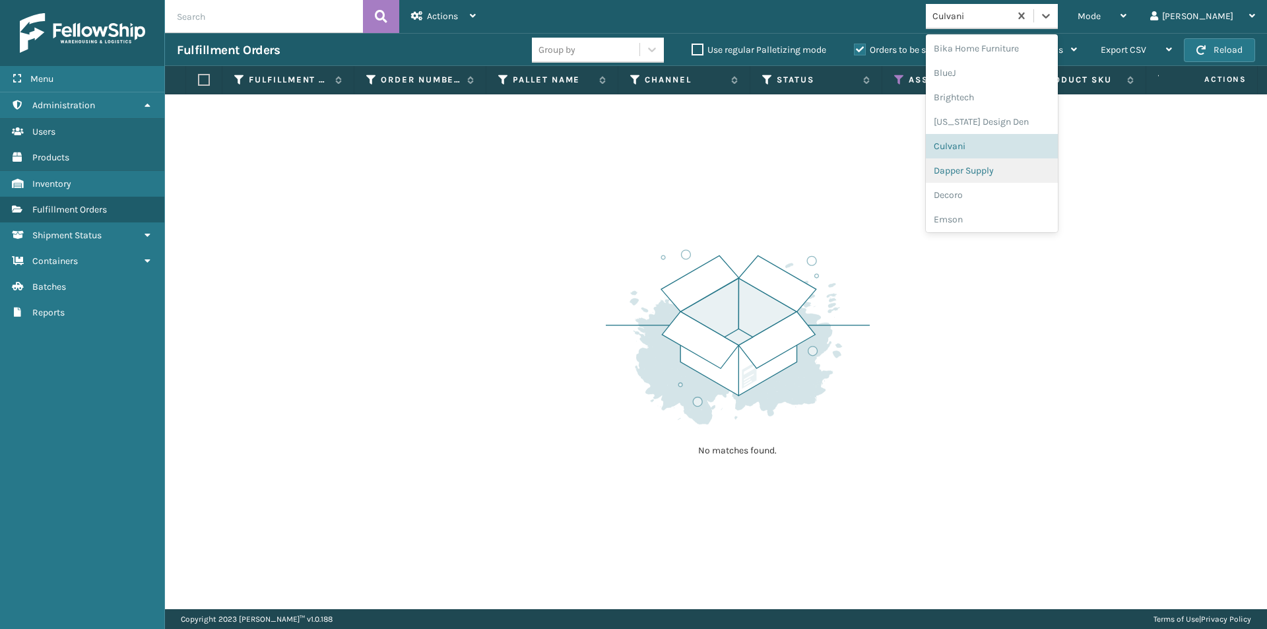
click at [1014, 174] on div "Dapper Supply" at bounding box center [992, 170] width 132 height 24
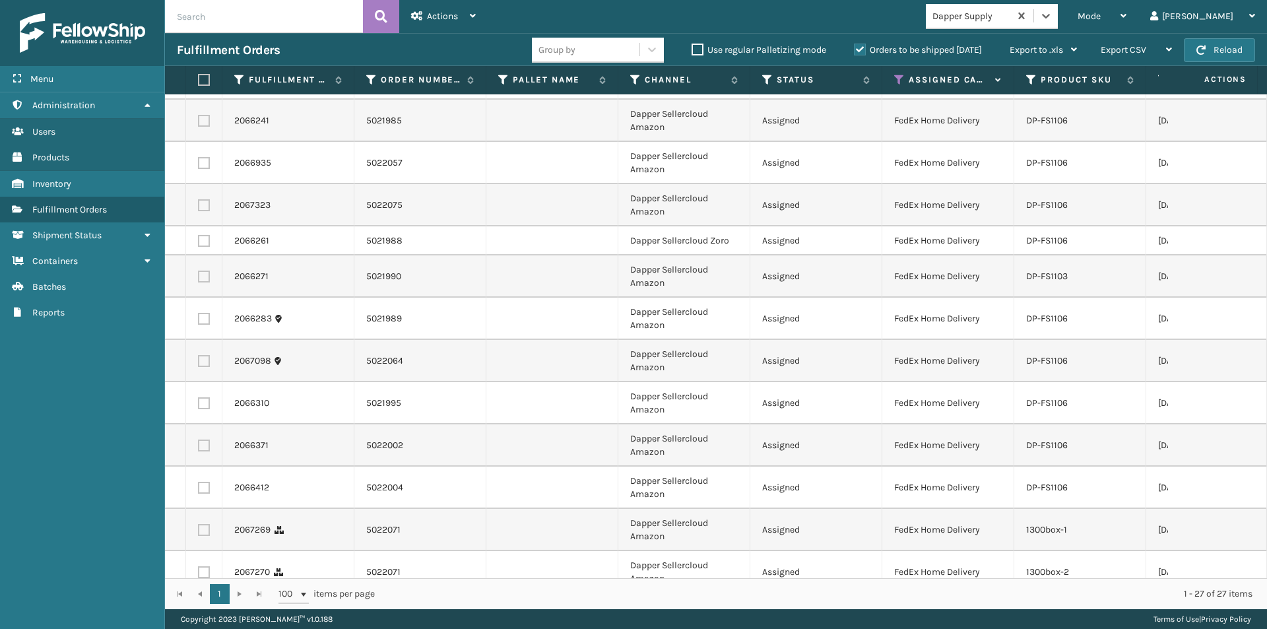
scroll to position [66, 0]
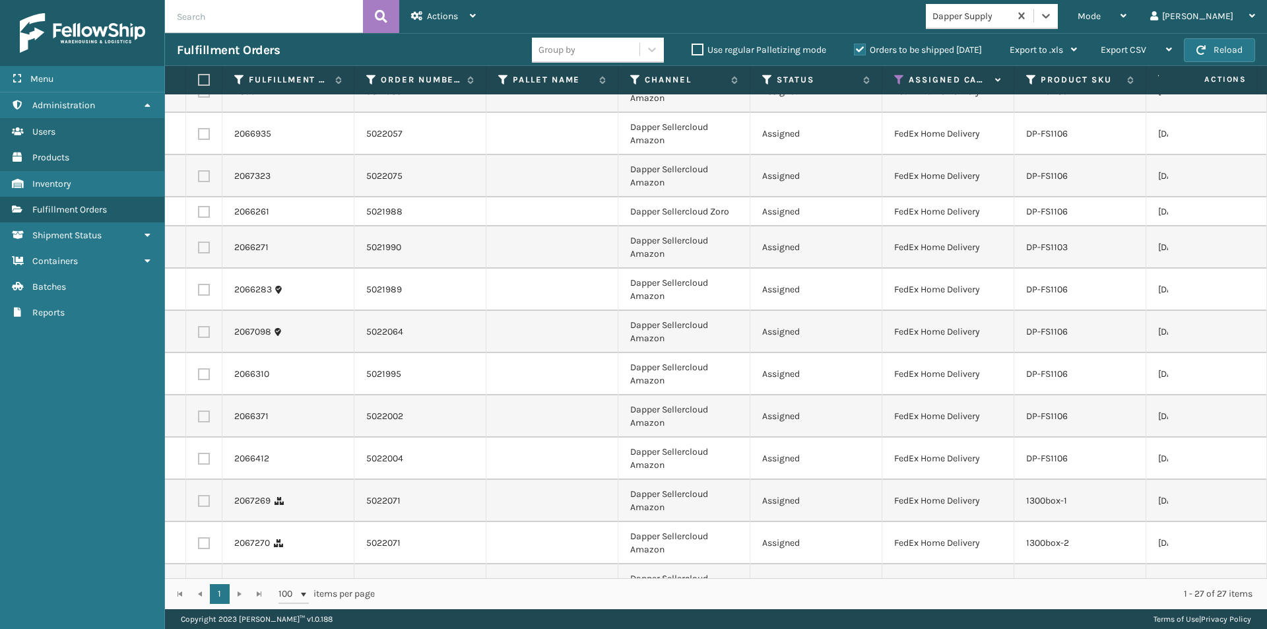
click at [206, 82] on label at bounding box center [202, 80] width 8 height 12
click at [199, 82] on input "checkbox" at bounding box center [198, 80] width 1 height 9
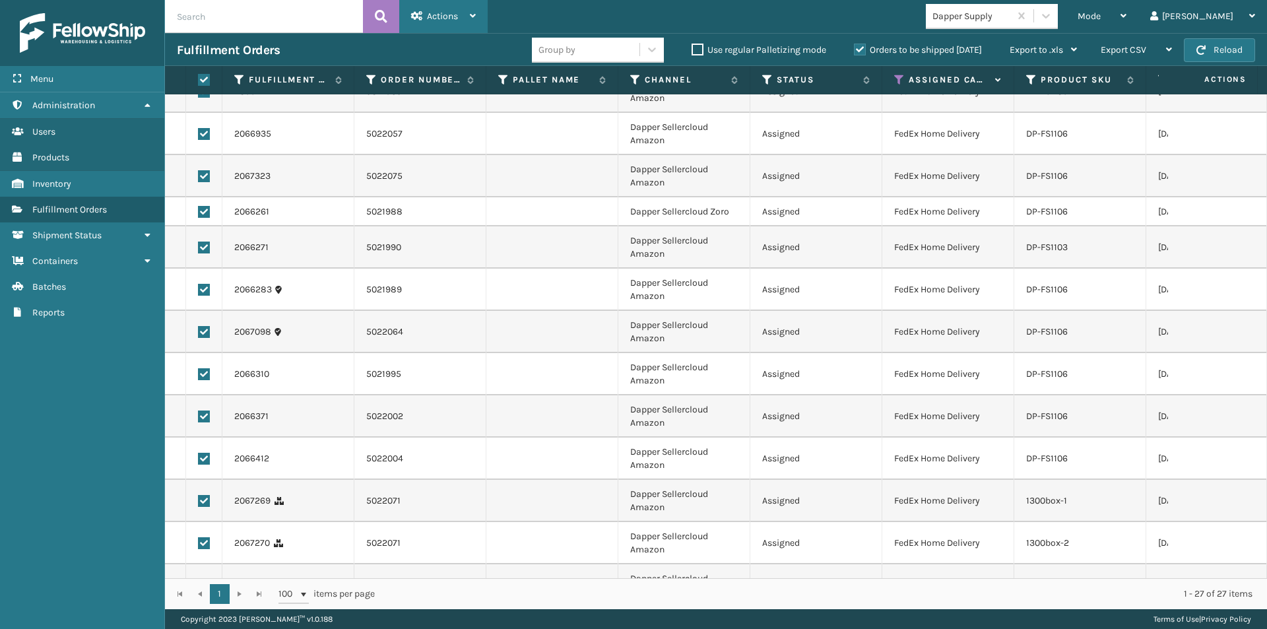
click at [471, 17] on icon at bounding box center [473, 15] width 6 height 9
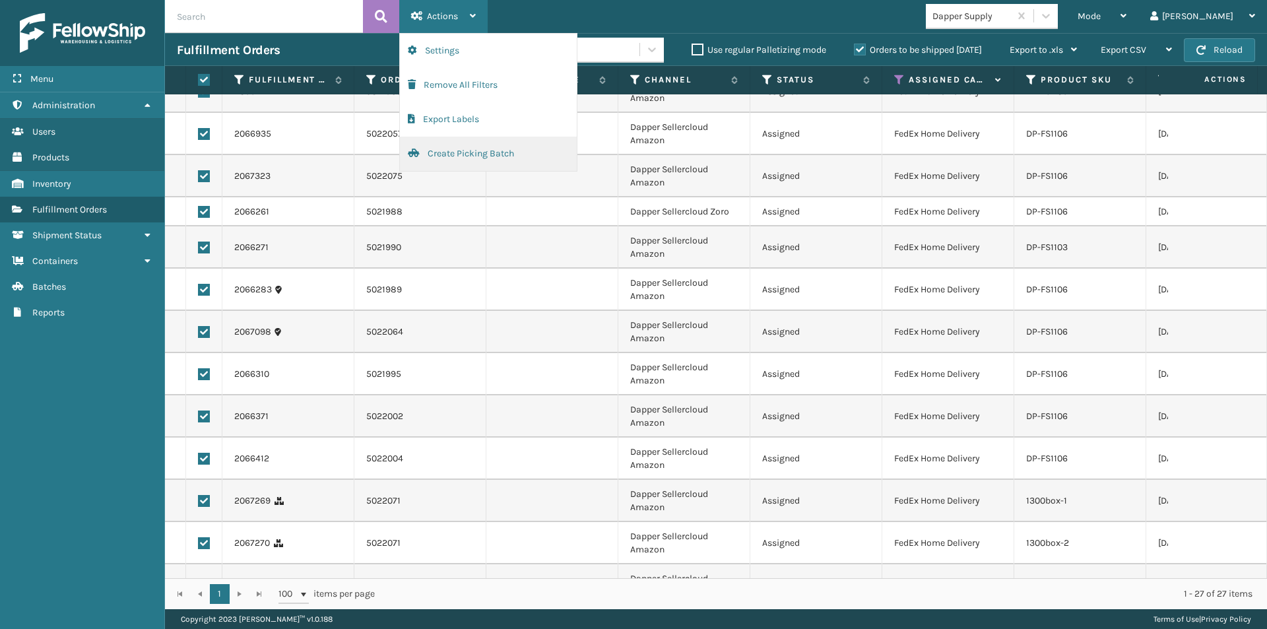
click at [445, 152] on button "Create Picking Batch" at bounding box center [488, 154] width 177 height 34
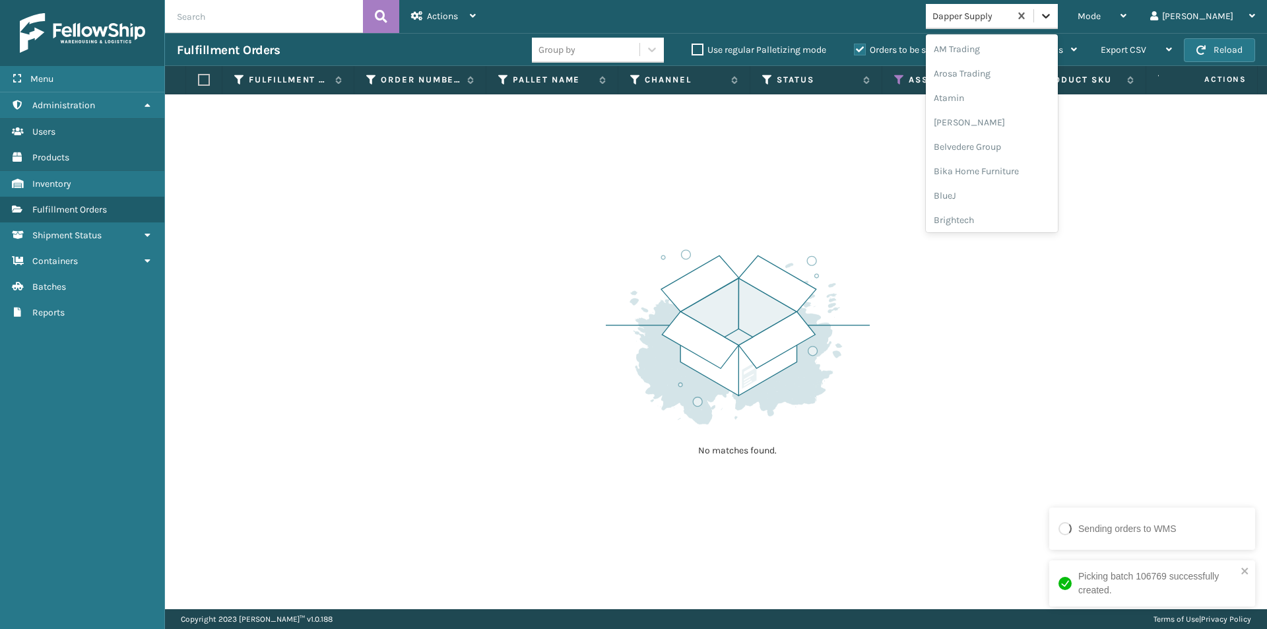
click at [1053, 13] on icon at bounding box center [1045, 15] width 13 height 13
click at [1014, 114] on div "Decoro" at bounding box center [992, 104] width 132 height 24
click at [1053, 18] on icon at bounding box center [1045, 15] width 13 height 13
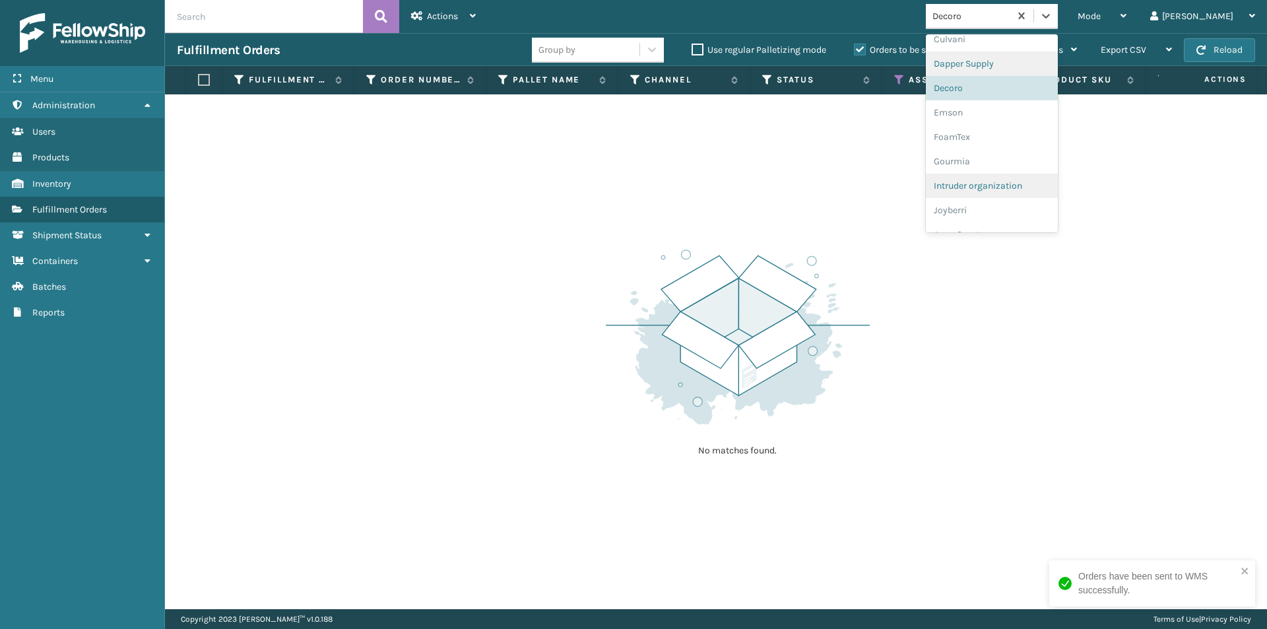
scroll to position [238, 0]
click at [1016, 107] on div "Emson" at bounding box center [992, 104] width 132 height 24
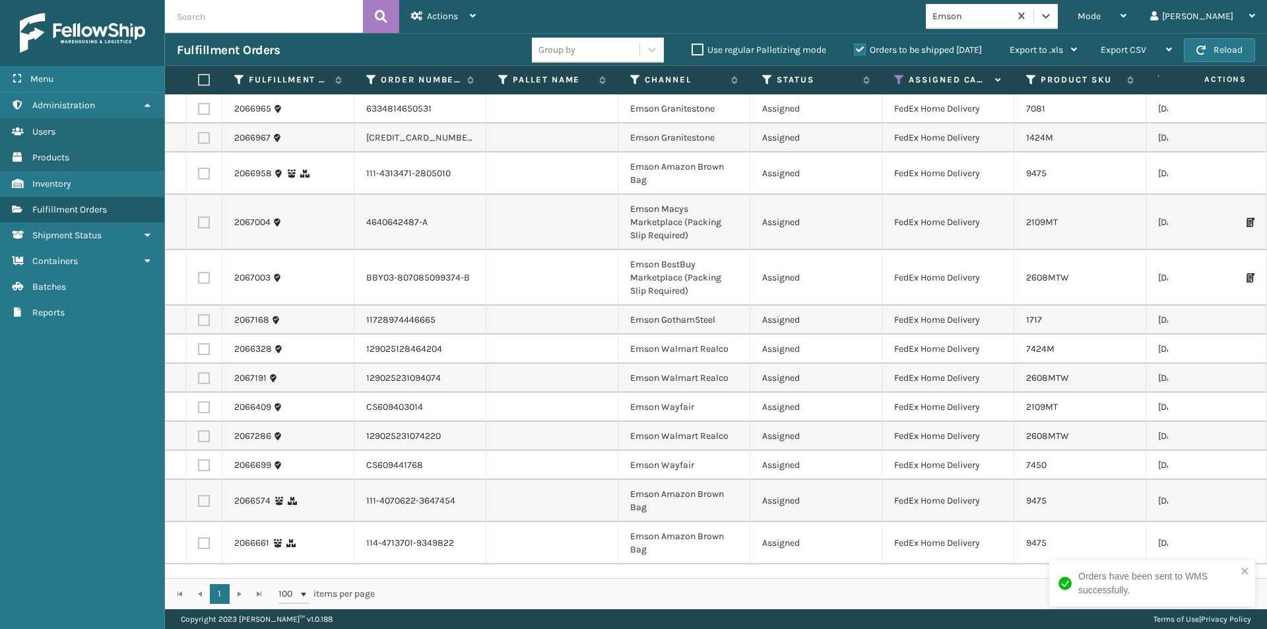
click at [206, 81] on label at bounding box center [202, 80] width 8 height 12
click at [199, 81] on input "checkbox" at bounding box center [198, 80] width 1 height 9
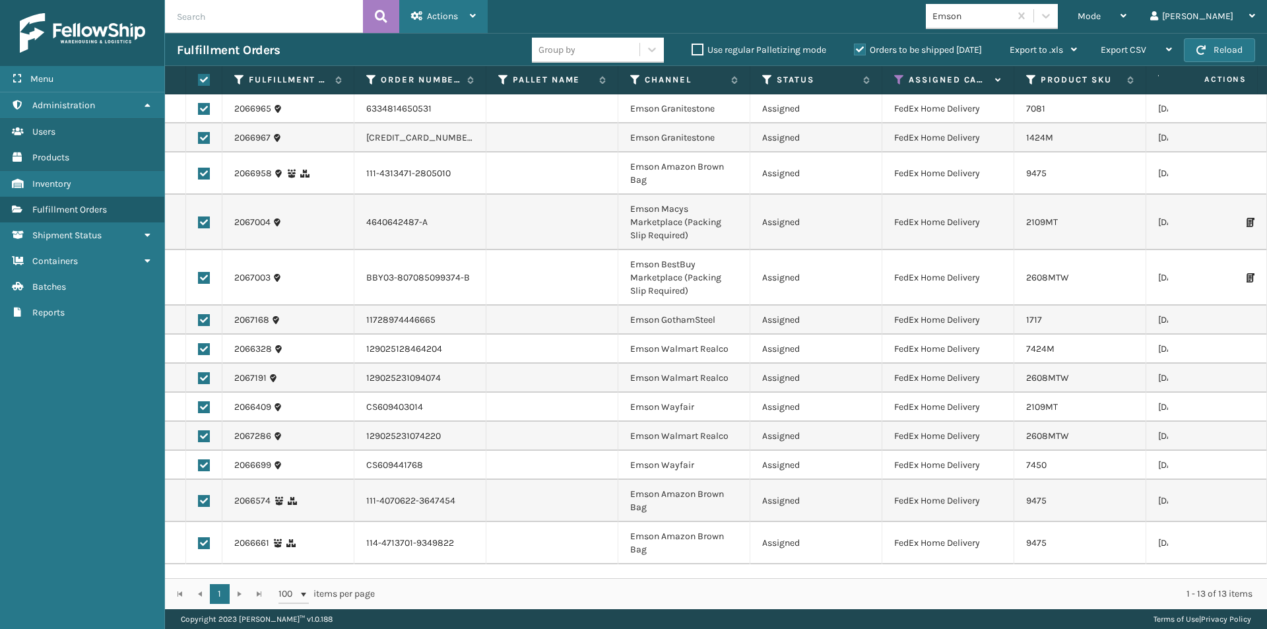
click at [474, 19] on icon at bounding box center [473, 15] width 6 height 9
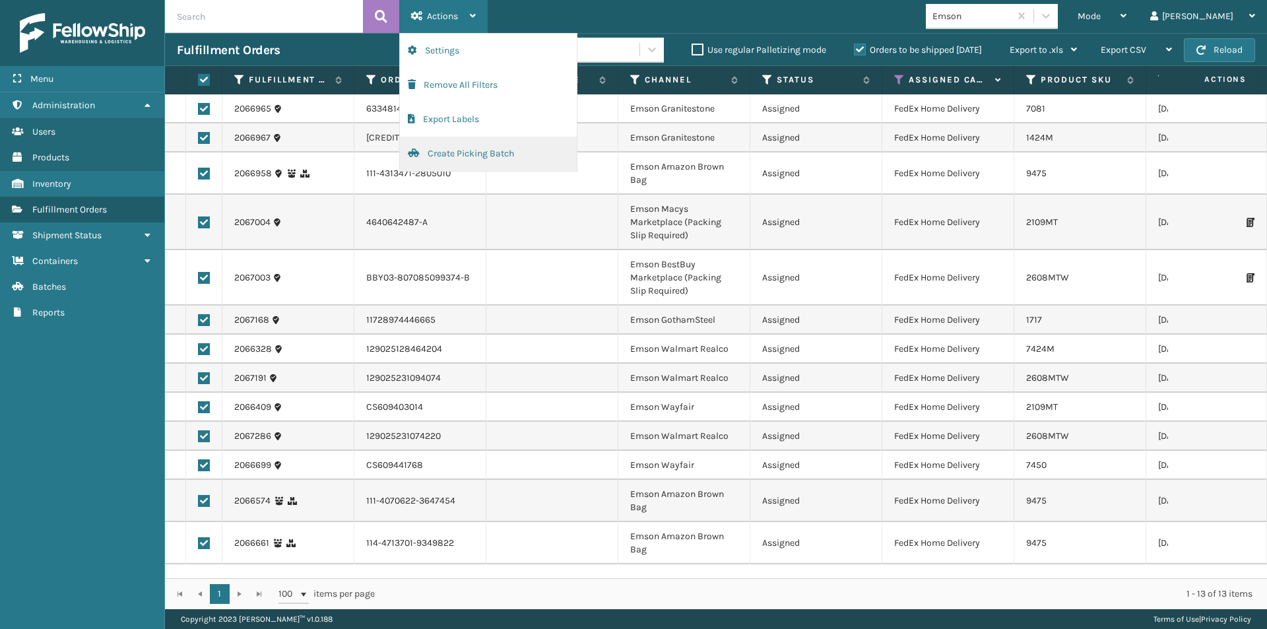
click at [455, 158] on button "Create Picking Batch" at bounding box center [488, 154] width 177 height 34
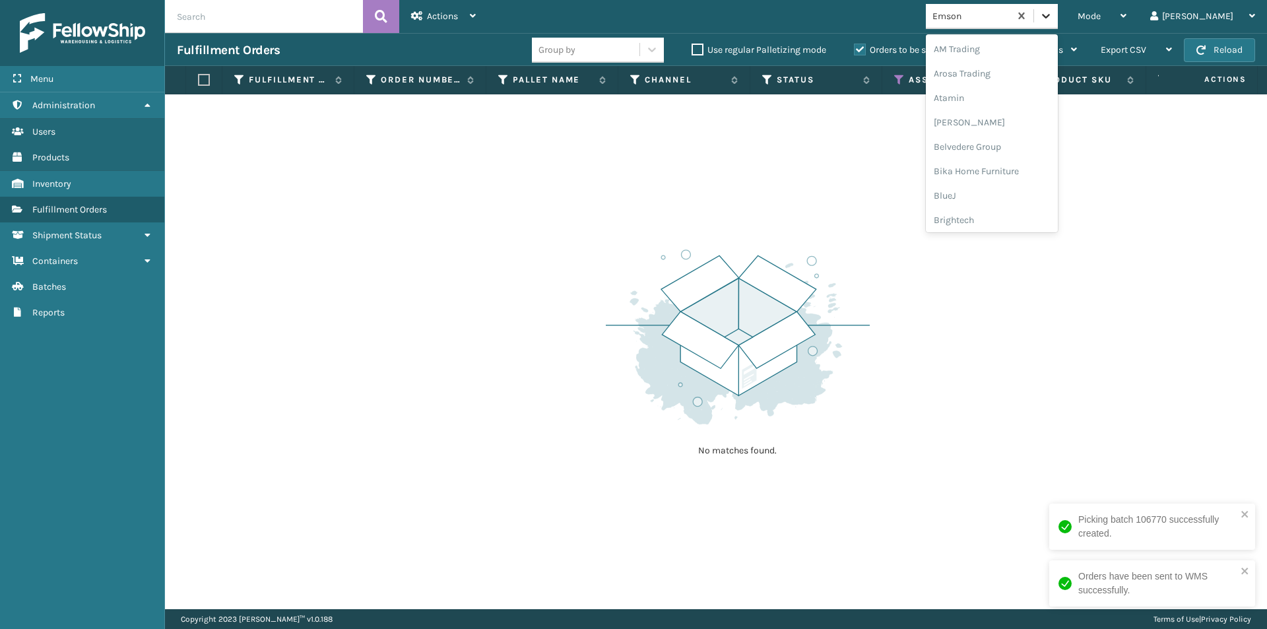
click at [1053, 13] on icon at bounding box center [1045, 15] width 13 height 13
click at [1027, 172] on div "FoamTex" at bounding box center [992, 170] width 132 height 24
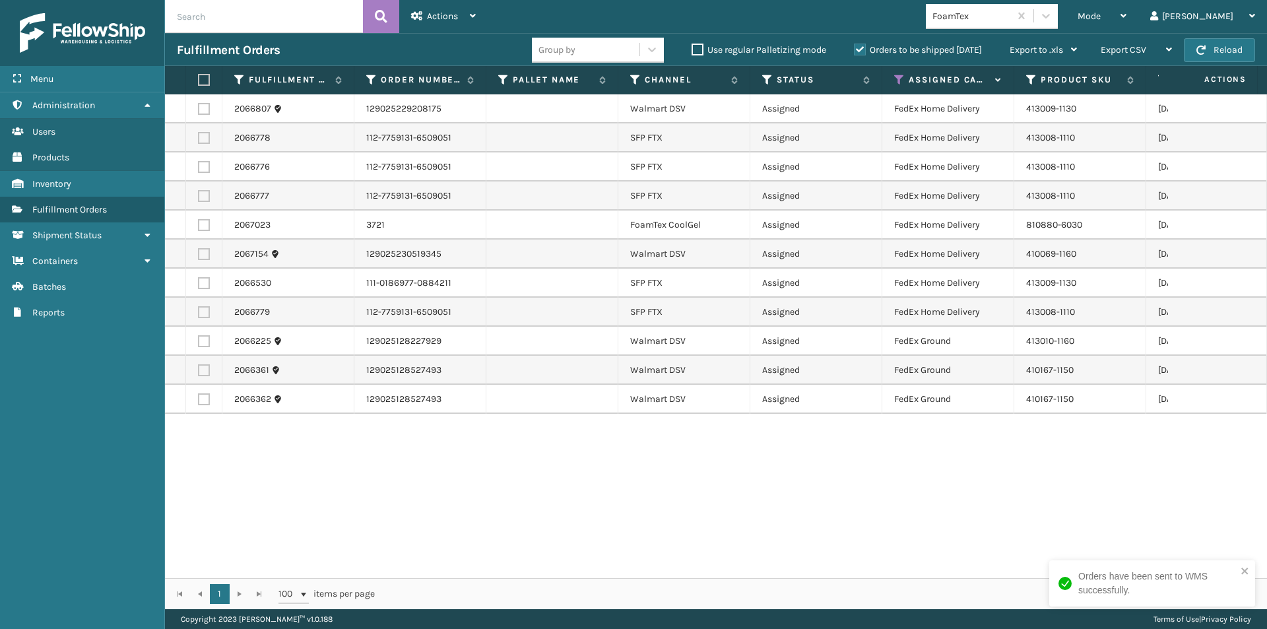
click at [204, 80] on label at bounding box center [202, 80] width 8 height 12
click at [199, 80] on input "checkbox" at bounding box center [198, 80] width 1 height 9
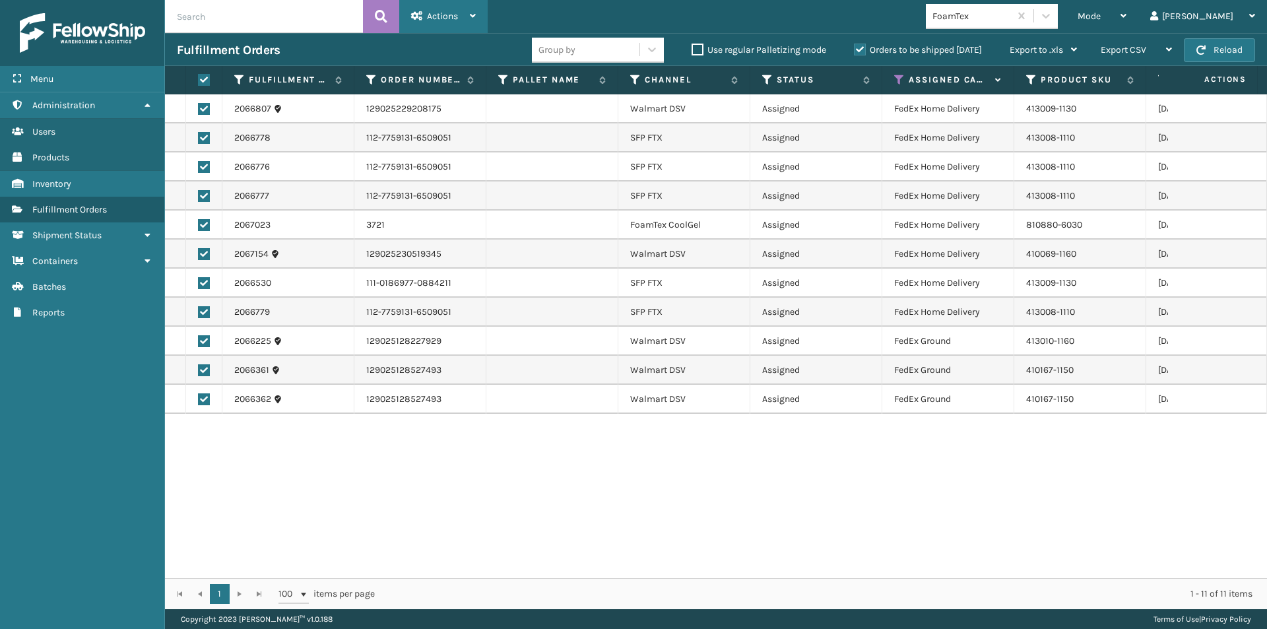
click at [441, 20] on span "Actions" at bounding box center [442, 16] width 31 height 11
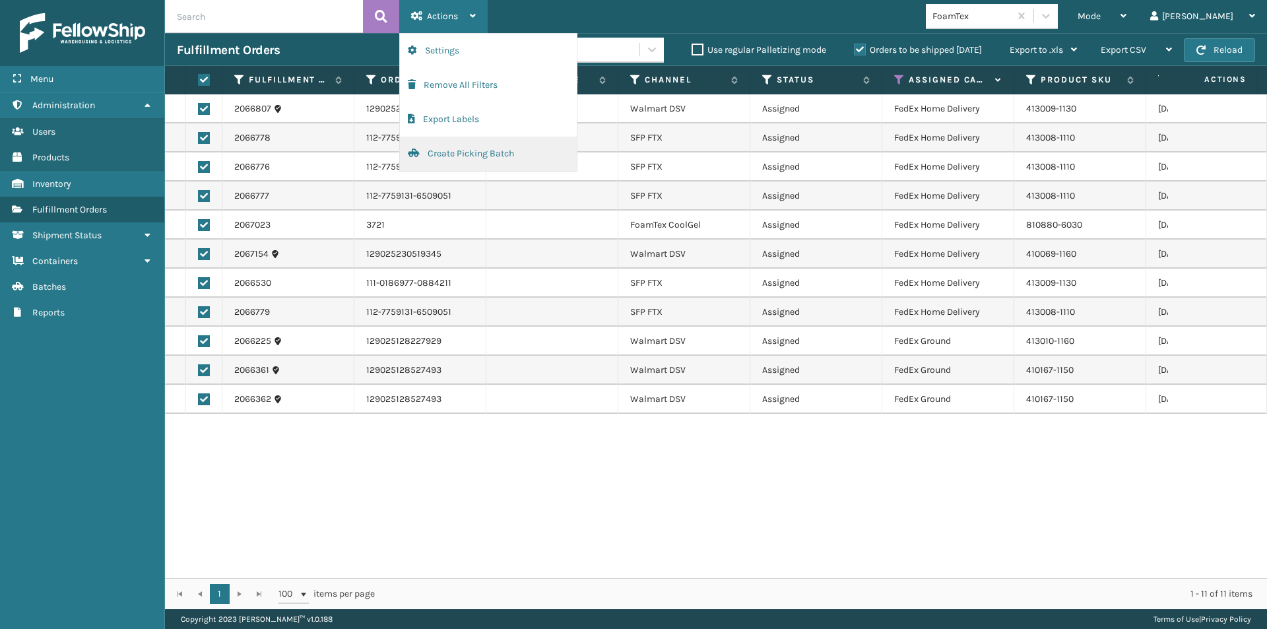
click at [457, 149] on button "Create Picking Batch" at bounding box center [488, 154] width 177 height 34
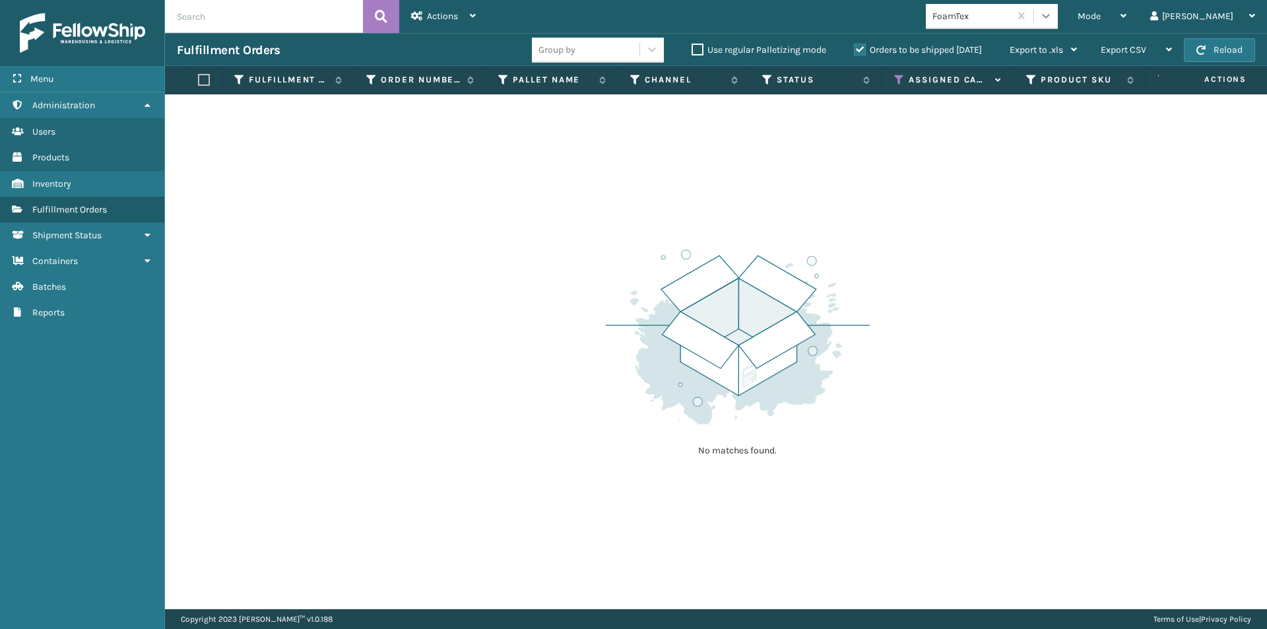
click at [1053, 15] on icon at bounding box center [1045, 15] width 13 height 13
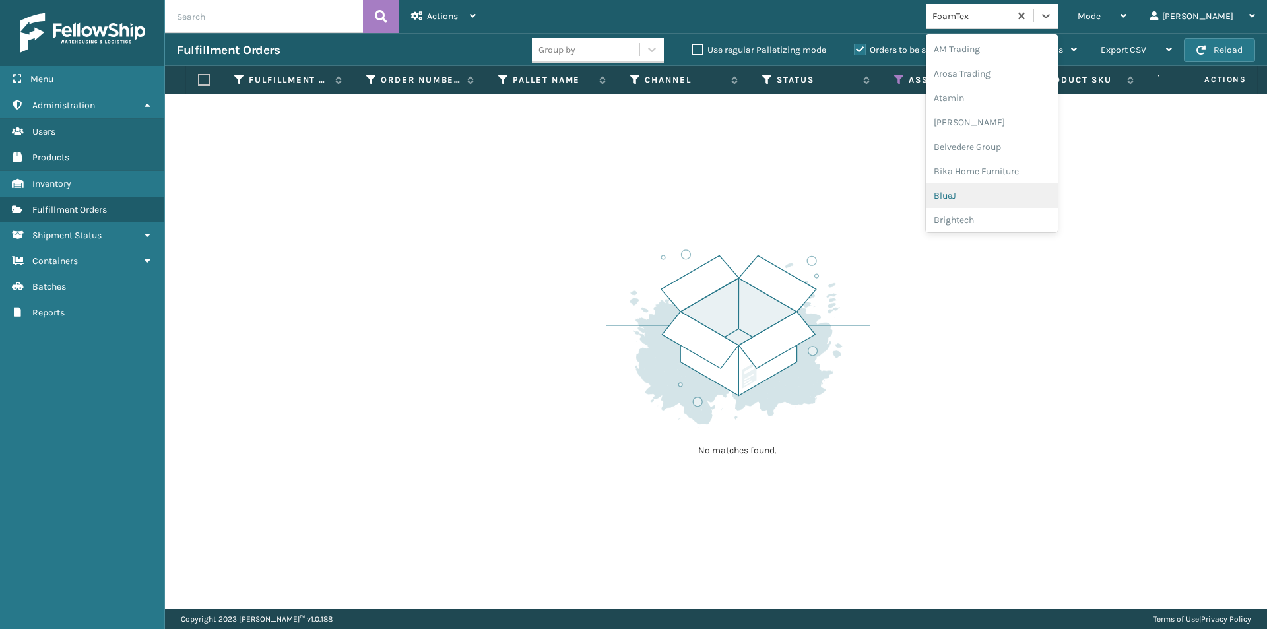
scroll to position [154, 0]
click at [1058, 17] on div at bounding box center [1046, 16] width 24 height 24
click at [1014, 222] on div "Joyberri" at bounding box center [992, 219] width 132 height 24
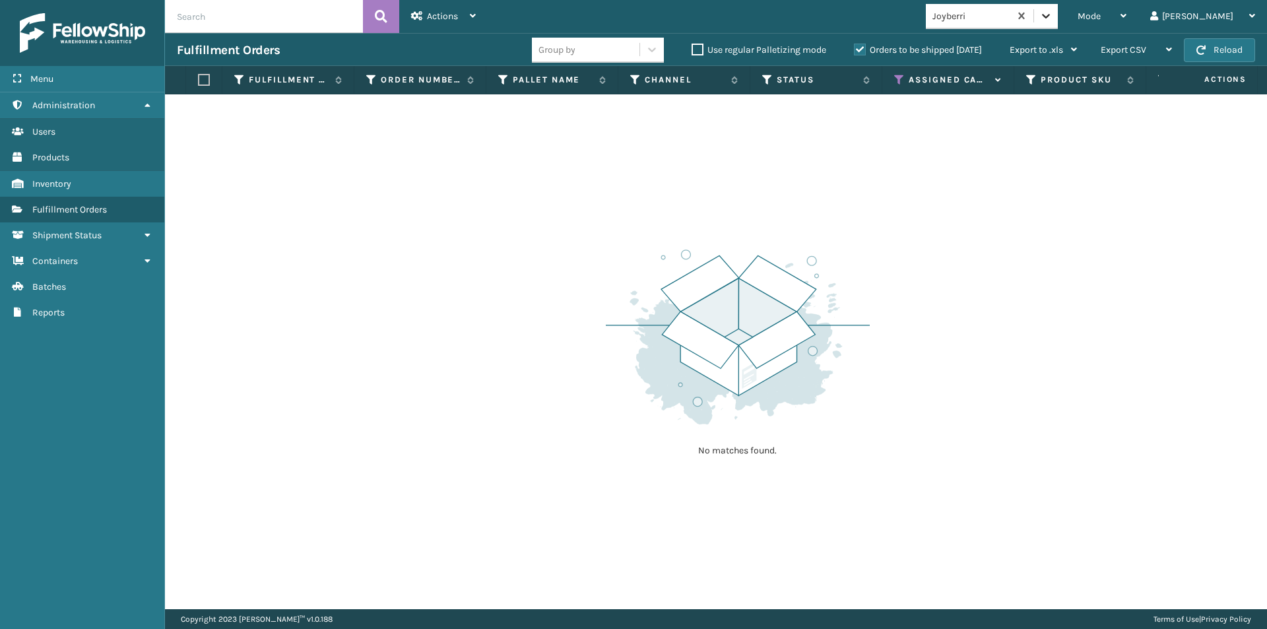
click at [1058, 17] on div at bounding box center [1046, 16] width 24 height 24
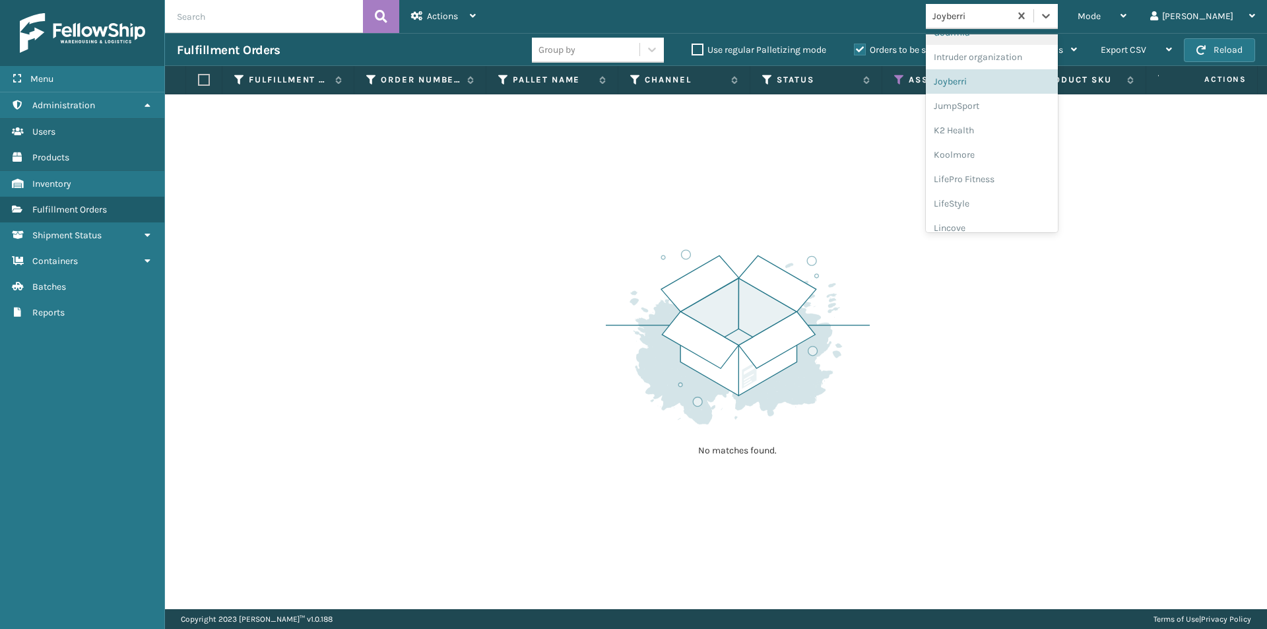
scroll to position [360, 0]
click at [1026, 109] on div "JumpSport" at bounding box center [992, 104] width 132 height 24
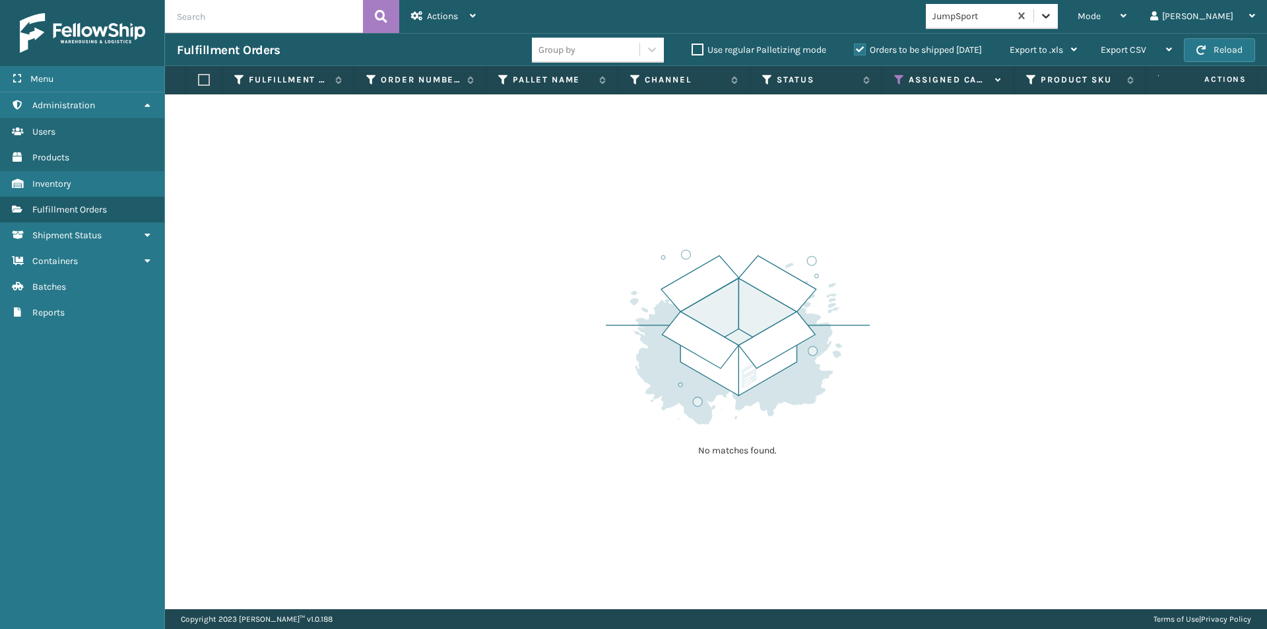
click at [1053, 18] on icon at bounding box center [1045, 15] width 13 height 13
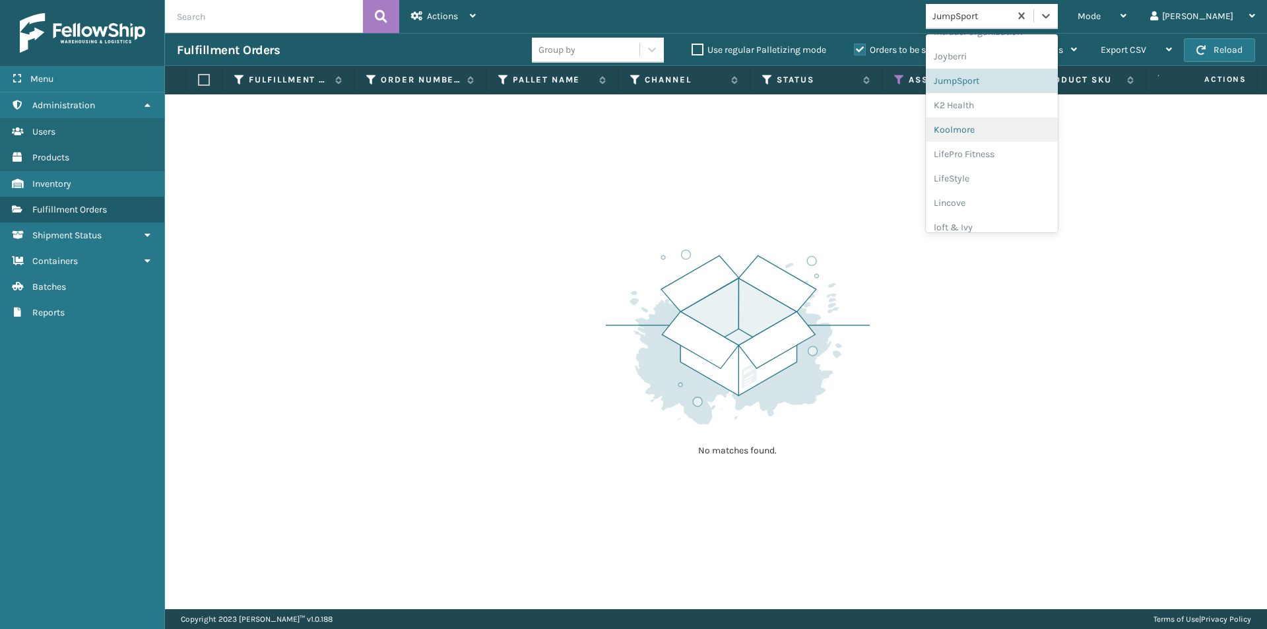
scroll to position [384, 0]
click at [1033, 112] on div "K2 Health" at bounding box center [992, 104] width 132 height 24
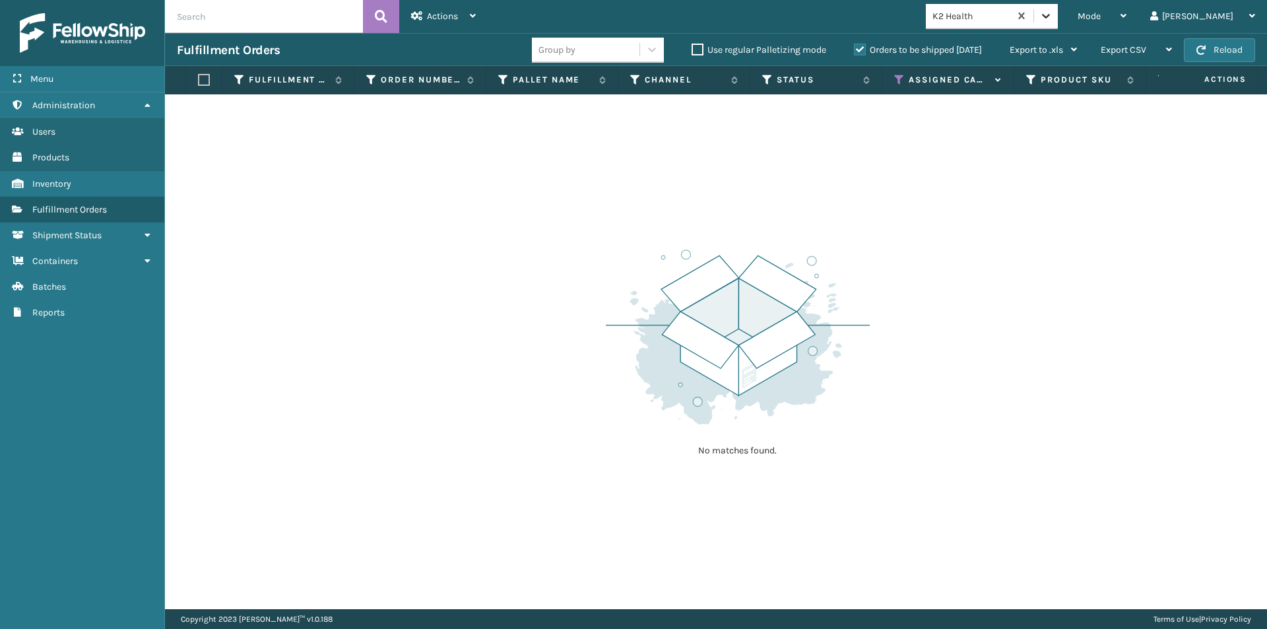
click at [1053, 15] on icon at bounding box center [1045, 15] width 13 height 13
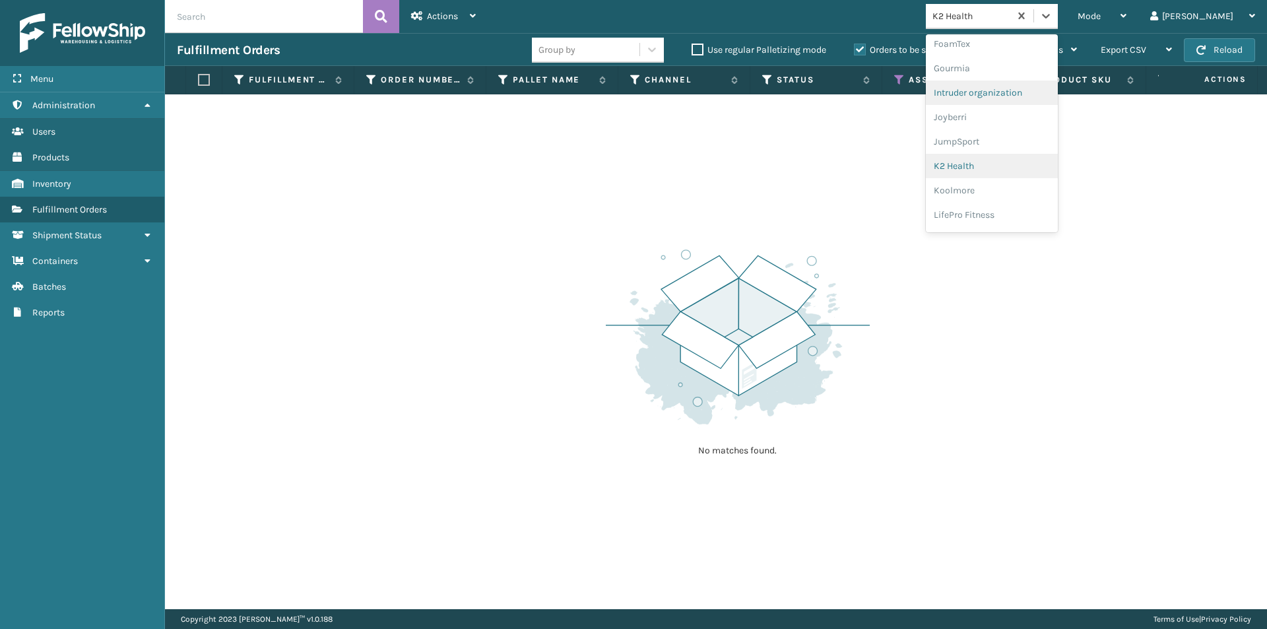
scroll to position [342, 0]
click at [1021, 171] on div "Koolmore" at bounding box center [992, 170] width 132 height 24
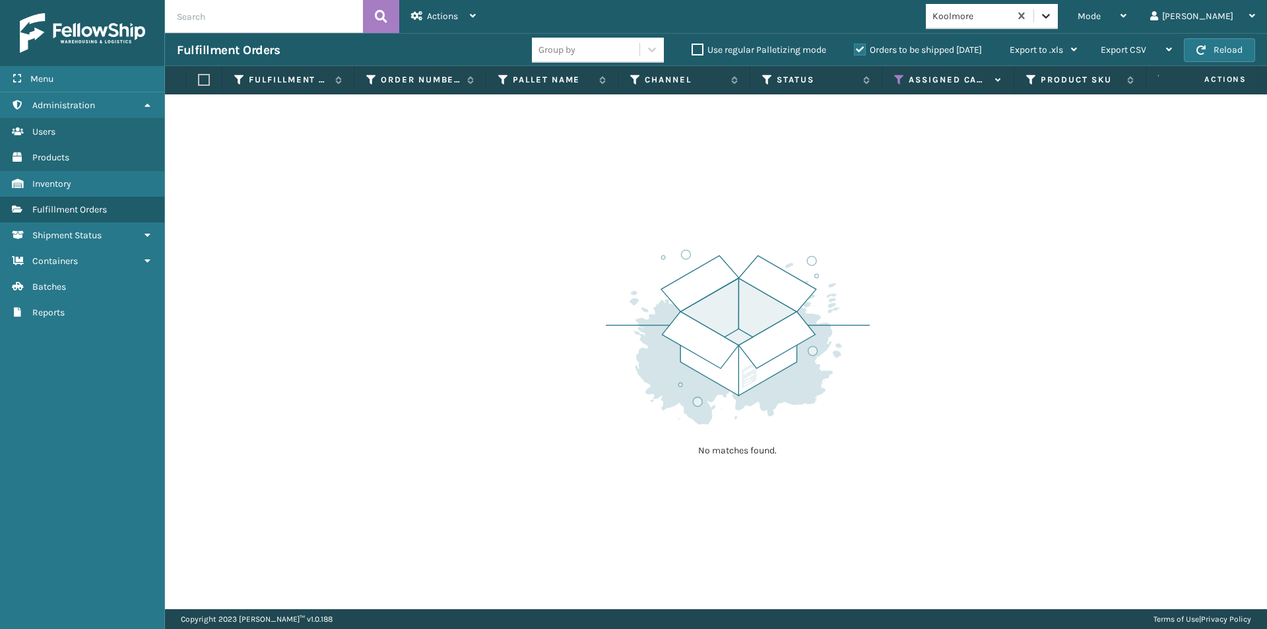
click at [1053, 18] on icon at bounding box center [1045, 15] width 13 height 13
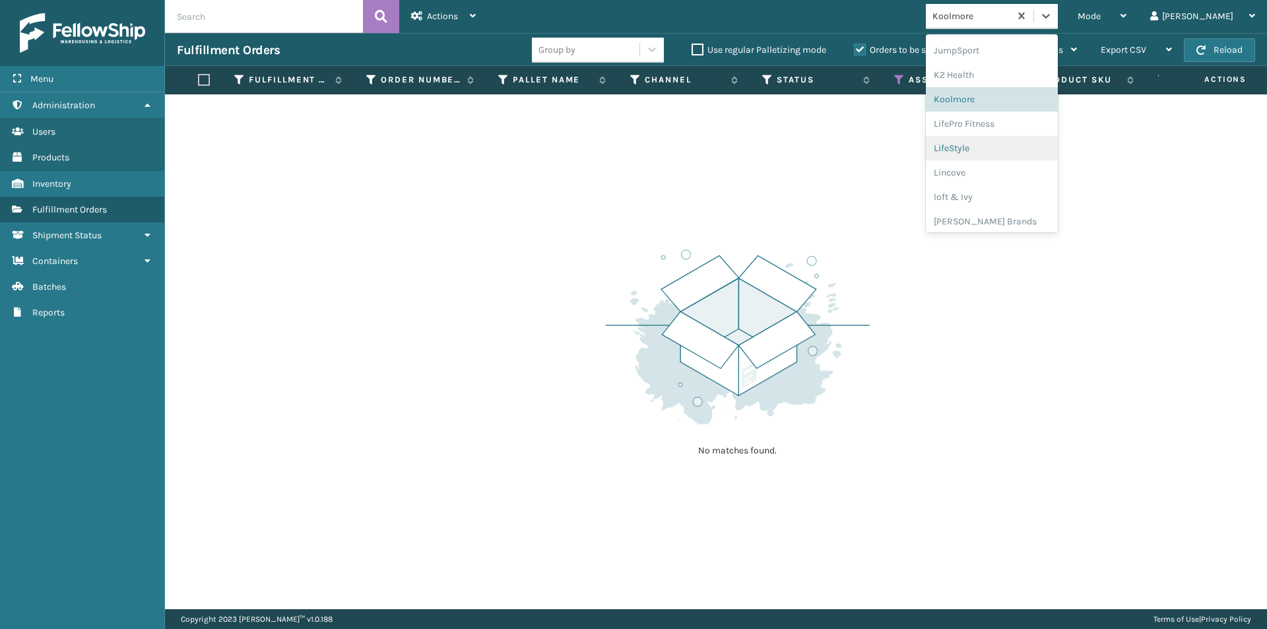
scroll to position [418, 0]
click at [1025, 122] on div "LifePro Fitness" at bounding box center [992, 120] width 132 height 24
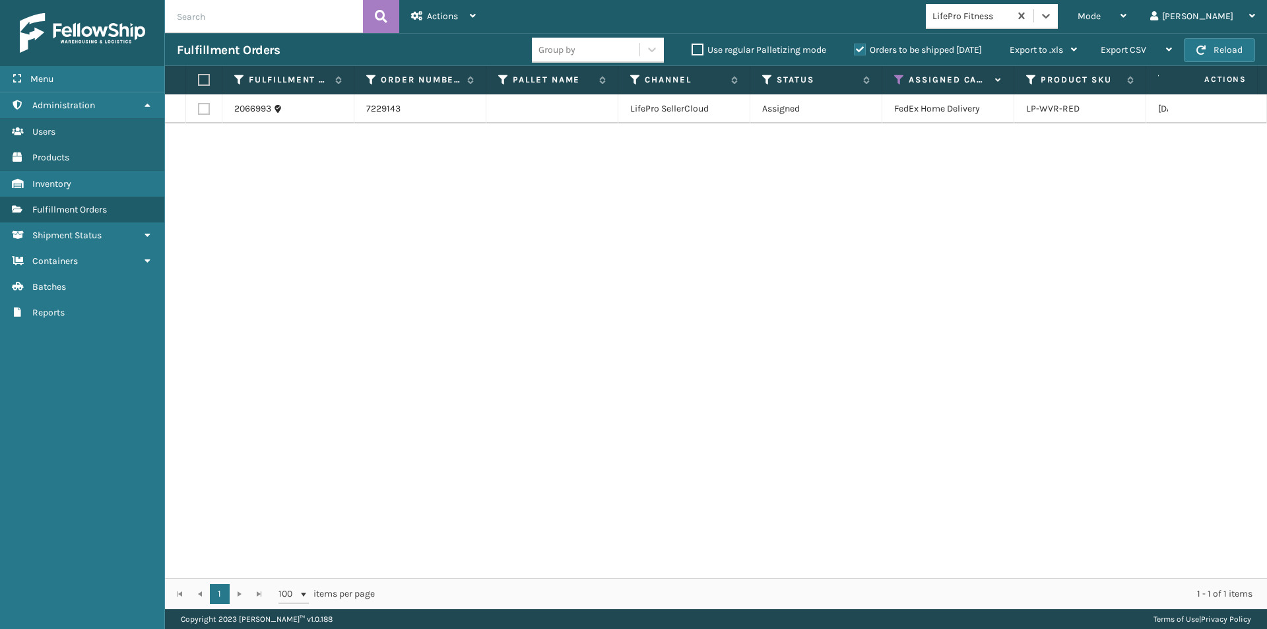
click at [206, 80] on label at bounding box center [202, 80] width 8 height 12
click at [199, 80] on input "checkbox" at bounding box center [198, 80] width 1 height 9
click at [470, 19] on icon at bounding box center [473, 15] width 6 height 9
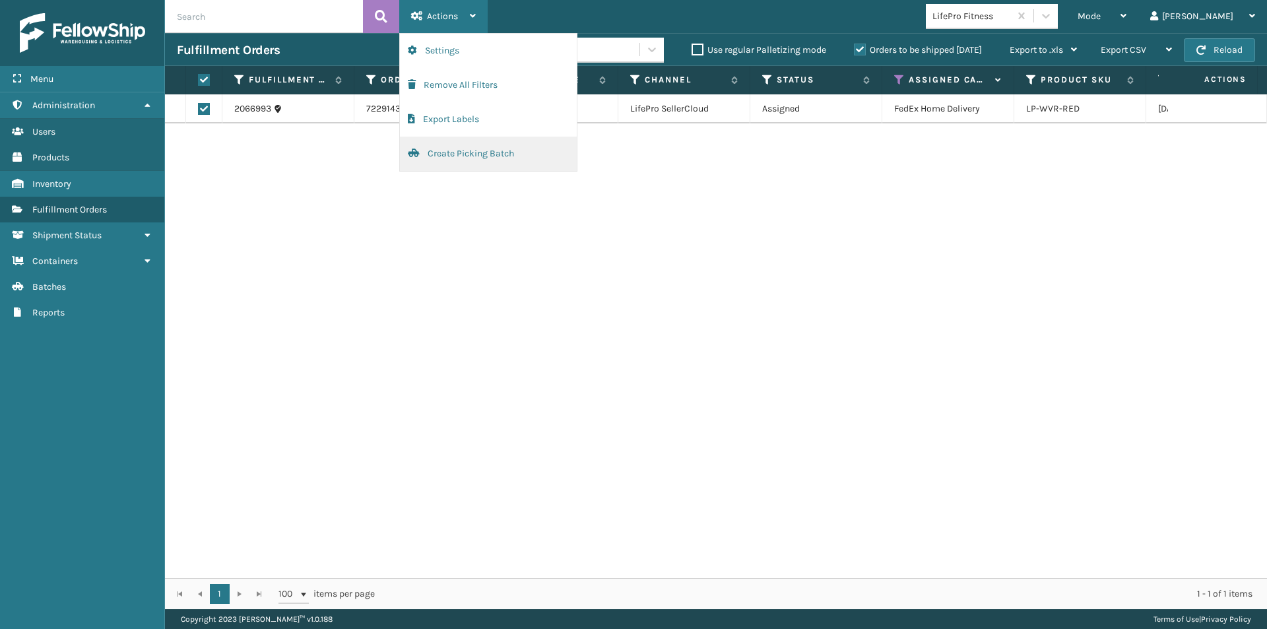
click at [455, 149] on button "Create Picking Batch" at bounding box center [488, 154] width 177 height 34
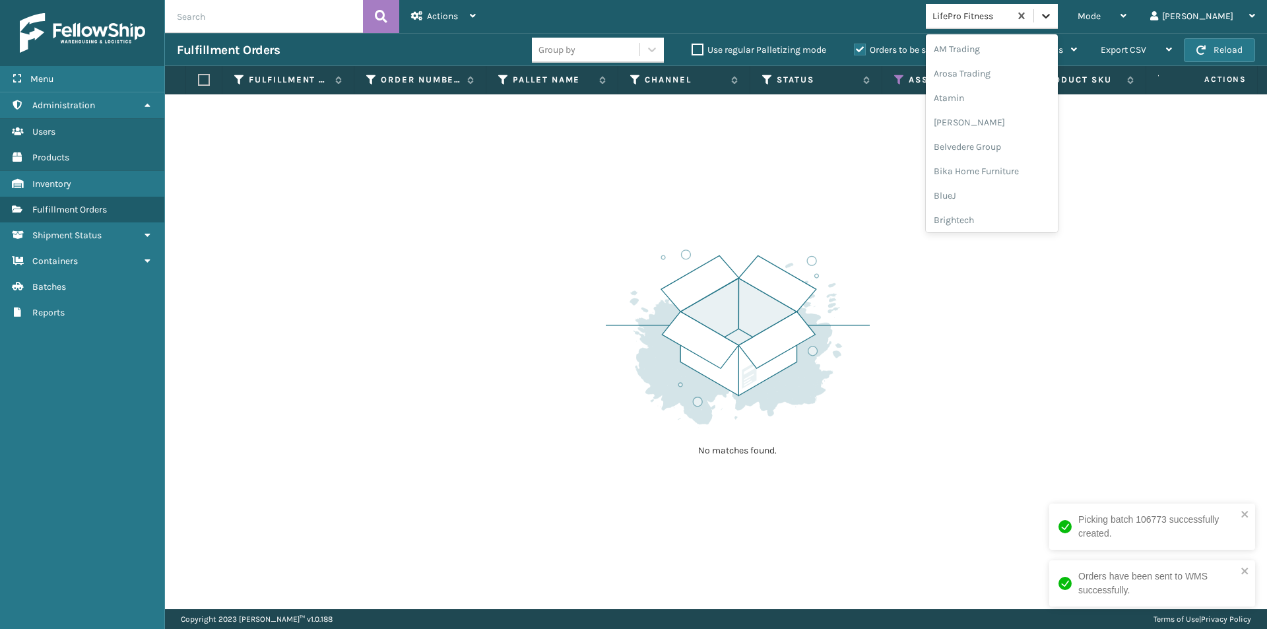
click at [1053, 19] on icon at bounding box center [1045, 15] width 13 height 13
click at [1031, 174] on div "LifeStyle" at bounding box center [992, 170] width 132 height 24
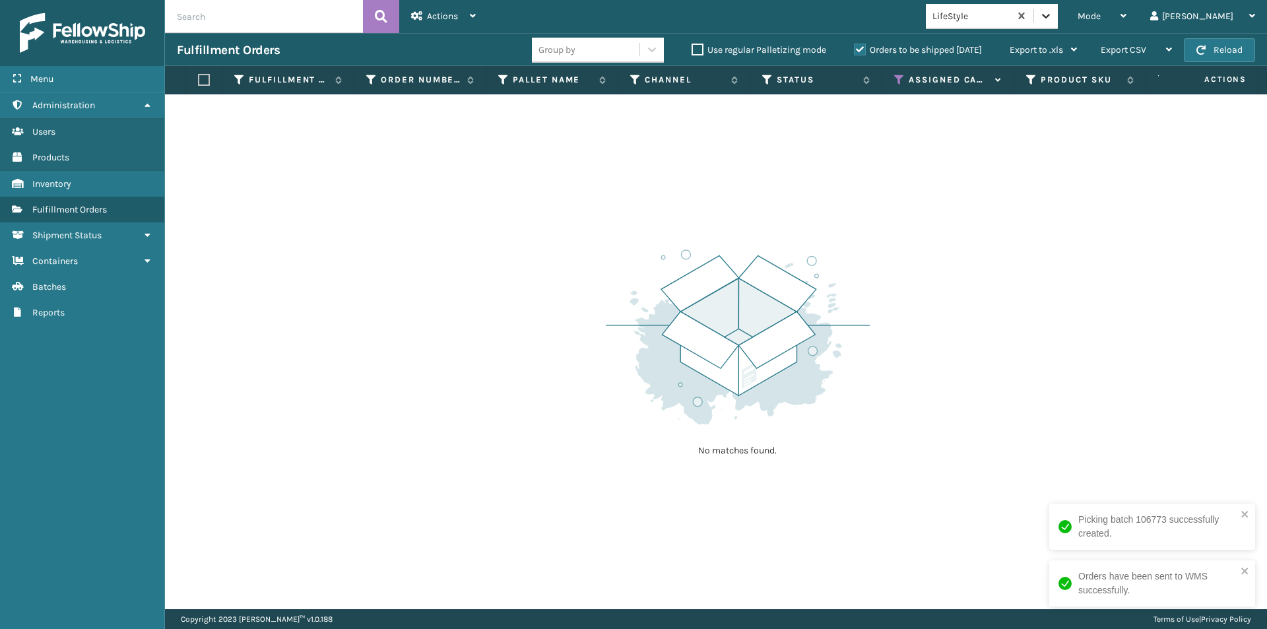
click at [1053, 13] on icon at bounding box center [1045, 15] width 13 height 13
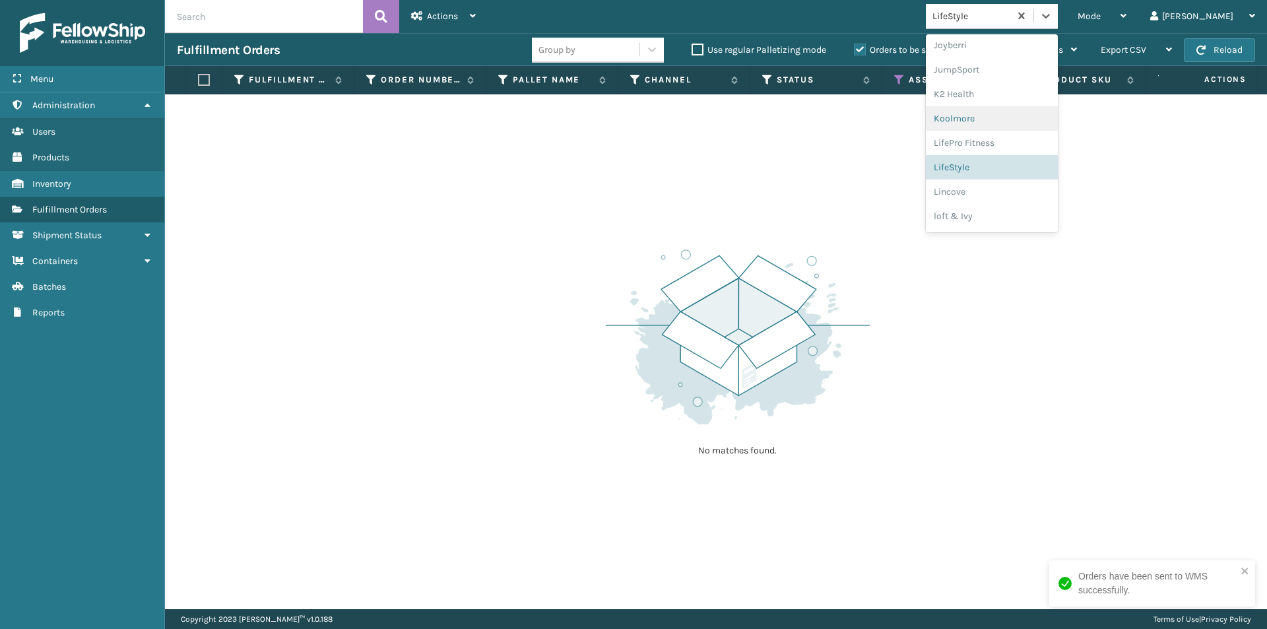
scroll to position [416, 0]
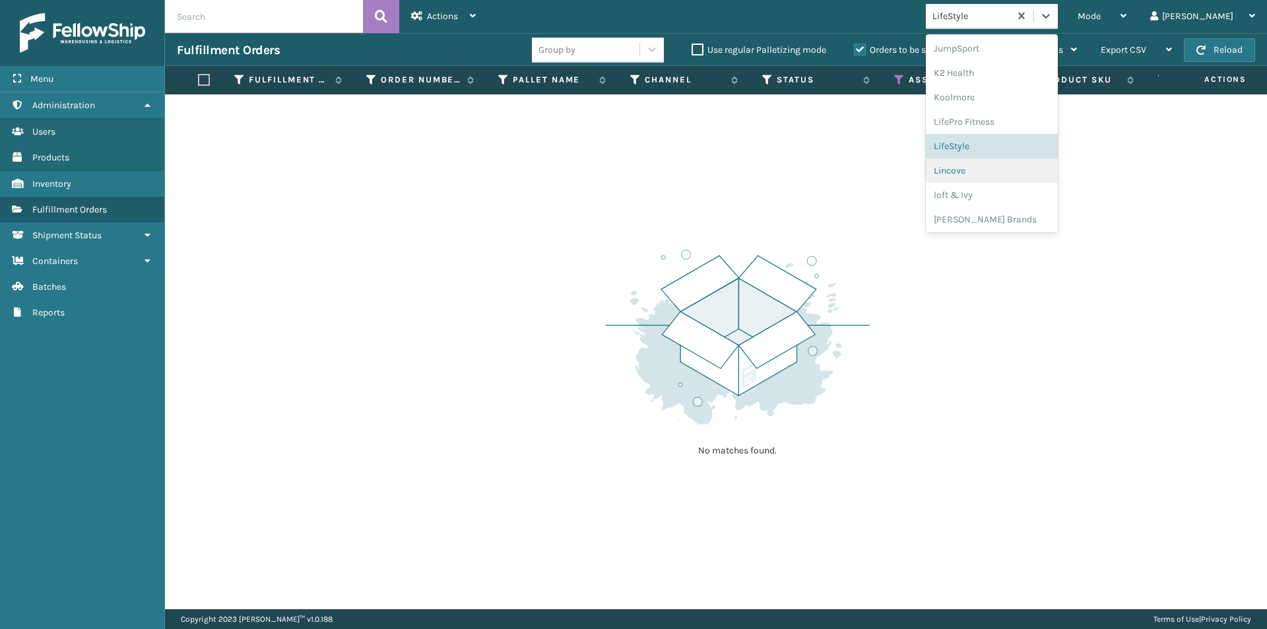
click at [1007, 170] on div "Lincove" at bounding box center [992, 170] width 132 height 24
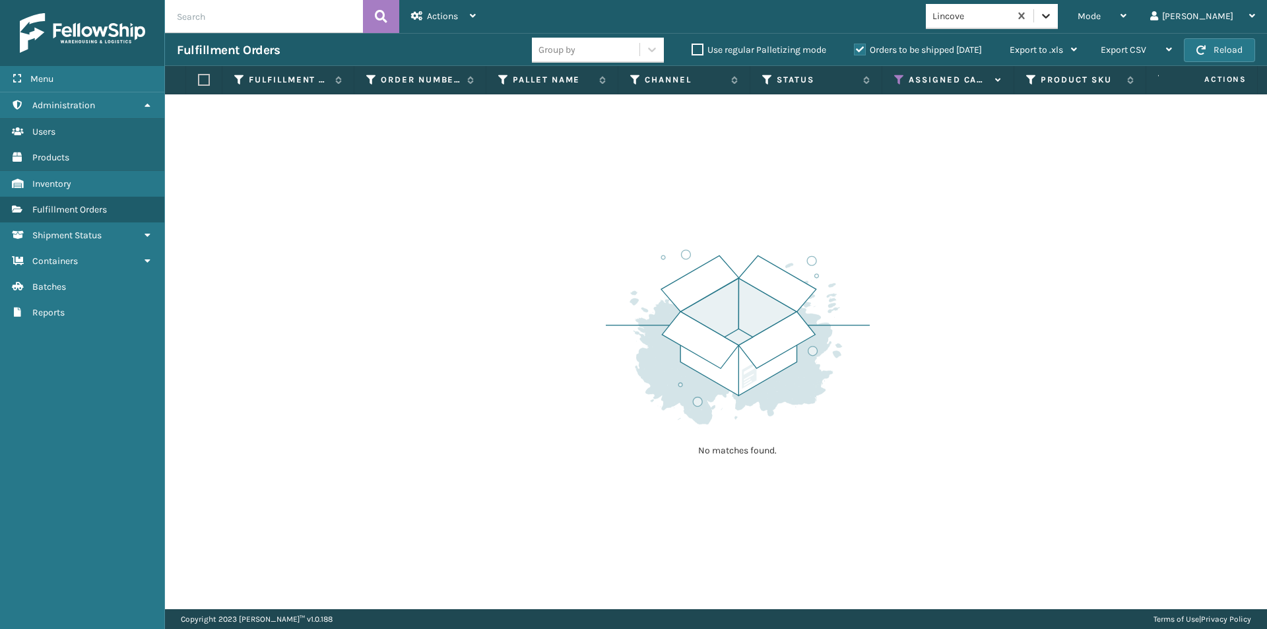
click at [1053, 18] on icon at bounding box center [1045, 15] width 13 height 13
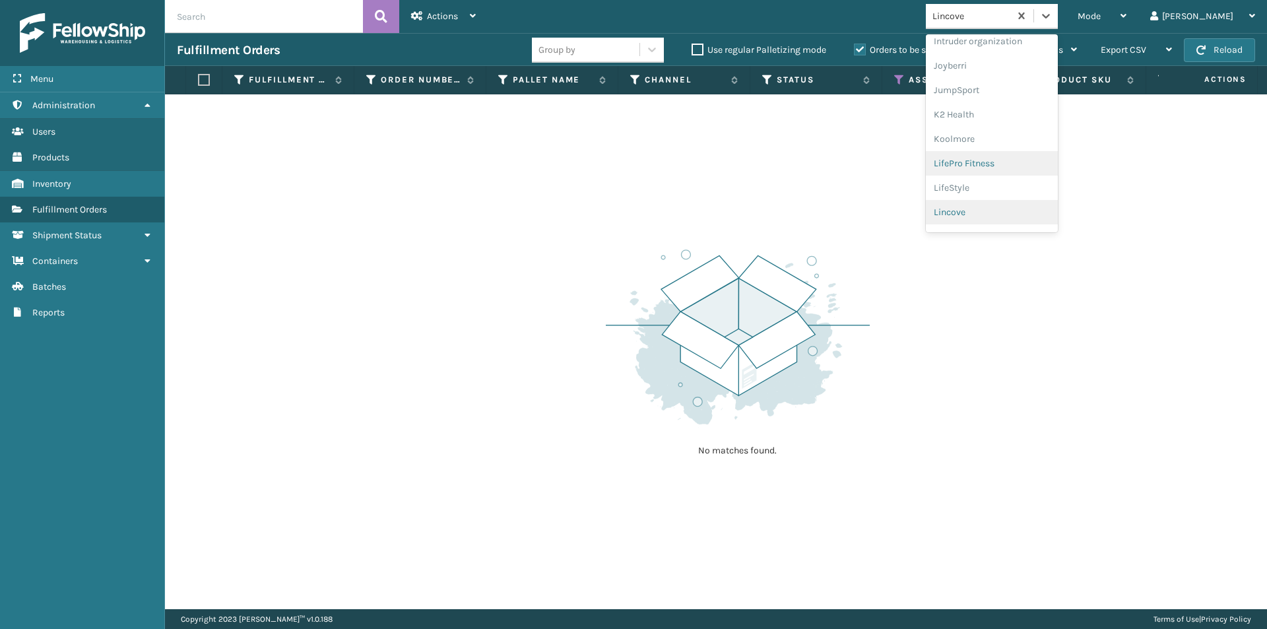
scroll to position [418, 0]
click at [1019, 193] on div "loft & Ivy" at bounding box center [992, 193] width 132 height 24
click at [1053, 16] on icon at bounding box center [1045, 15] width 13 height 13
click at [1018, 218] on div "[PERSON_NAME] Brands" at bounding box center [992, 217] width 132 height 24
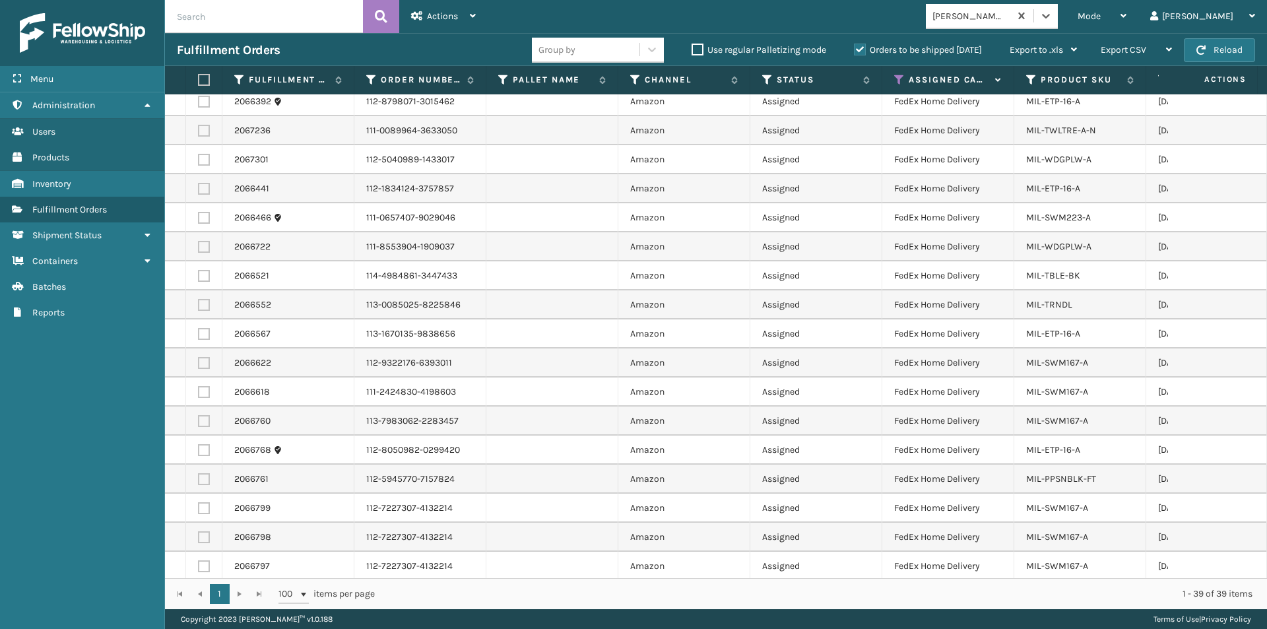
scroll to position [659, 0]
click at [201, 80] on label at bounding box center [202, 80] width 8 height 12
click at [199, 80] on input "checkbox" at bounding box center [198, 80] width 1 height 9
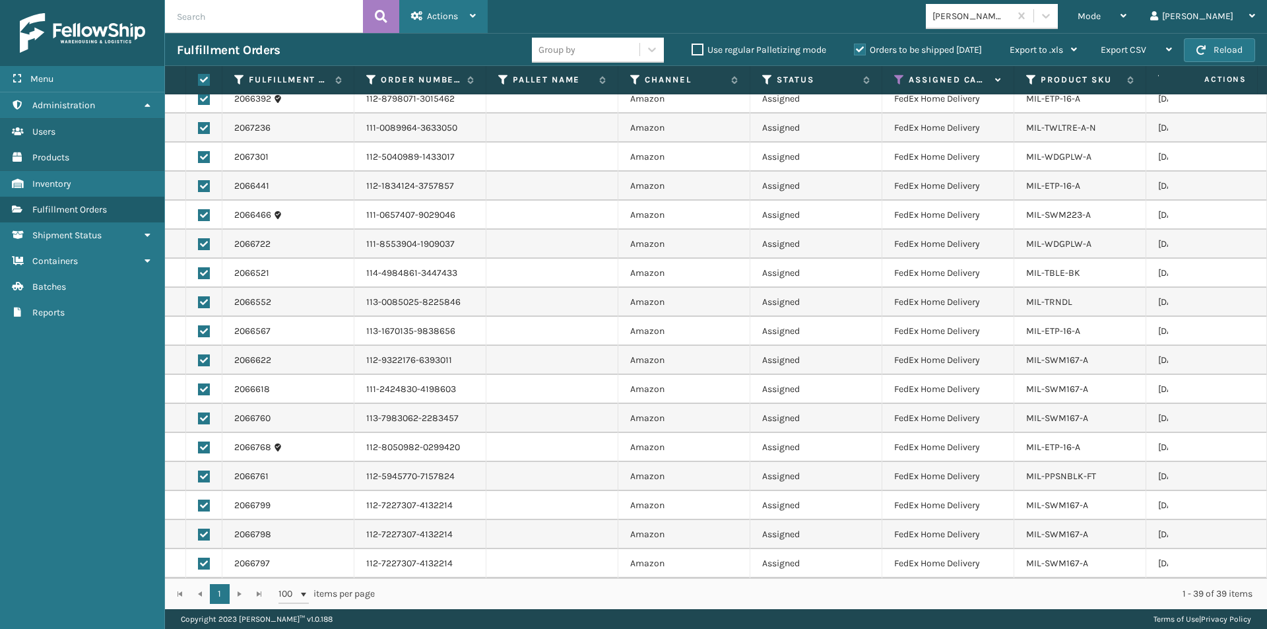
click at [468, 14] on div "Actions" at bounding box center [443, 16] width 65 height 33
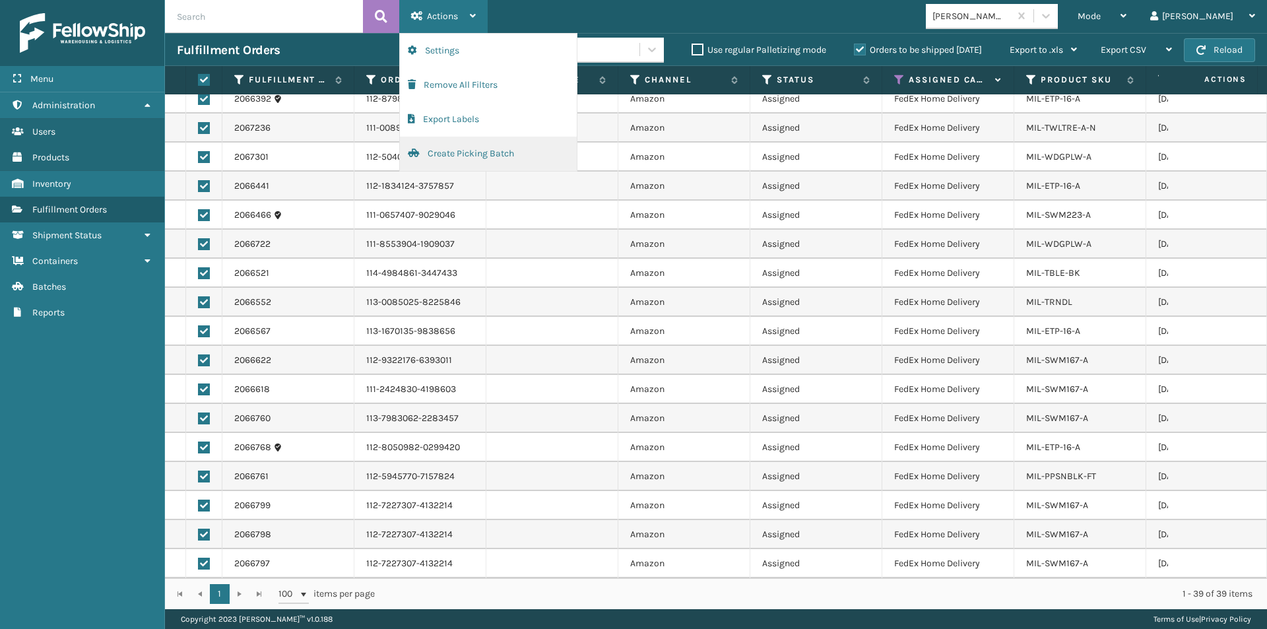
click at [443, 152] on button "Create Picking Batch" at bounding box center [488, 154] width 177 height 34
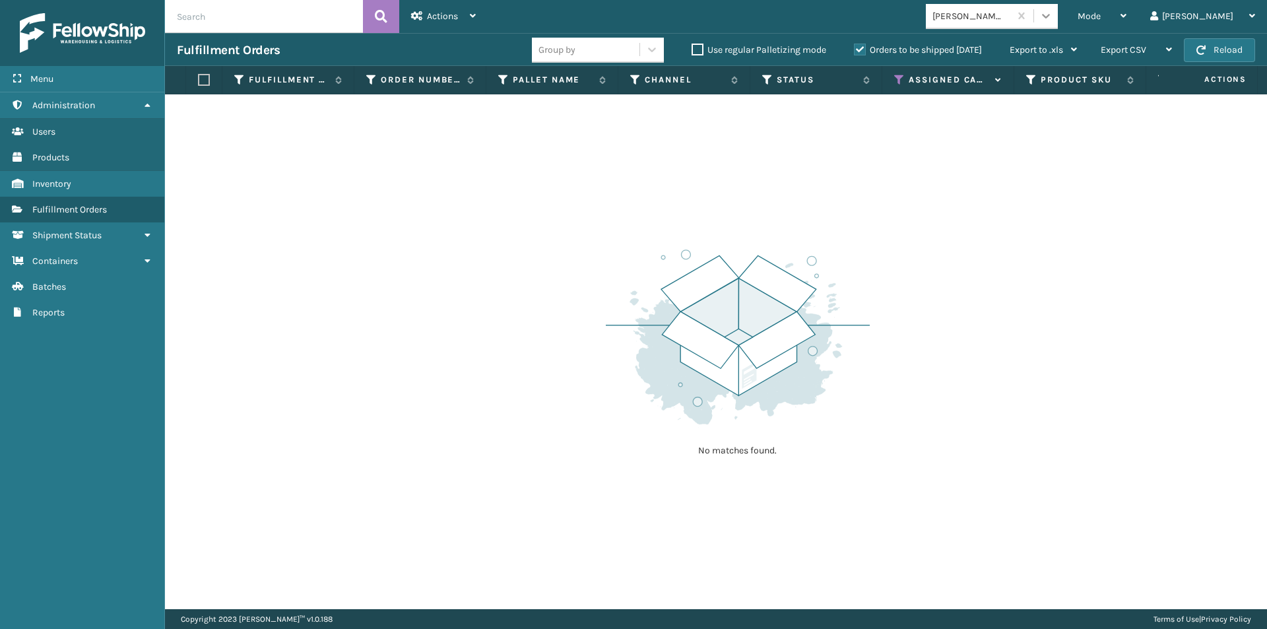
click at [1053, 14] on icon at bounding box center [1045, 15] width 13 height 13
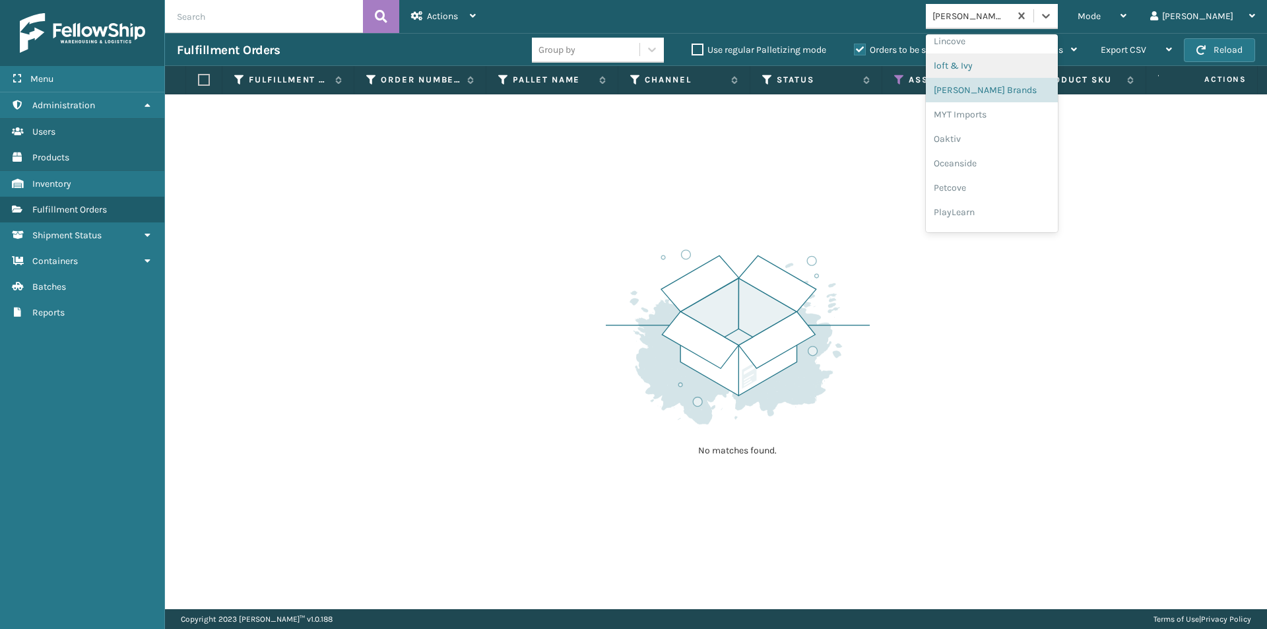
scroll to position [550, 0]
click at [1025, 113] on div "MYT Imports" at bounding box center [992, 110] width 132 height 24
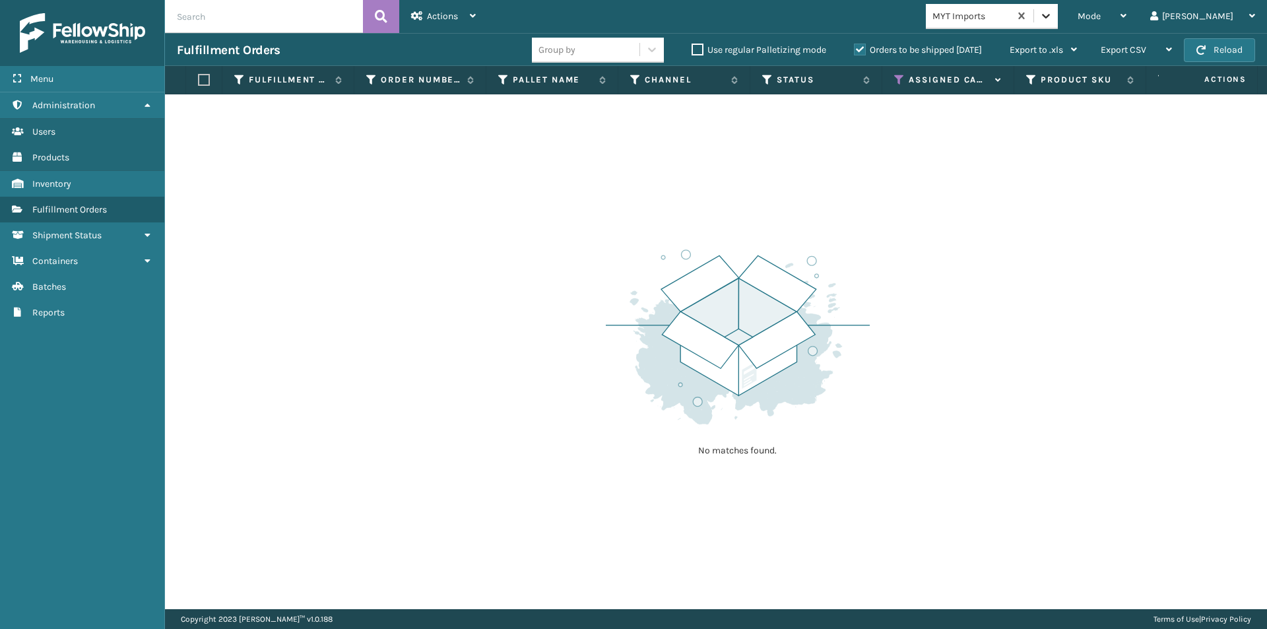
click at [1053, 13] on icon at bounding box center [1045, 15] width 13 height 13
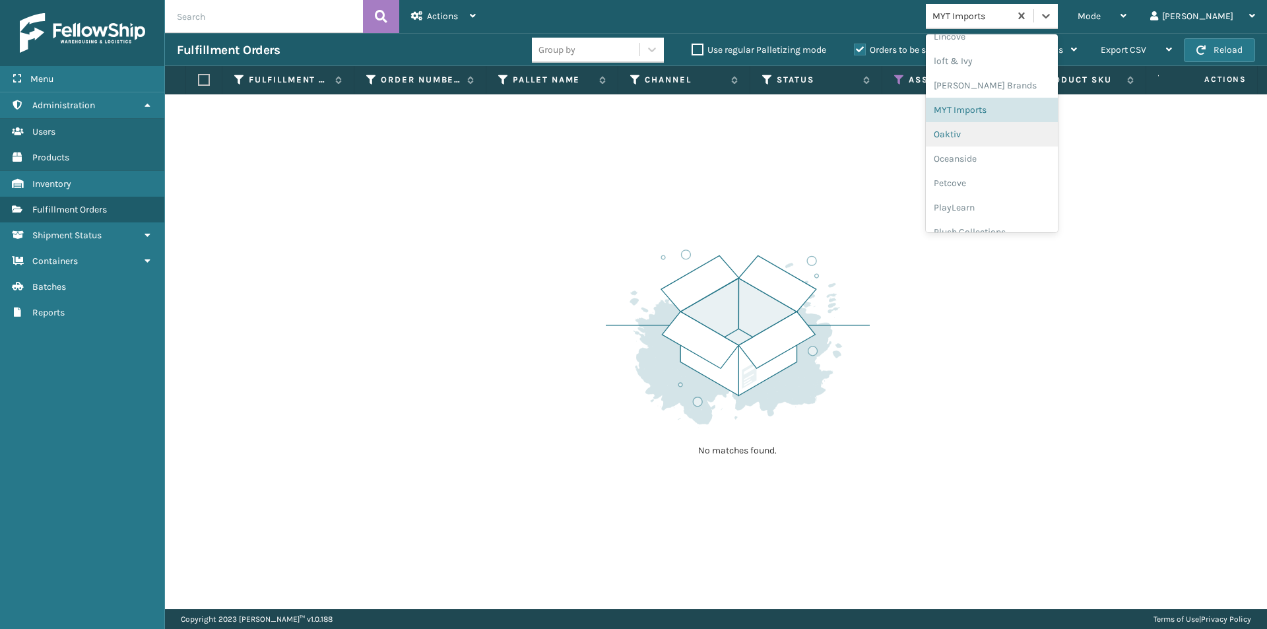
click at [1007, 132] on div "Oaktiv" at bounding box center [992, 134] width 132 height 24
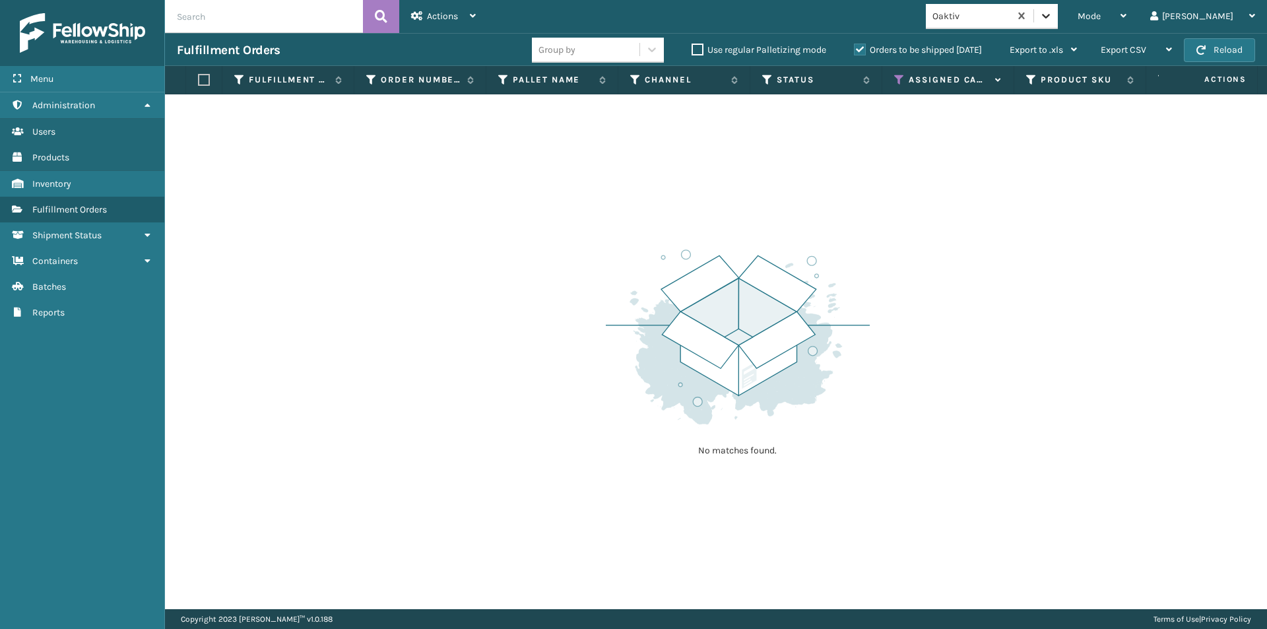
click at [1053, 11] on icon at bounding box center [1045, 15] width 13 height 13
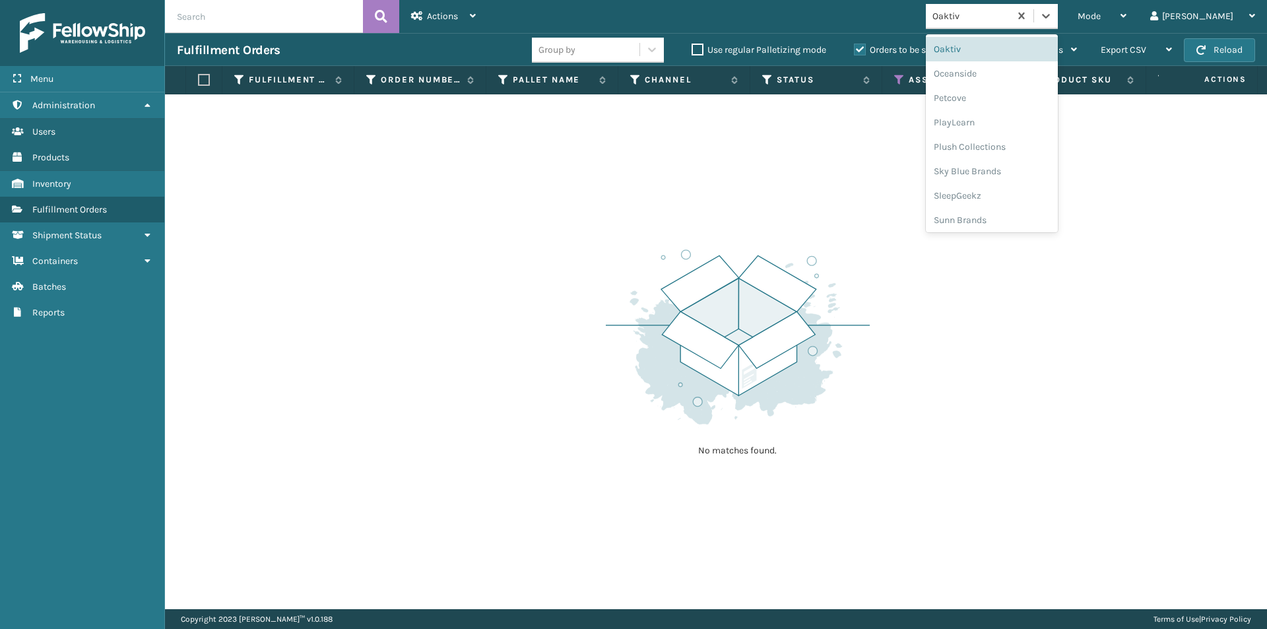
scroll to position [637, 0]
click at [1015, 74] on div "Oceanside" at bounding box center [992, 71] width 132 height 24
drag, startPoint x: 1103, startPoint y: 15, endPoint x: 1095, endPoint y: 25, distance: 13.2
click at [1058, 18] on div at bounding box center [1046, 16] width 24 height 24
click at [1012, 96] on div "Petcove" at bounding box center [992, 95] width 132 height 24
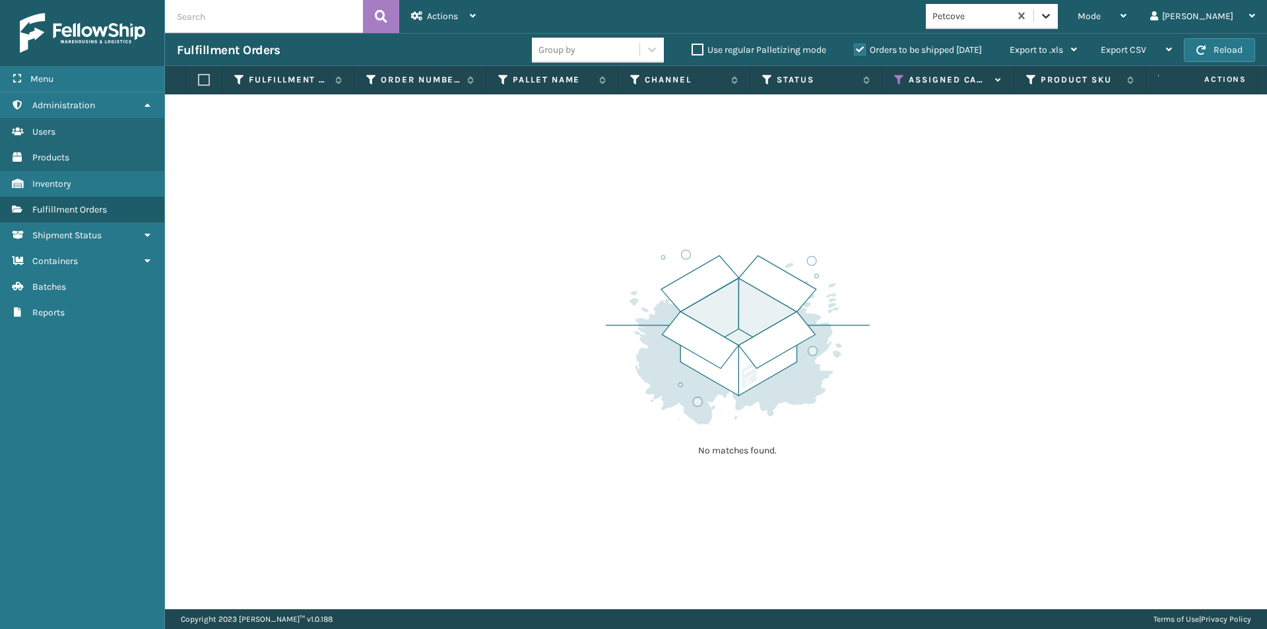
click at [1053, 20] on icon at bounding box center [1045, 15] width 13 height 13
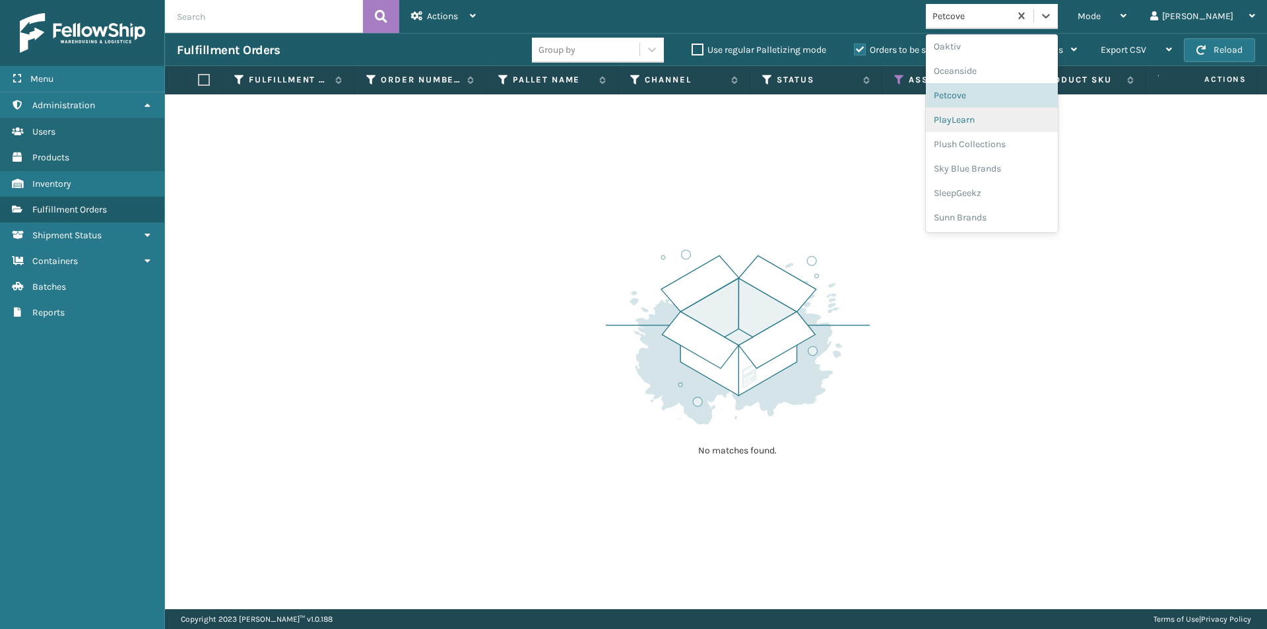
click at [1018, 125] on div "PlayLearn" at bounding box center [992, 120] width 132 height 24
click at [1058, 22] on div at bounding box center [1046, 16] width 24 height 24
click at [1024, 140] on div "Plush Collections" at bounding box center [992, 144] width 132 height 24
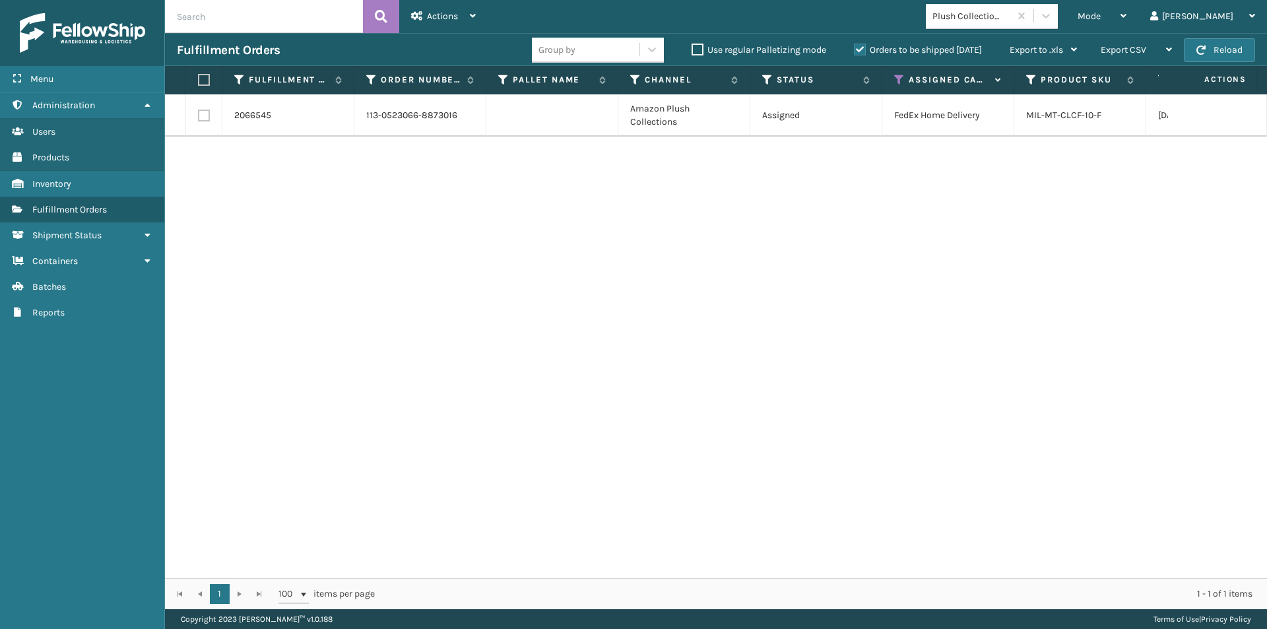
click at [206, 77] on label at bounding box center [202, 80] width 8 height 12
click at [199, 77] on input "checkbox" at bounding box center [198, 80] width 1 height 9
click at [467, 22] on div "Actions" at bounding box center [443, 16] width 65 height 33
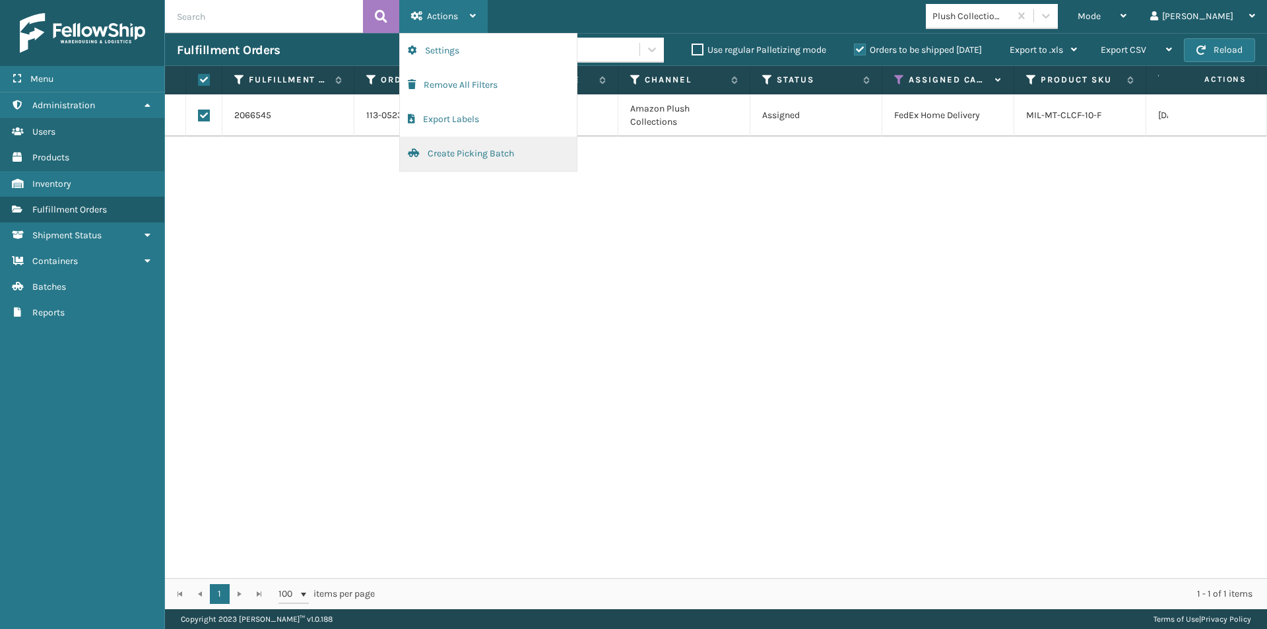
click at [456, 146] on button "Create Picking Batch" at bounding box center [488, 154] width 177 height 34
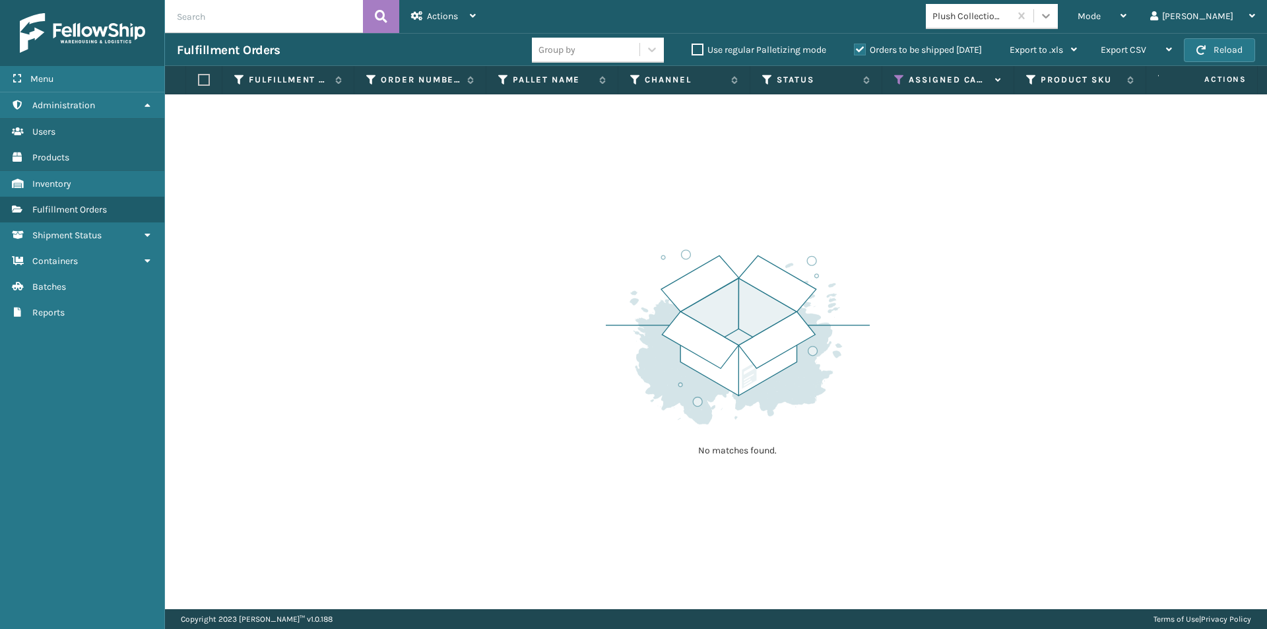
click at [1053, 19] on icon at bounding box center [1045, 15] width 13 height 13
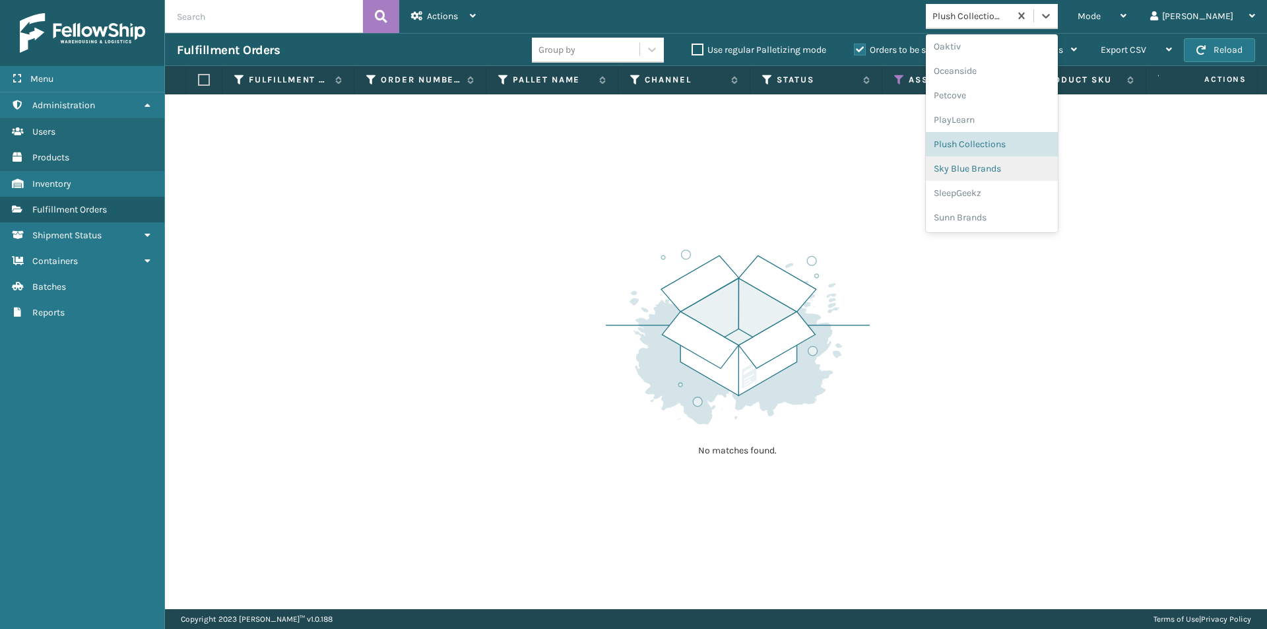
click at [1002, 173] on div "Sky Blue Brands" at bounding box center [992, 168] width 132 height 24
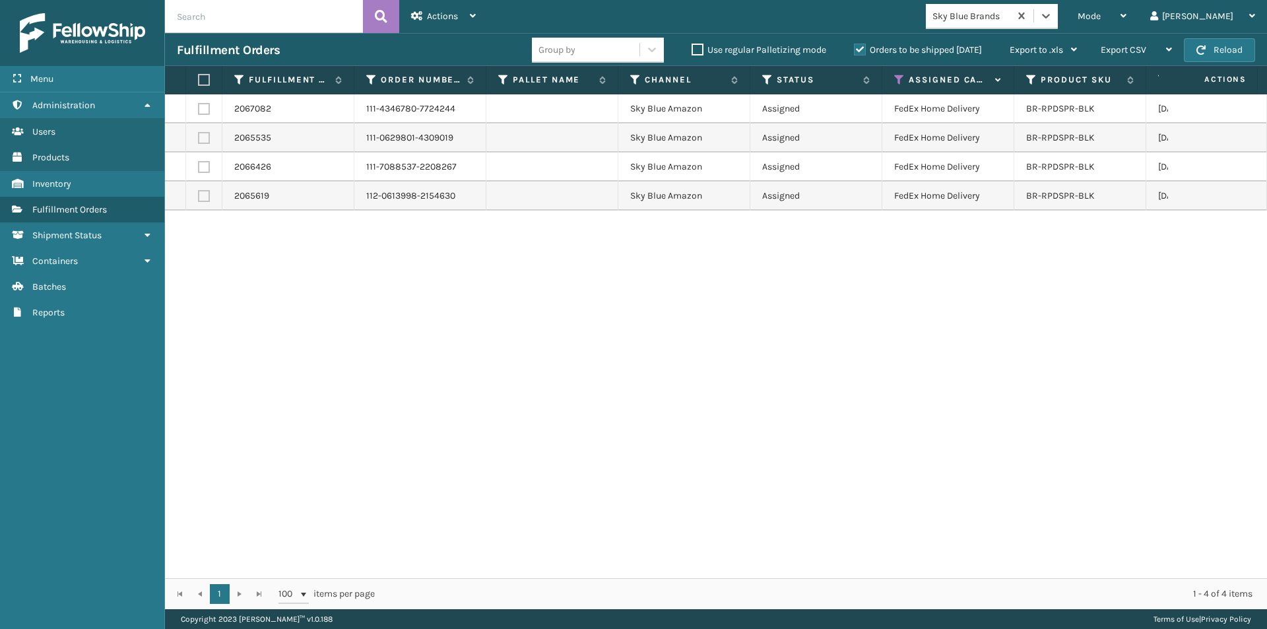
click at [202, 80] on label at bounding box center [202, 80] width 8 height 12
click at [199, 80] on input "checkbox" at bounding box center [198, 80] width 1 height 9
click at [470, 22] on div "Actions" at bounding box center [443, 16] width 65 height 33
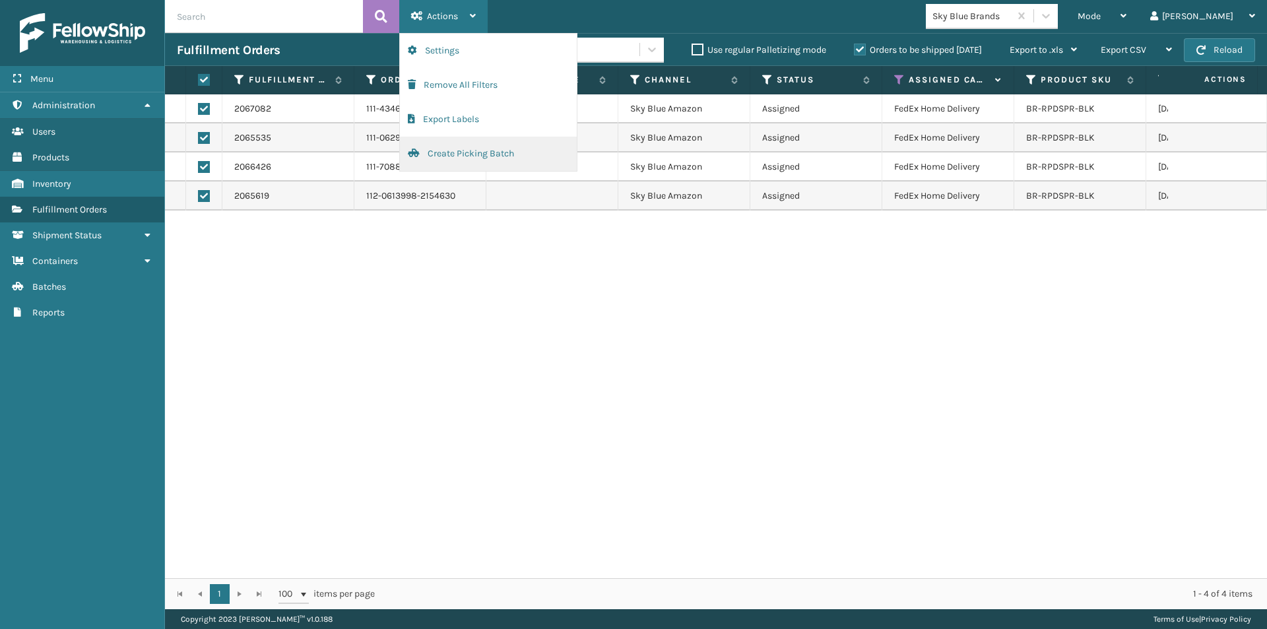
click at [477, 158] on button "Create Picking Batch" at bounding box center [488, 154] width 177 height 34
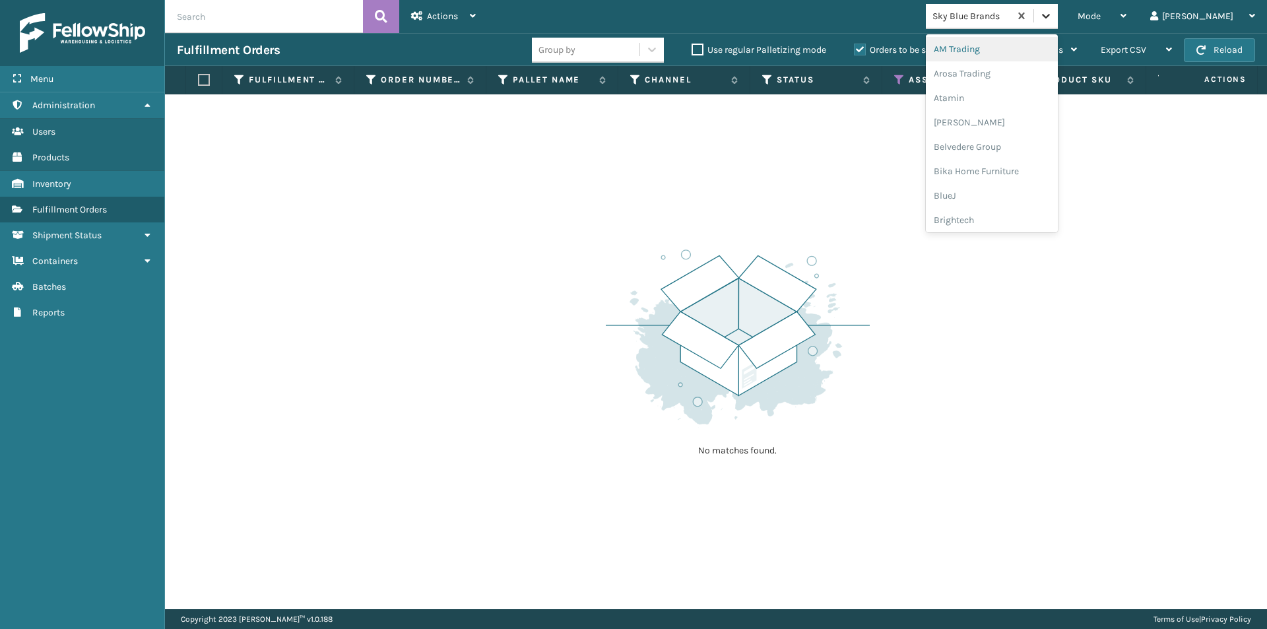
click at [1053, 20] on icon at bounding box center [1045, 15] width 13 height 13
click at [1023, 190] on div "SleepGeekz" at bounding box center [992, 193] width 132 height 24
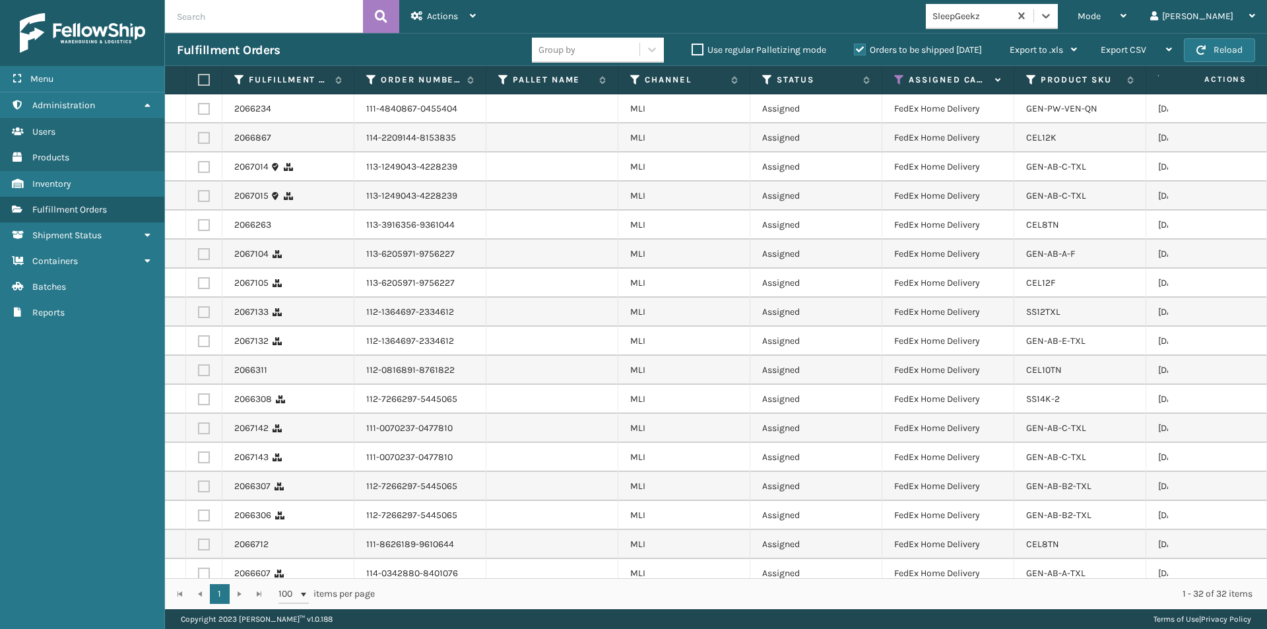
click at [202, 78] on label at bounding box center [202, 80] width 8 height 12
click at [199, 78] on input "checkbox" at bounding box center [198, 80] width 1 height 9
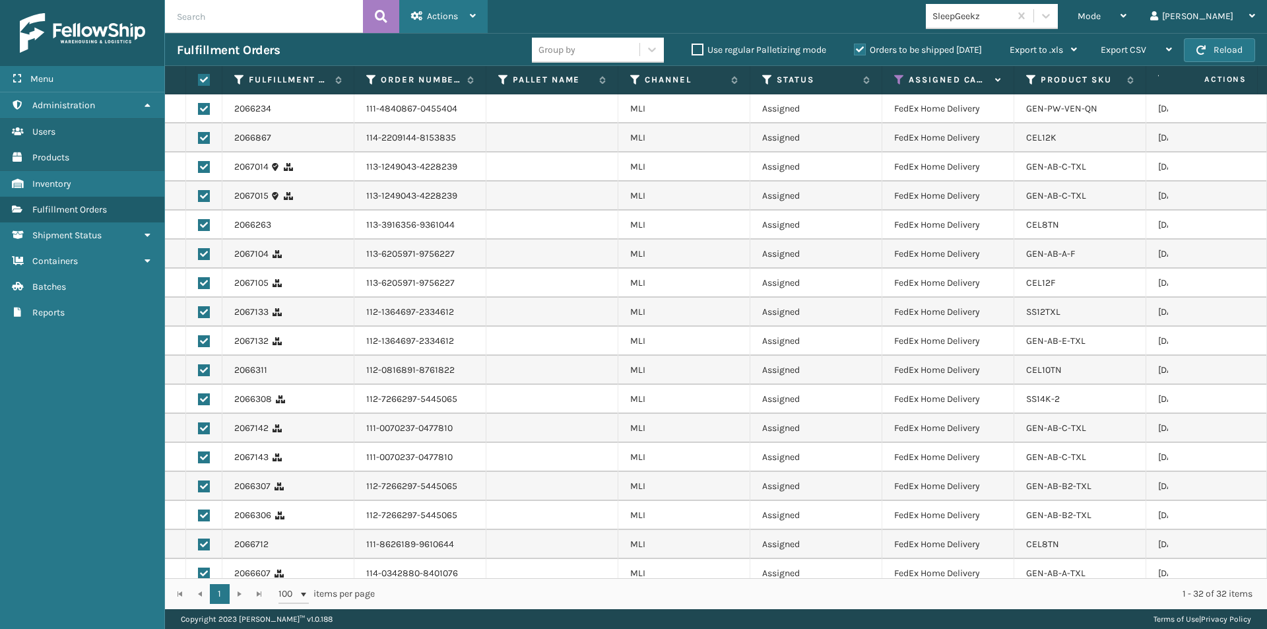
click at [475, 14] on icon at bounding box center [473, 15] width 6 height 9
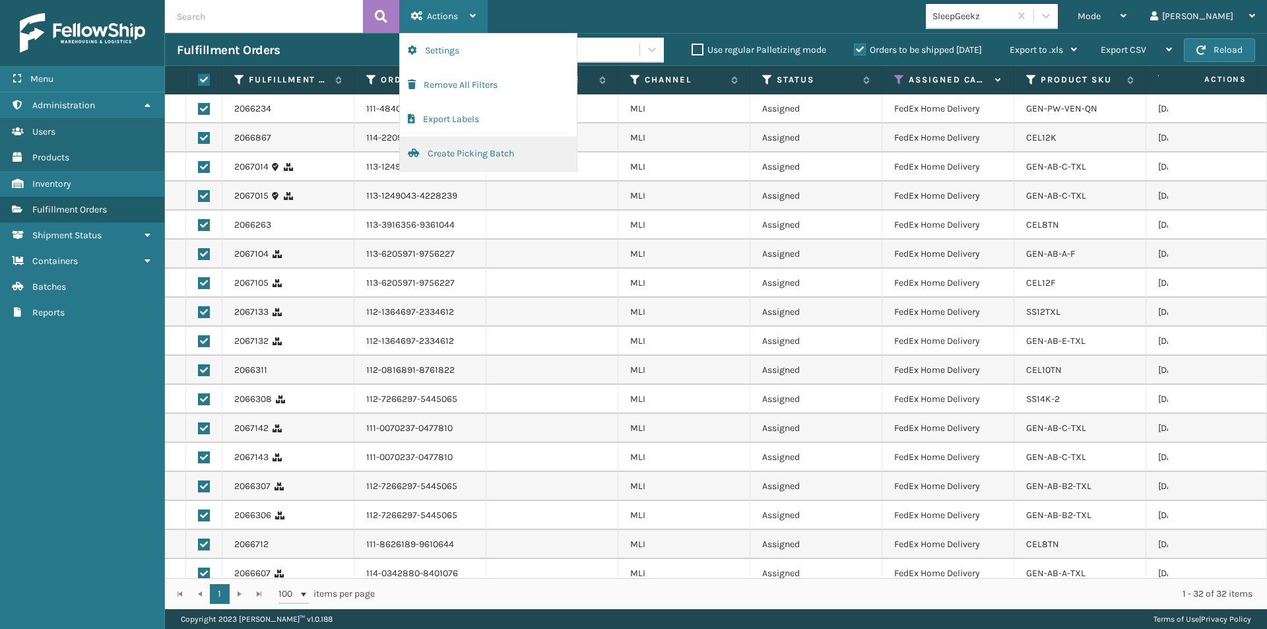
click at [459, 162] on button "Create Picking Batch" at bounding box center [488, 154] width 177 height 34
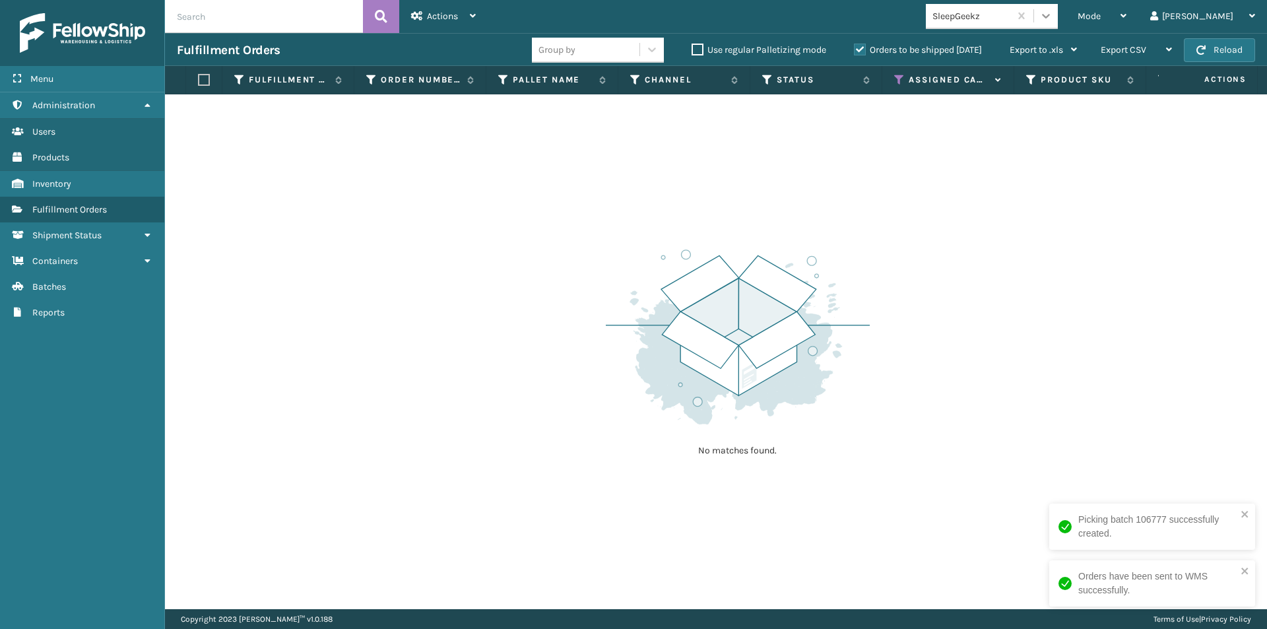
click at [1053, 18] on icon at bounding box center [1045, 15] width 13 height 13
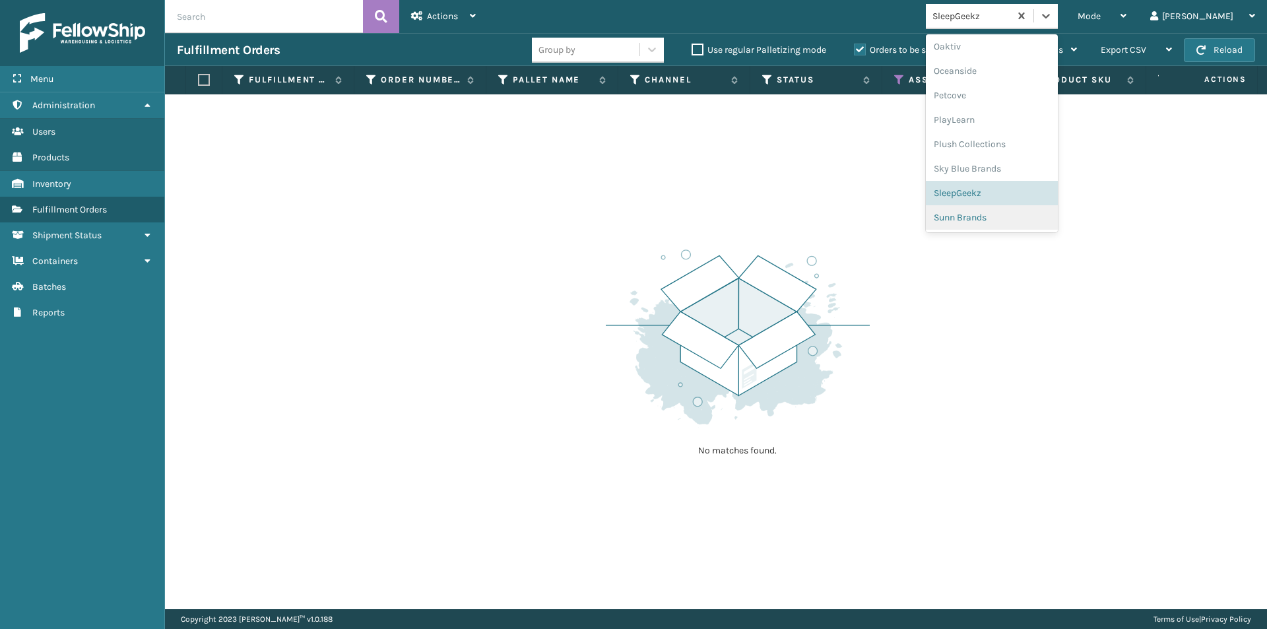
click at [1045, 220] on div "Sunn Brands" at bounding box center [992, 217] width 132 height 24
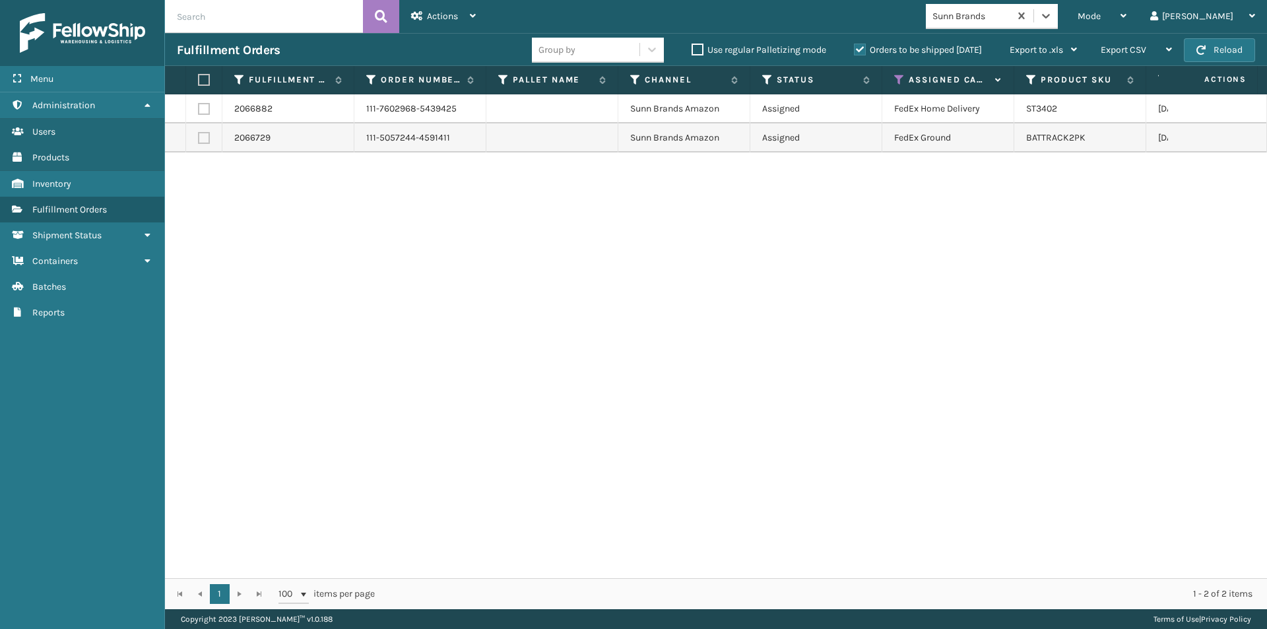
click at [206, 80] on label at bounding box center [202, 80] width 8 height 12
click at [199, 80] on input "checkbox" at bounding box center [198, 80] width 1 height 9
click at [455, 17] on span "Actions" at bounding box center [442, 16] width 31 height 11
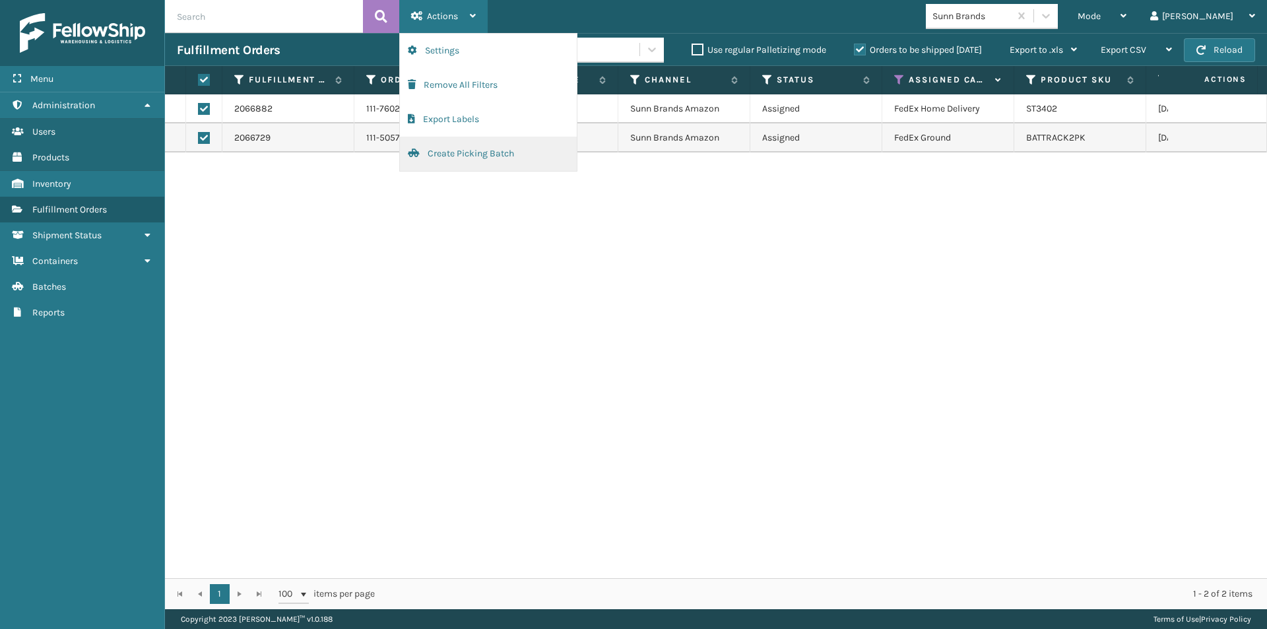
click at [467, 146] on button "Create Picking Batch" at bounding box center [488, 154] width 177 height 34
